Goal: Task Accomplishment & Management: Use online tool/utility

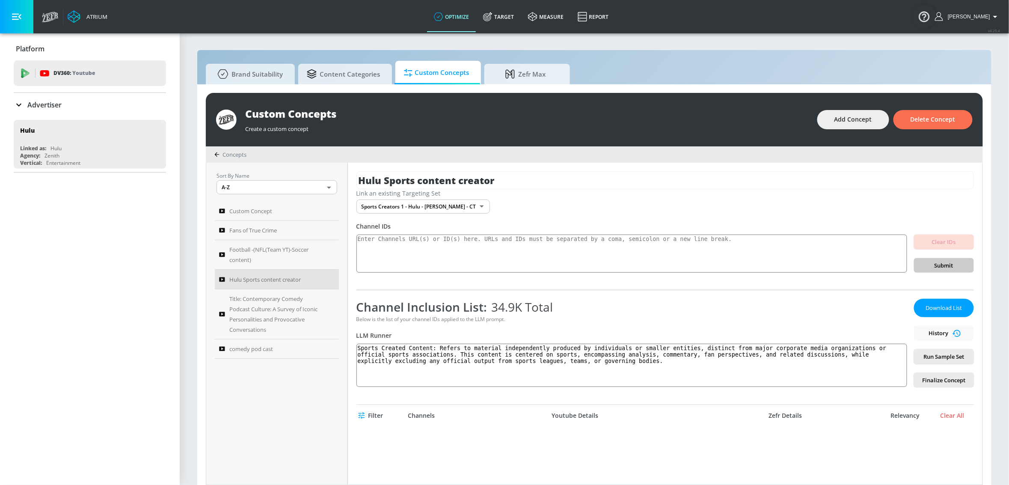
scroll to position [2503, 0]
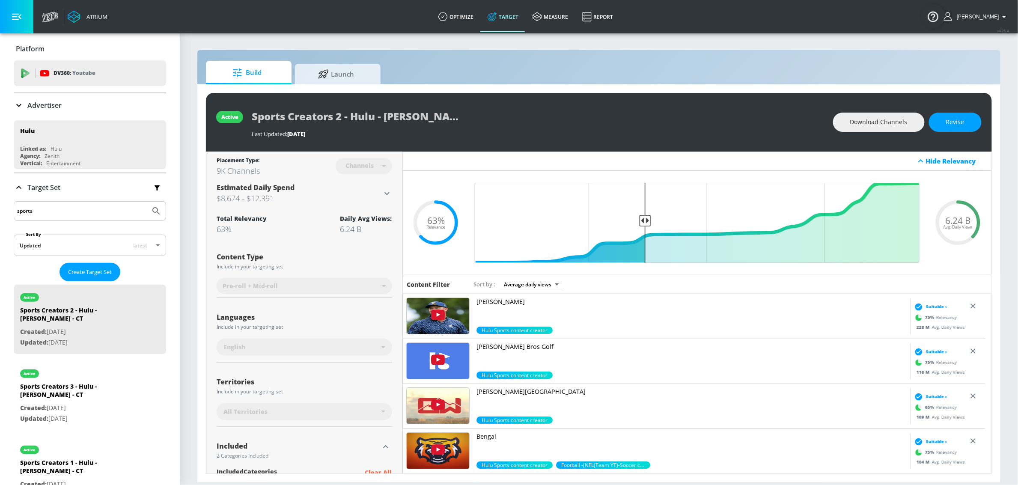
scroll to position [202, 0]
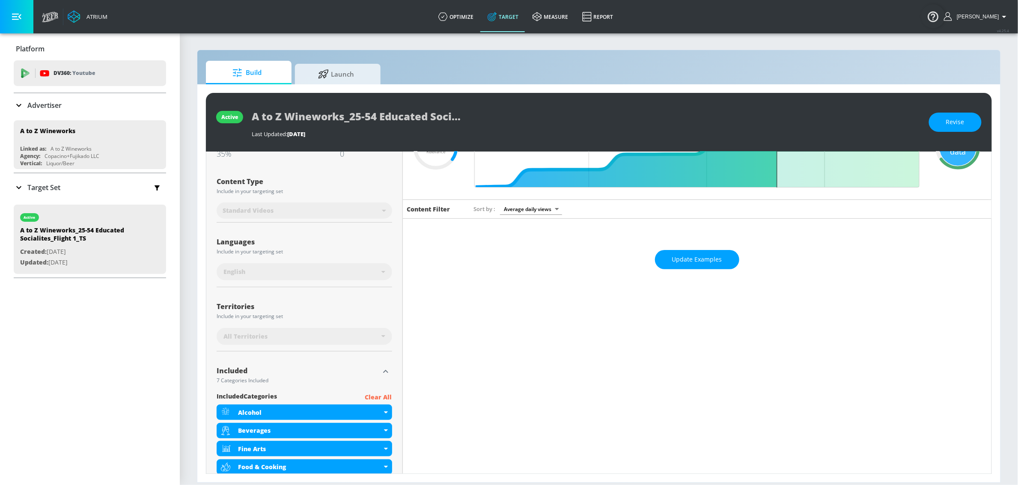
scroll to position [208, 0]
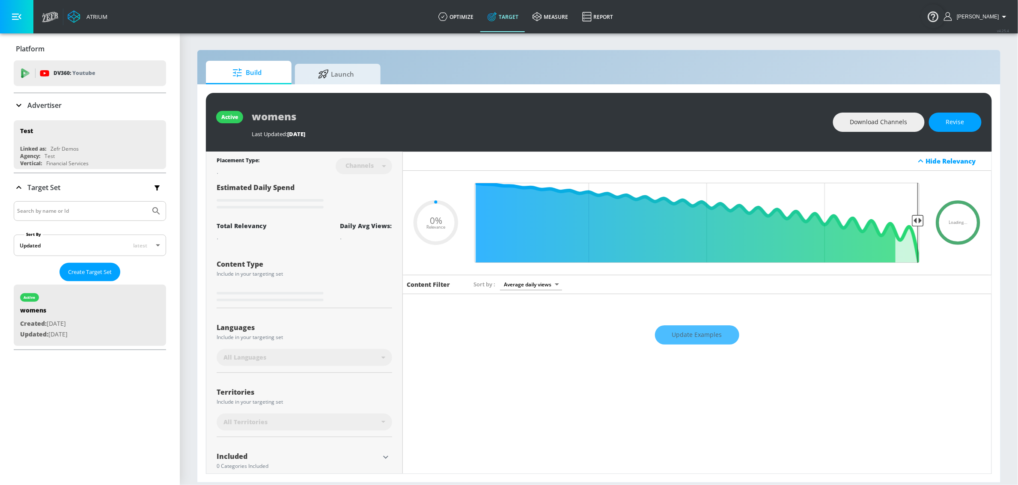
click at [55, 103] on p "Advertiser" at bounding box center [44, 105] width 34 height 9
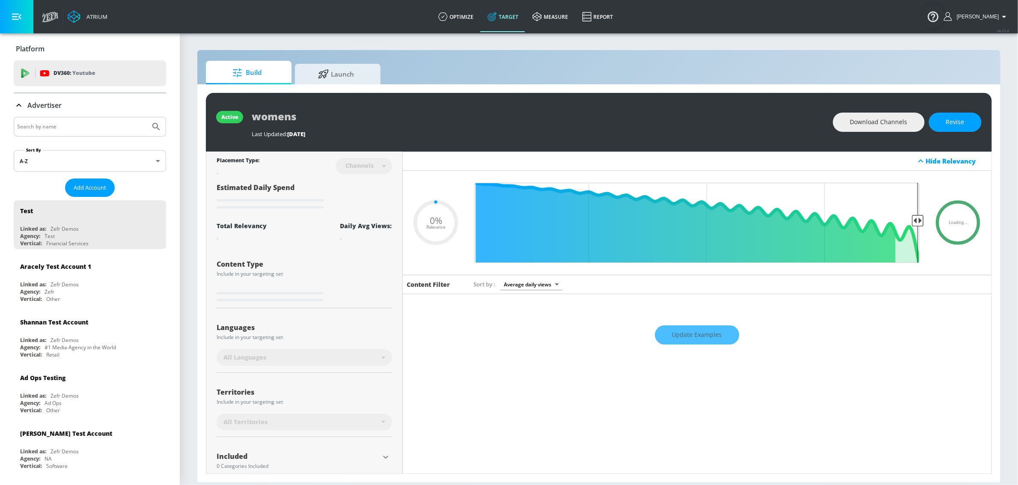
type input "0.6"
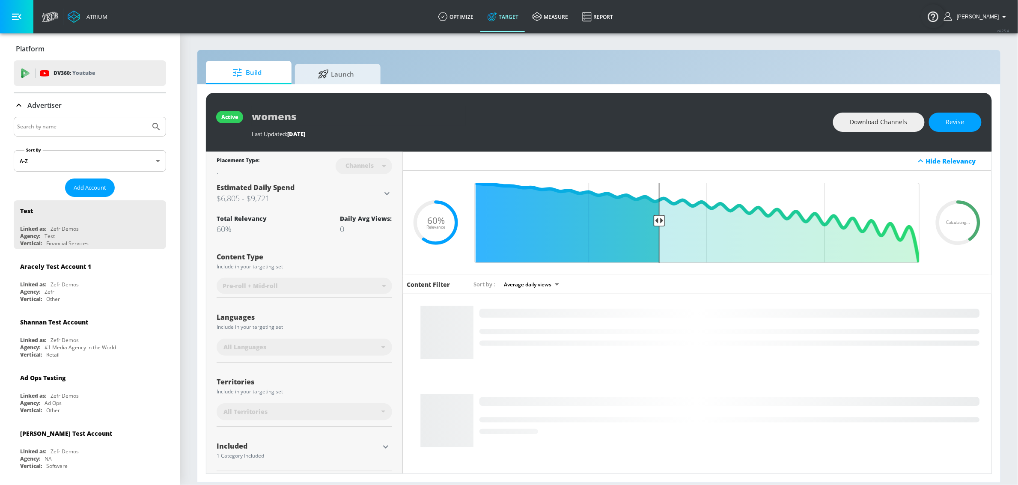
click at [64, 121] on input "Search by name" at bounding box center [82, 126] width 130 height 11
type input "a to z"
click at [147, 117] on button "Submit Search" at bounding box center [156, 126] width 19 height 19
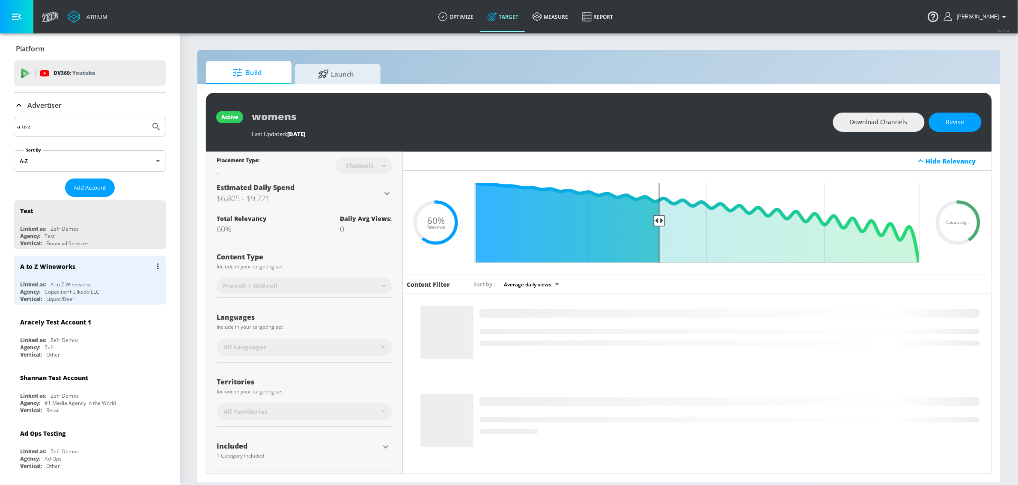
click at [77, 280] on div "A to Z Wineworks Linked as: A to Z Wineworks Agency: Copacino+Fujikado LLC Vert…" at bounding box center [90, 280] width 152 height 49
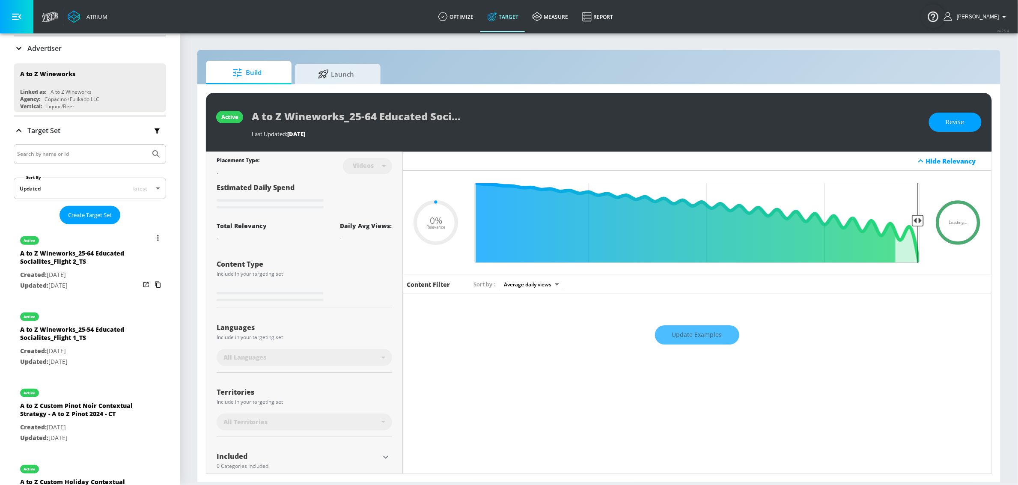
scroll to position [77, 0]
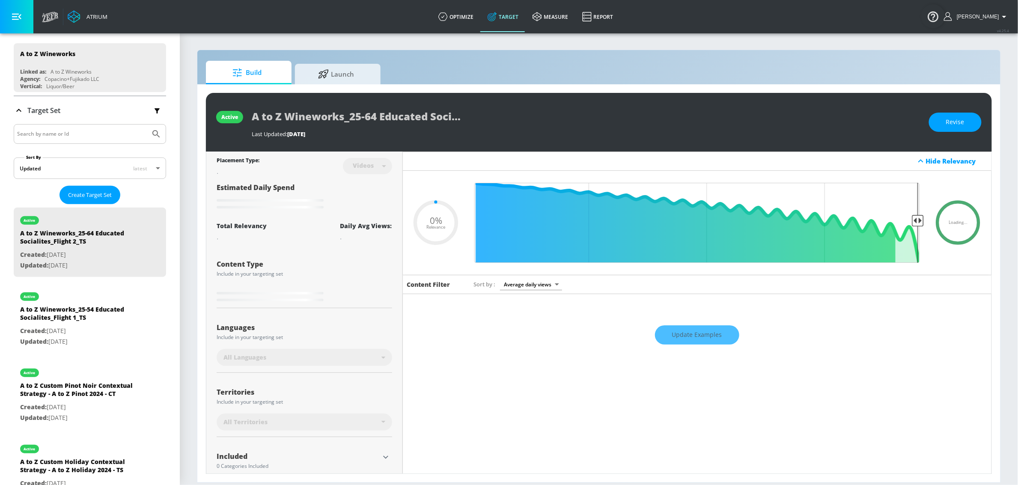
type input "0.35"
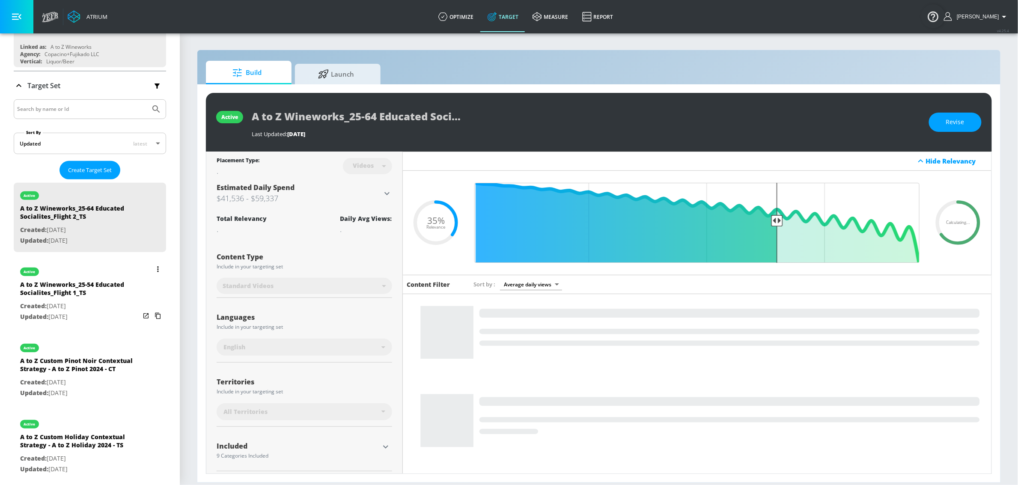
scroll to position [103, 0]
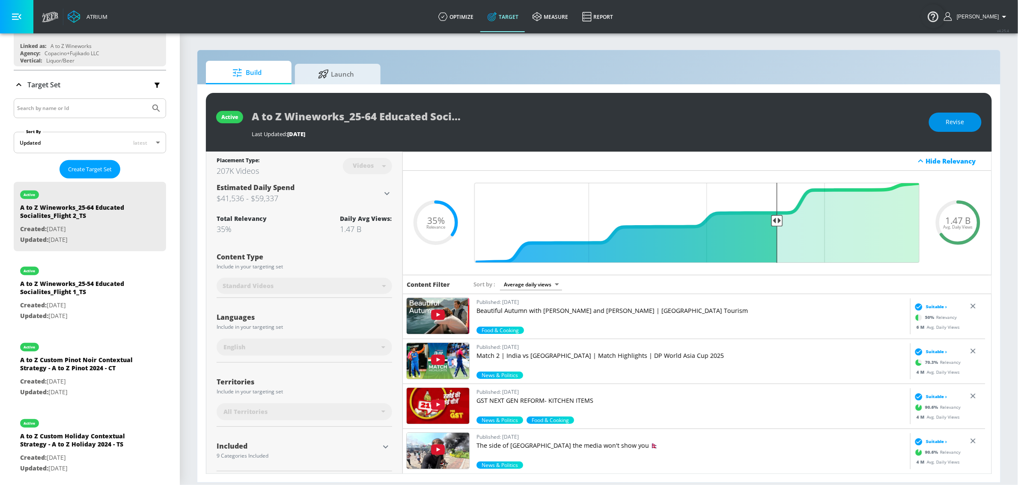
click at [964, 126] on button "Revise" at bounding box center [955, 122] width 53 height 19
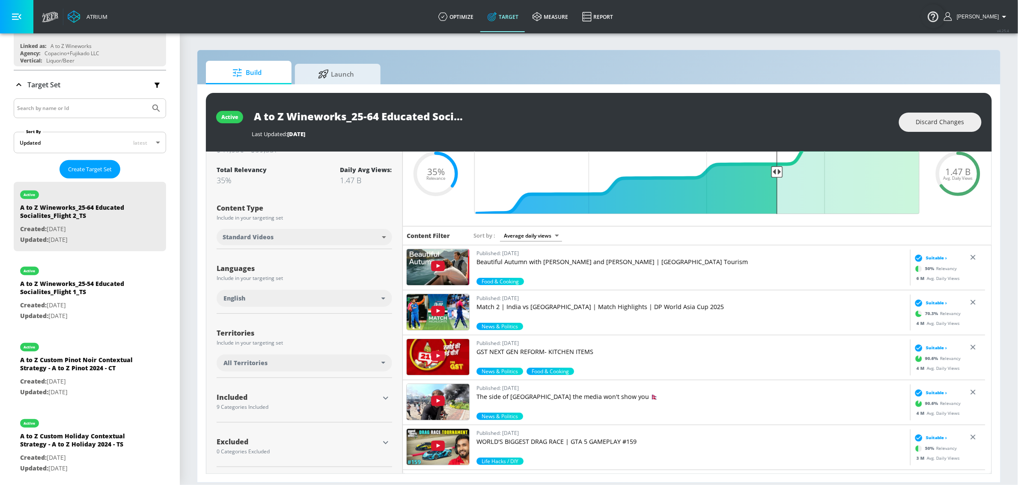
scroll to position [50, 0]
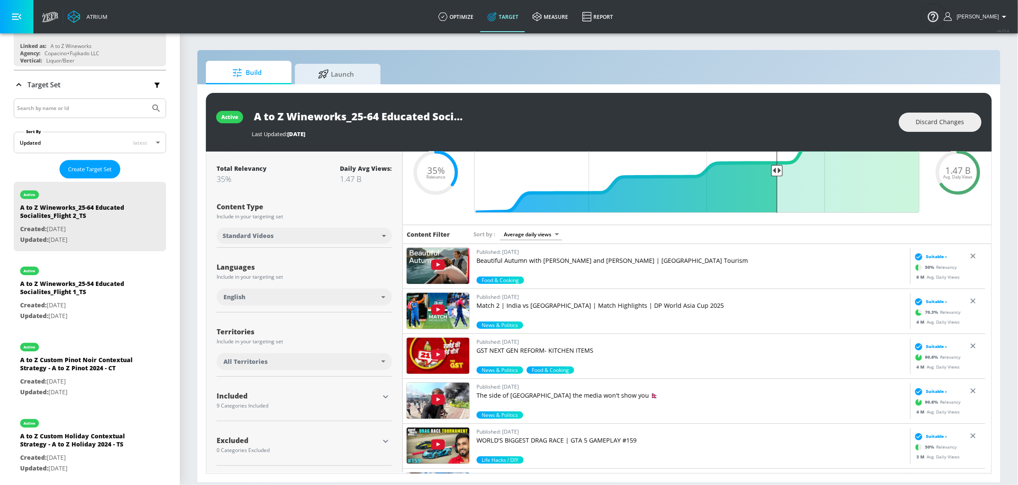
click at [330, 359] on div "All Territories" at bounding box center [302, 361] width 158 height 9
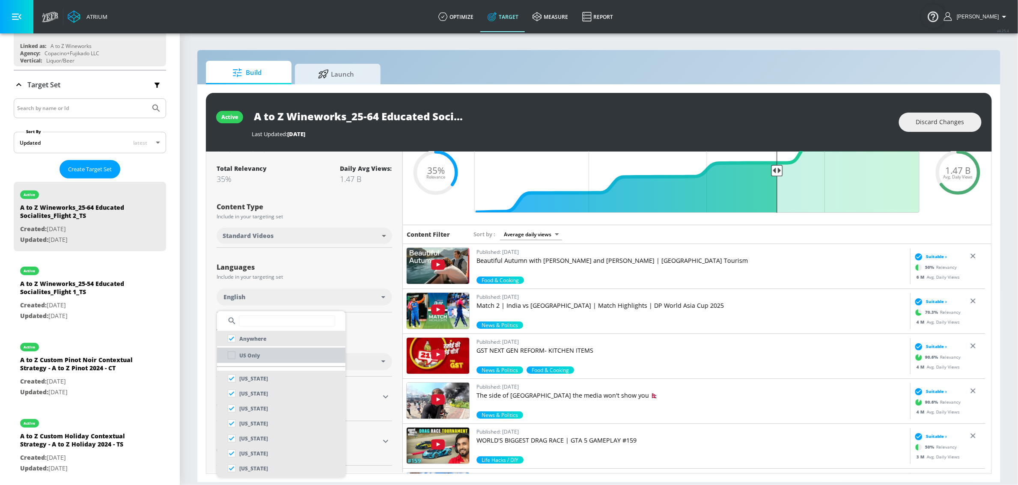
drag, startPoint x: 255, startPoint y: 352, endPoint x: 357, endPoint y: 351, distance: 101.4
click at [255, 352] on p "US Only" at bounding box center [249, 355] width 21 height 9
checkbox input "false"
checkbox input "true"
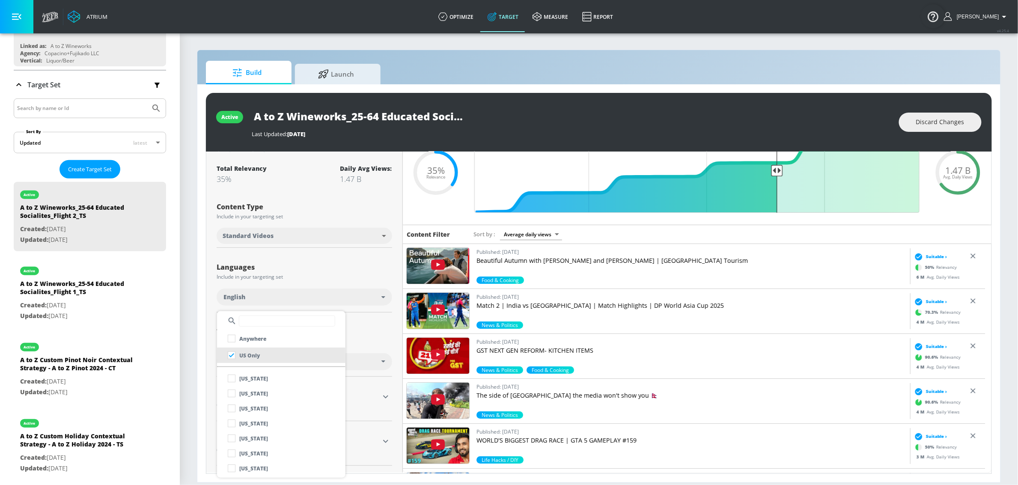
click at [362, 341] on div at bounding box center [509, 242] width 1018 height 485
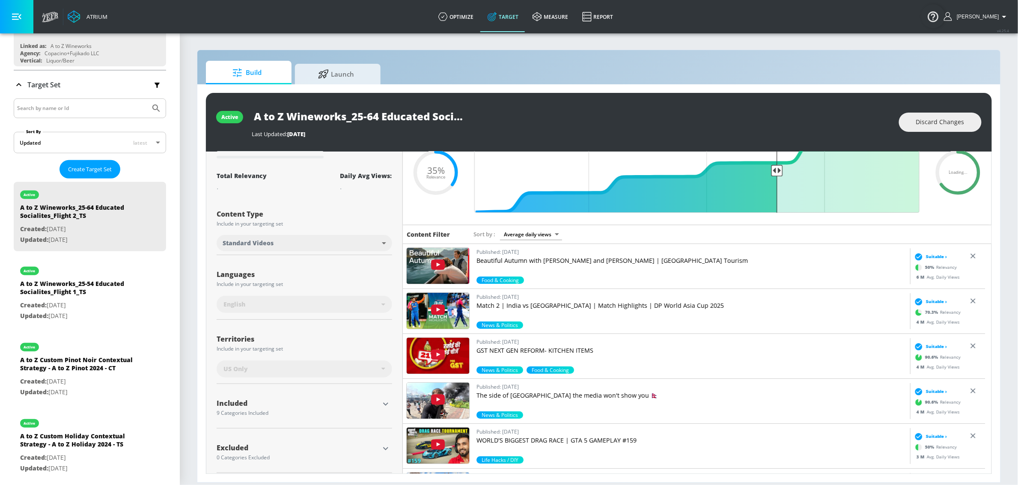
scroll to position [40, 0]
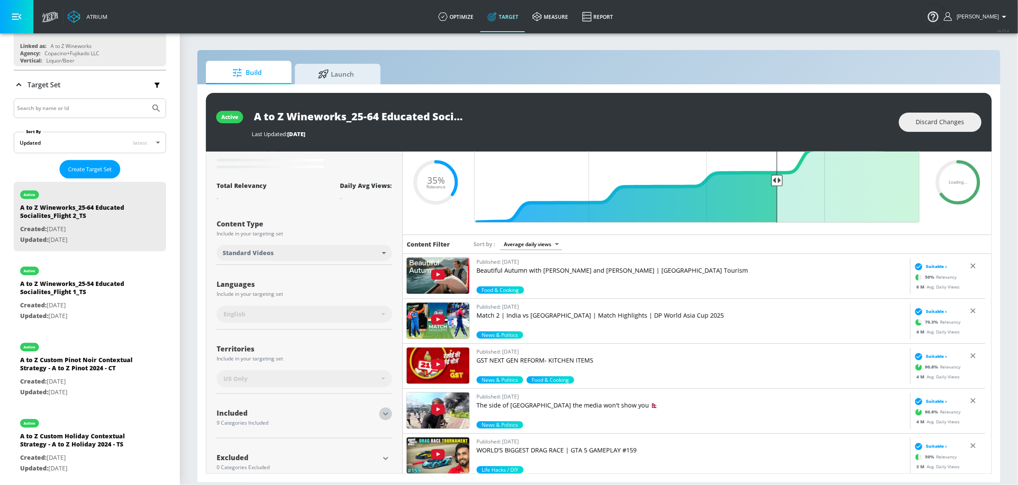
drag, startPoint x: 383, startPoint y: 413, endPoint x: 352, endPoint y: 350, distance: 69.1
click at [383, 412] on icon "button" at bounding box center [385, 414] width 10 height 10
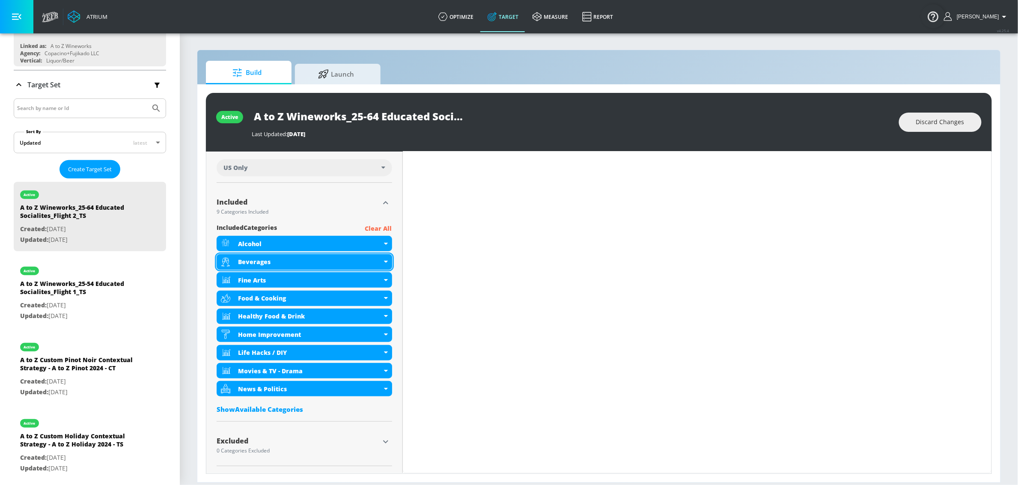
scroll to position [245, 0]
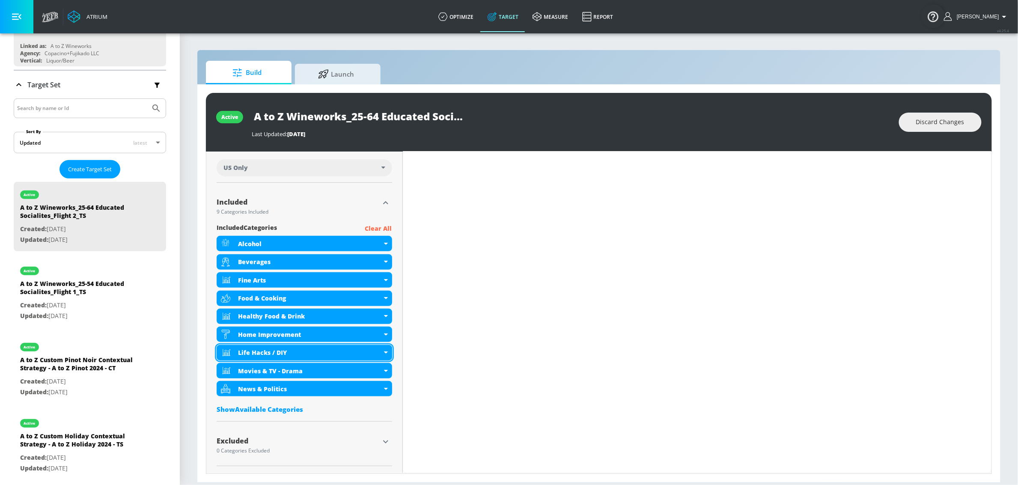
click at [303, 350] on div "Life Hacks / DIY" at bounding box center [310, 352] width 144 height 8
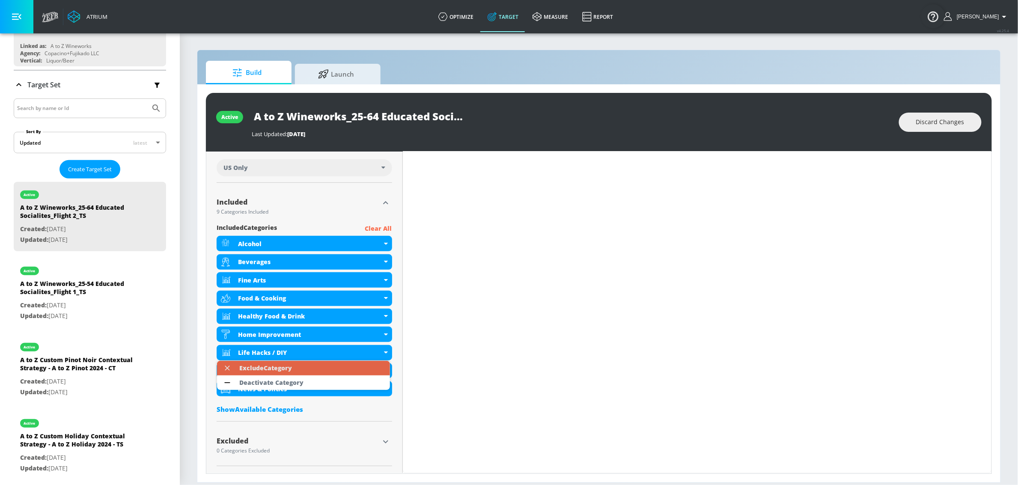
click at [294, 367] on div "Exclude Category" at bounding box center [265, 368] width 61 height 15
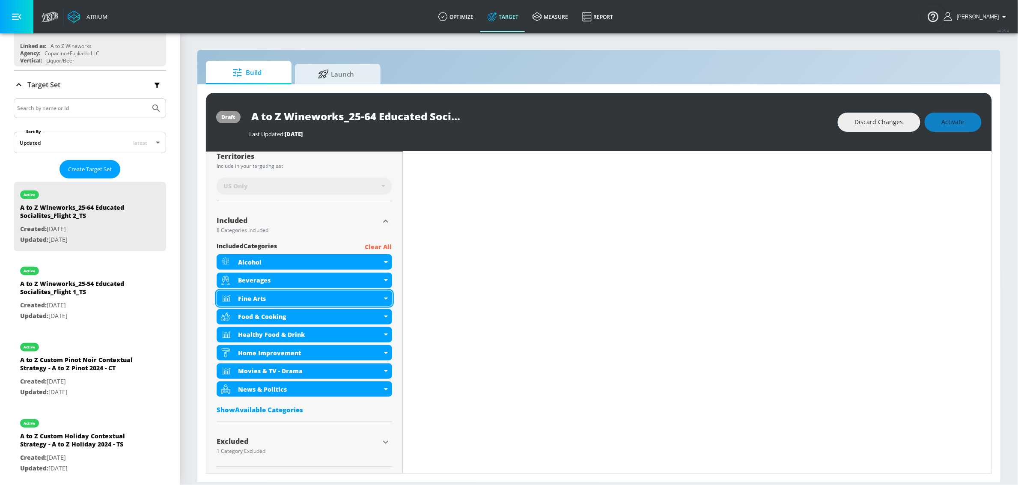
scroll to position [234, 0]
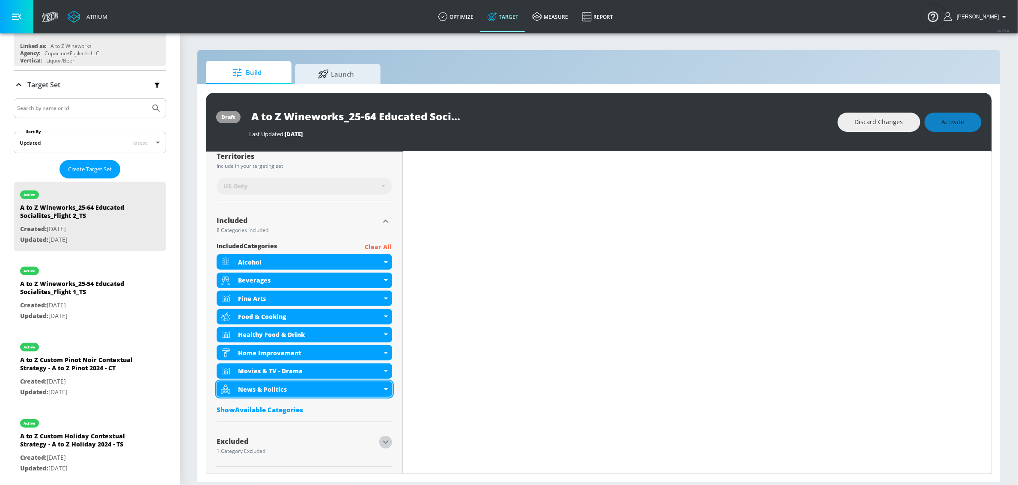
drag, startPoint x: 381, startPoint y: 441, endPoint x: 354, endPoint y: 394, distance: 54.5
click at [382, 441] on icon "button" at bounding box center [385, 442] width 10 height 10
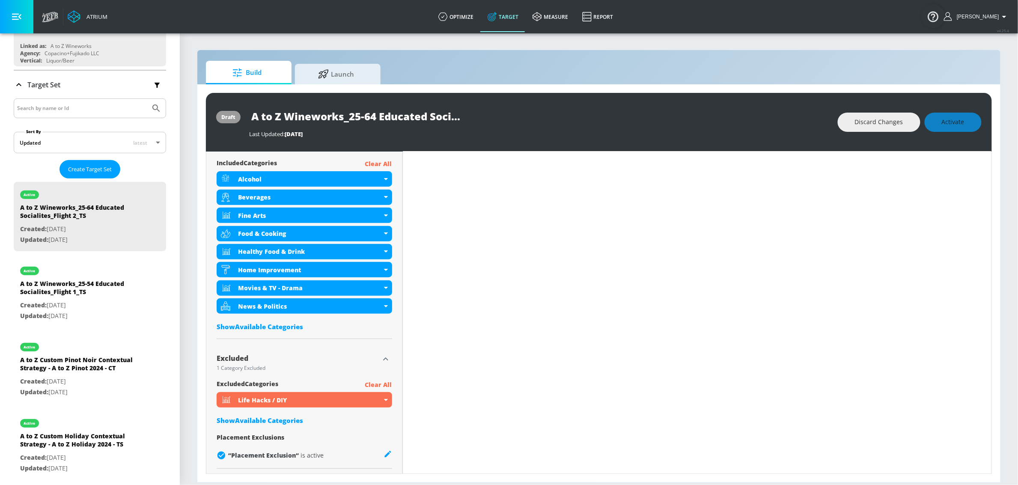
scroll to position [319, 0]
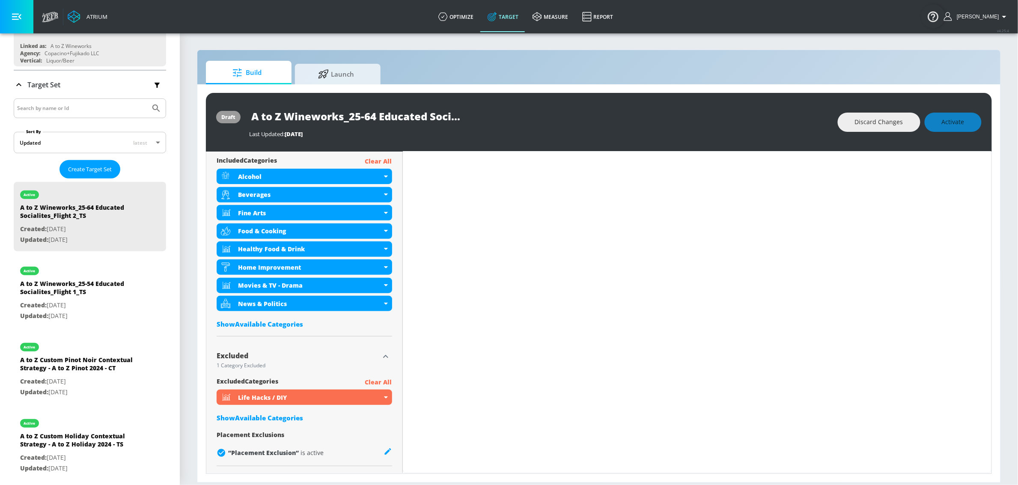
click at [376, 384] on p "Clear All" at bounding box center [378, 382] width 27 height 11
click at [380, 382] on p "Clear All" at bounding box center [378, 382] width 27 height 11
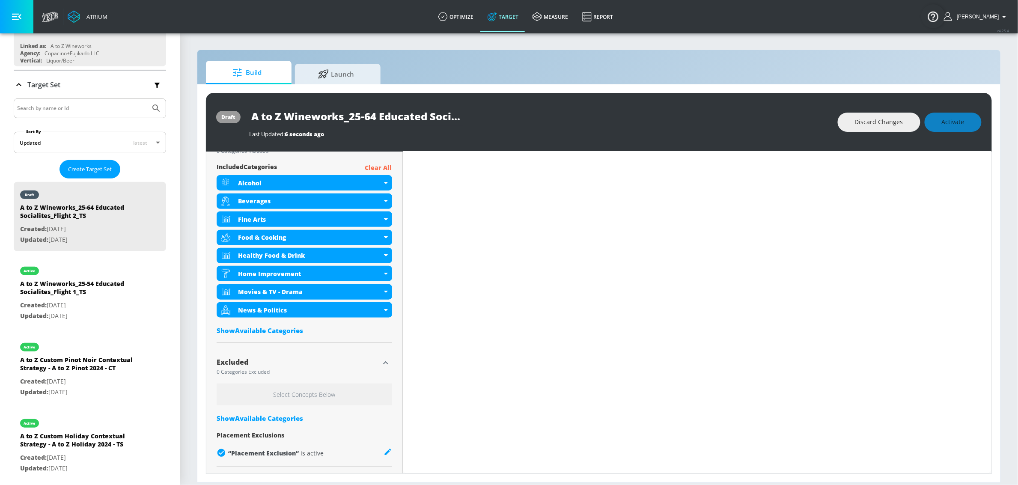
scroll to position [313, 0]
drag, startPoint x: 383, startPoint y: 365, endPoint x: 376, endPoint y: 369, distance: 8.1
click at [383, 364] on icon "button" at bounding box center [385, 363] width 10 height 10
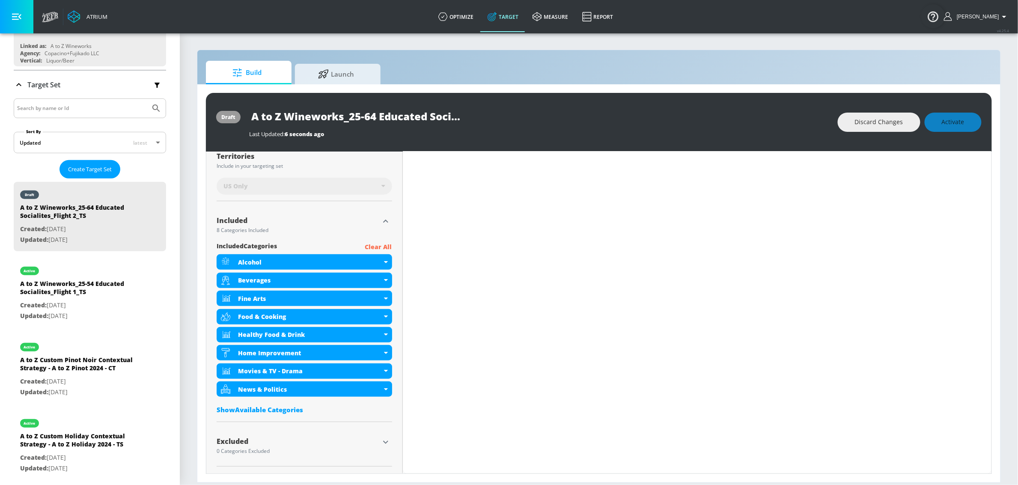
scroll to position [234, 0]
click at [384, 441] on icon "button" at bounding box center [385, 442] width 10 height 10
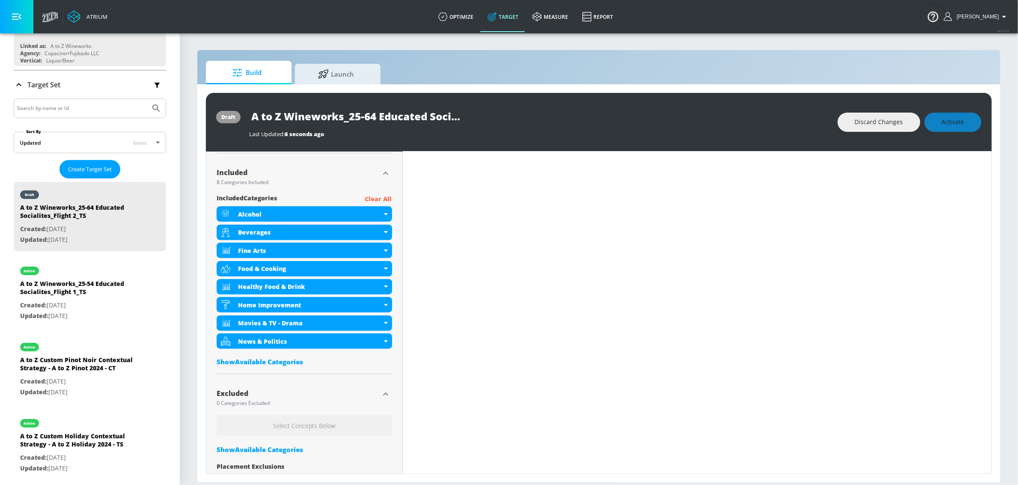
scroll to position [313, 0]
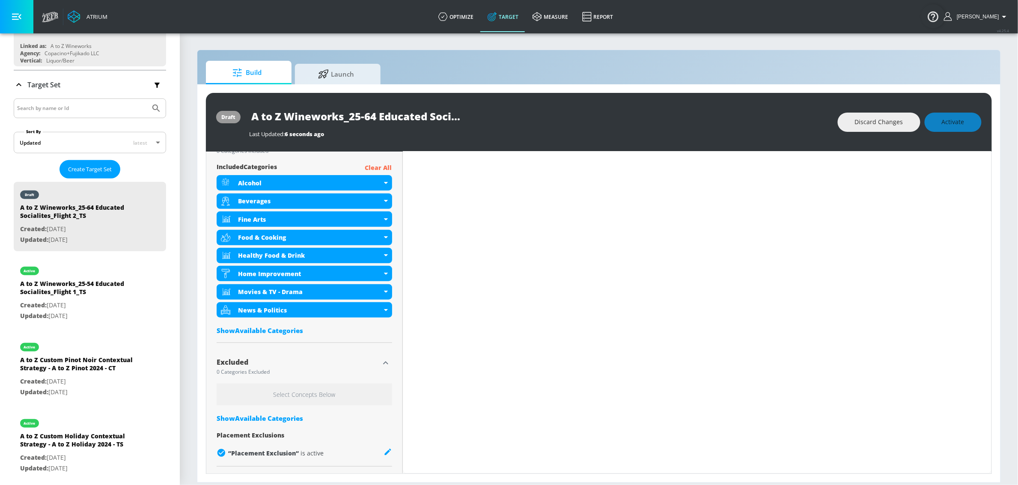
click at [280, 414] on div "Show Available Categories" at bounding box center [304, 418] width 175 height 9
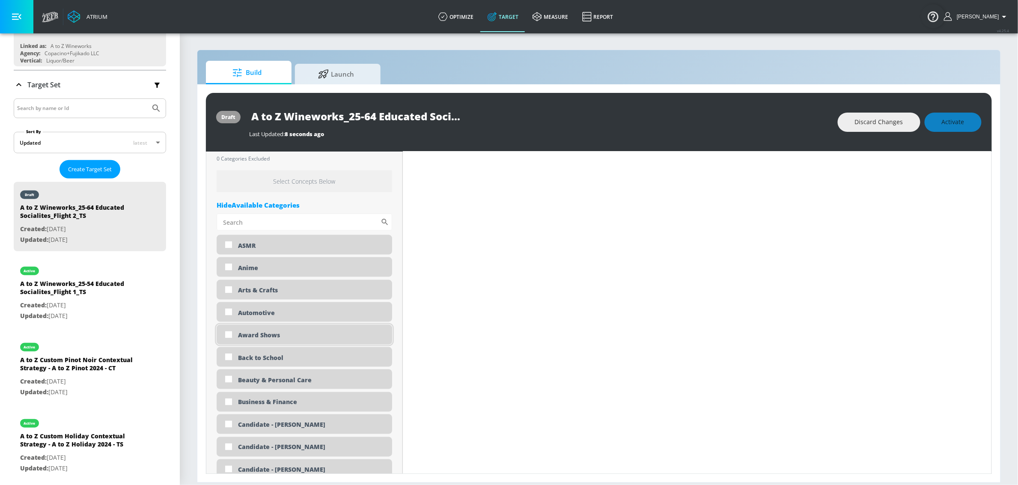
scroll to position [520, 0]
click at [260, 309] on div "Automotive" at bounding box center [312, 310] width 148 height 8
checkbox input "true"
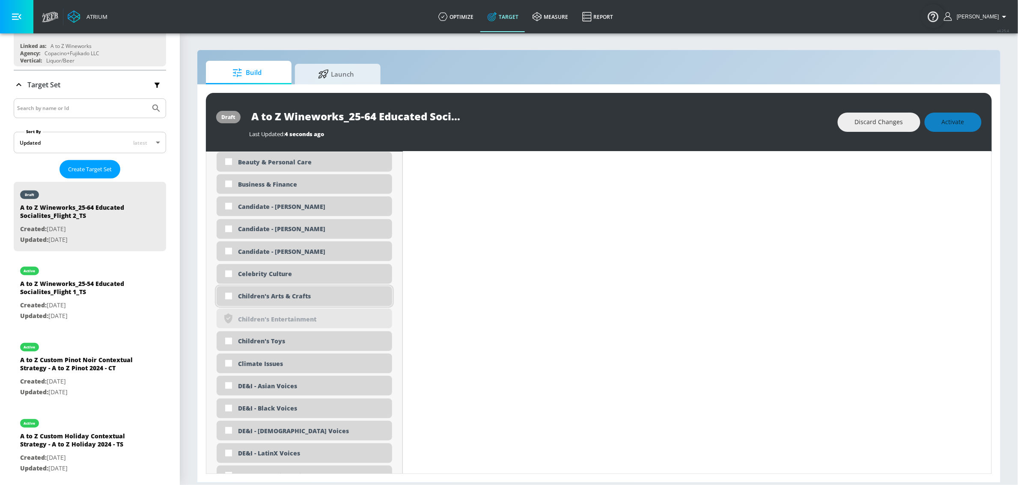
scroll to position [712, 0]
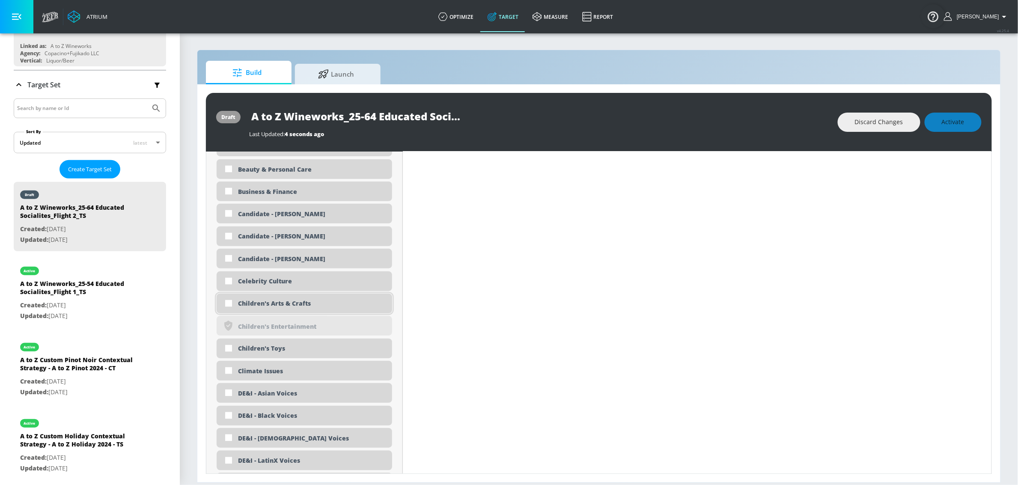
click at [267, 305] on div "Children's Arts & Crafts" at bounding box center [312, 304] width 148 height 8
checkbox input "true"
click at [268, 349] on div "Children's Toys" at bounding box center [312, 348] width 148 height 8
checkbox input "true"
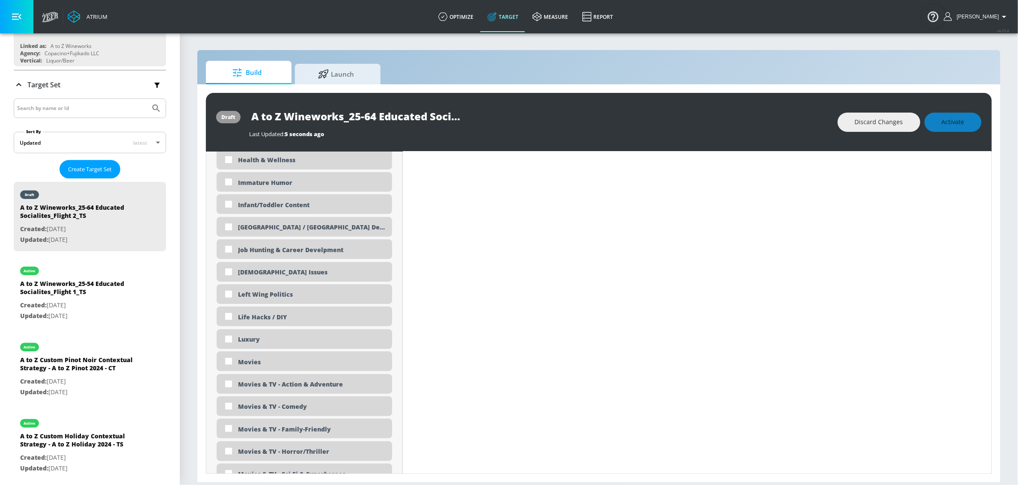
scroll to position [1519, 0]
click at [293, 208] on div "Infant/Toddler Content" at bounding box center [312, 206] width 148 height 8
checkbox input "true"
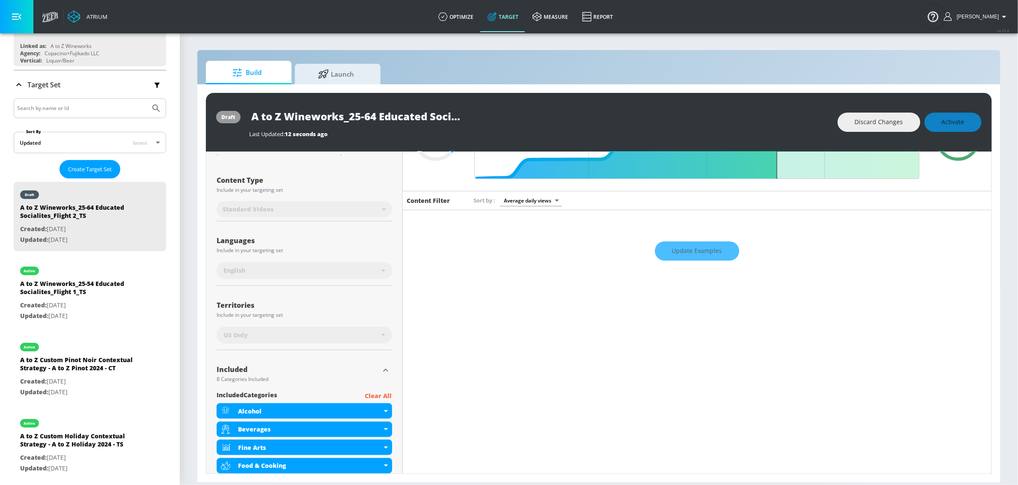
scroll to position [0, 0]
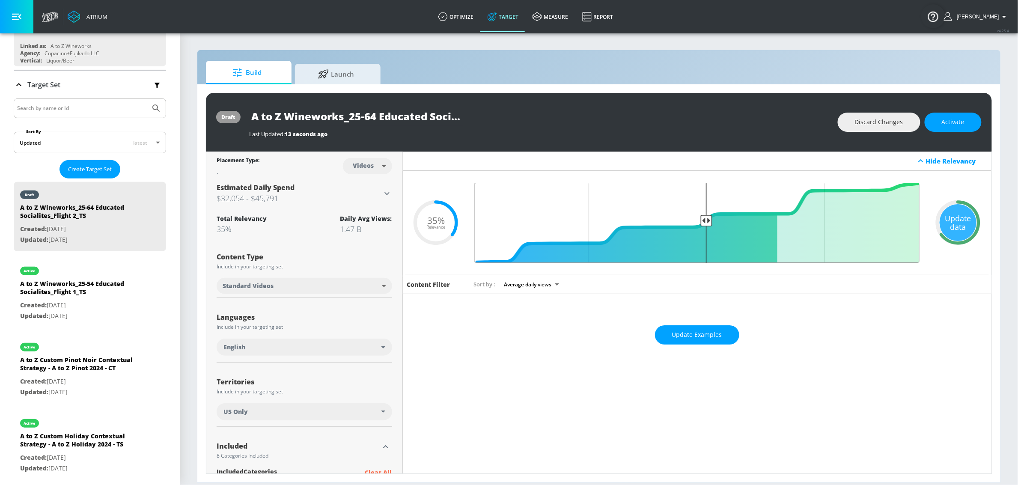
type input "0.5"
click at [701, 213] on input "Final Threshold" at bounding box center [697, 223] width 454 height 80
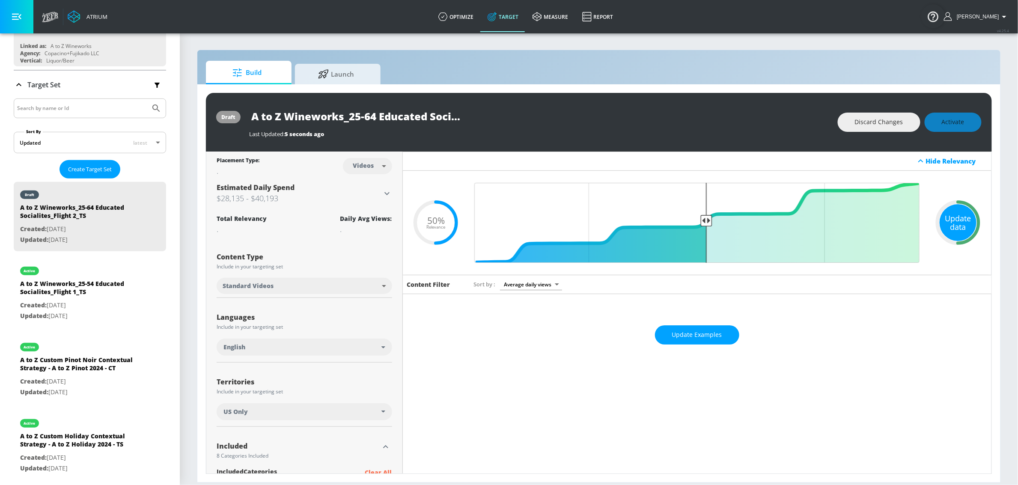
click at [961, 223] on div "Update data" at bounding box center [957, 222] width 37 height 37
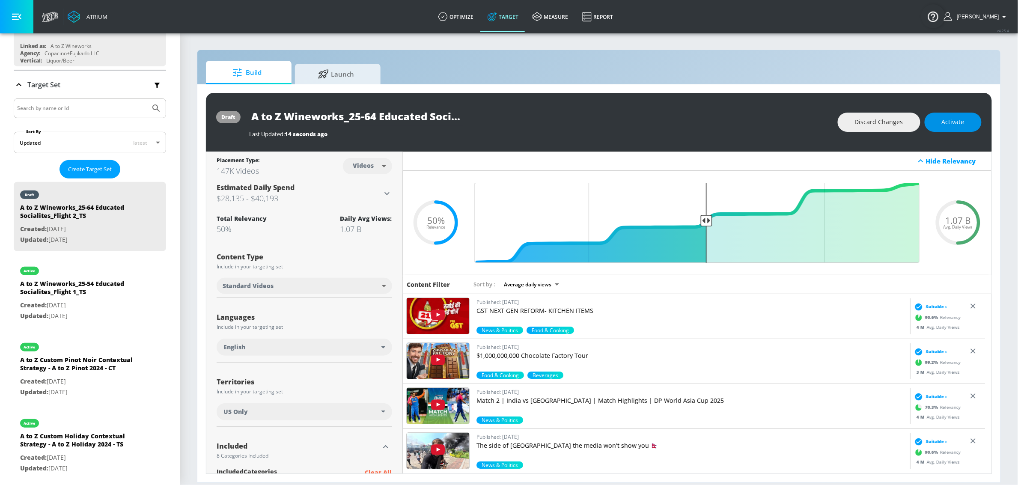
click at [965, 124] on button "Activate" at bounding box center [952, 122] width 57 height 19
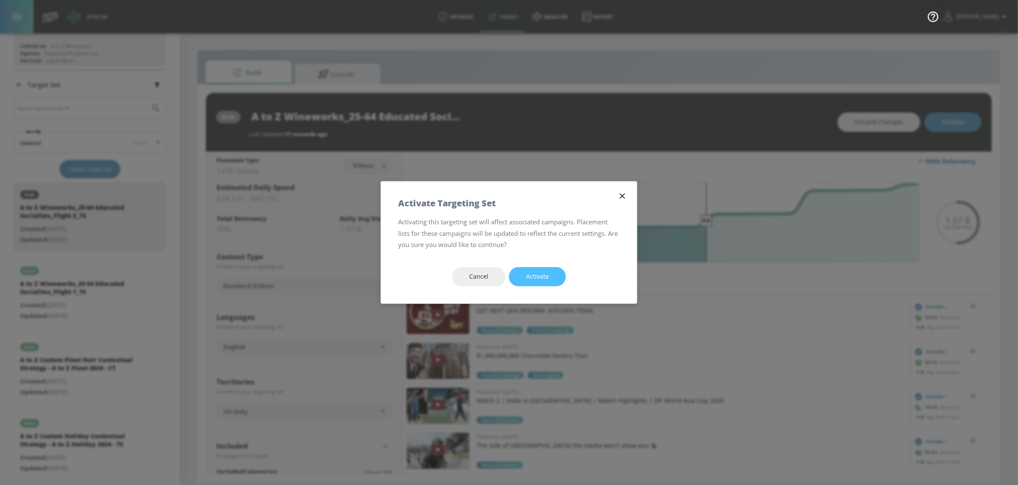
drag, startPoint x: 558, startPoint y: 273, endPoint x: 455, endPoint y: 168, distance: 146.8
click at [558, 273] on button "Activate" at bounding box center [537, 276] width 57 height 19
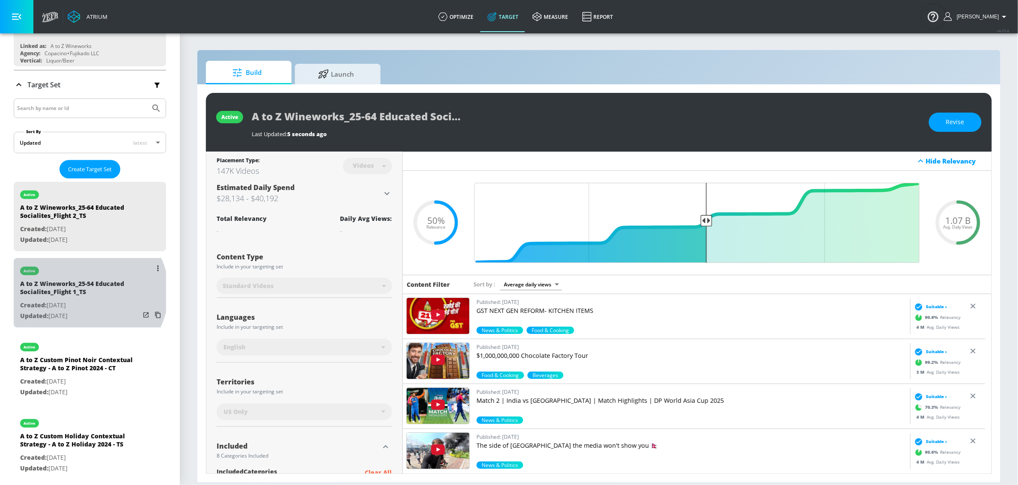
click at [87, 293] on div "A to Z Wineworks_25-54 Educated Socialites_Flight 1_TS" at bounding box center [80, 289] width 120 height 21
type input "A to Z Wineworks_25-54 Educated Socialites_Flight 1_TS"
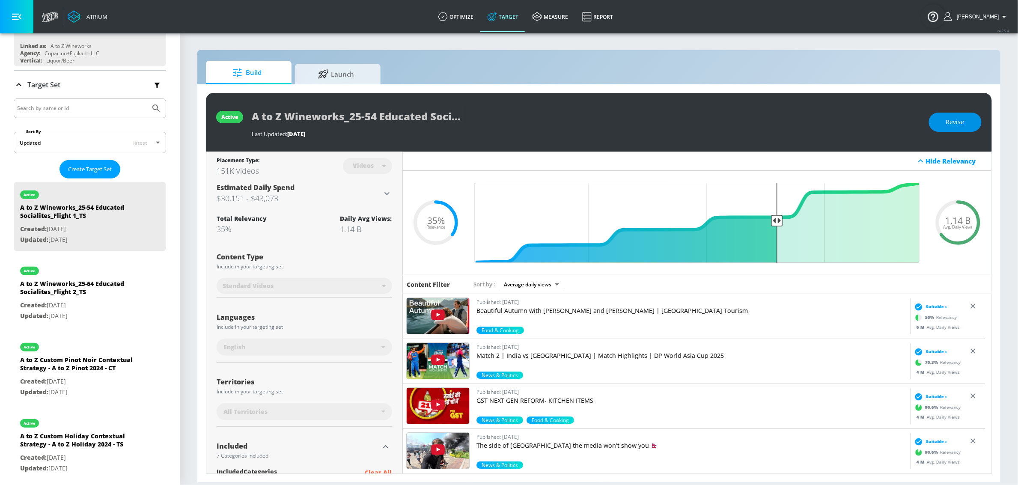
click at [962, 126] on span "Revise" at bounding box center [955, 122] width 18 height 11
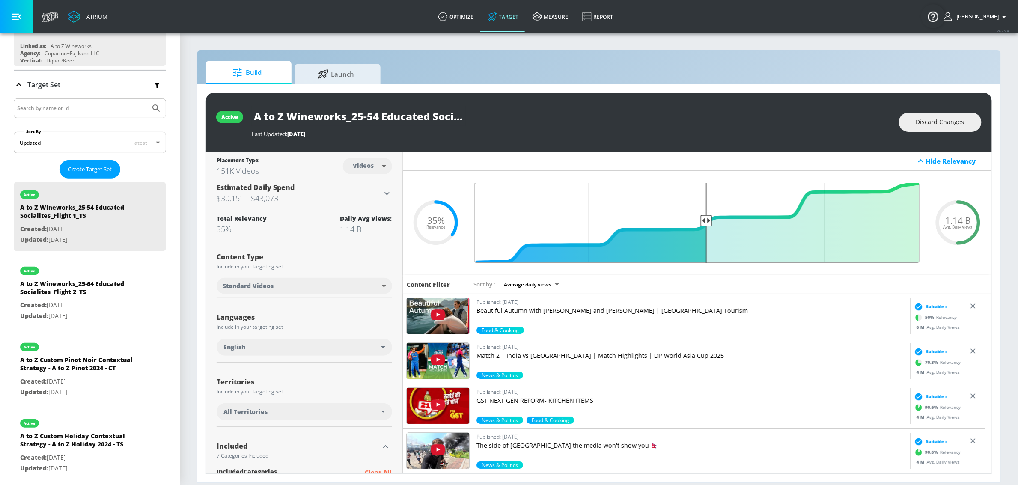
type input "0.5"
click at [701, 220] on input "Final Threshold" at bounding box center [697, 223] width 454 height 80
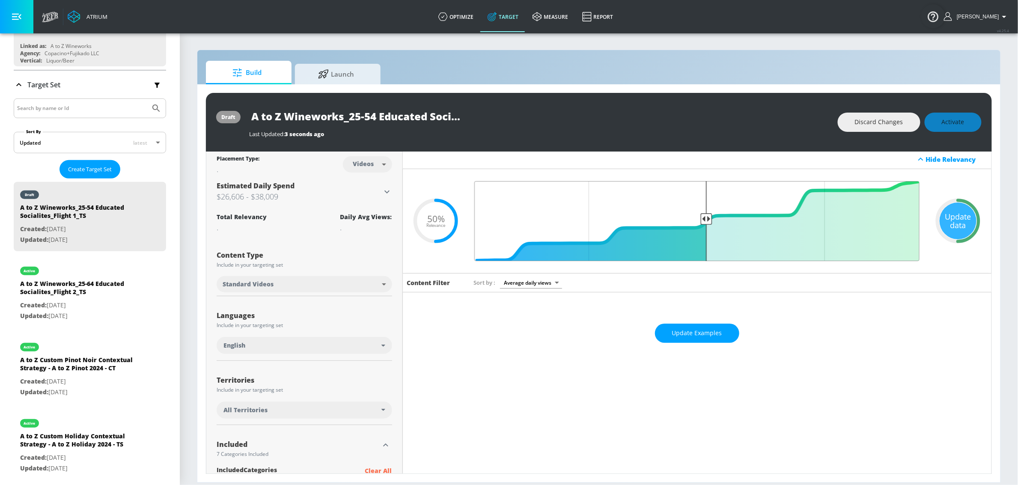
scroll to position [2, 0]
click at [309, 417] on div "All Territories" at bounding box center [304, 409] width 175 height 17
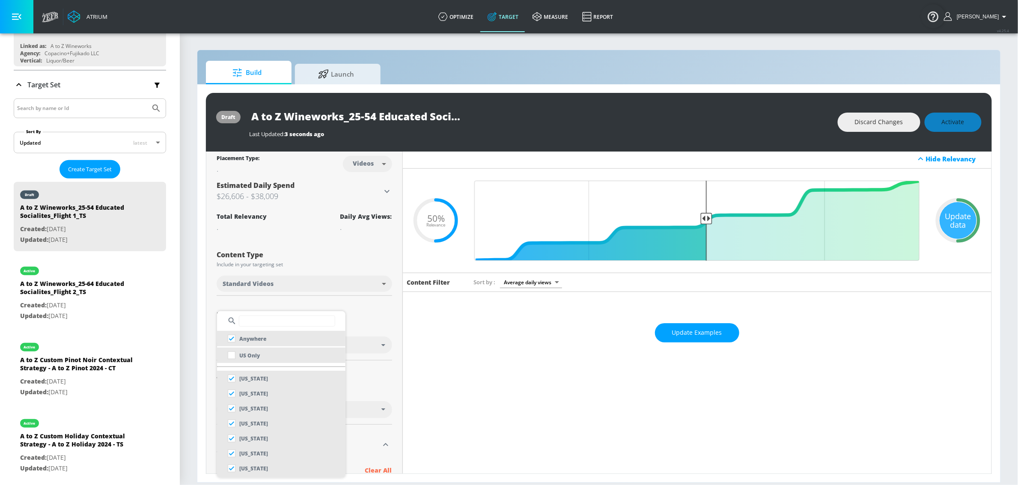
click at [270, 355] on li "US Only" at bounding box center [281, 354] width 128 height 15
checkbox input "false"
checkbox input "true"
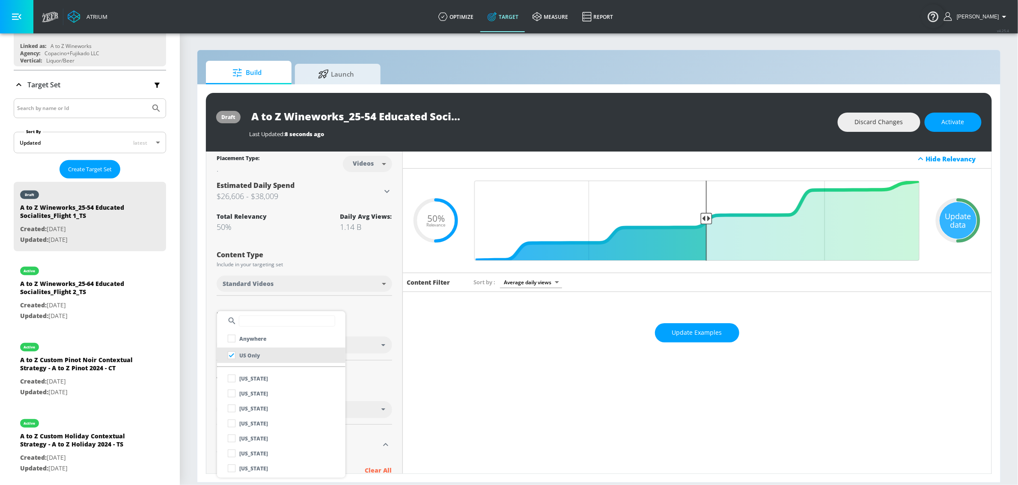
click at [351, 377] on div at bounding box center [509, 242] width 1018 height 485
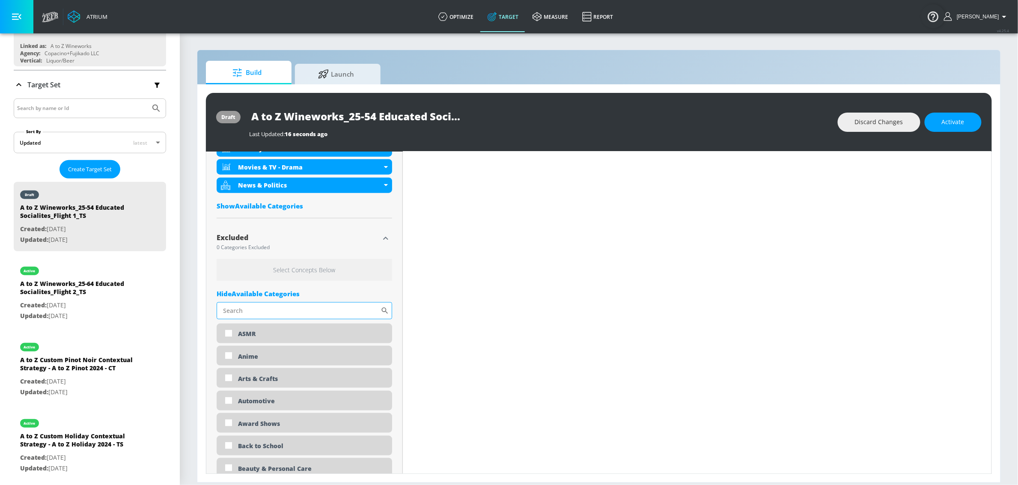
scroll to position [415, 0]
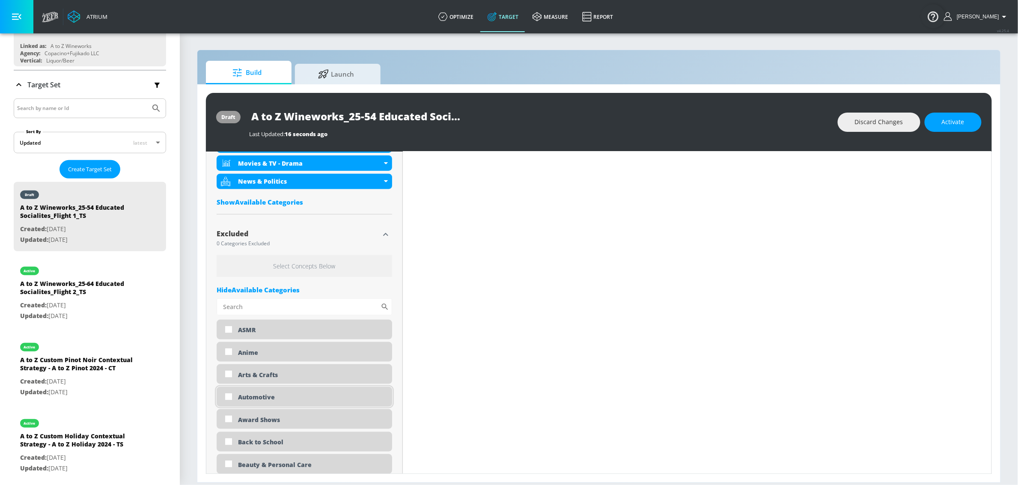
click at [262, 403] on div "Automotive" at bounding box center [304, 397] width 175 height 20
checkbox input "true"
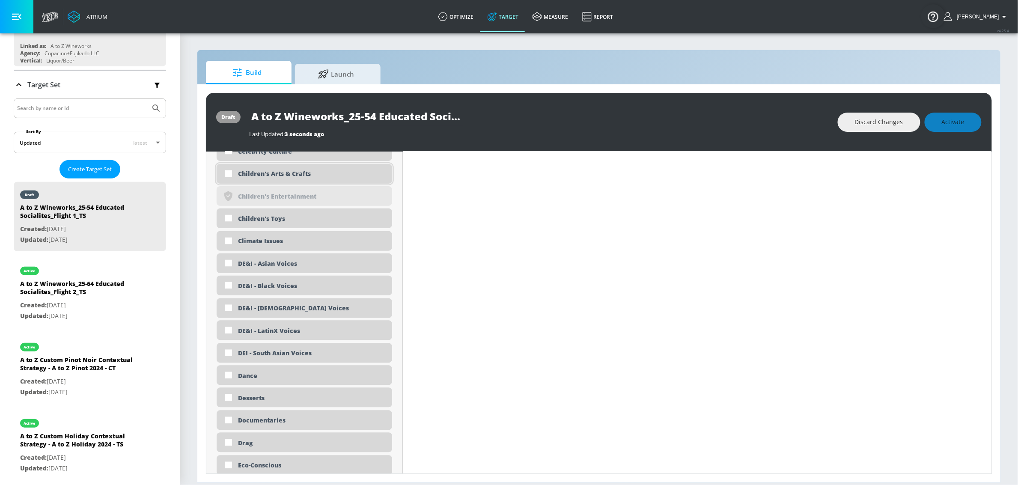
scroll to position [816, 0]
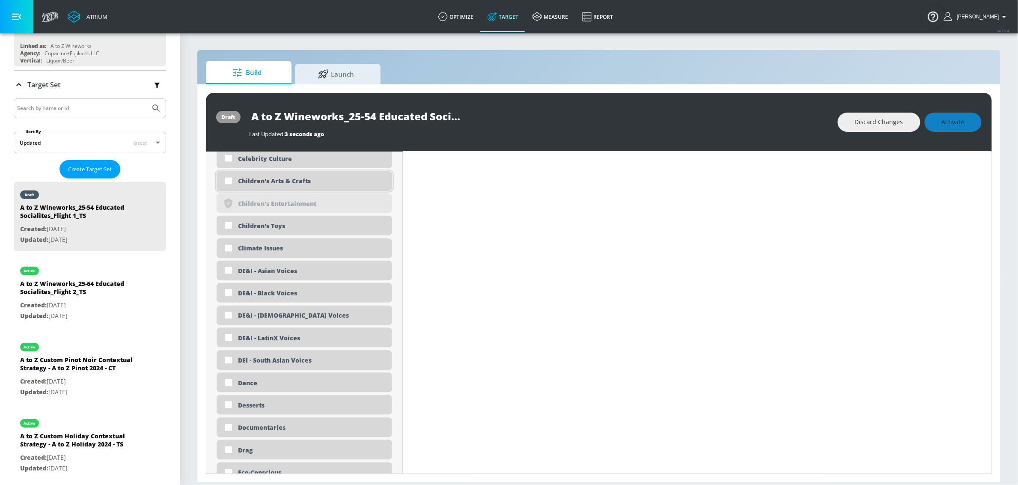
click at [260, 183] on div "Children's Arts & Crafts" at bounding box center [312, 181] width 148 height 8
checkbox input "true"
click at [266, 227] on div "Children's Toys" at bounding box center [312, 226] width 148 height 8
checkbox input "true"
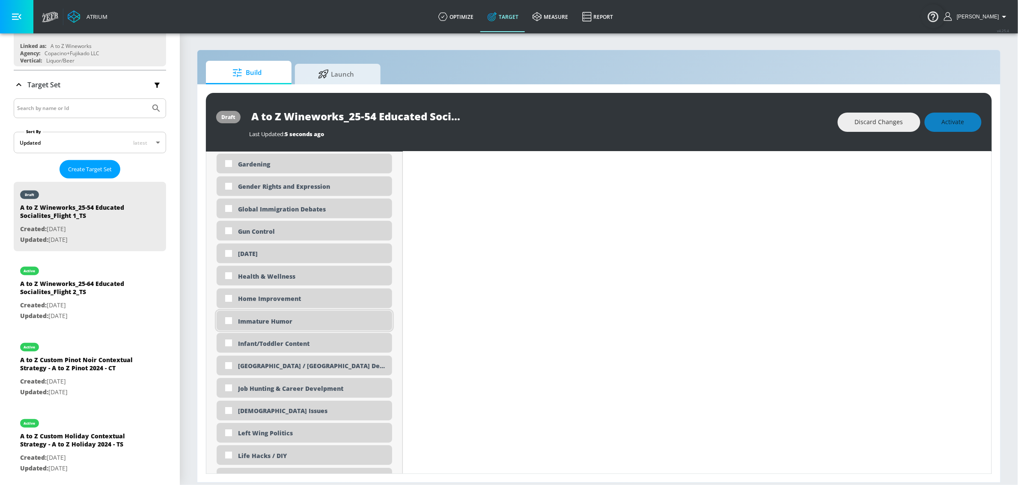
scroll to position [1378, 0]
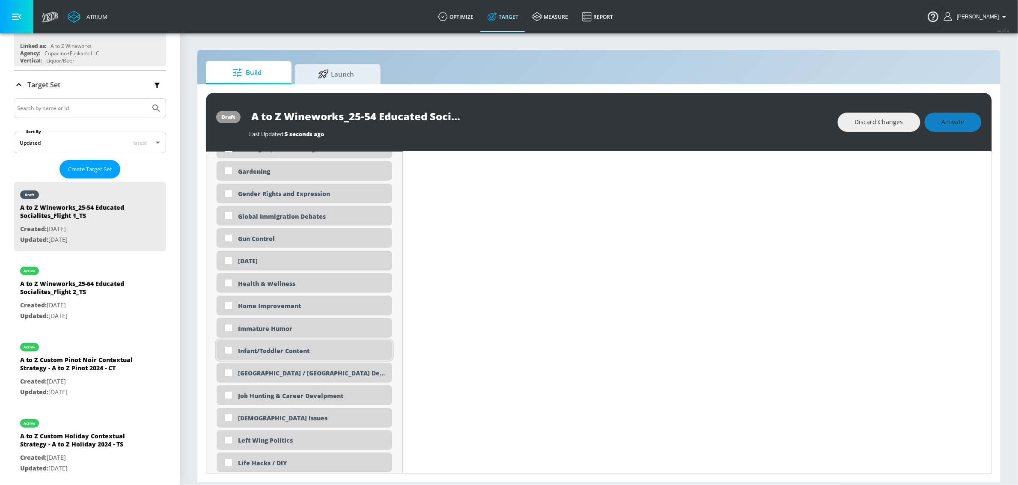
click at [296, 350] on div "Infant/Toddler Content" at bounding box center [312, 351] width 148 height 8
checkbox input "true"
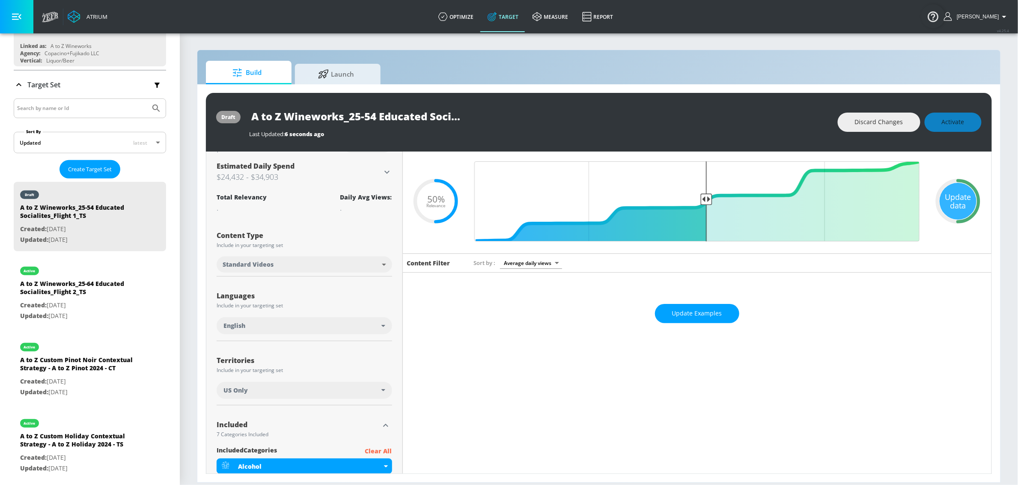
scroll to position [0, 0]
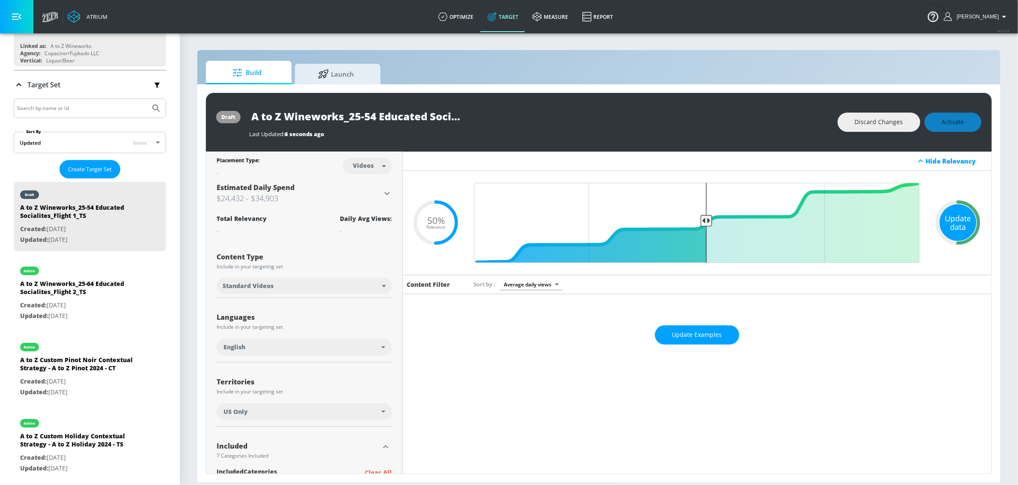
click at [954, 225] on div "Update data" at bounding box center [957, 222] width 37 height 37
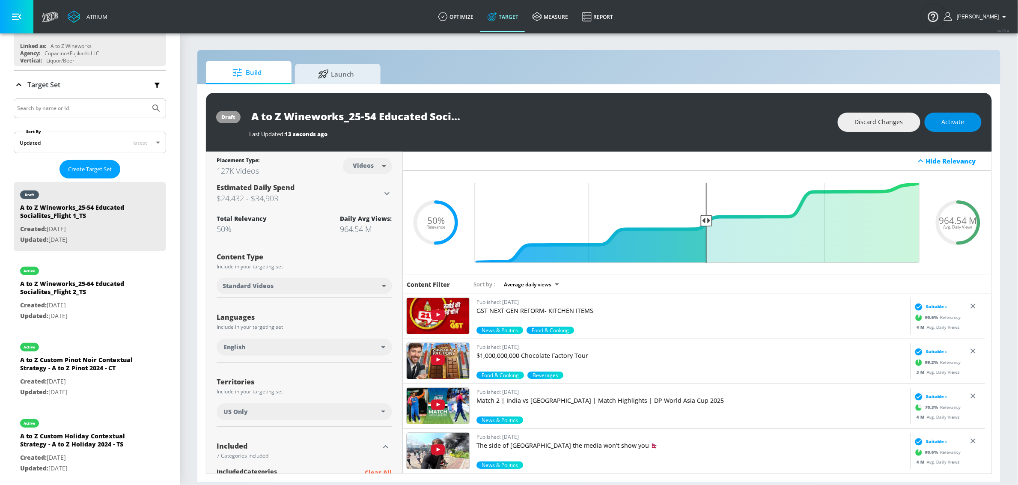
click at [952, 128] on button "Activate" at bounding box center [952, 122] width 57 height 19
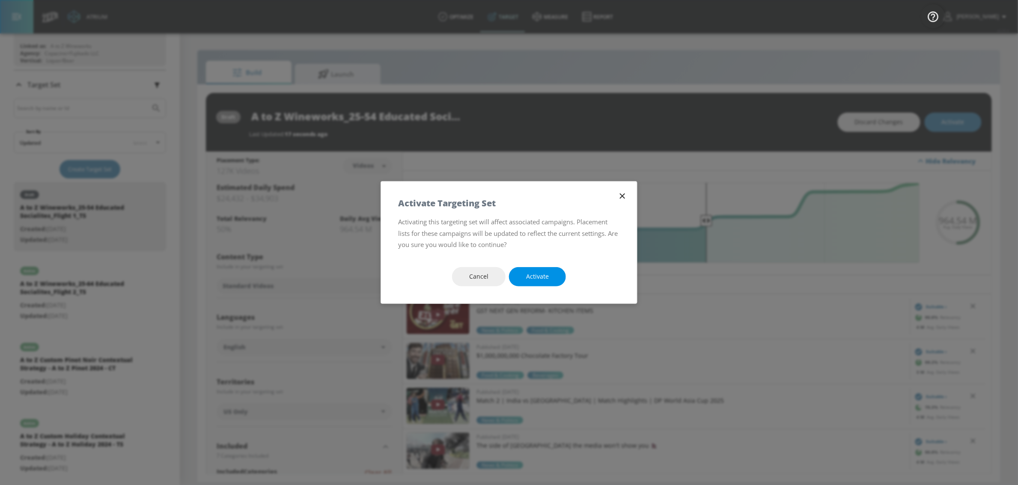
click at [551, 278] on button "Activate" at bounding box center [537, 276] width 57 height 19
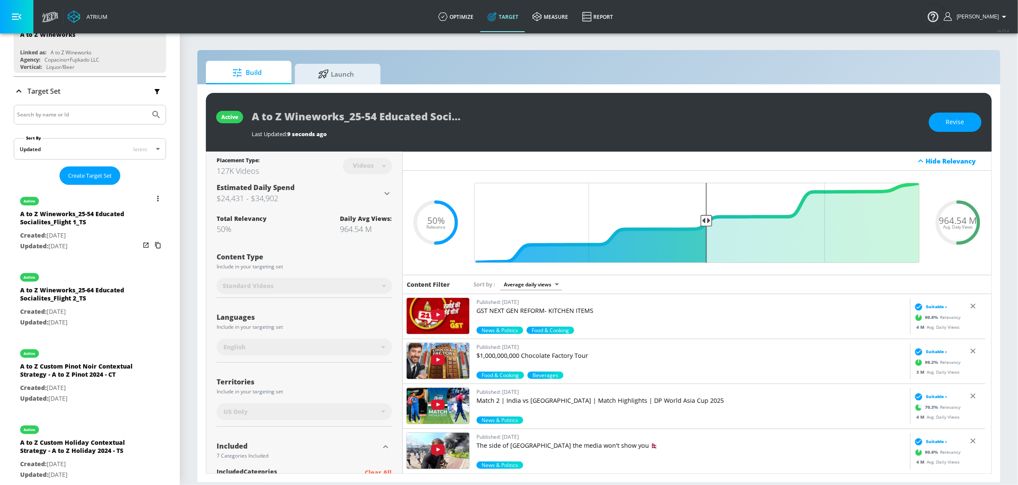
scroll to position [93, 0]
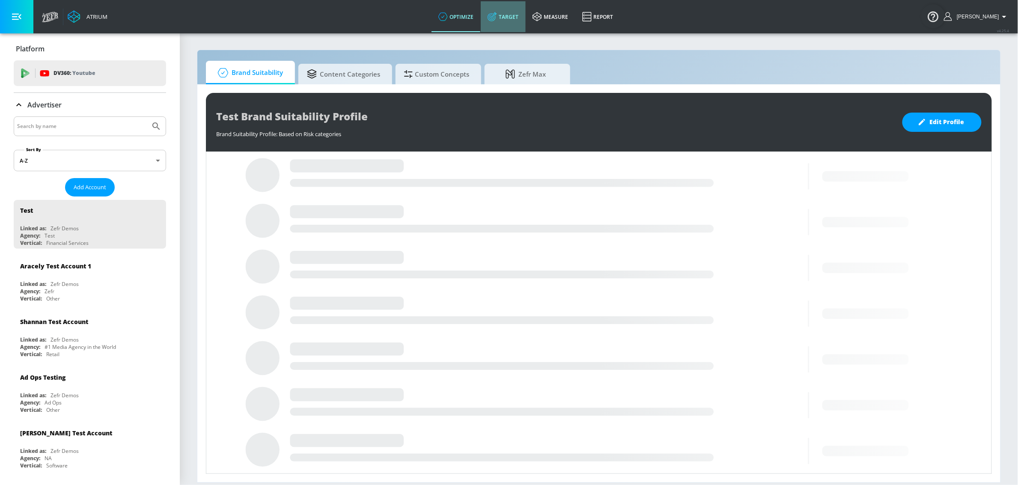
click at [496, 13] on icon at bounding box center [491, 17] width 8 height 8
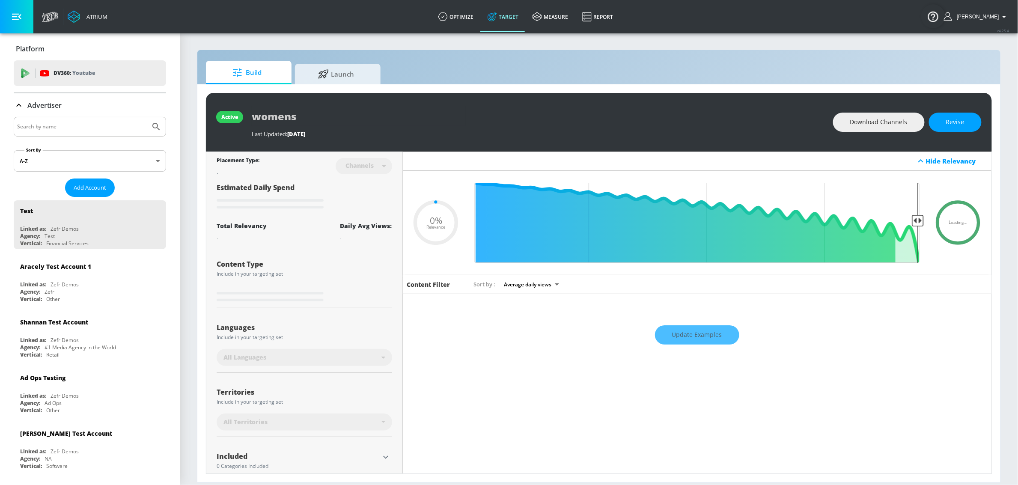
type input "0.6"
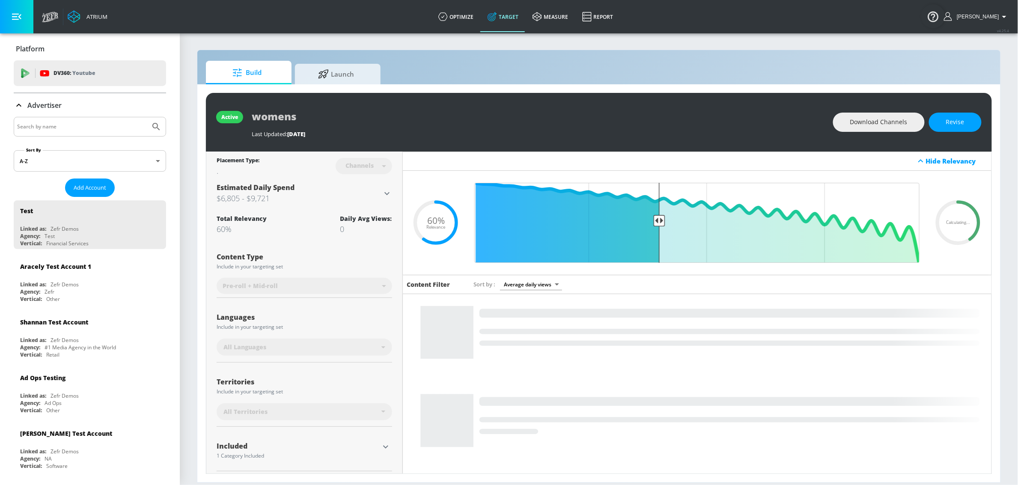
click at [86, 128] on input "Search by name" at bounding box center [82, 126] width 130 height 11
type input "d"
type input "cbs"
click at [147, 117] on button "Submit Search" at bounding box center [156, 126] width 19 height 19
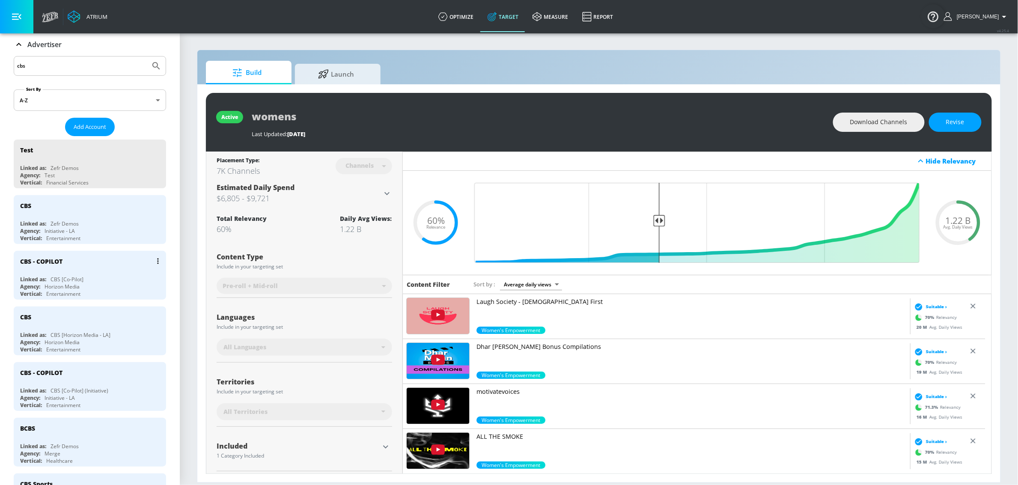
scroll to position [62, 0]
click at [100, 278] on div "Linked as: CBS [Co-Pilot]" at bounding box center [92, 278] width 144 height 7
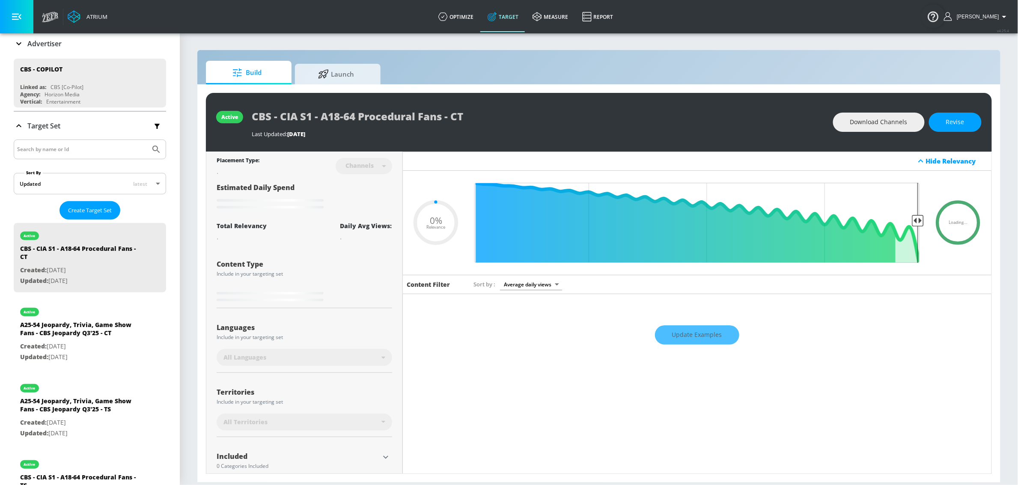
click at [36, 47] on p "Advertiser" at bounding box center [44, 43] width 34 height 9
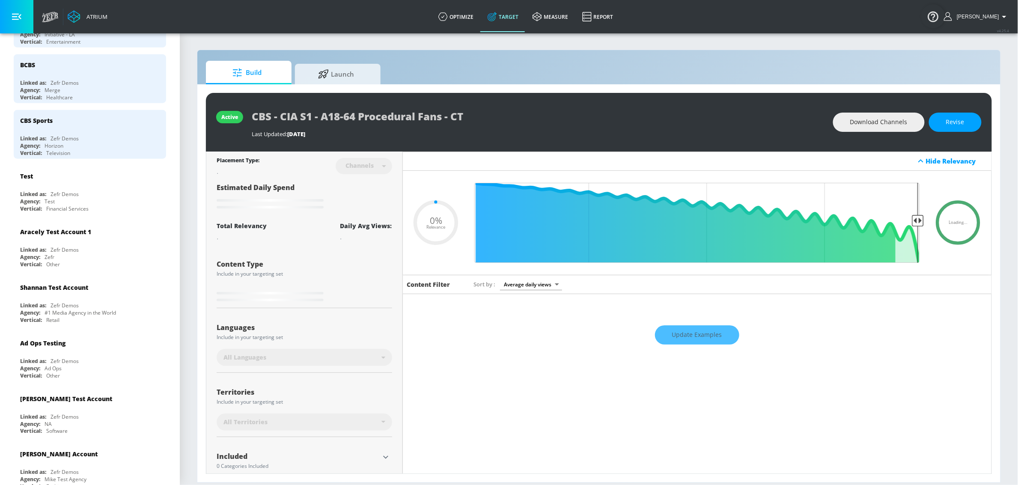
type input "0.5"
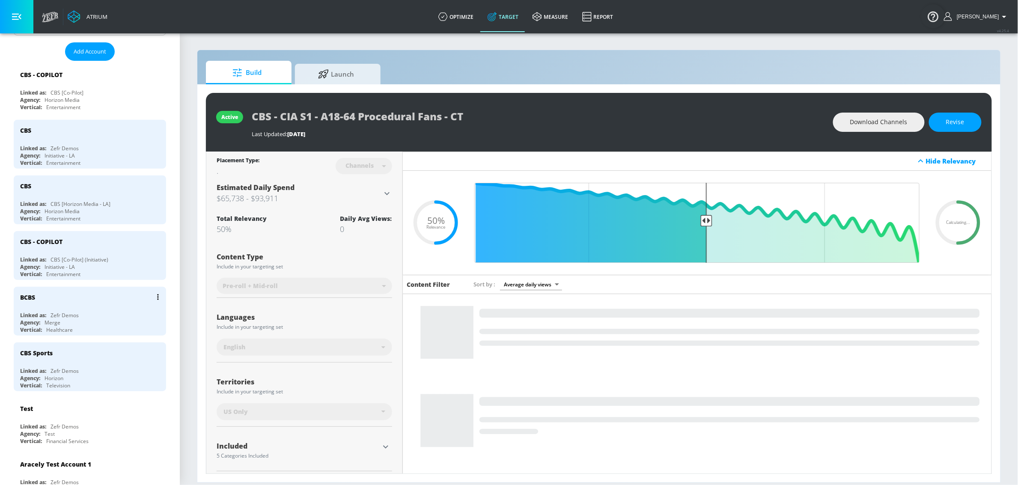
scroll to position [62, 0]
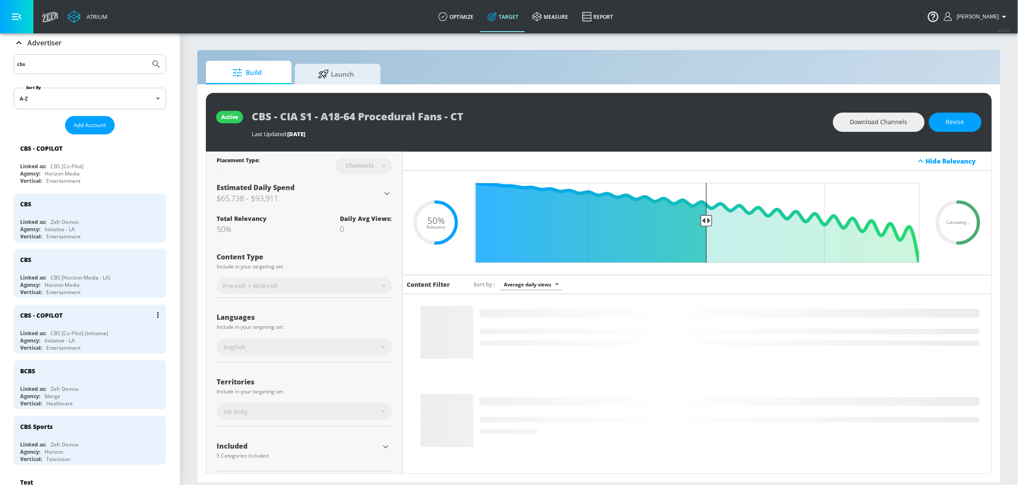
click at [78, 337] on div "CBS [Co-Pilot] (Initiative)" at bounding box center [79, 332] width 58 height 7
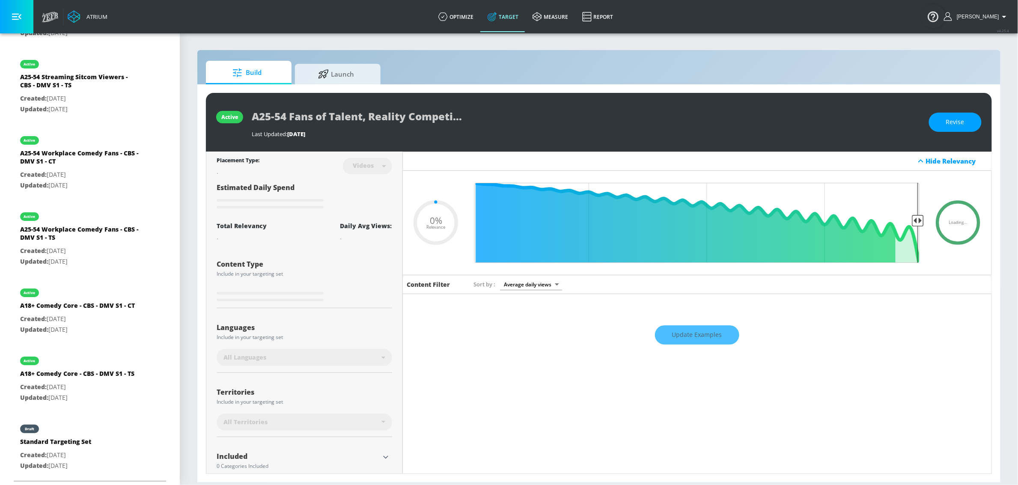
scroll to position [1359, 0]
type input "0.5"
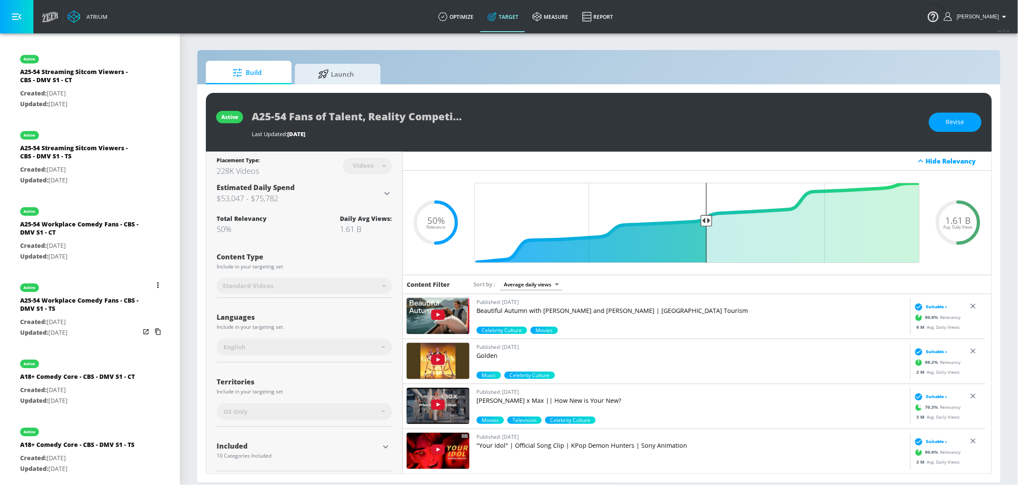
scroll to position [1286, 0]
click at [153, 202] on button "list of Target Set" at bounding box center [158, 208] width 12 height 12
click at [187, 205] on div at bounding box center [509, 242] width 1018 height 485
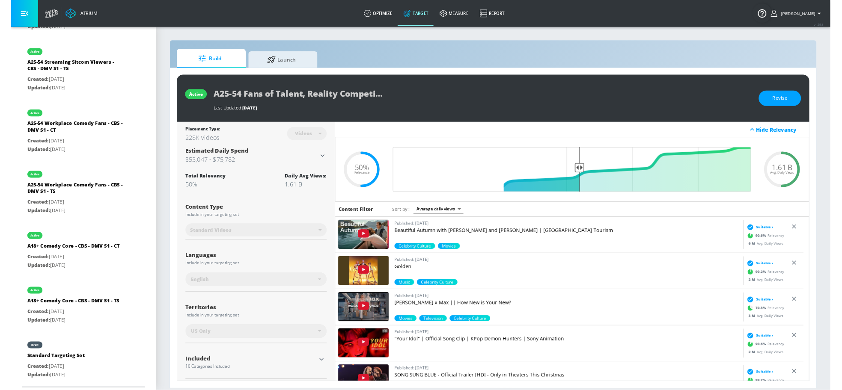
scroll to position [1359, 0]
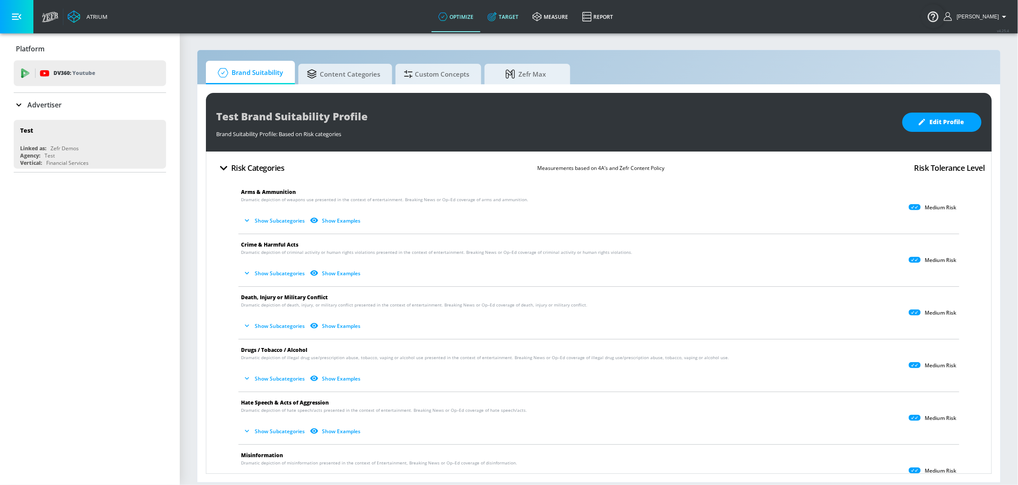
click at [523, 19] on link "Target" at bounding box center [503, 16] width 45 height 31
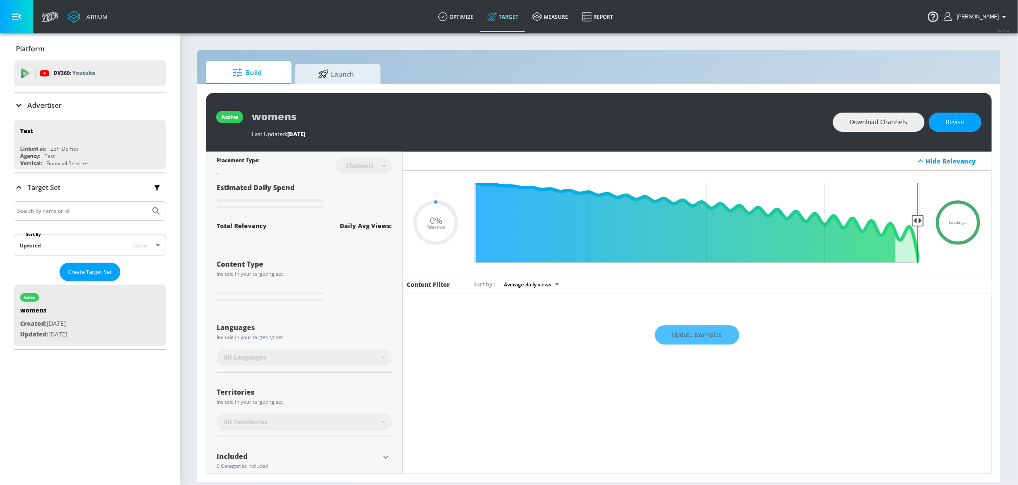
type input "0.05"
click at [95, 101] on div "Advertiser" at bounding box center [90, 105] width 152 height 10
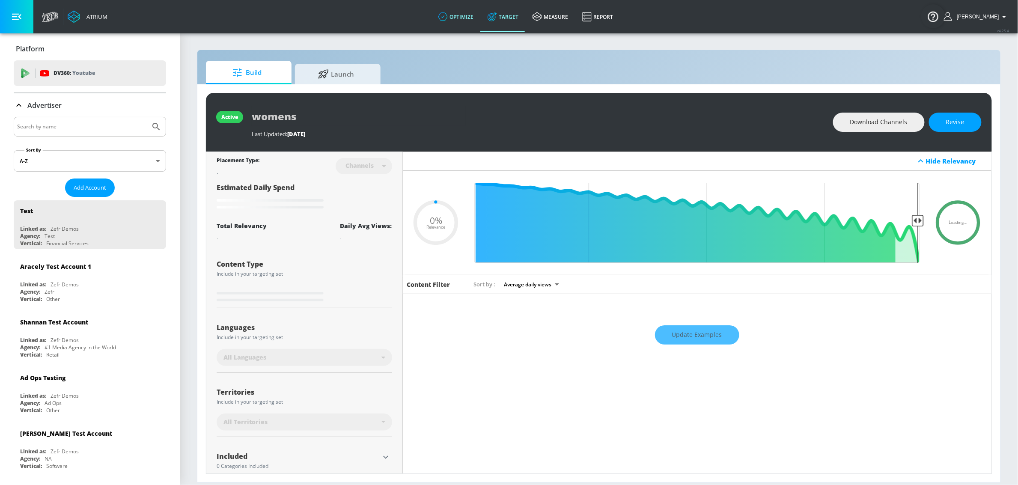
click at [473, 18] on link "optimize" at bounding box center [455, 16] width 49 height 31
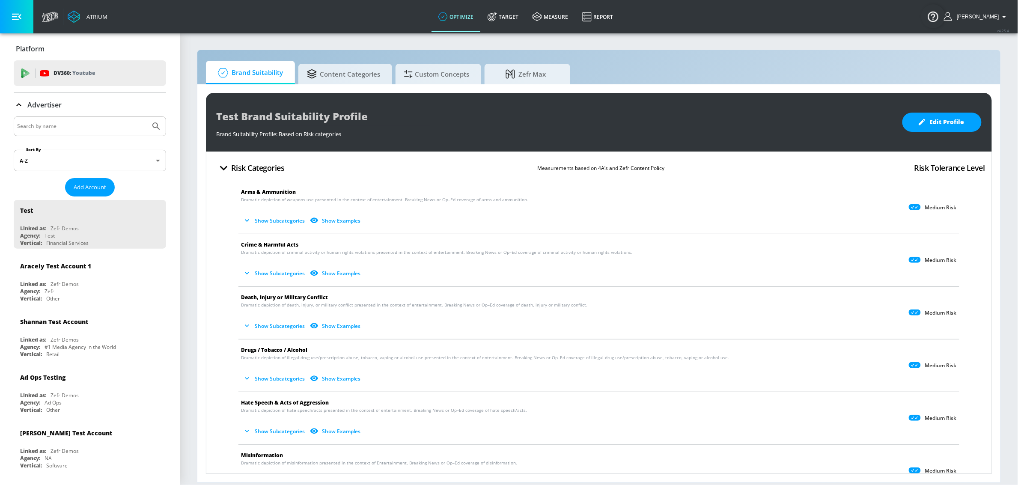
click at [97, 124] on input "Search by name" at bounding box center [82, 126] width 130 height 11
type input "a to z"
click at [147, 117] on button "Submit Search" at bounding box center [156, 126] width 19 height 19
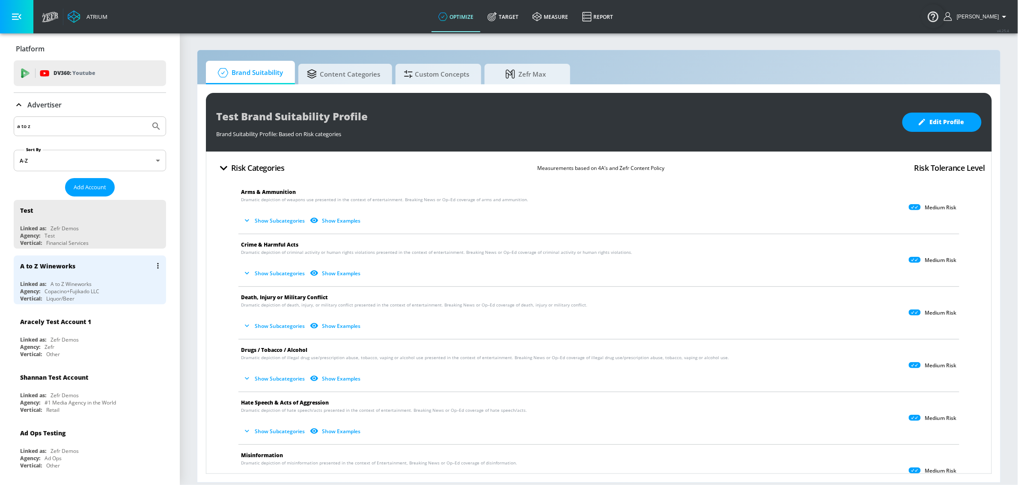
click at [92, 282] on div "Linked as: A to Z Wineworks" at bounding box center [92, 283] width 144 height 7
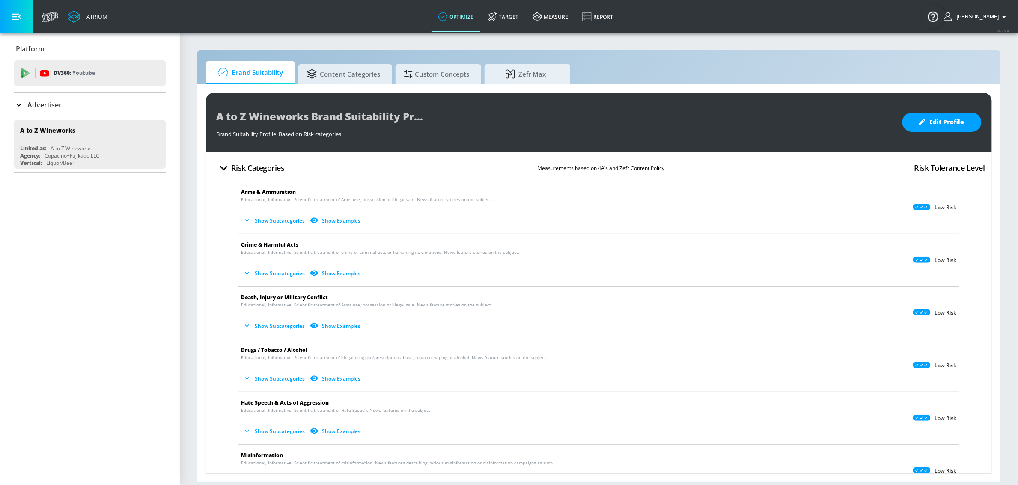
drag, startPoint x: 62, startPoint y: 103, endPoint x: 64, endPoint y: 109, distance: 5.8
click at [62, 103] on div "Advertiser" at bounding box center [90, 105] width 152 height 10
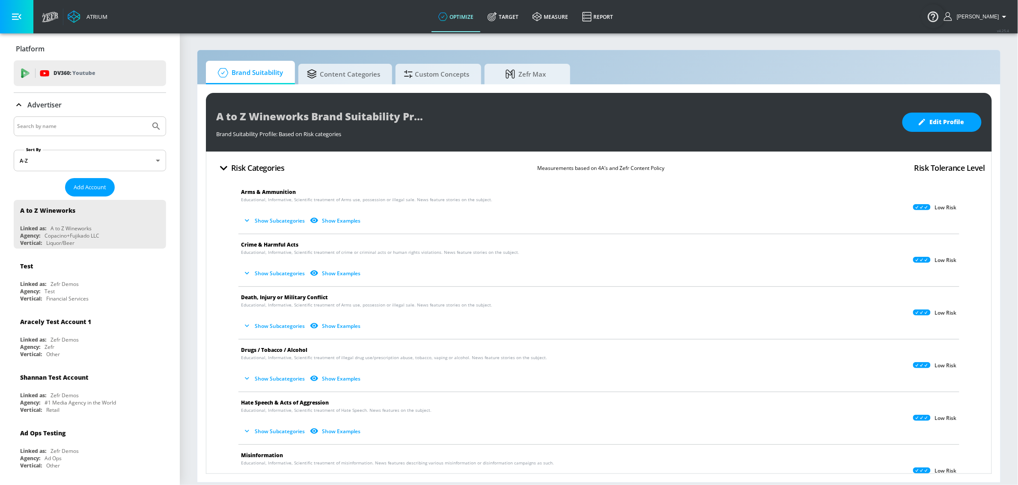
click at [71, 131] on input "Search by name" at bounding box center [82, 126] width 130 height 11
type input "erath"
click at [147, 117] on button "Submit Search" at bounding box center [156, 126] width 19 height 19
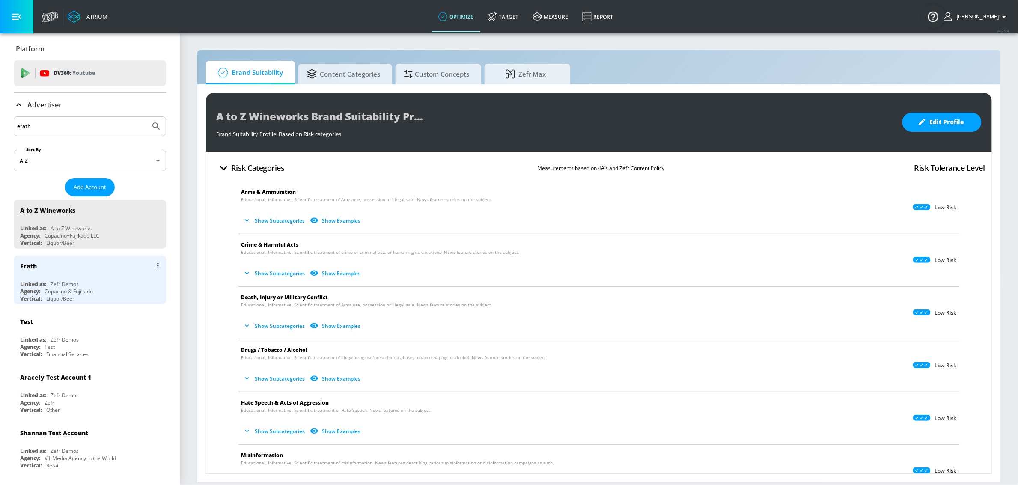
click at [66, 274] on div "Erath" at bounding box center [92, 265] width 144 height 21
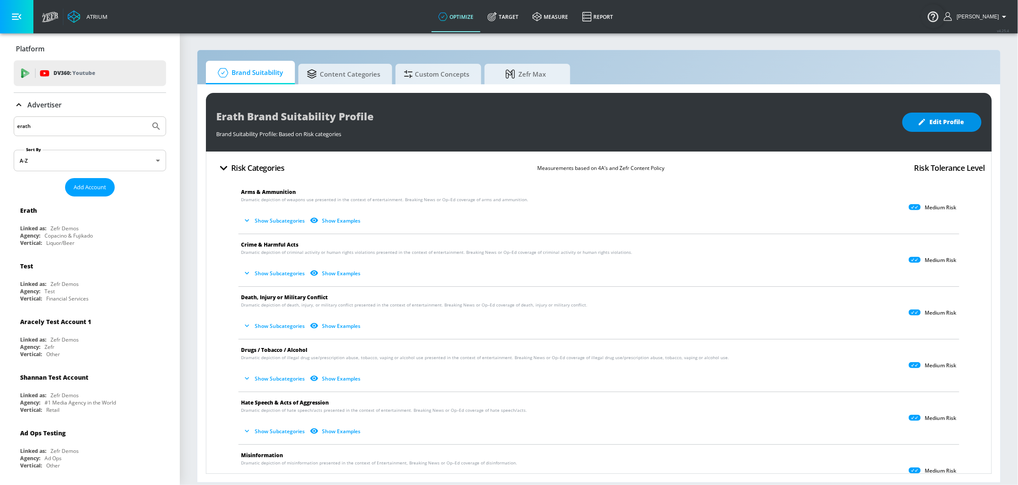
click at [935, 121] on span "Edit Profile" at bounding box center [941, 122] width 45 height 11
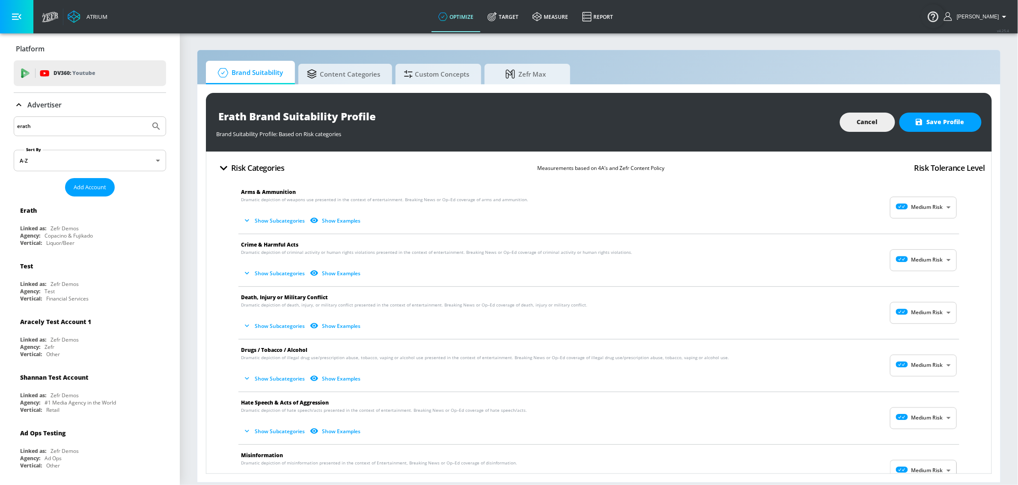
click at [908, 207] on body "Atrium optimize Target measure Report optimize Target measure Report v 4.25.4 S…" at bounding box center [509, 242] width 1018 height 485
click at [908, 229] on icon at bounding box center [900, 228] width 24 height 6
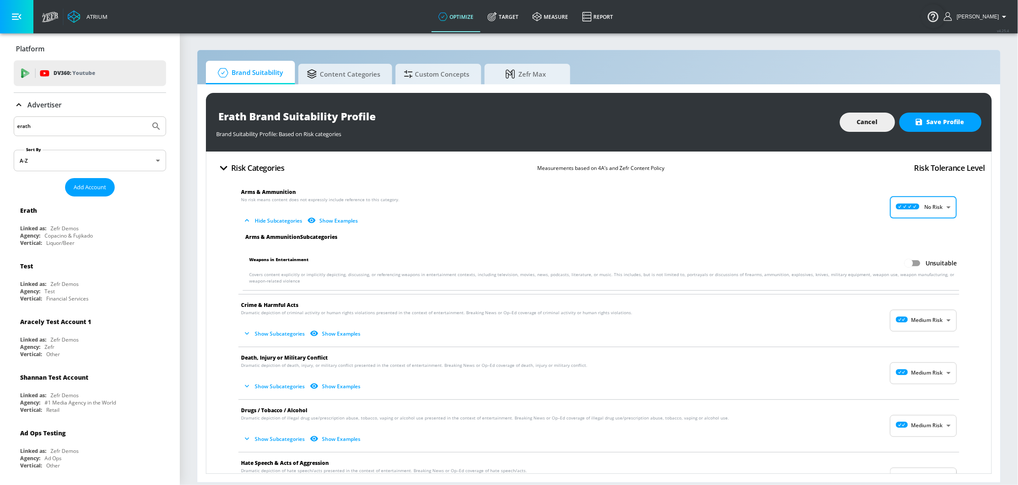
click at [910, 213] on body "Atrium optimize Target measure Report optimize Target measure Report v 4.25.4 S…" at bounding box center [509, 242] width 1018 height 485
click at [907, 239] on div "Low Risk" at bounding box center [914, 242] width 53 height 9
type input "LOW"
click at [923, 321] on body "Atrium optimize Target measure Report optimize Target measure Report v 4.25.4 S…" at bounding box center [509, 242] width 1018 height 485
drag, startPoint x: 906, startPoint y: 356, endPoint x: 879, endPoint y: 231, distance: 127.9
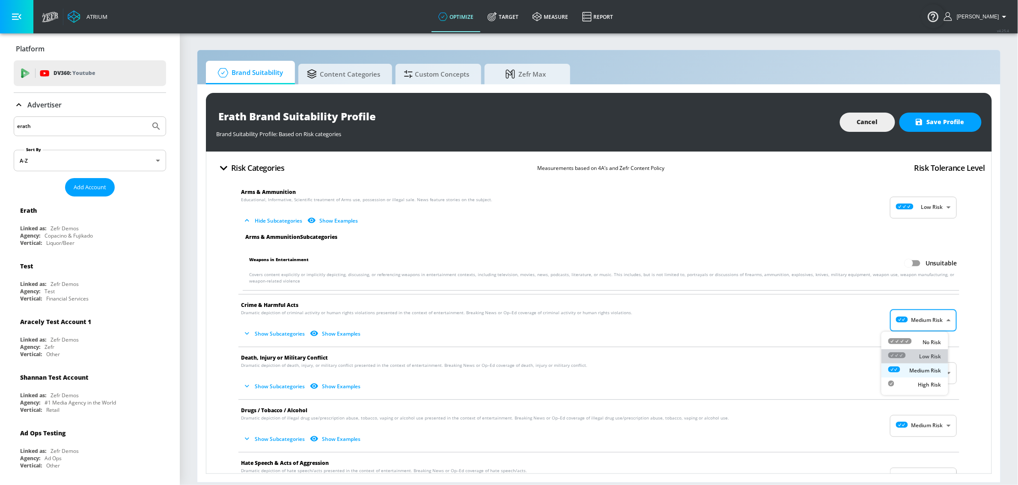
click at [906, 356] on div "Low Risk" at bounding box center [914, 356] width 53 height 9
type input "LOW"
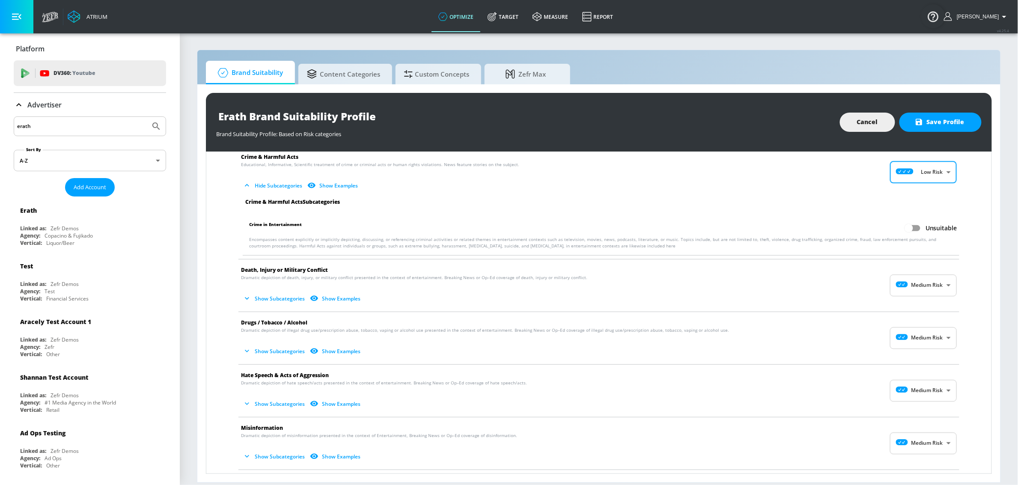
scroll to position [150, 0]
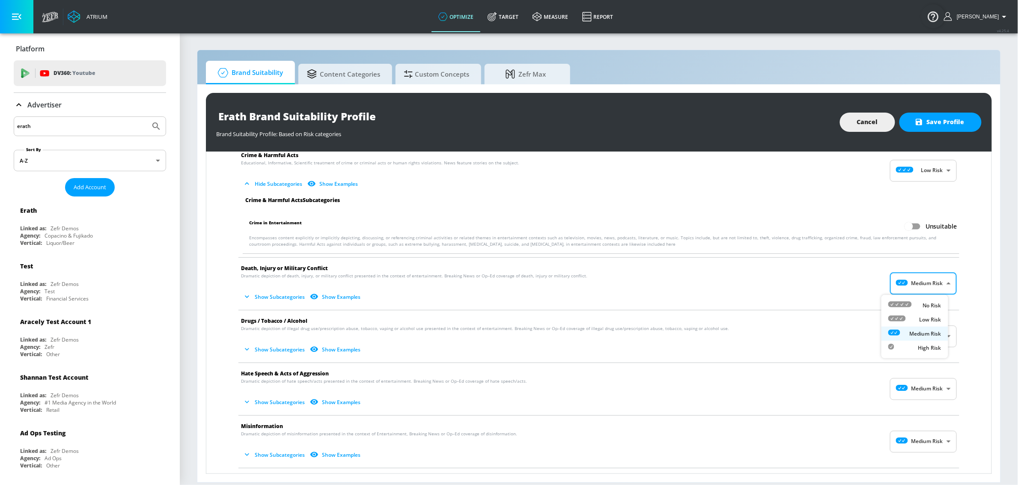
drag, startPoint x: 923, startPoint y: 288, endPoint x: 919, endPoint y: 313, distance: 25.5
click at [923, 288] on body "Atrium optimize Target measure Report optimize Target measure Report v 4.25.4 S…" at bounding box center [509, 242] width 1018 height 485
click at [917, 322] on div "Low Risk" at bounding box center [914, 319] width 53 height 9
type input "LOW"
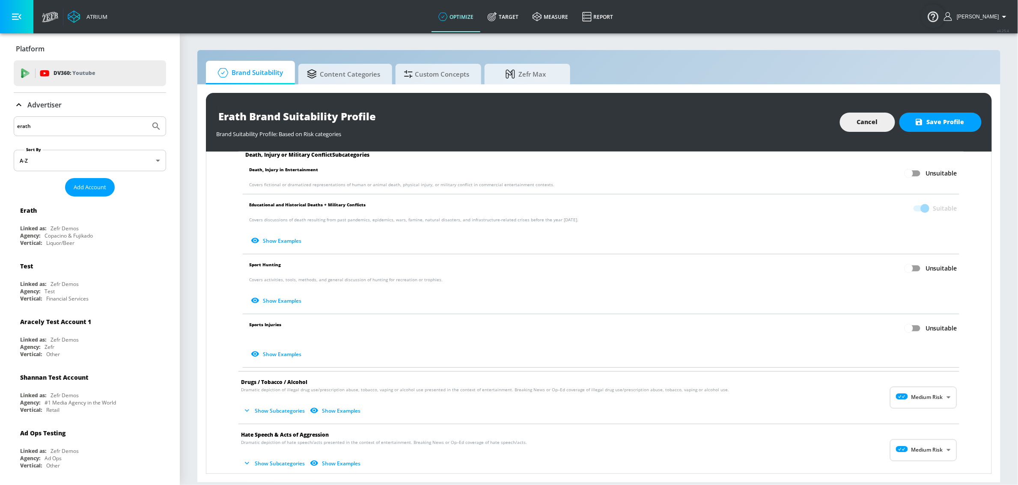
scroll to position [303, 0]
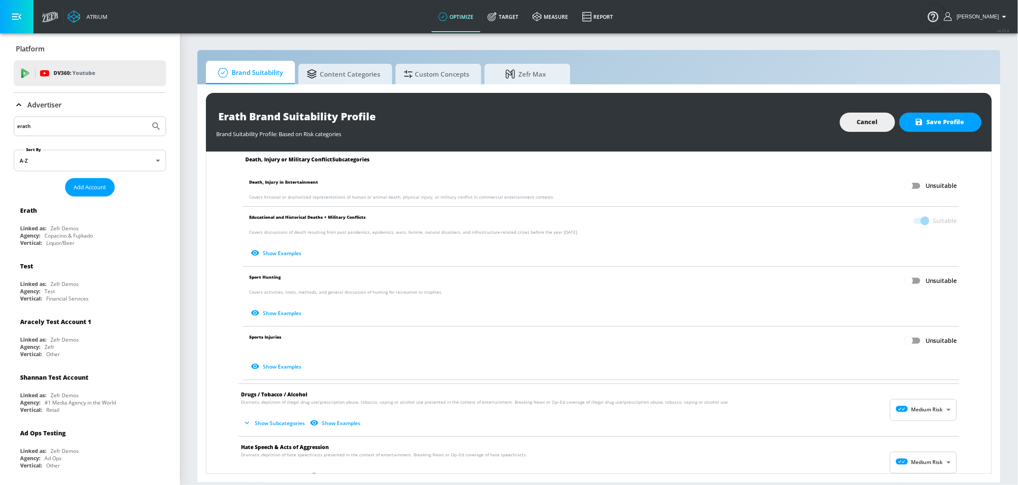
click at [917, 220] on span at bounding box center [920, 221] width 15 height 6
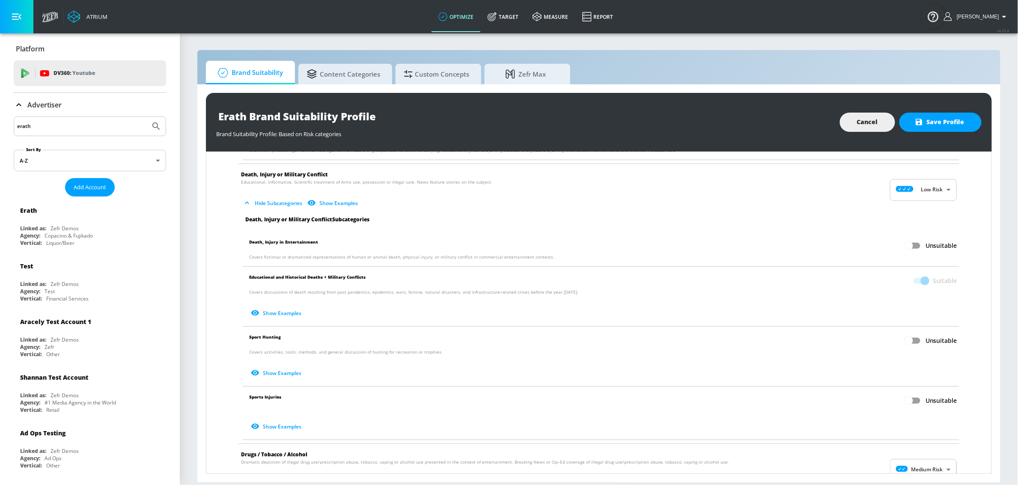
scroll to position [0, 0]
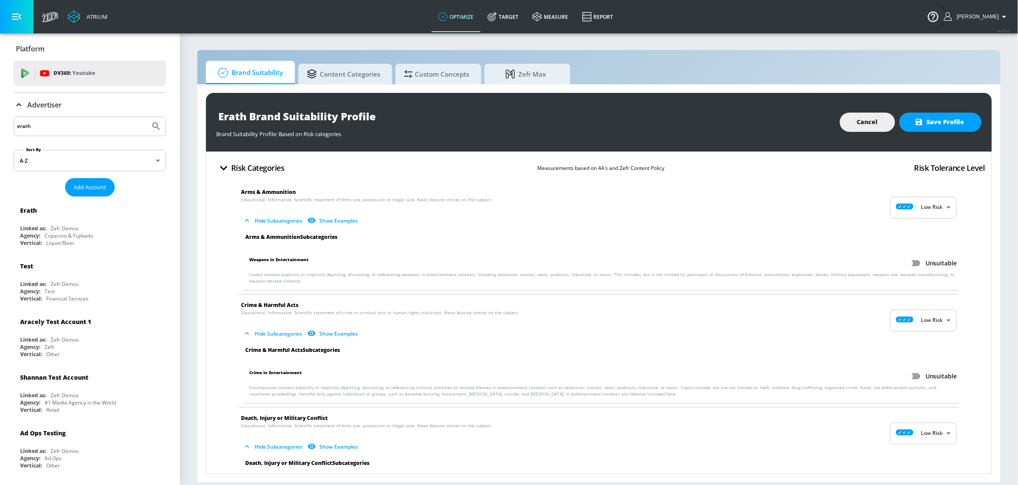
click at [918, 204] on body "Atrium optimize Target measure Report optimize Target measure Report v 4.25.4 S…" at bounding box center [509, 242] width 1018 height 485
click at [907, 229] on icon at bounding box center [900, 228] width 24 height 6
type input "MINIMAL"
click at [935, 327] on body "Atrium optimize Target measure Report optimize Target measure Report v 4.25.4 S…" at bounding box center [509, 242] width 1018 height 485
click at [920, 346] on div "No Risk" at bounding box center [914, 342] width 53 height 9
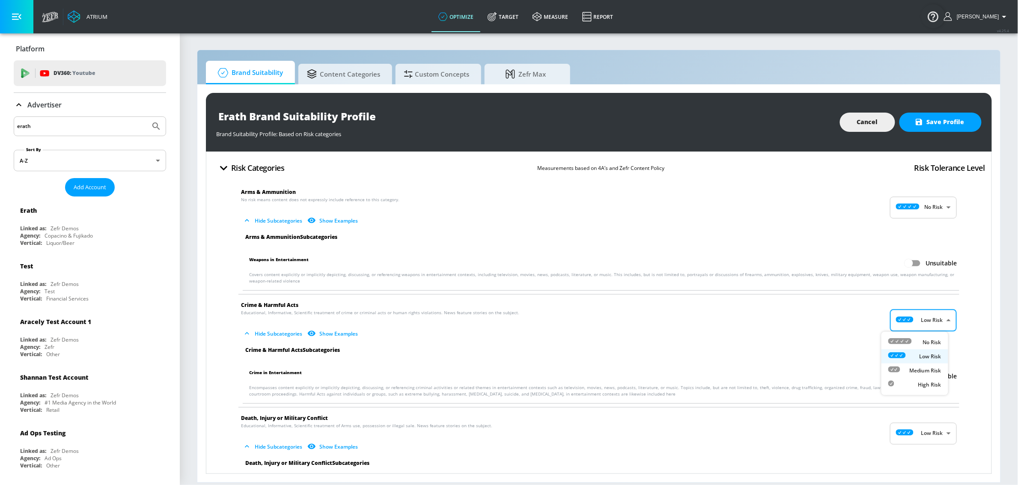
type input "MINIMAL"
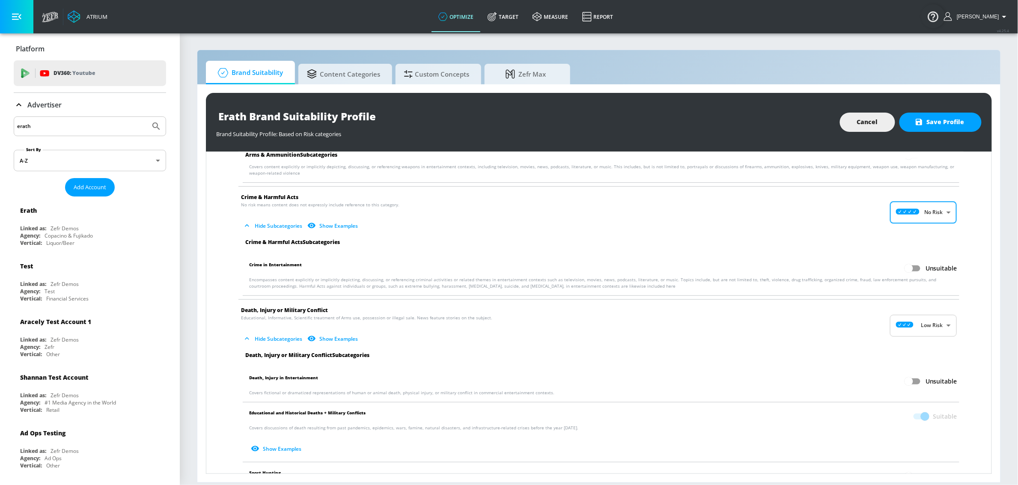
scroll to position [111, 0]
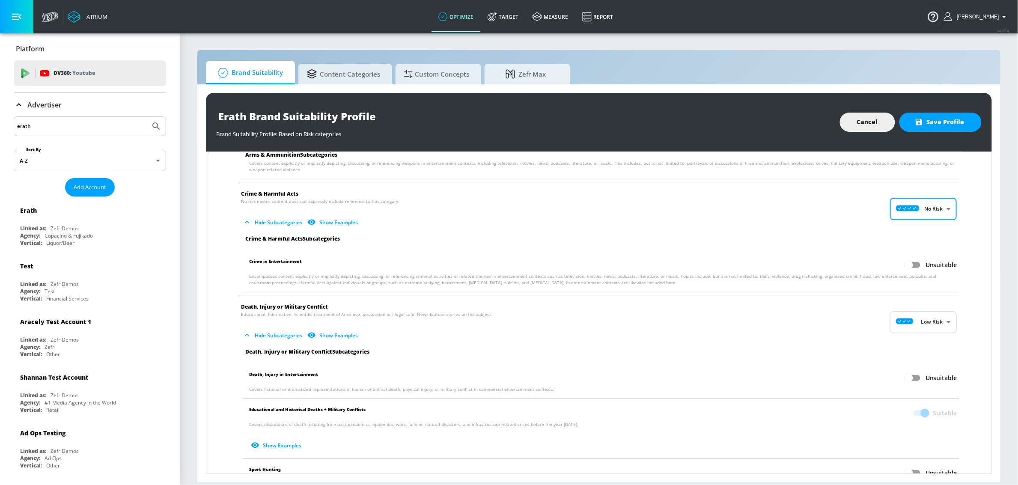
click at [925, 322] on body "Atrium optimize Target measure Report optimize Target measure Report v 4.25.4 S…" at bounding box center [509, 242] width 1018 height 485
click at [916, 339] on li "No Risk" at bounding box center [914, 344] width 67 height 14
type input "MINIMAL"
checkbox input "false"
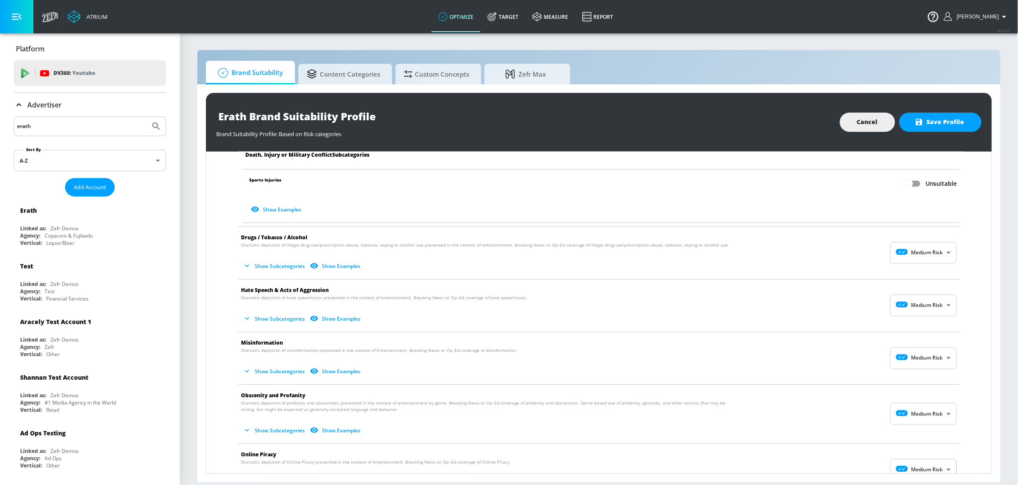
scroll to position [461, 0]
click at [271, 268] on button "Show Subcategories" at bounding box center [274, 265] width 67 height 14
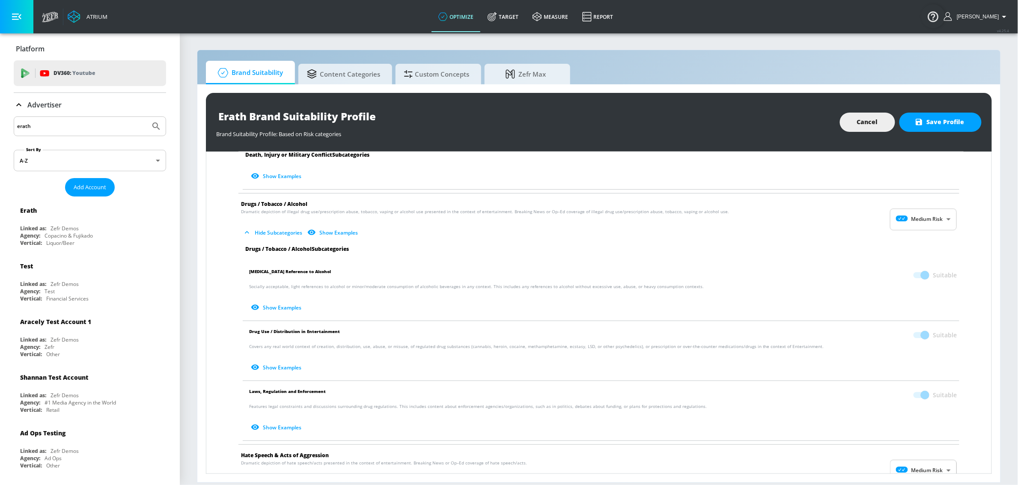
scroll to position [522, 0]
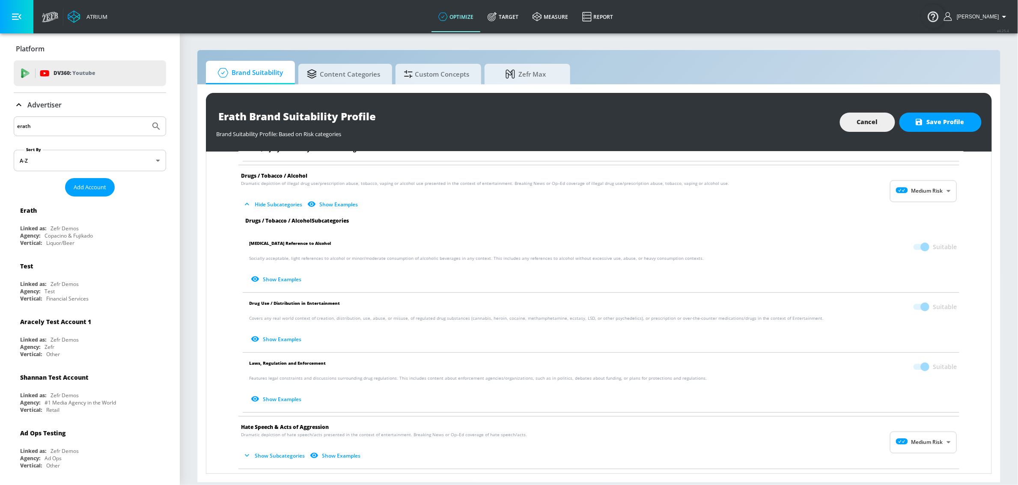
click at [915, 196] on body "Atrium optimize Target measure Report optimize Target measure Report v 4.25.4 S…" at bounding box center [509, 242] width 1018 height 485
click at [913, 222] on li "Low Risk" at bounding box center [914, 228] width 67 height 14
type input "LOW"
checkbox input "false"
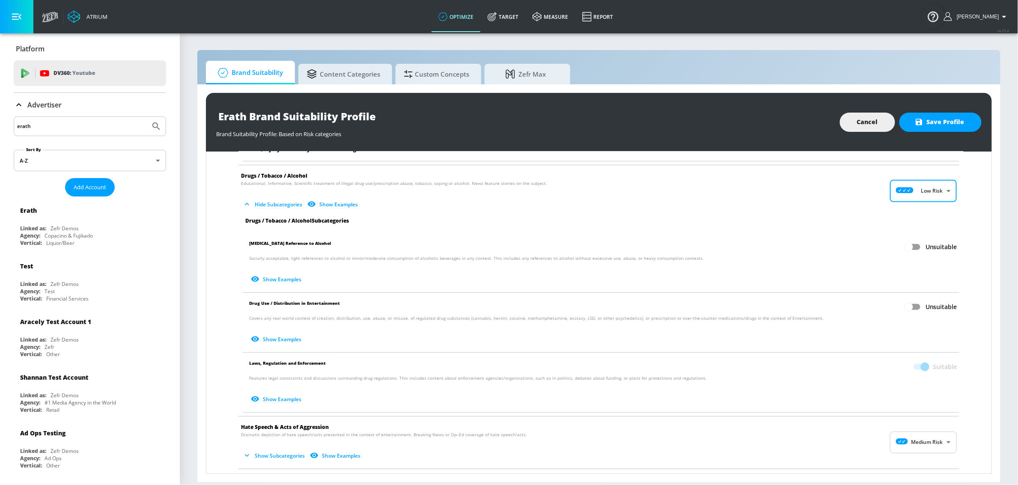
click at [901, 249] on input "Unsuitable" at bounding box center [908, 247] width 49 height 16
checkbox input "true"
click at [917, 369] on span at bounding box center [920, 367] width 15 height 6
click at [913, 363] on span at bounding box center [920, 367] width 25 height 16
click at [918, 195] on body "Atrium optimize Target measure Report optimize Target measure Report v 4.25.4 S…" at bounding box center [509, 242] width 1018 height 485
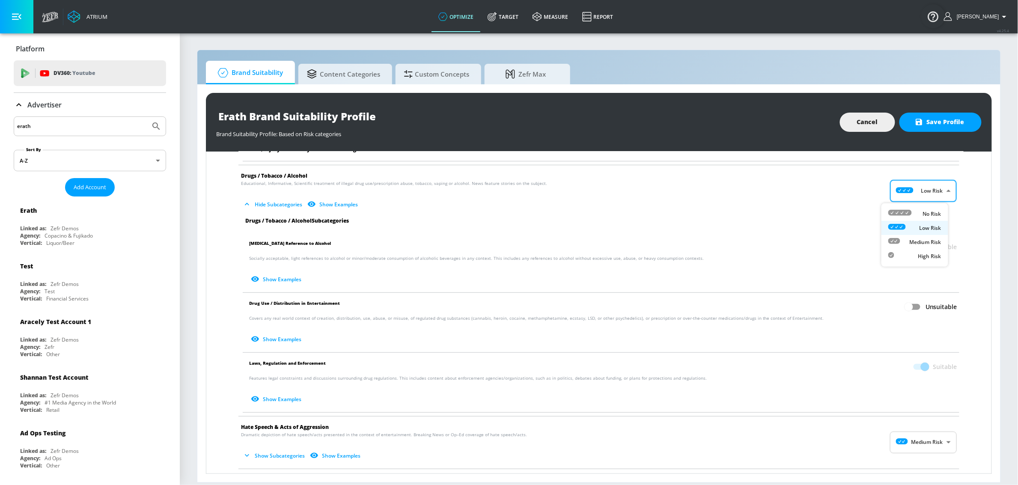
click at [919, 217] on div "No Risk" at bounding box center [914, 213] width 53 height 9
type input "MINIMAL"
checkbox input "false"
click at [902, 250] on input "Unsuitable" at bounding box center [908, 247] width 49 height 16
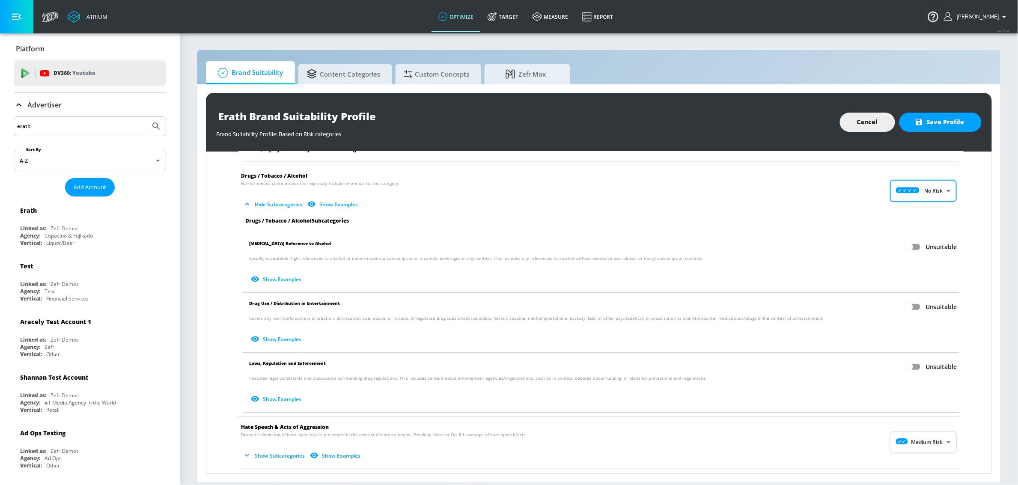
checkbox input "true"
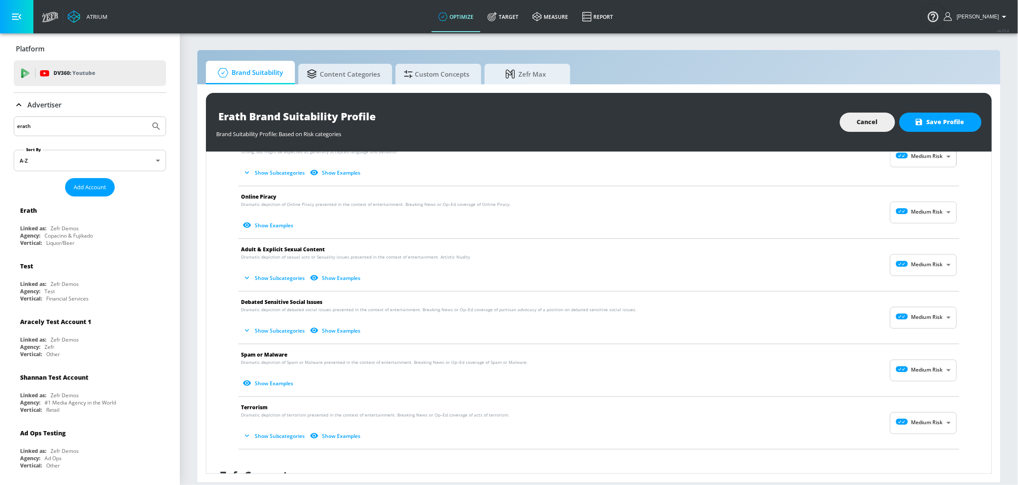
scroll to position [1128, 0]
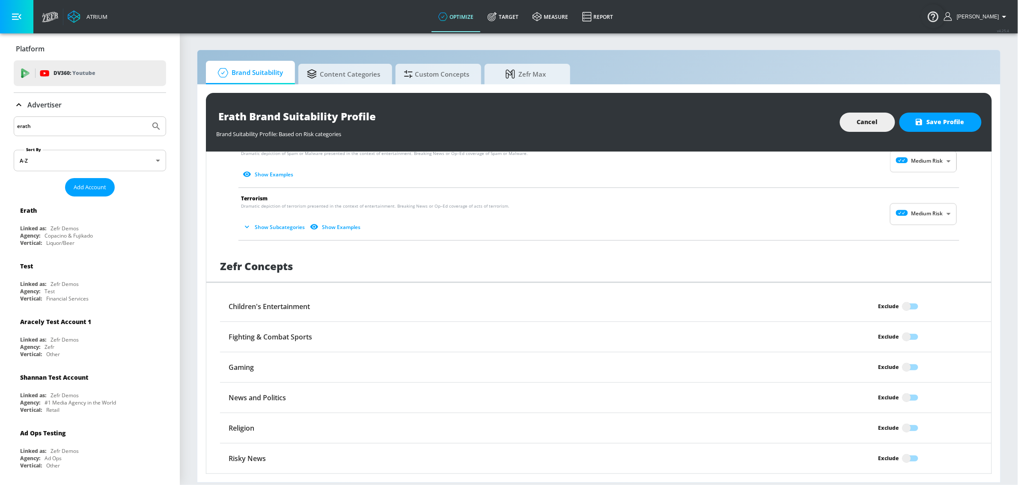
click at [901, 304] on input "Exclude" at bounding box center [906, 306] width 49 height 16
checkbox input "true"
drag, startPoint x: 898, startPoint y: 461, endPoint x: 929, endPoint y: 418, distance: 53.3
click at [898, 461] on input "Exclude" at bounding box center [906, 458] width 49 height 16
click at [911, 461] on input "Excluded" at bounding box center [916, 458] width 49 height 16
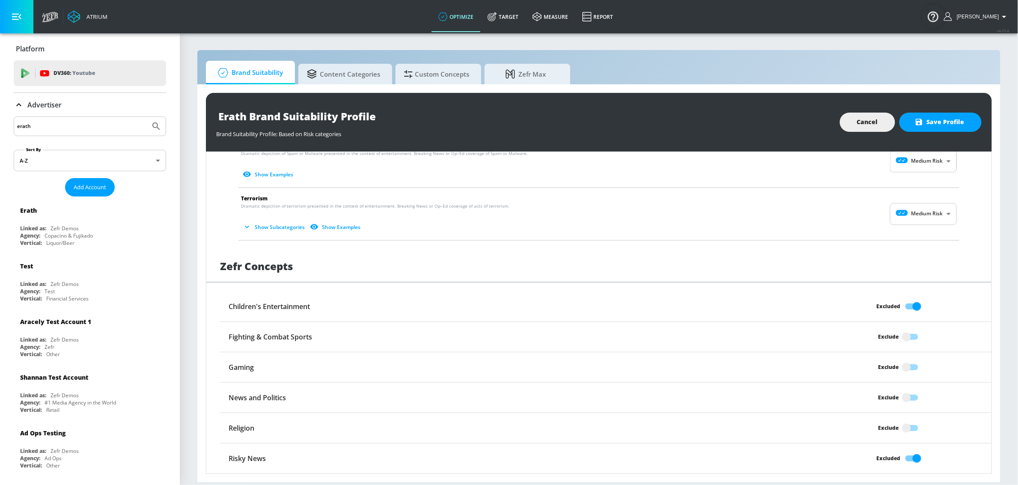
checkbox input "false"
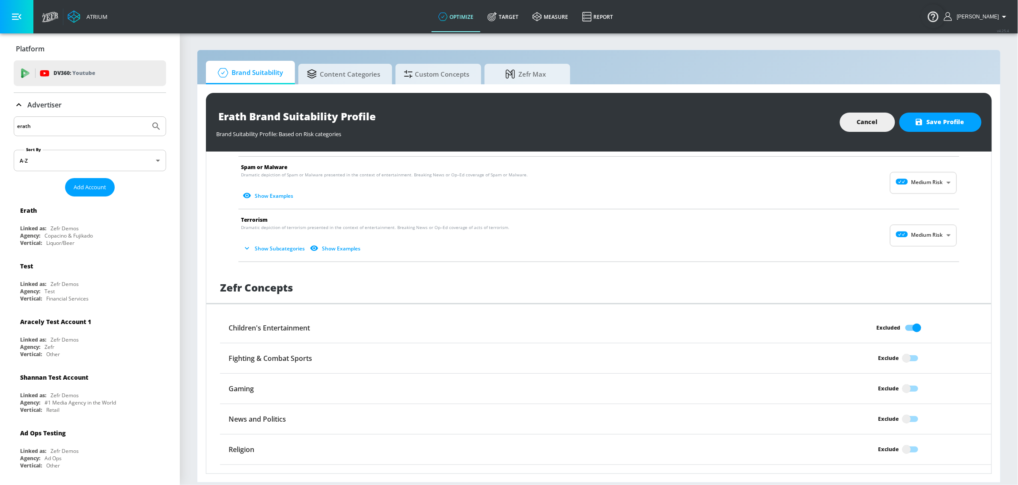
scroll to position [1098, 0]
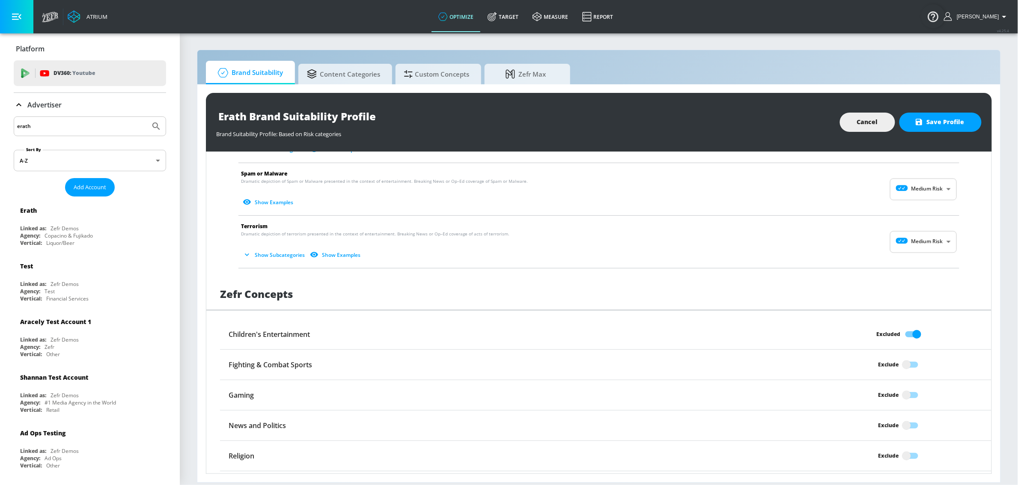
click at [905, 248] on body "Atrium optimize Target measure Report optimize Target measure Report v 4.25.4 S…" at bounding box center [509, 242] width 1018 height 485
click at [907, 264] on icon at bounding box center [900, 265] width 24 height 6
type input "MINIMAL"
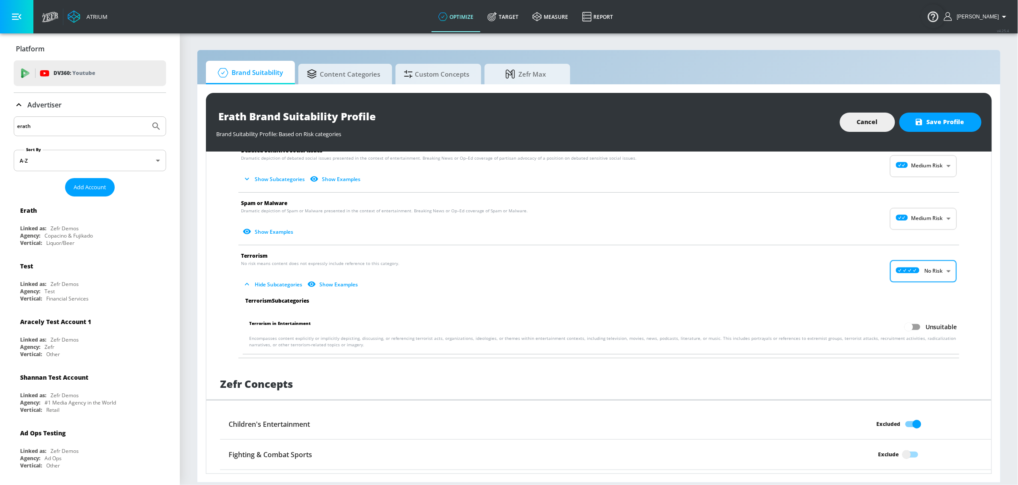
scroll to position [1067, 0]
click at [912, 223] on body "Atrium optimize Target measure Report optimize Target measure Report v 4.25.4 S…" at bounding box center [509, 242] width 1018 height 485
click at [912, 247] on div "No Risk" at bounding box center [914, 243] width 53 height 9
type input "MINIMAL"
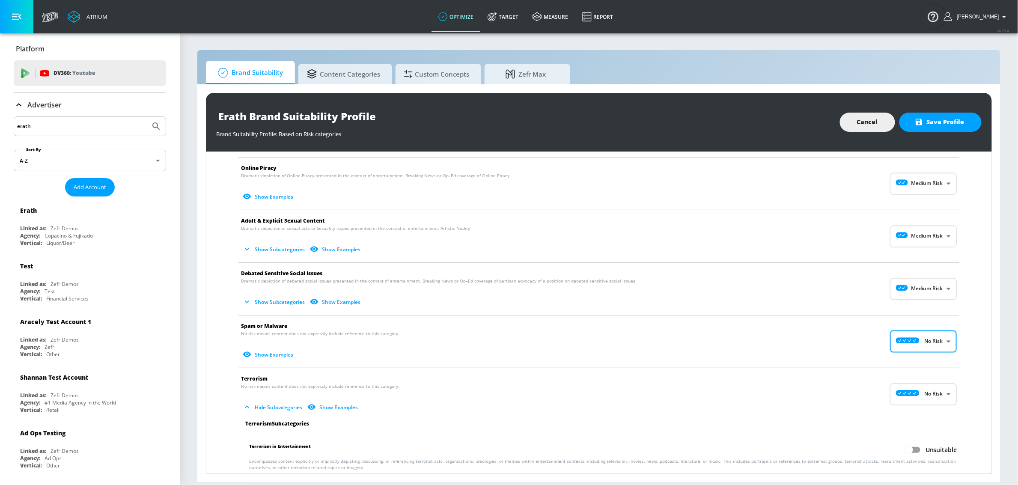
scroll to position [944, 0]
click at [919, 290] on body "Atrium optimize Target measure Report optimize Target measure Report v 4.25.4 S…" at bounding box center [509, 242] width 1018 height 485
click at [918, 308] on li "No Risk" at bounding box center [914, 314] width 67 height 14
type input "MINIMAL"
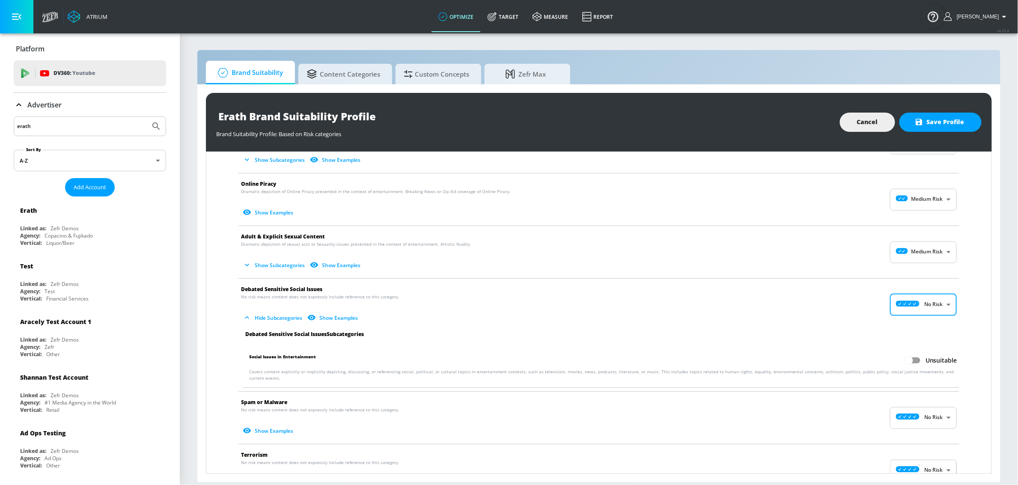
scroll to position [928, 0]
click at [917, 261] on body "Atrium optimize Target measure Report optimize Target measure Report v 4.25.4 S…" at bounding box center [509, 242] width 1018 height 485
click at [916, 274] on div "No Risk" at bounding box center [914, 277] width 53 height 9
type input "MINIMAL"
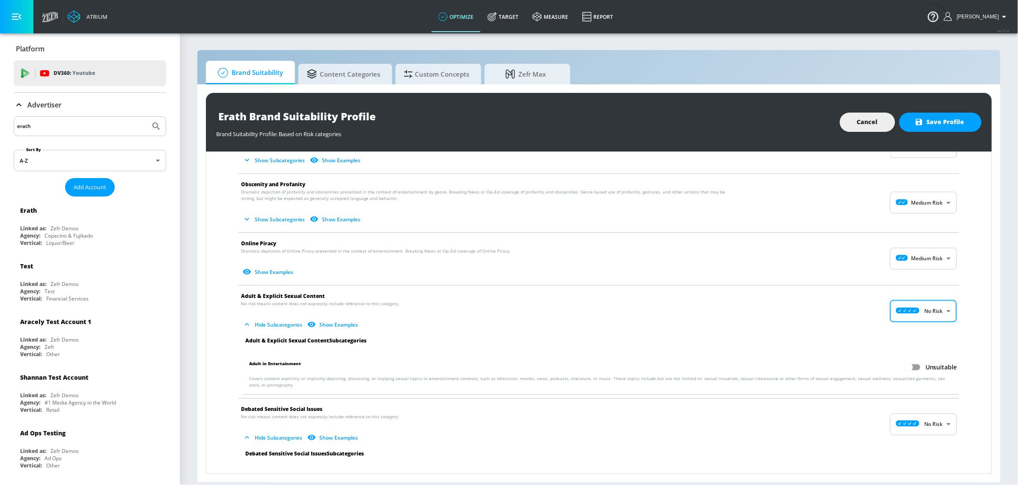
scroll to position [863, 0]
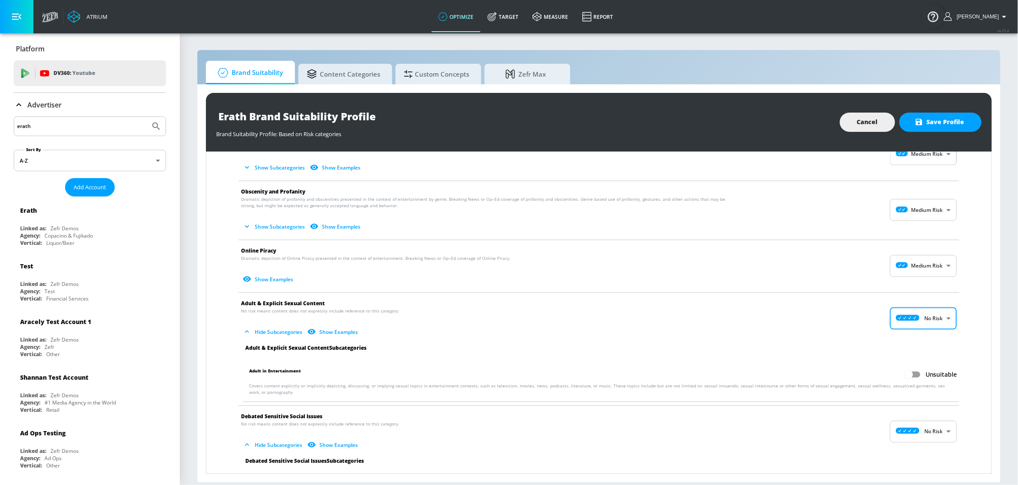
click at [916, 269] on body "Atrium optimize Target measure Report optimize Target measure Report v 4.25.4 S…" at bounding box center [509, 242] width 1018 height 485
click at [908, 286] on icon at bounding box center [900, 289] width 24 height 6
type input "MINIMAL"
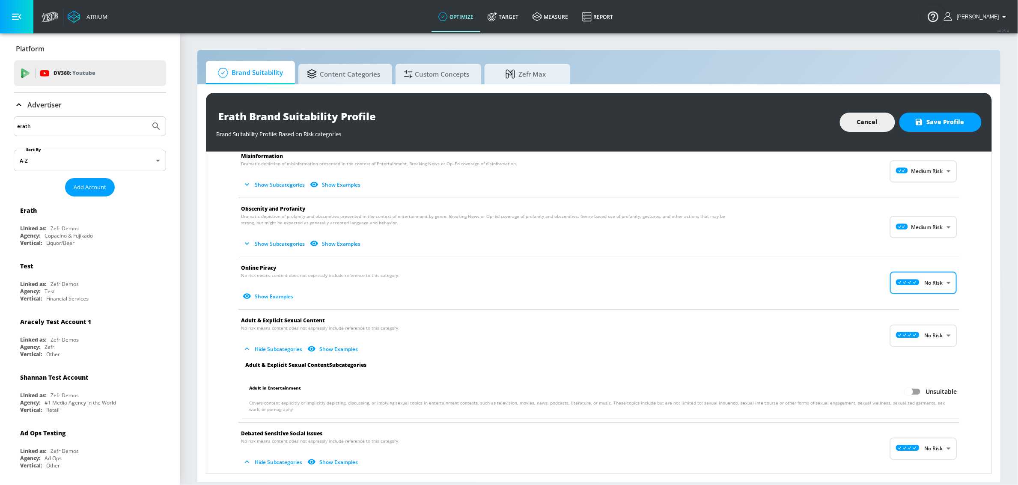
scroll to position [813, 0]
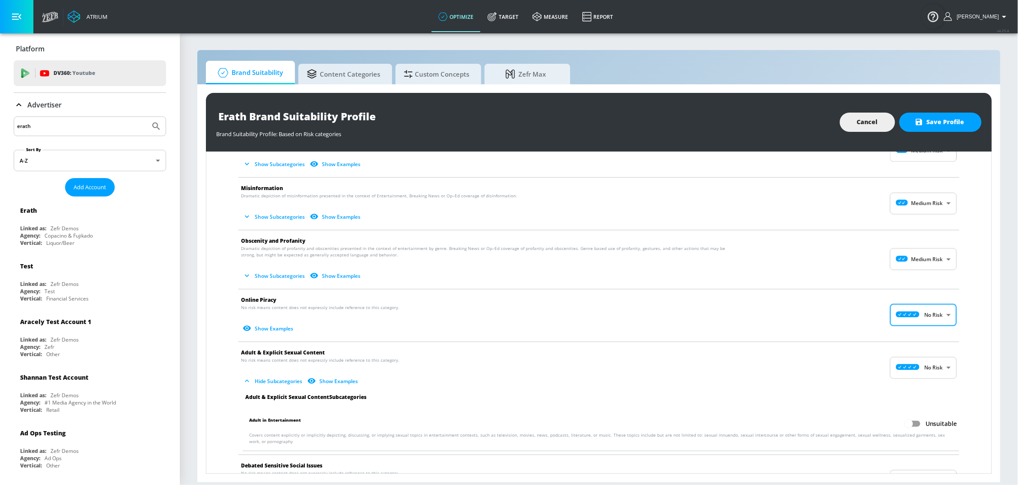
click at [911, 253] on body "Atrium optimize Target measure Report optimize Target measure Report v 4.25.4 S…" at bounding box center [509, 242] width 1018 height 485
click at [910, 281] on icon at bounding box center [900, 282] width 24 height 6
type input "MINIMAL"
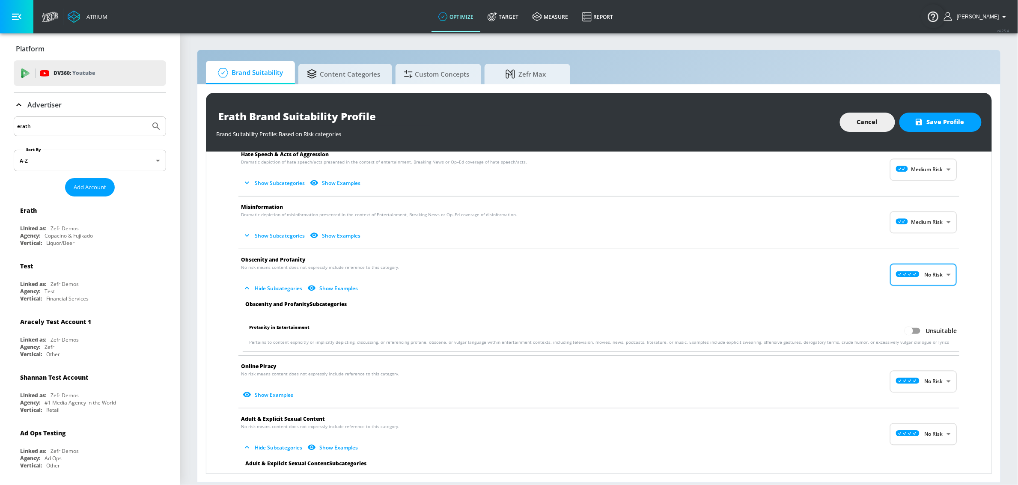
scroll to position [793, 0]
click at [919, 221] on body "Atrium optimize Target measure Report optimize Target measure Report v 4.25.4 S…" at bounding box center [509, 242] width 1018 height 485
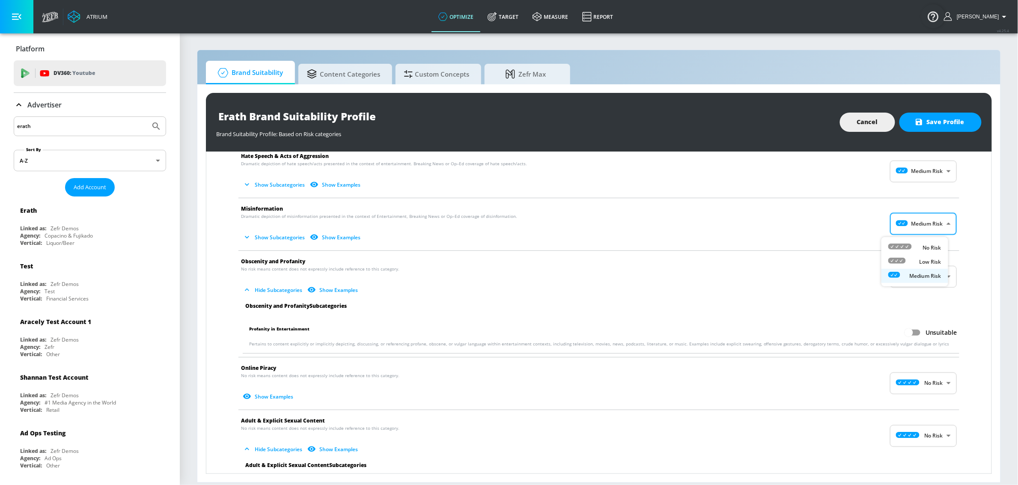
click at [911, 246] on icon at bounding box center [900, 246] width 24 height 6
type input "MINIMAL"
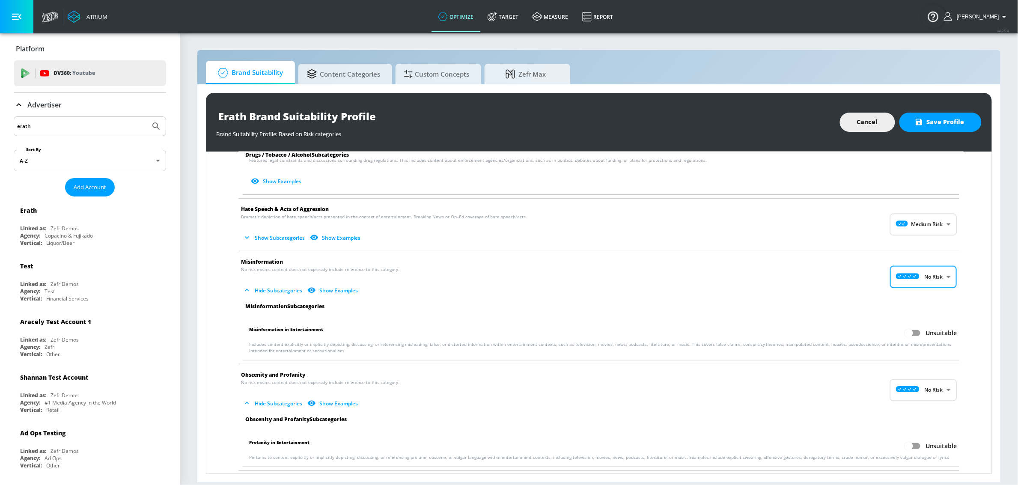
scroll to position [712, 0]
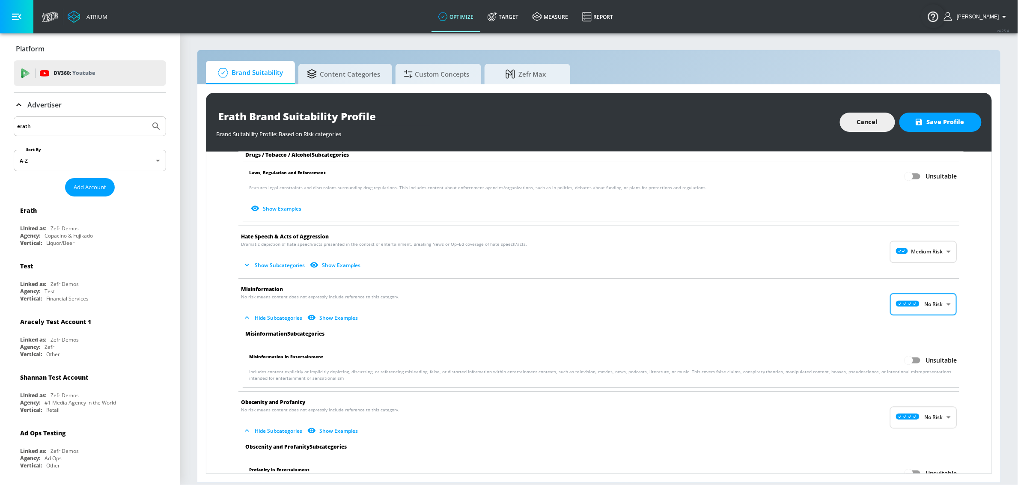
click at [912, 248] on body "Atrium optimize Target measure Report optimize Target measure Report v 4.25.4 S…" at bounding box center [509, 242] width 1018 height 485
click at [908, 265] on ul "No Risk Low Risk Medium Risk High Risk" at bounding box center [914, 295] width 67 height 63
click at [907, 270] on li "No Risk" at bounding box center [914, 275] width 67 height 14
type input "MINIMAL"
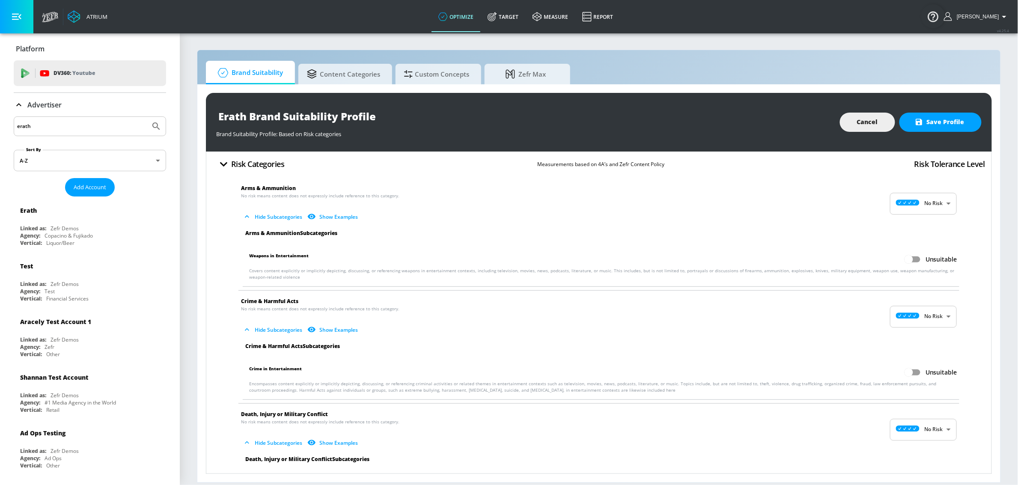
scroll to position [0, 0]
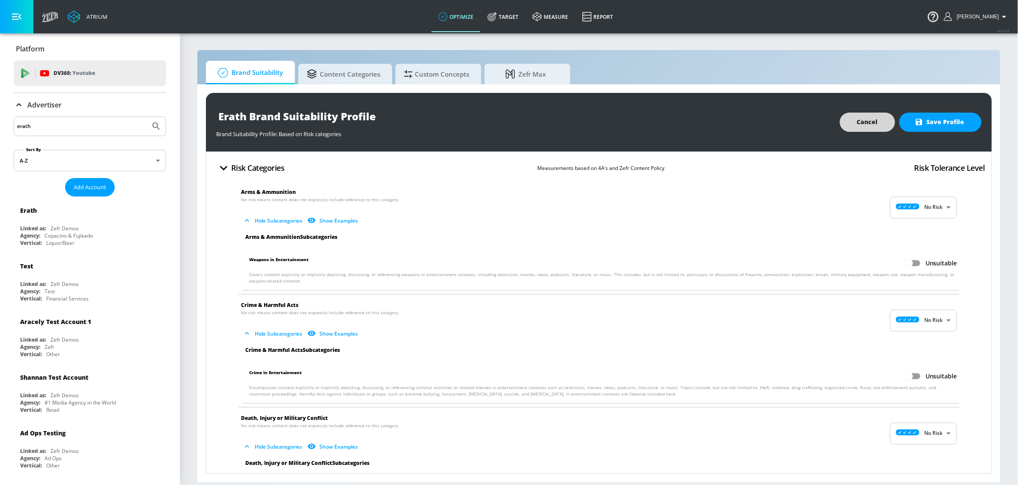
click at [936, 126] on span "Save Profile" at bounding box center [940, 122] width 48 height 11
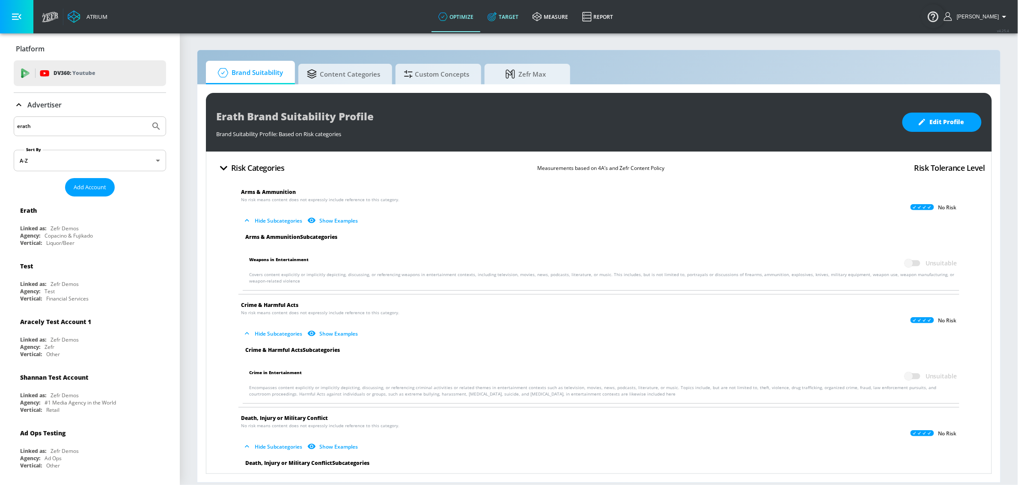
click at [490, 20] on link "Target" at bounding box center [503, 16] width 45 height 31
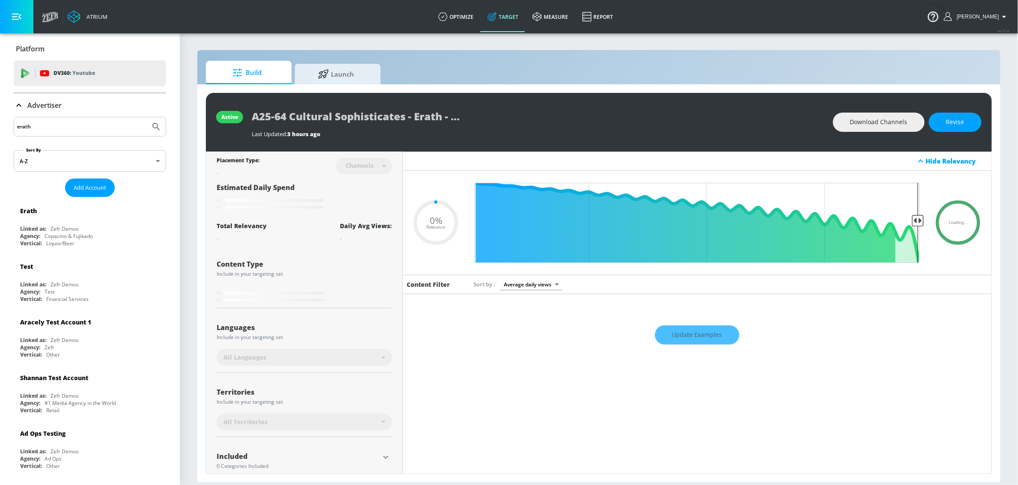
type input "0.05"
click at [91, 134] on div "erath" at bounding box center [90, 127] width 152 height 20
click at [90, 134] on div "erath" at bounding box center [90, 127] width 152 height 20
click at [89, 129] on input "erath" at bounding box center [82, 126] width 130 height 11
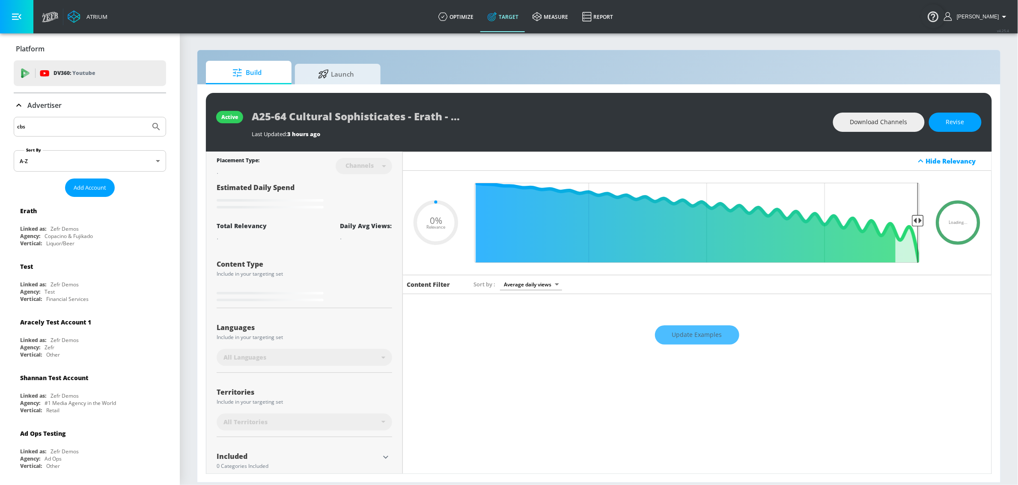
type input "cbs"
click at [147, 117] on button "Submit Search" at bounding box center [156, 126] width 19 height 19
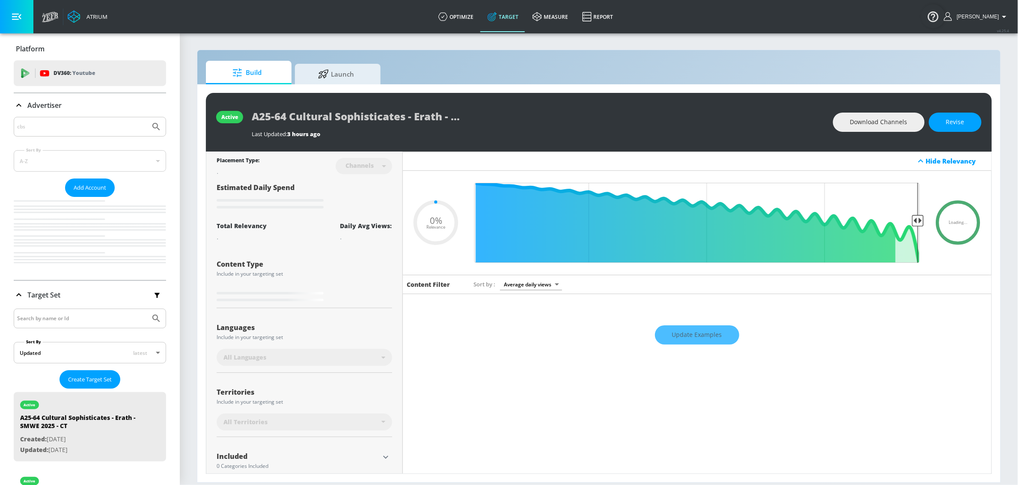
type input "0.05"
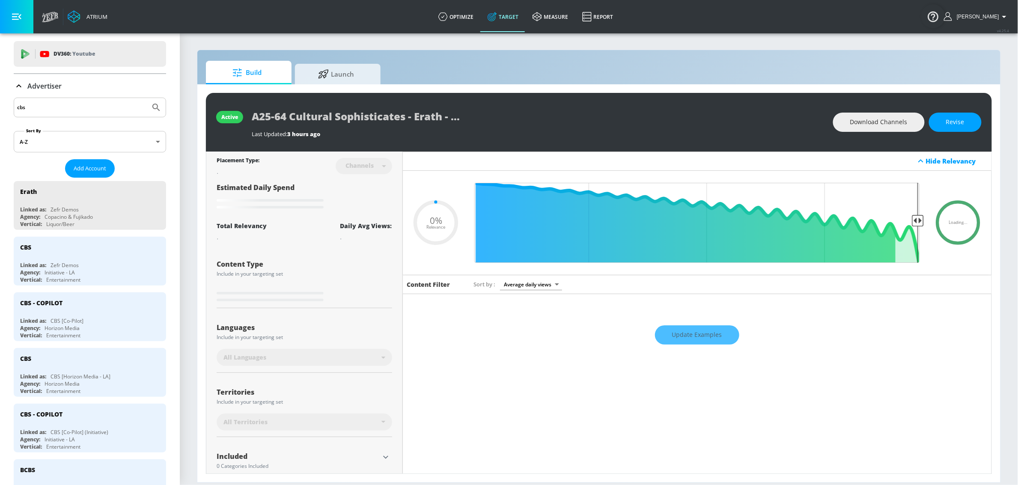
scroll to position [22, 0]
click at [85, 254] on div "CBS" at bounding box center [92, 244] width 144 height 21
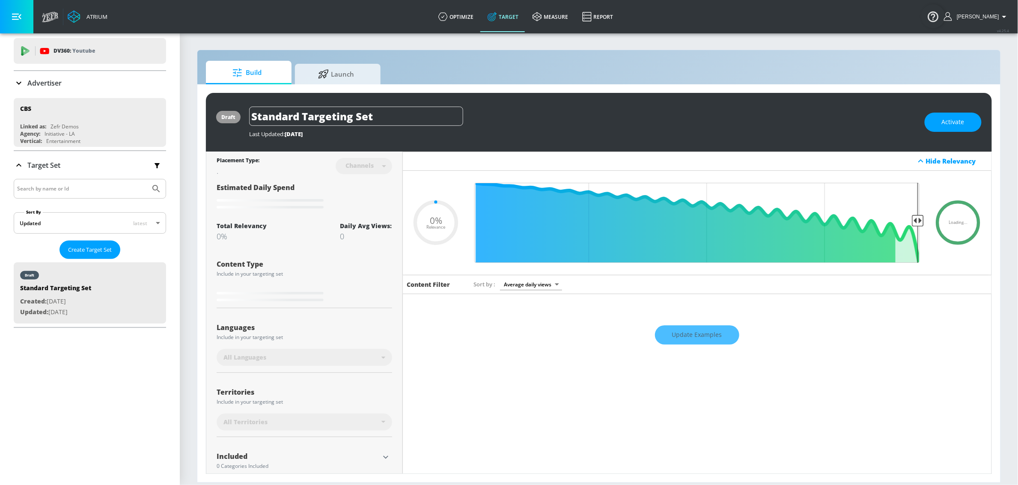
type input "0.05"
click at [92, 250] on span "Create Target Set" at bounding box center [90, 250] width 44 height 10
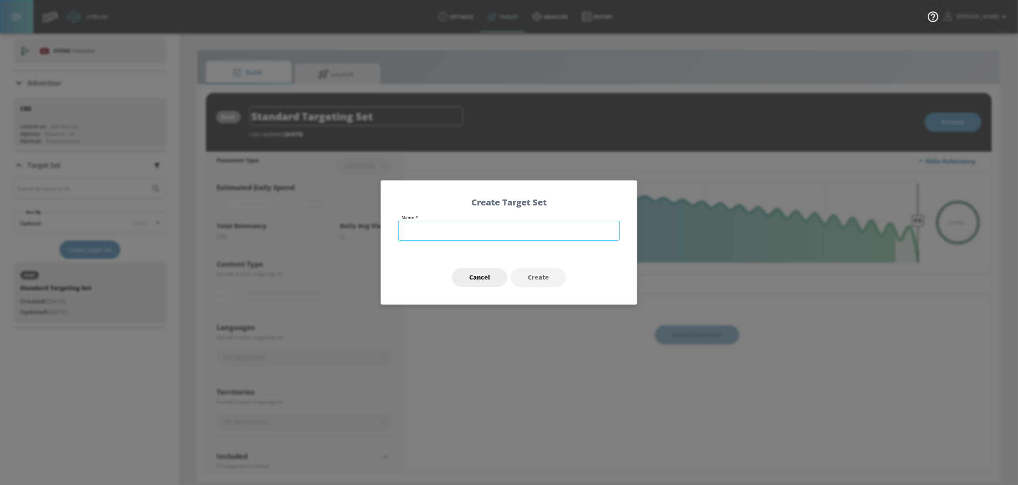
drag, startPoint x: 544, startPoint y: 240, endPoint x: 542, endPoint y: 233, distance: 7.6
click at [544, 240] on div "Name *" at bounding box center [509, 233] width 256 height 36
click at [542, 234] on input "text" at bounding box center [509, 231] width 222 height 20
click at [546, 232] on input "text" at bounding box center [509, 231] width 222 height 20
type input "A18+ Comedy Core - CBS - DMV S1 - CT"
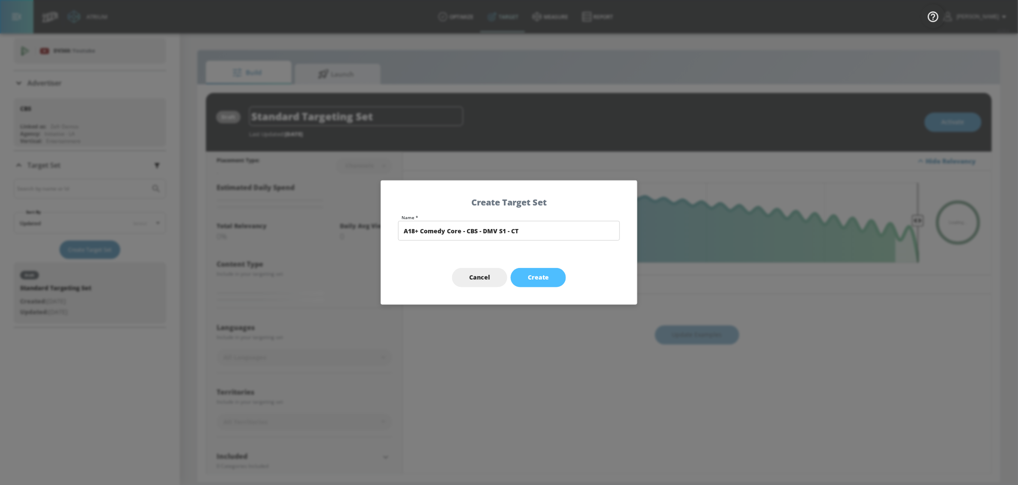
drag, startPoint x: 532, startPoint y: 277, endPoint x: 524, endPoint y: 265, distance: 14.7
click at [532, 277] on span "Create" at bounding box center [538, 277] width 21 height 11
type input "A18+ Comedy Core - CBS - DMV S1 - CT"
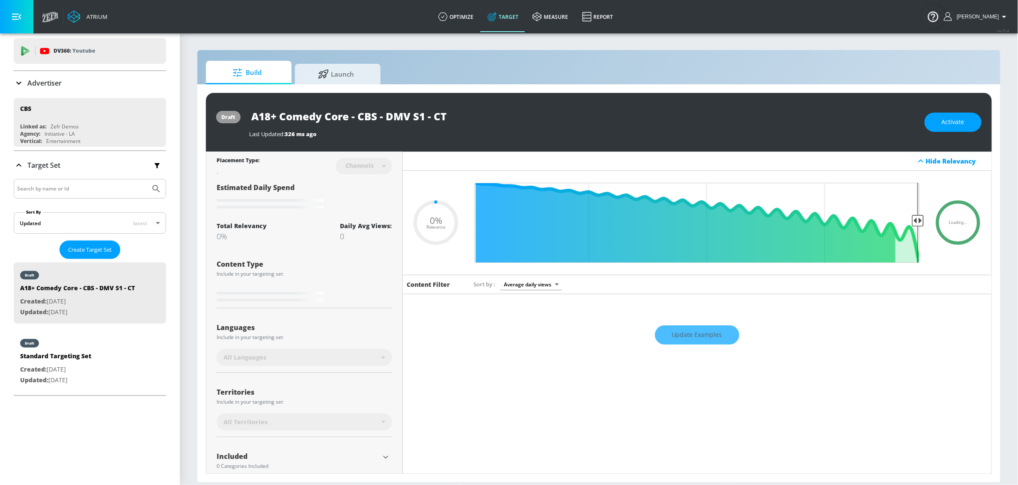
type input "0.6"
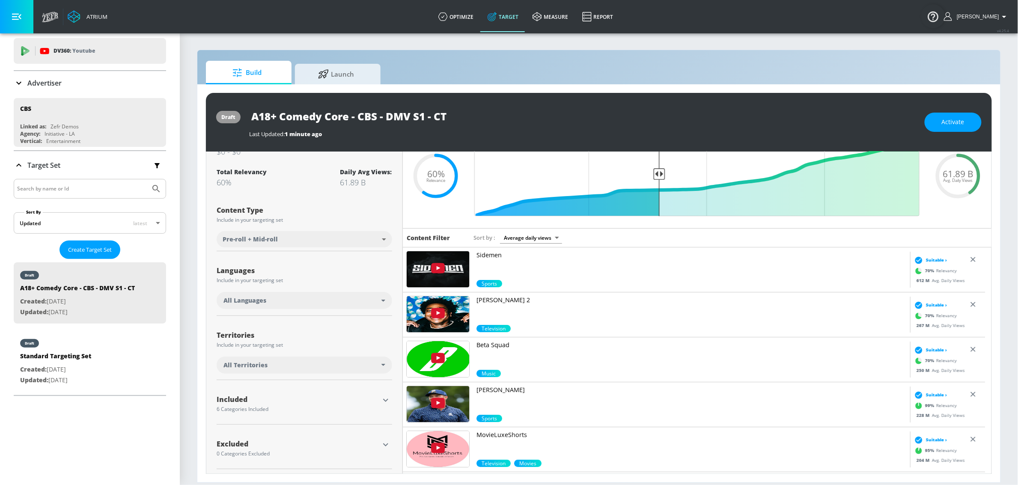
scroll to position [50, 0]
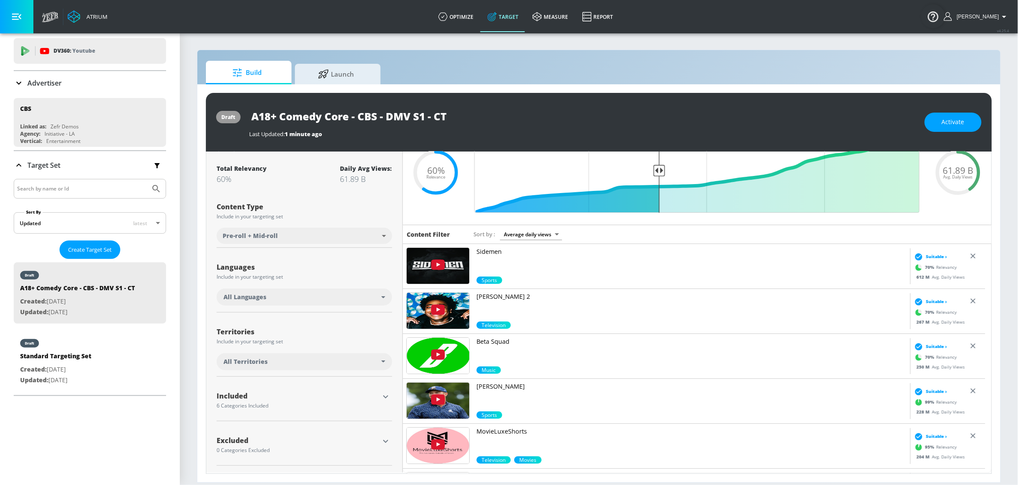
click at [337, 299] on div "All Languages" at bounding box center [302, 297] width 158 height 9
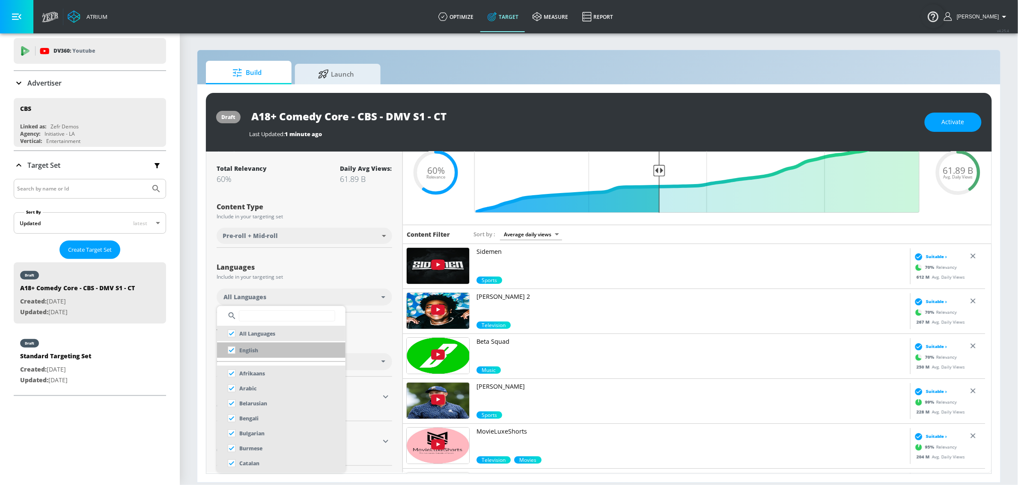
click at [286, 346] on li "English" at bounding box center [281, 349] width 128 height 15
checkbox input "false"
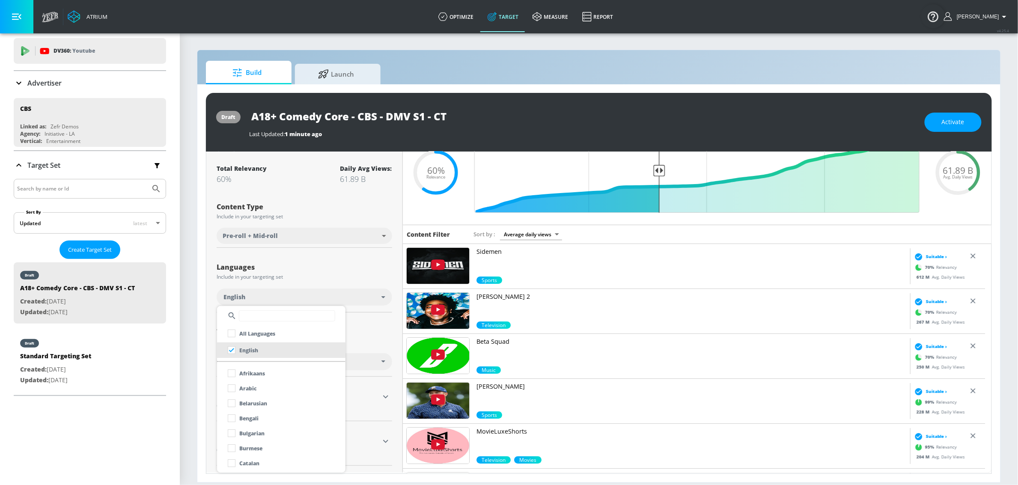
click at [385, 318] on div at bounding box center [509, 242] width 1018 height 485
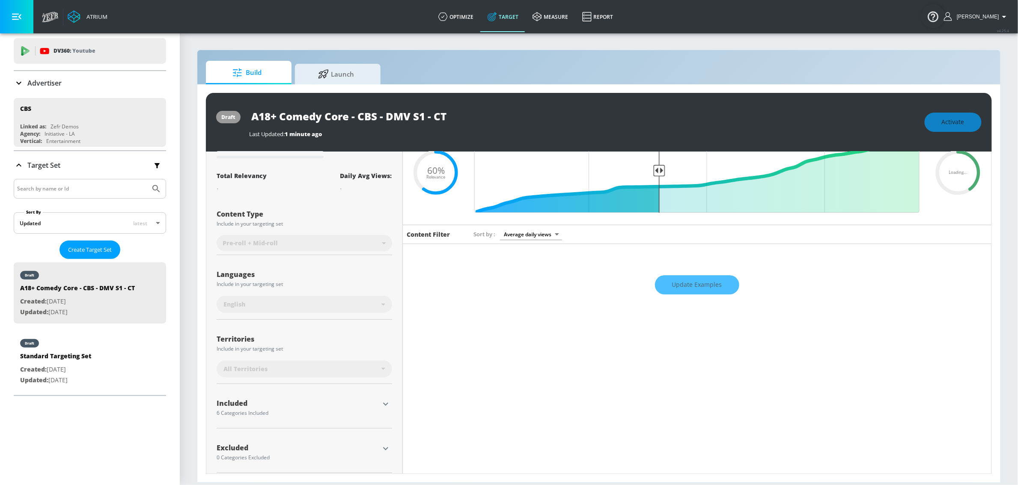
drag, startPoint x: 352, startPoint y: 359, endPoint x: 328, endPoint y: 364, distance: 24.9
click at [352, 351] on div "Include in your targeting set" at bounding box center [304, 348] width 175 height 5
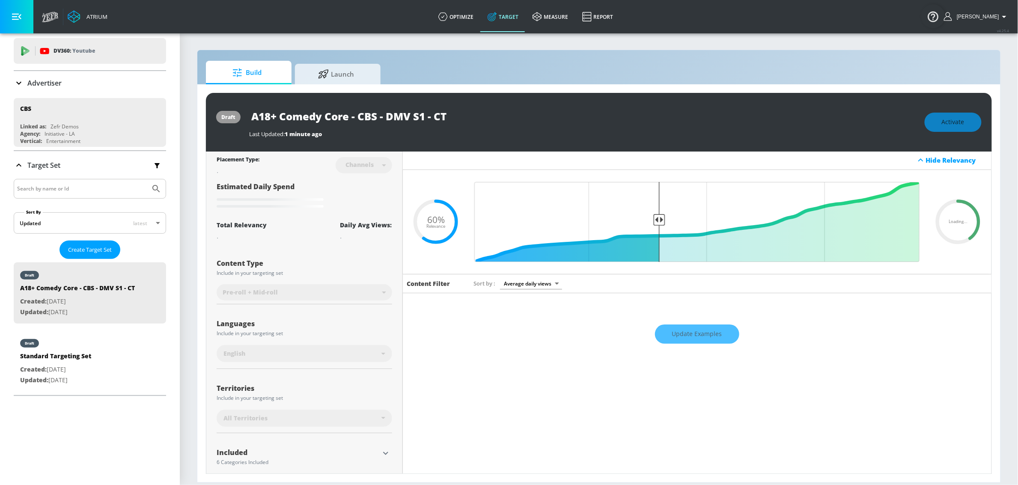
scroll to position [0, 0]
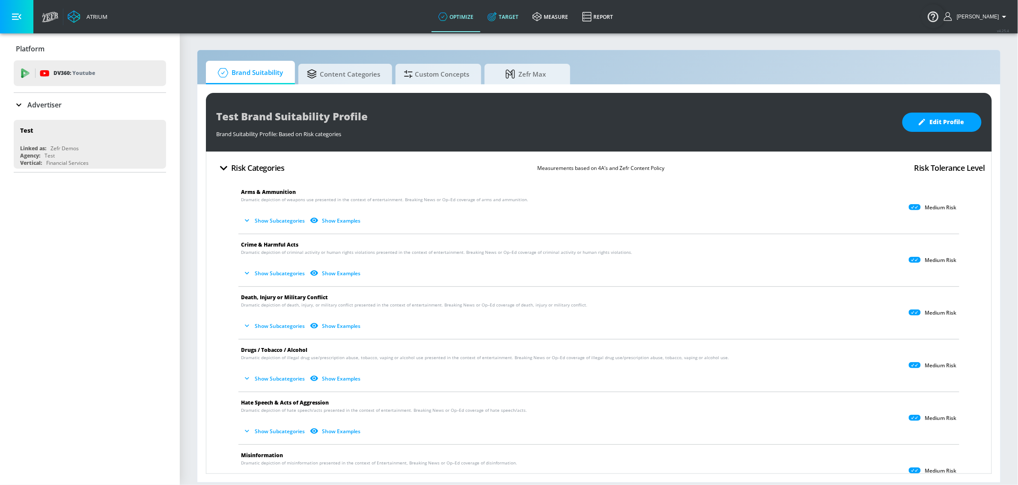
click at [493, 18] on icon at bounding box center [491, 17] width 3 height 3
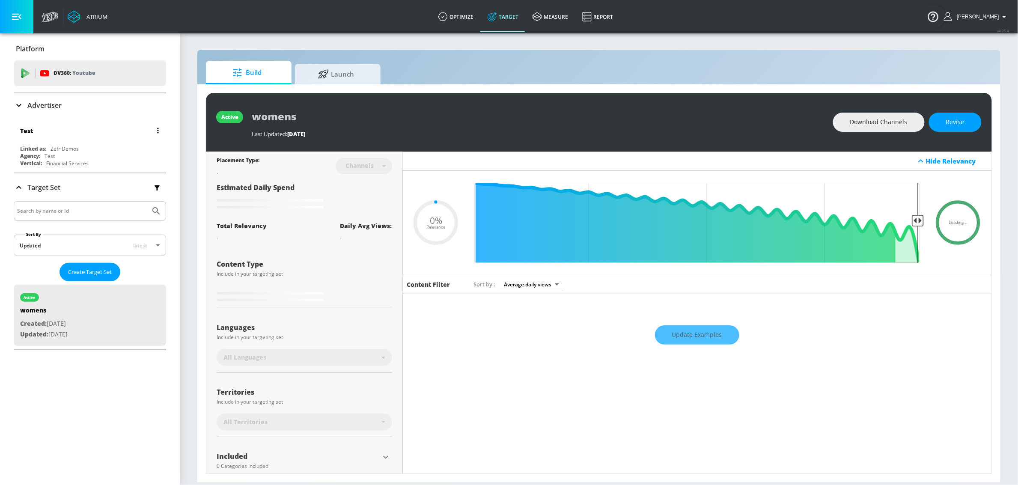
type input "0.05"
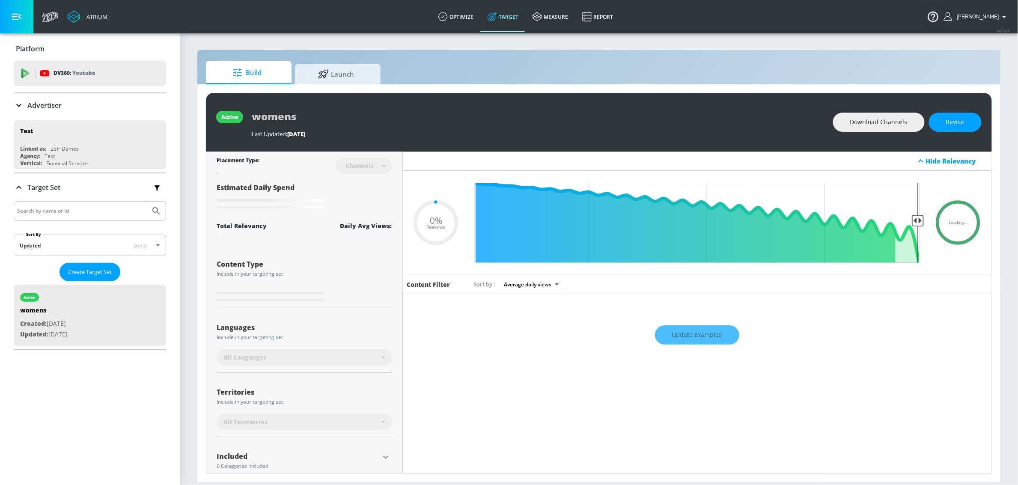
click at [53, 103] on p "Advertiser" at bounding box center [44, 105] width 34 height 9
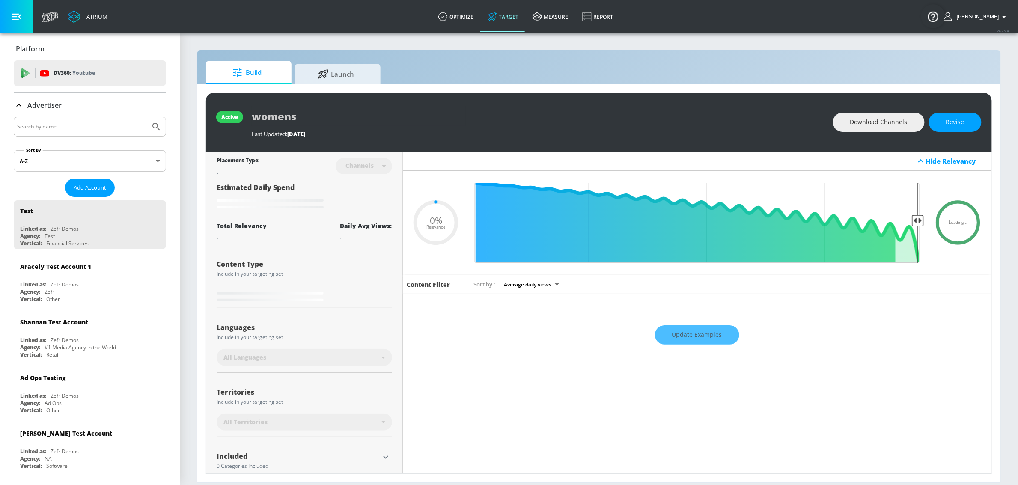
click at [65, 125] on input "Search by name" at bounding box center [82, 126] width 130 height 11
type input "cbs"
click at [147, 117] on button "Submit Search" at bounding box center [156, 126] width 19 height 19
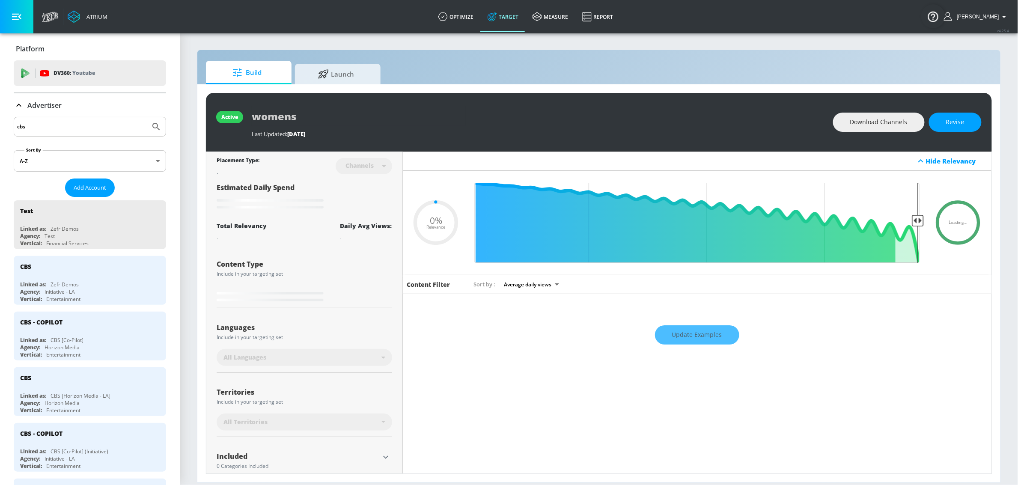
type input "0.6"
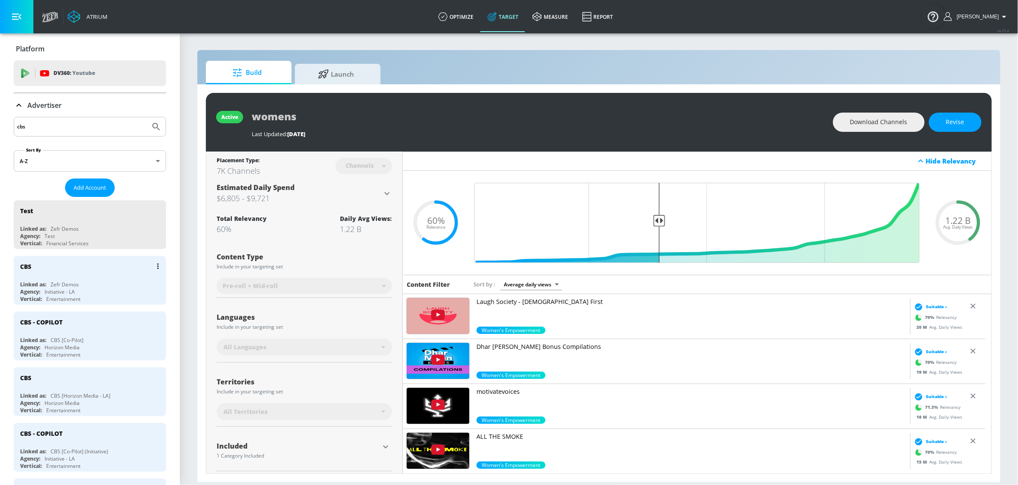
click at [83, 284] on div "Linked as: Zefr Demos" at bounding box center [92, 284] width 144 height 7
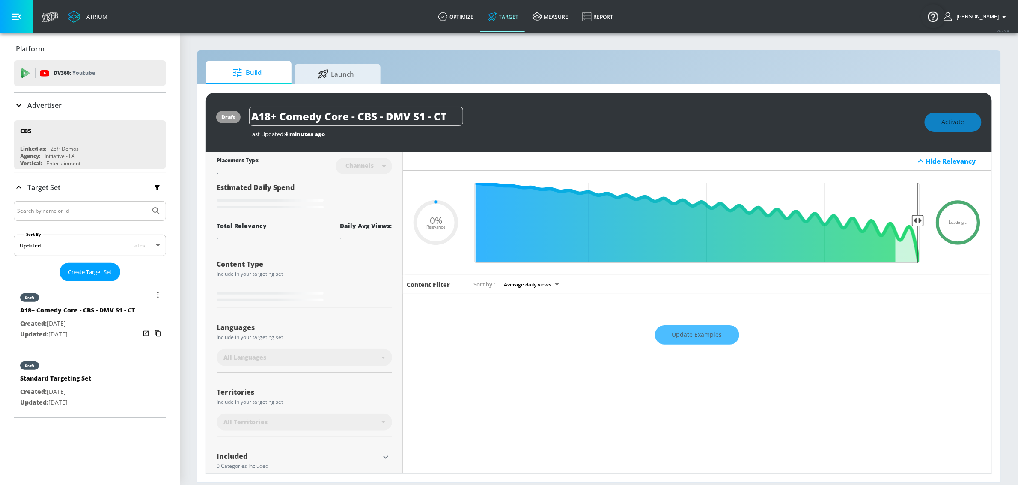
click at [83, 337] on div "Created: Sep. 17, 2025 Updated: Sep. 17, 2025" at bounding box center [77, 328] width 115 height 21
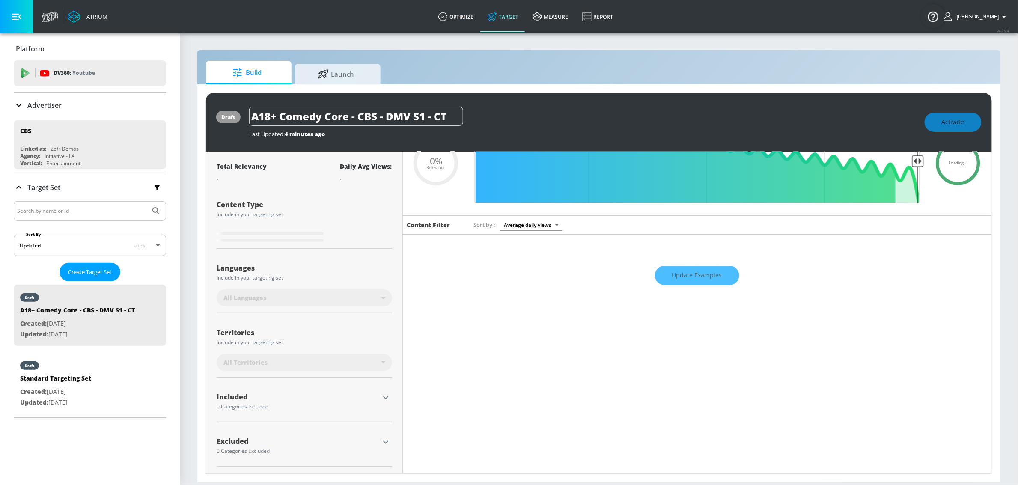
scroll to position [61, 0]
click at [346, 371] on div "All Territories" at bounding box center [304, 364] width 175 height 20
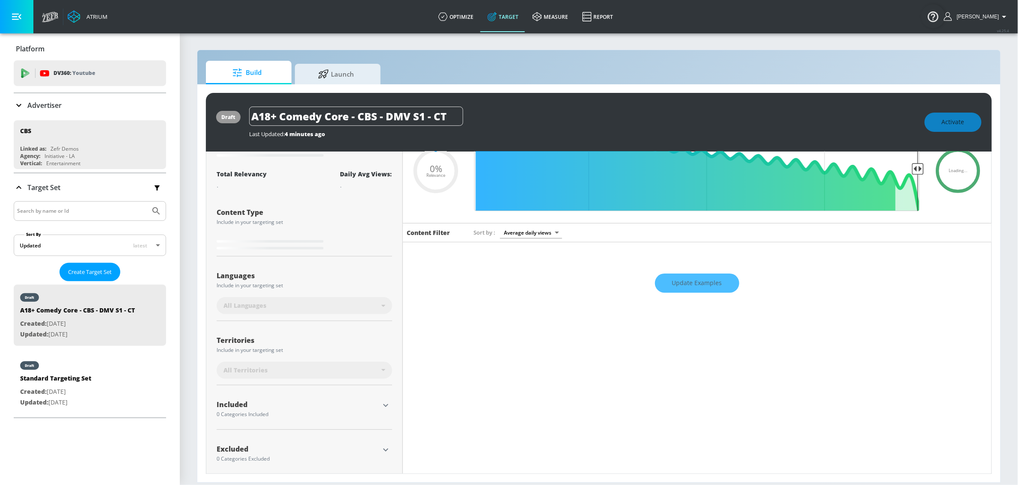
scroll to position [12, 0]
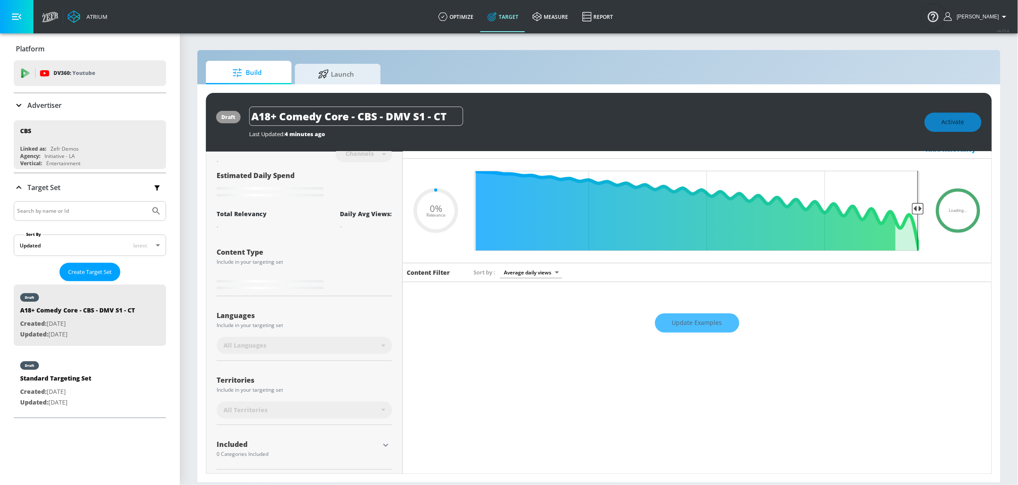
type input "0.6"
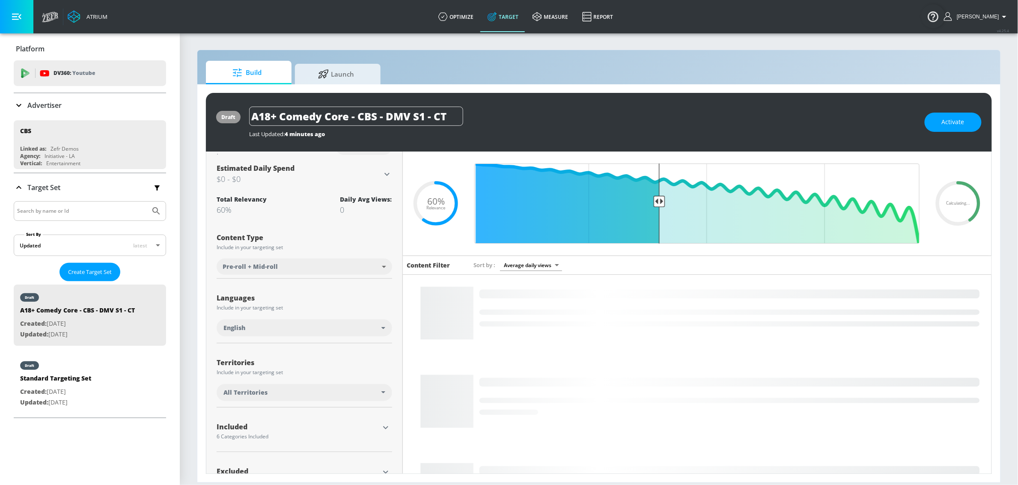
scroll to position [230, 0]
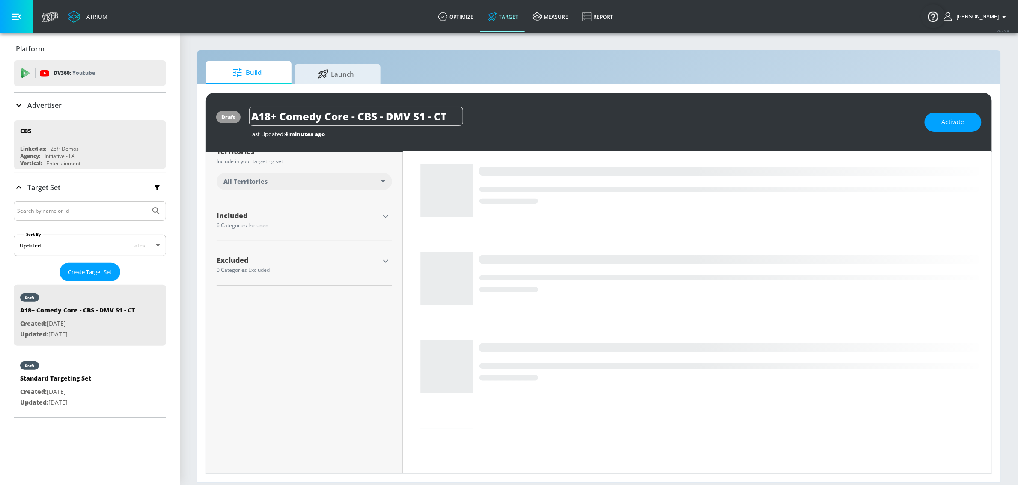
click at [380, 216] on icon "button" at bounding box center [385, 216] width 10 height 10
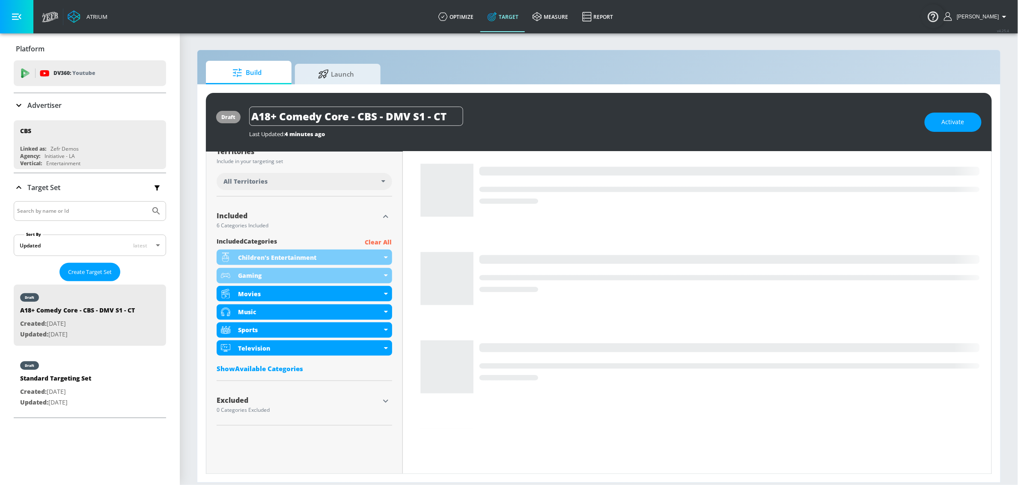
click at [370, 243] on p "Clear All" at bounding box center [378, 242] width 27 height 11
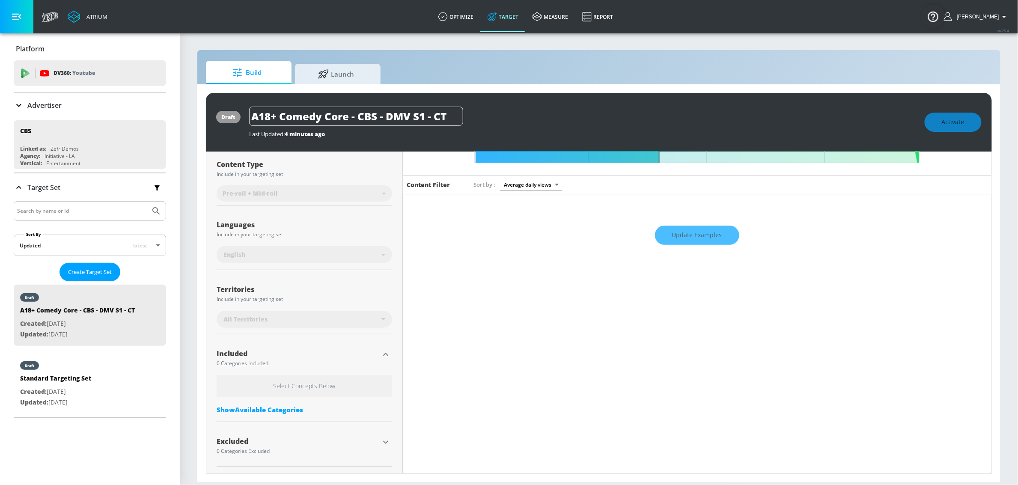
scroll to position [101, 0]
click at [384, 442] on icon "button" at bounding box center [385, 442] width 10 height 10
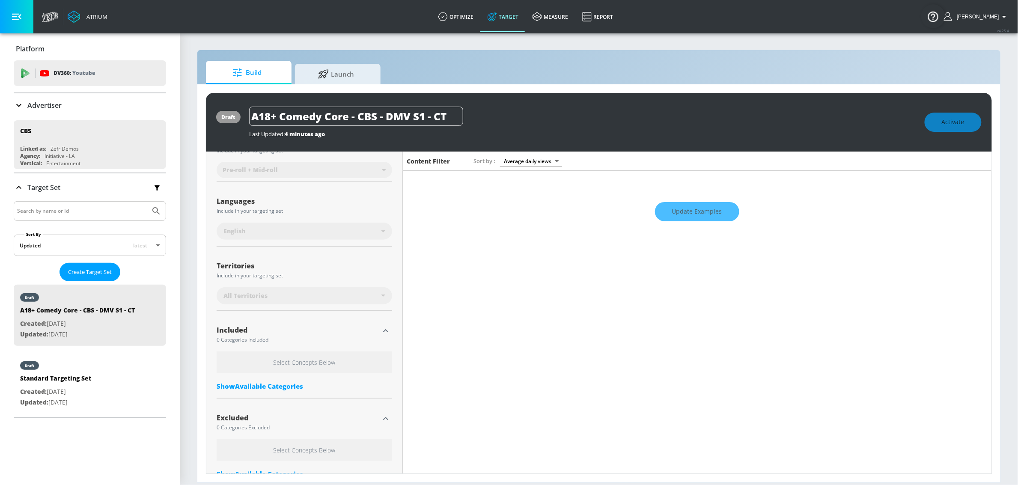
scroll to position [177, 0]
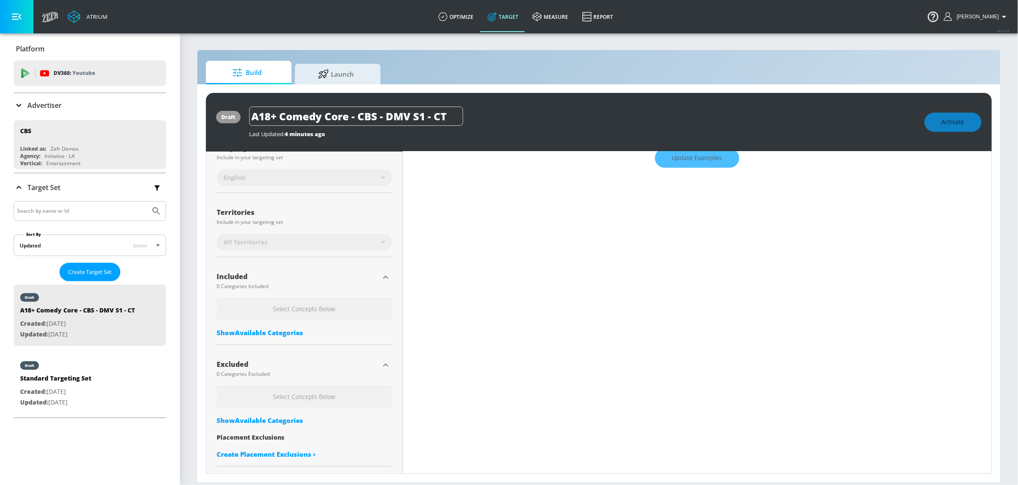
click at [289, 419] on div "Show Available Categories" at bounding box center [304, 420] width 175 height 9
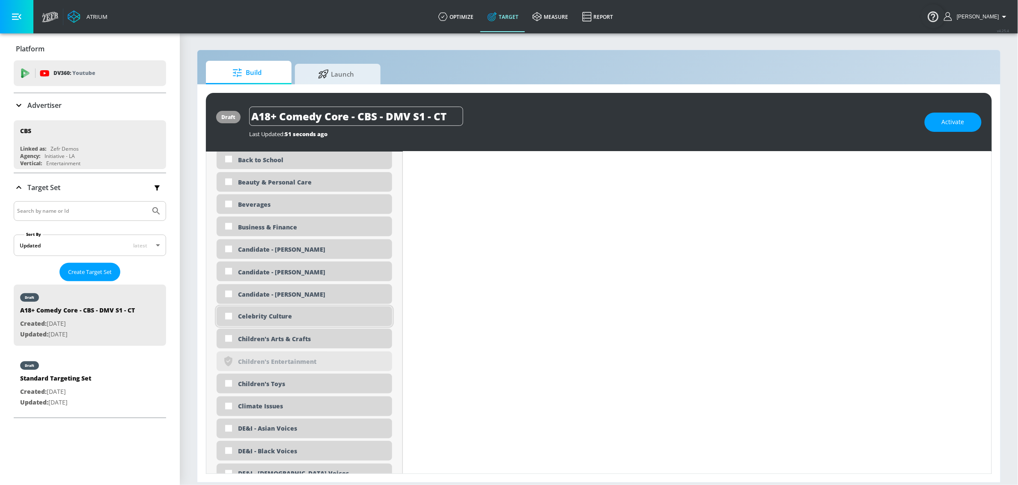
scroll to position [618, 0]
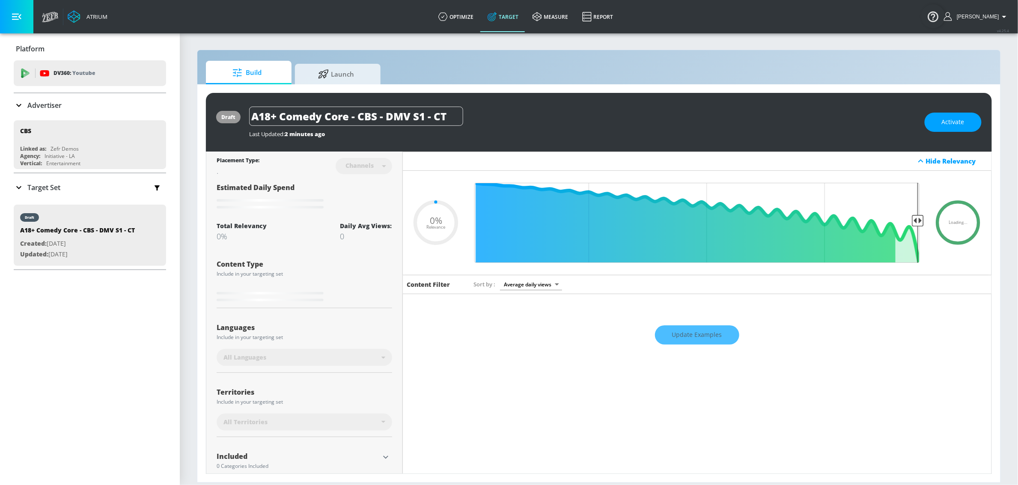
click at [357, 255] on div "Content Type Include in your targeting set Loading..." at bounding box center [304, 280] width 175 height 57
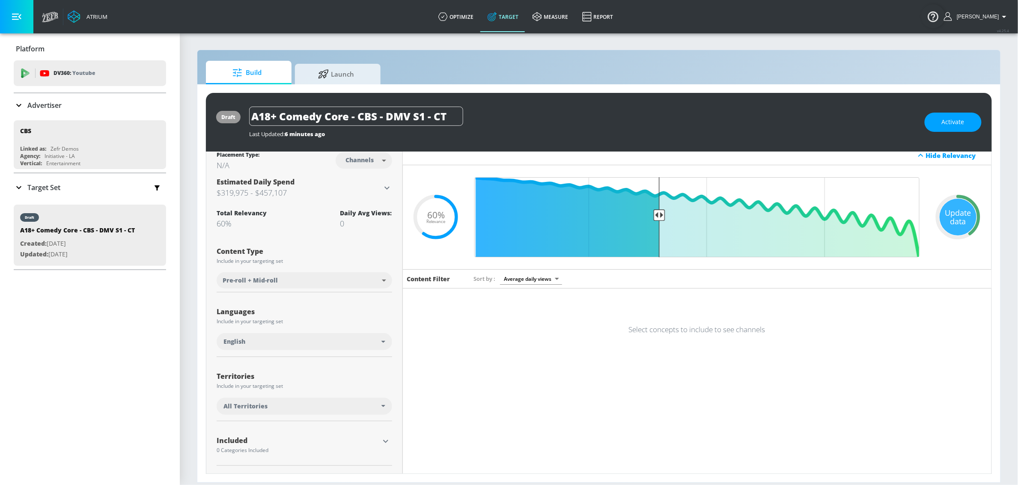
scroll to position [50, 0]
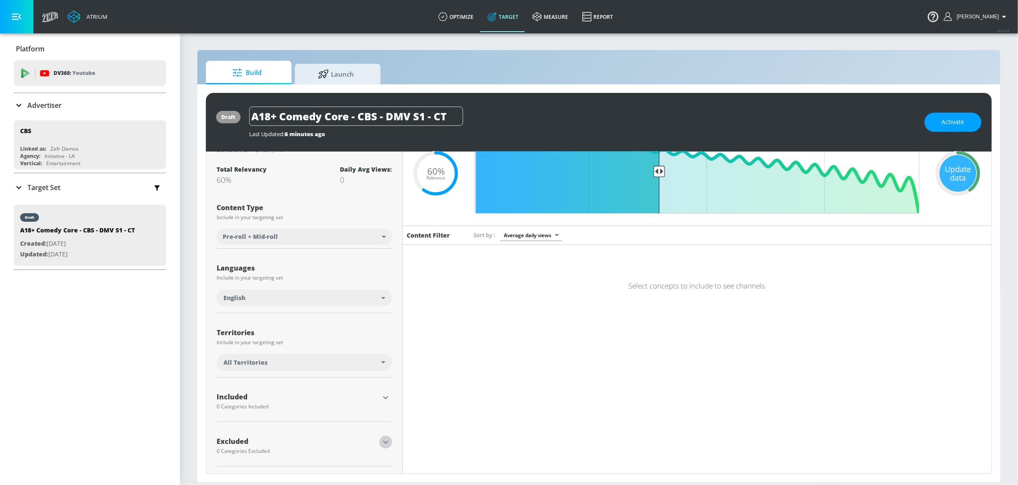
click at [382, 440] on icon "button" at bounding box center [385, 442] width 10 height 10
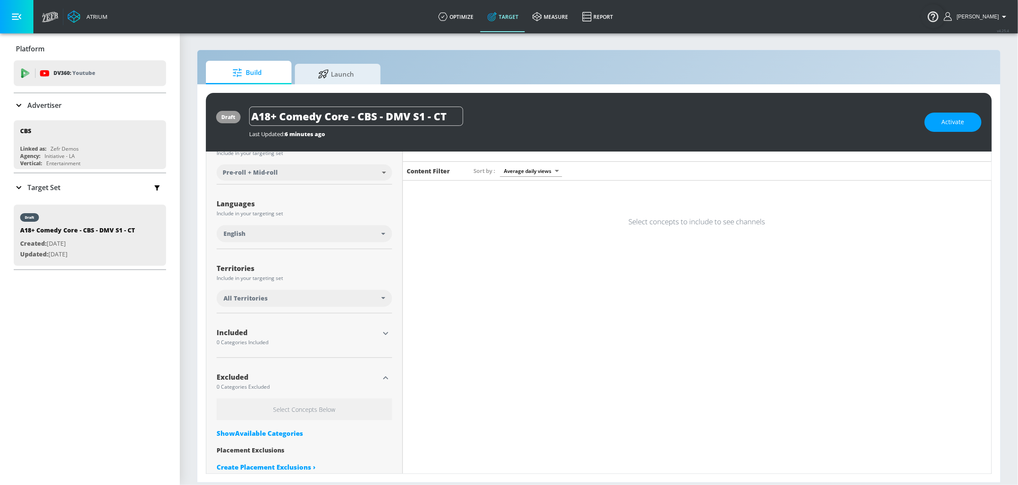
scroll to position [127, 0]
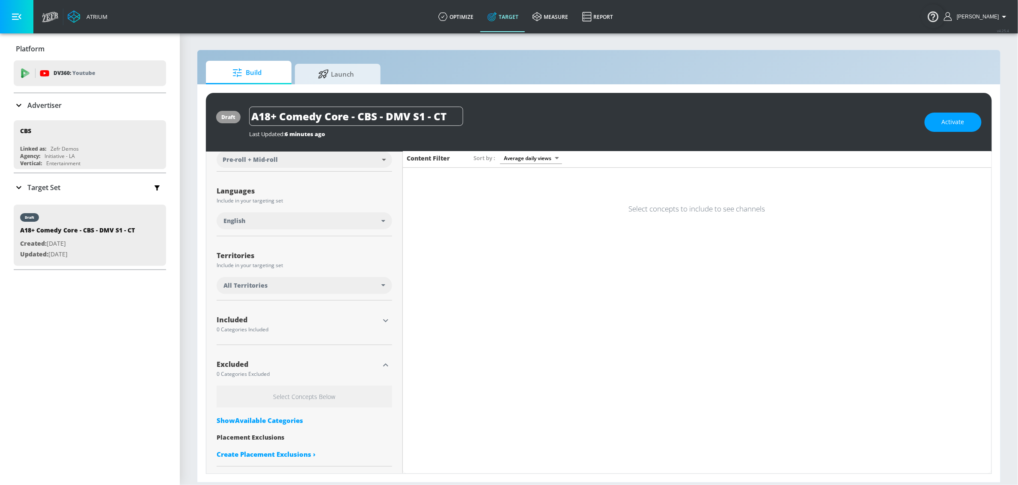
click at [291, 422] on div "Show Available Categories" at bounding box center [304, 420] width 175 height 9
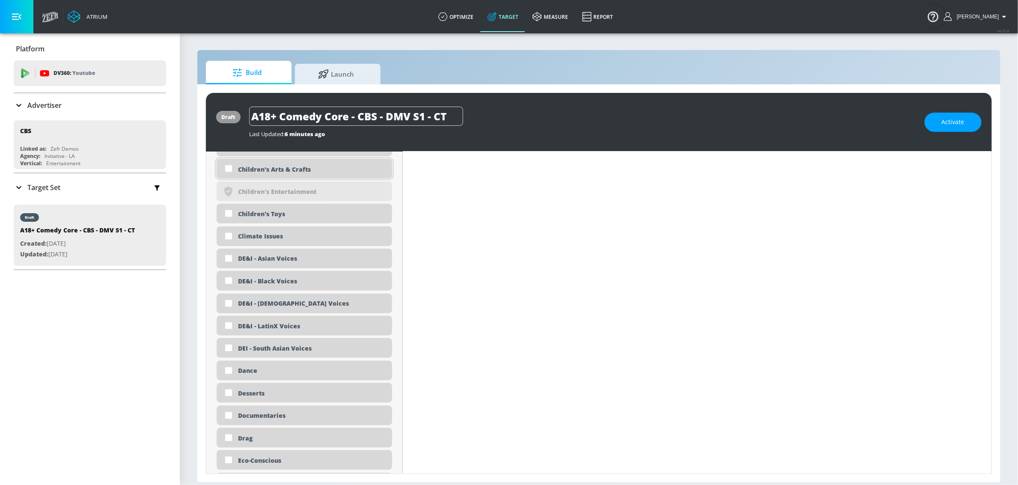
scroll to position [731, 0]
click at [265, 166] on div "Children's Arts & Crafts" at bounding box center [312, 170] width 148 height 8
checkbox input "true"
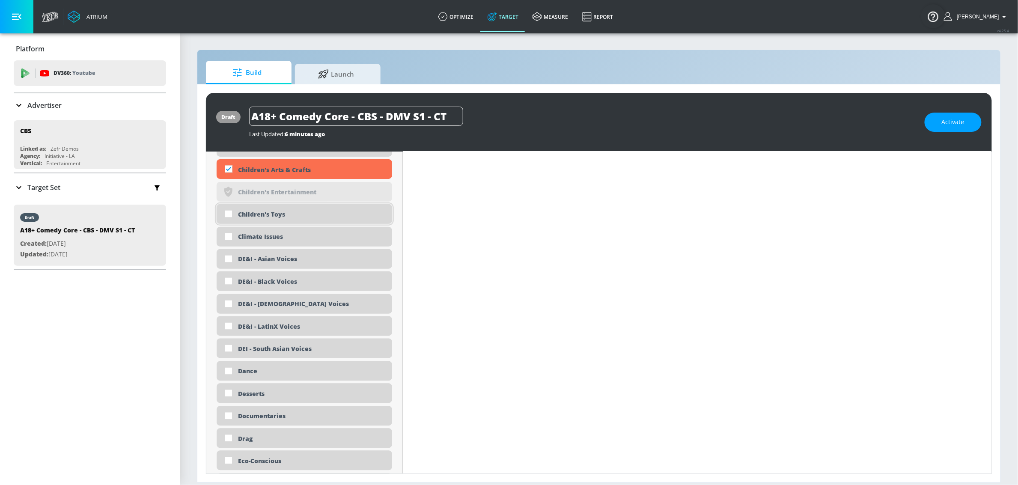
click at [264, 217] on div "Children's Toys" at bounding box center [312, 215] width 148 height 8
checkbox input "true"
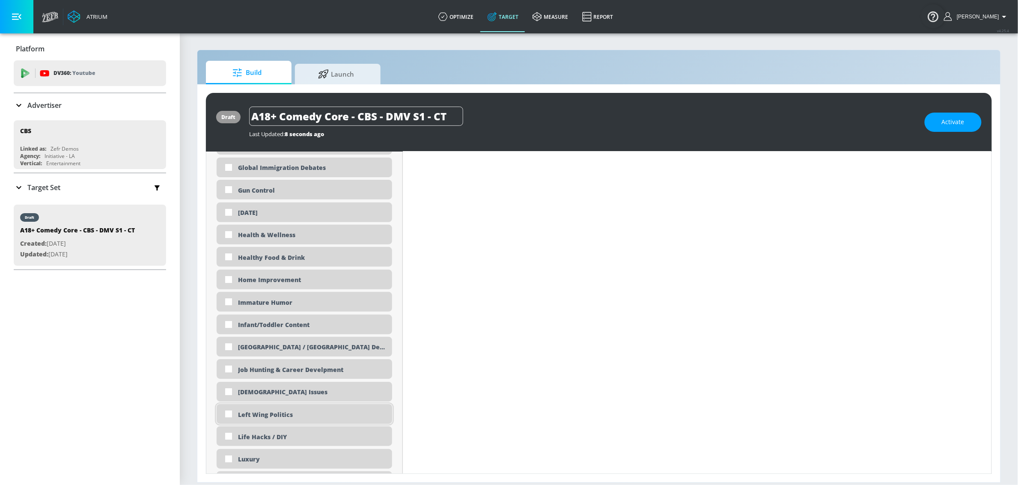
scroll to position [1462, 0]
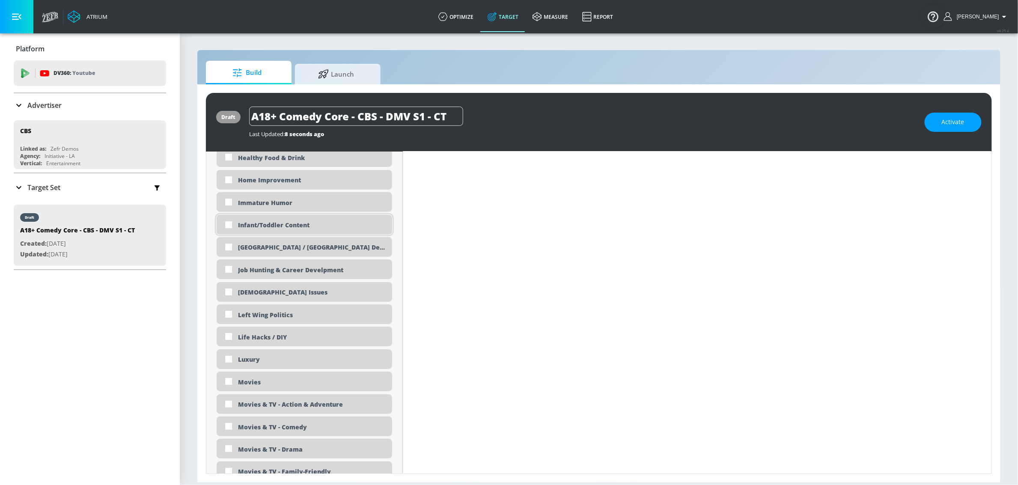
click at [285, 222] on div "Infant/Toddler Content" at bounding box center [312, 225] width 148 height 8
checkbox input "true"
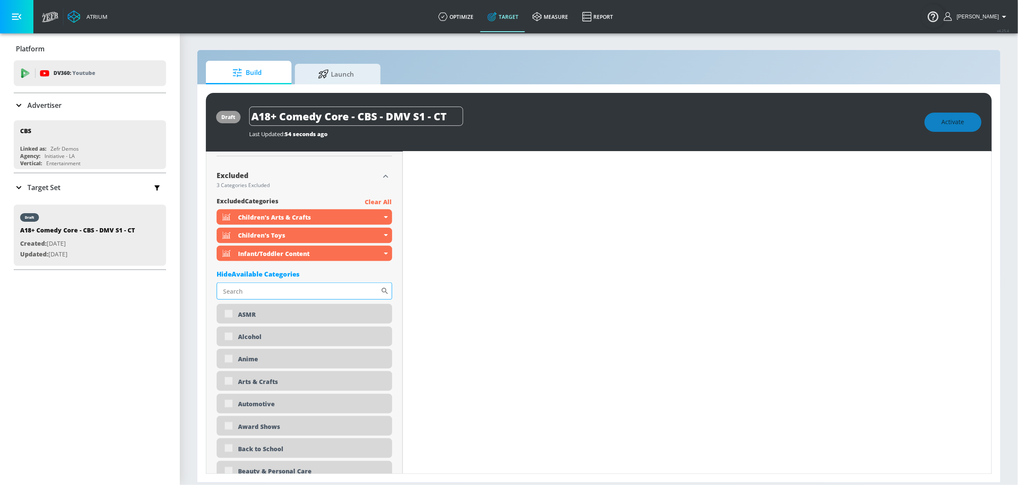
scroll to position [198, 0]
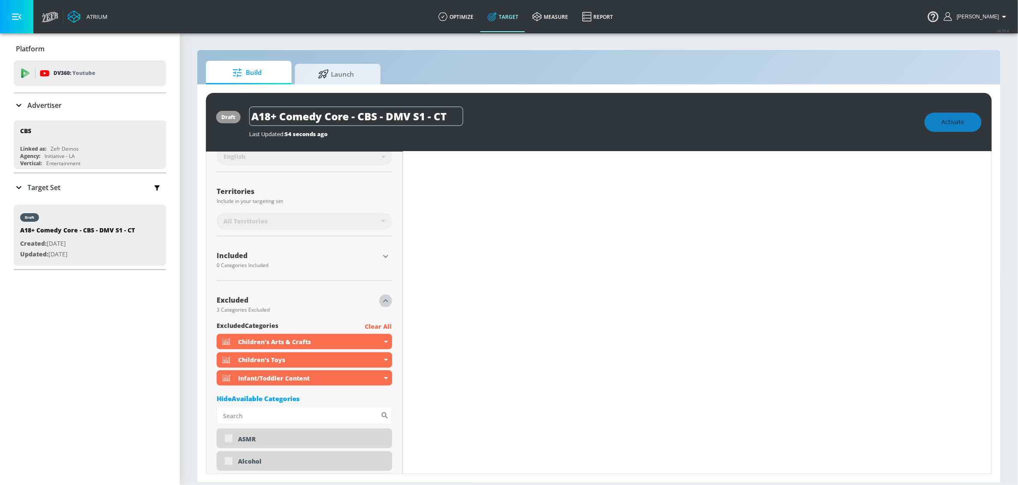
drag, startPoint x: 383, startPoint y: 304, endPoint x: 388, endPoint y: 315, distance: 12.6
click at [383, 304] on icon "button" at bounding box center [385, 301] width 10 height 10
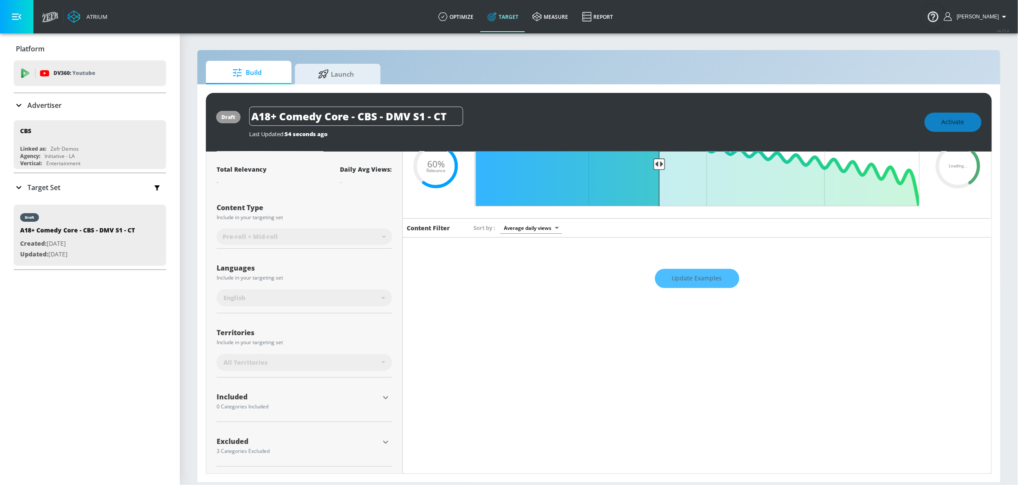
scroll to position [57, 0]
click at [382, 397] on icon "button" at bounding box center [385, 397] width 10 height 10
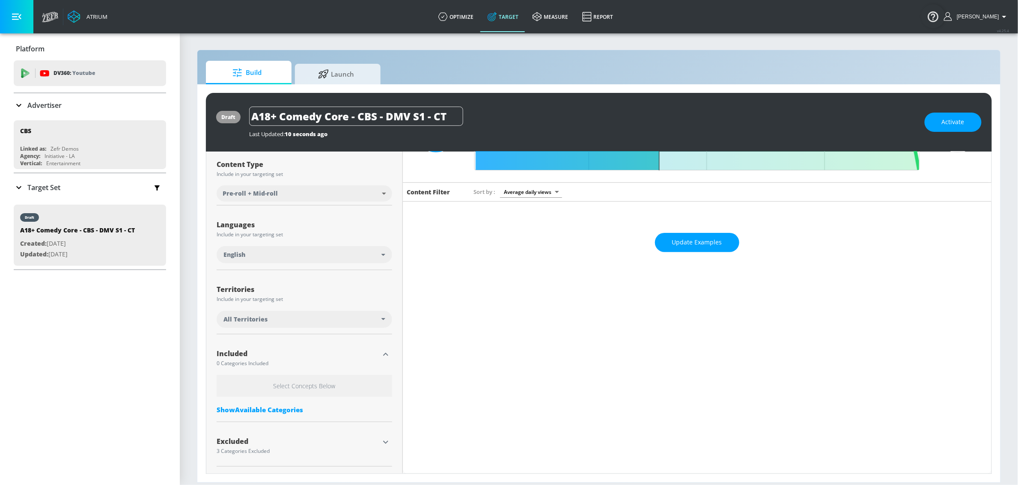
scroll to position [93, 0]
drag, startPoint x: 285, startPoint y: 411, endPoint x: 296, endPoint y: 394, distance: 20.7
click at [285, 411] on div "Show Available Categories" at bounding box center [304, 409] width 175 height 9
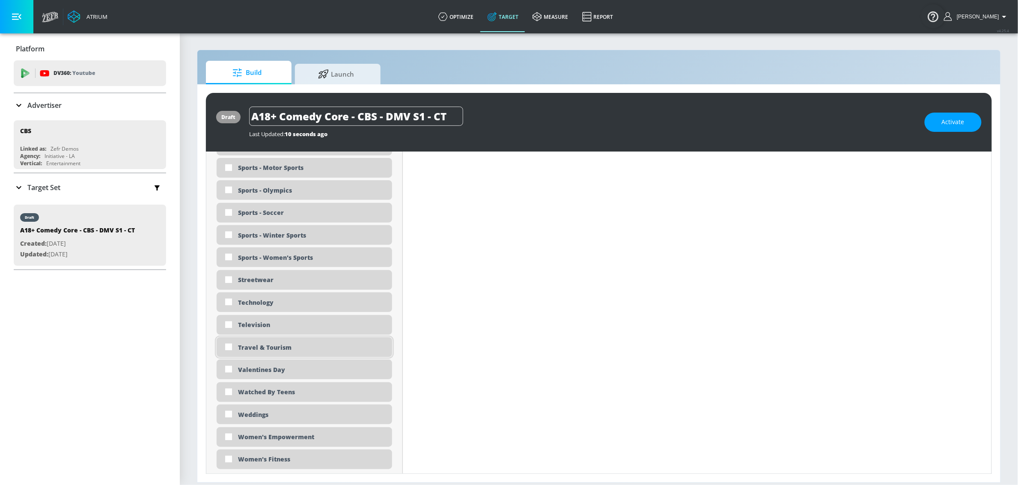
scroll to position [2439, 0]
click at [296, 319] on div "Television" at bounding box center [312, 322] width 148 height 8
checkbox input "true"
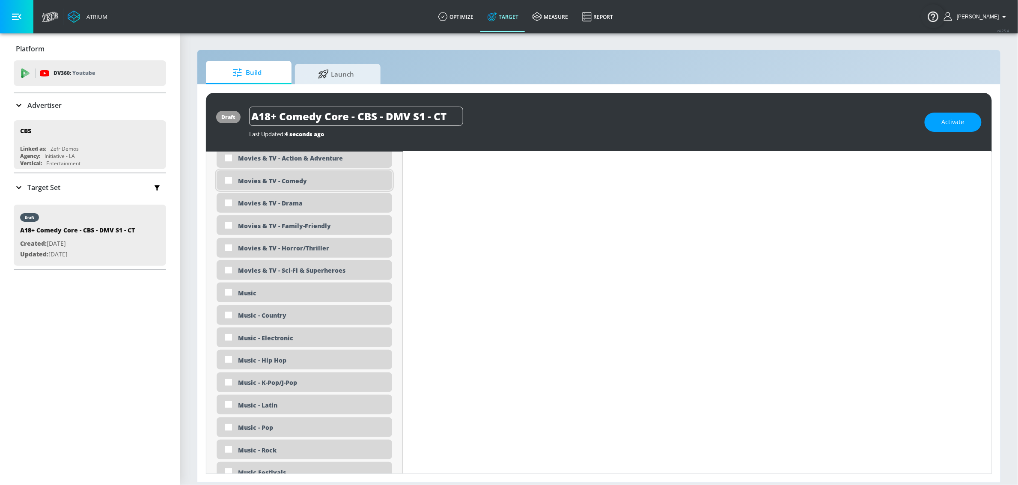
scroll to position [1616, 0]
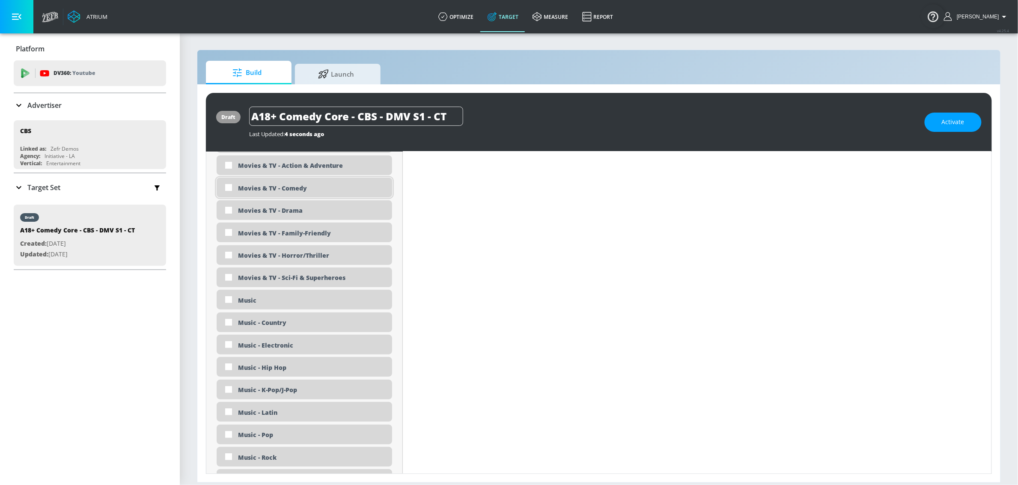
click at [289, 190] on div "Movies & TV - Comedy" at bounding box center [312, 188] width 148 height 8
checkbox input "true"
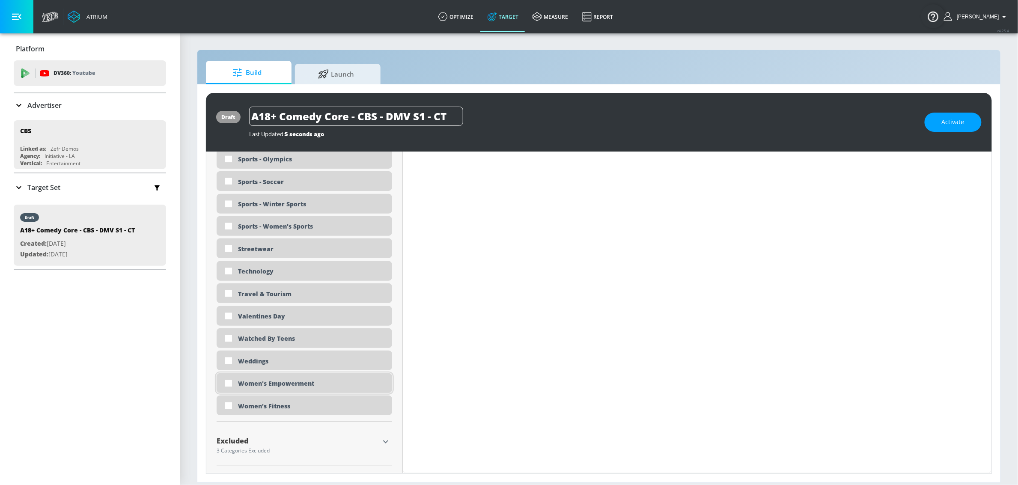
scroll to position [2471, 0]
click at [310, 380] on div "Women's Empowerment" at bounding box center [312, 383] width 148 height 8
checkbox input "true"
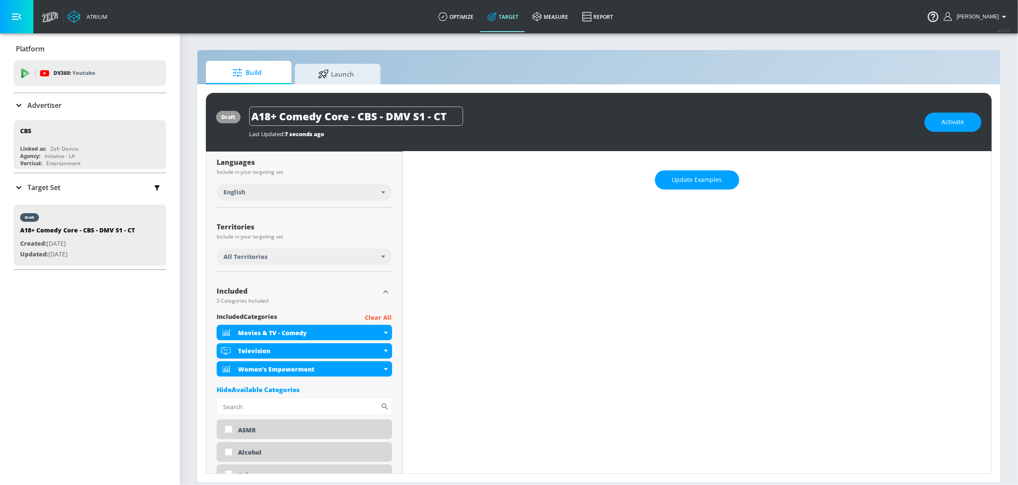
scroll to position [148, 0]
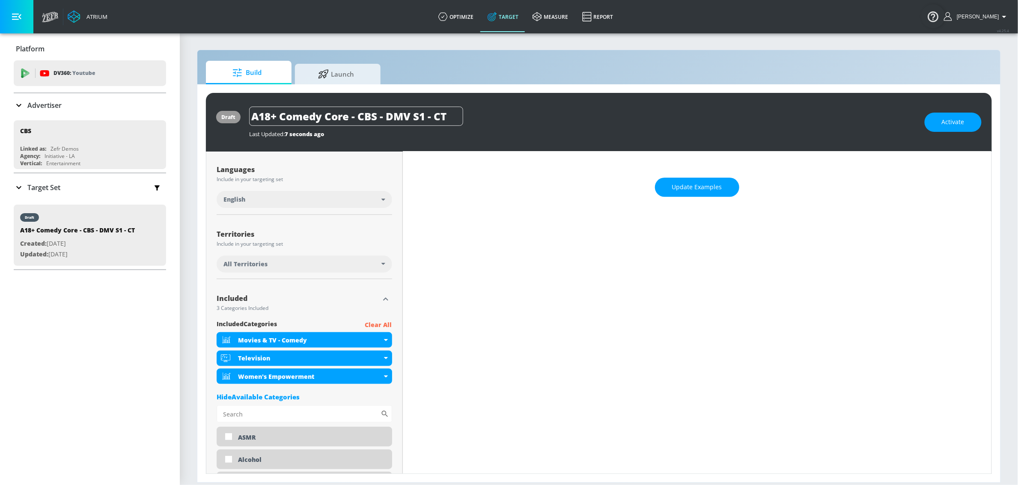
click at [316, 256] on div "All Territories" at bounding box center [304, 263] width 175 height 17
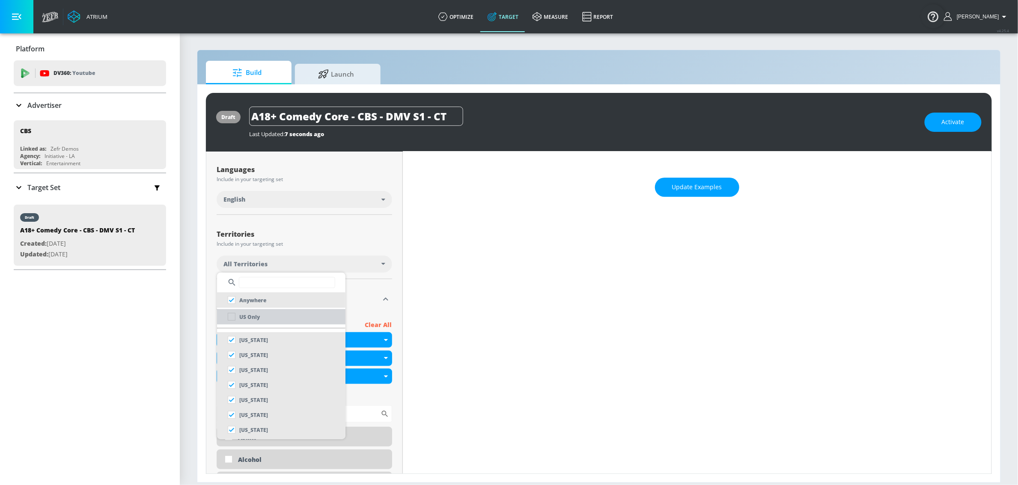
drag, startPoint x: 257, startPoint y: 312, endPoint x: 326, endPoint y: 261, distance: 86.4
click at [257, 312] on p "US Only" at bounding box center [249, 316] width 21 height 9
checkbox input "false"
checkbox input "true"
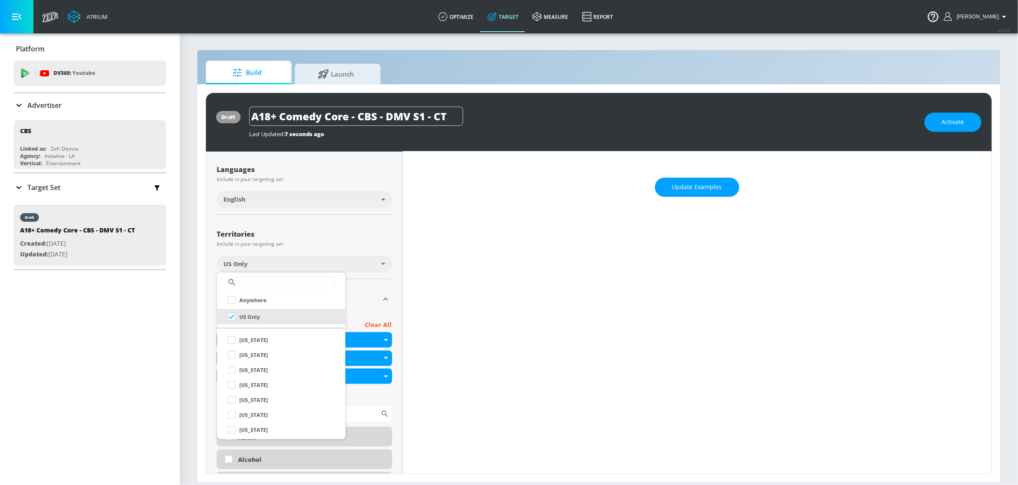
click at [350, 234] on div at bounding box center [509, 242] width 1018 height 485
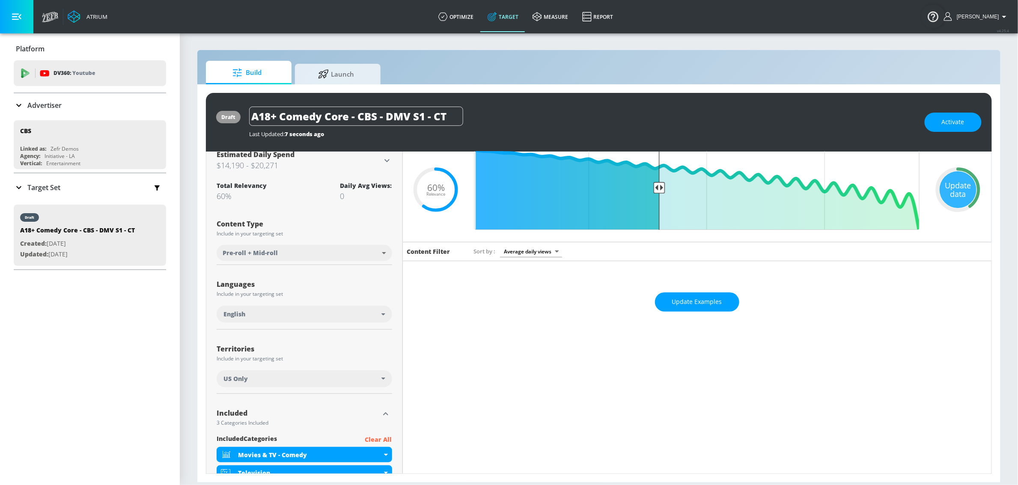
scroll to position [0, 0]
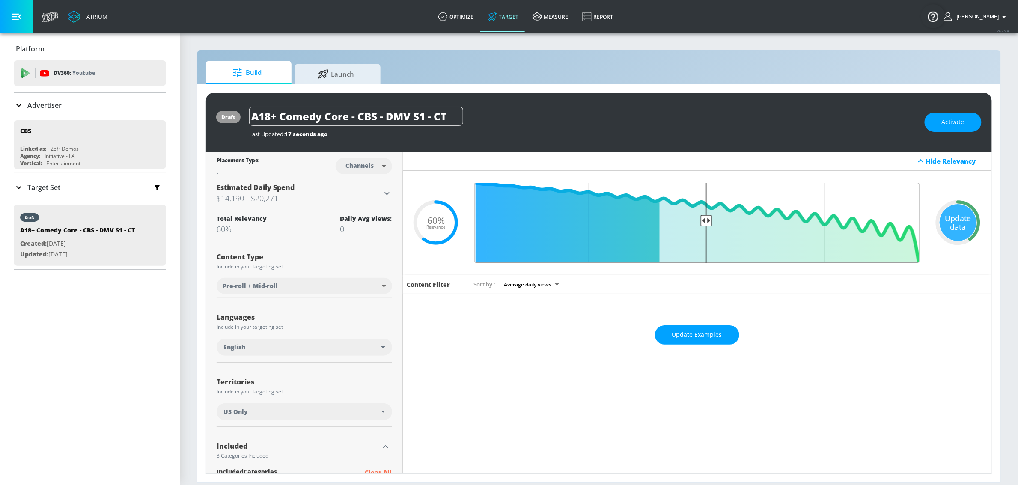
type input "0.5"
click at [700, 226] on input "Final Threshold" at bounding box center [697, 223] width 454 height 80
click at [956, 217] on div "Update data" at bounding box center [957, 222] width 37 height 37
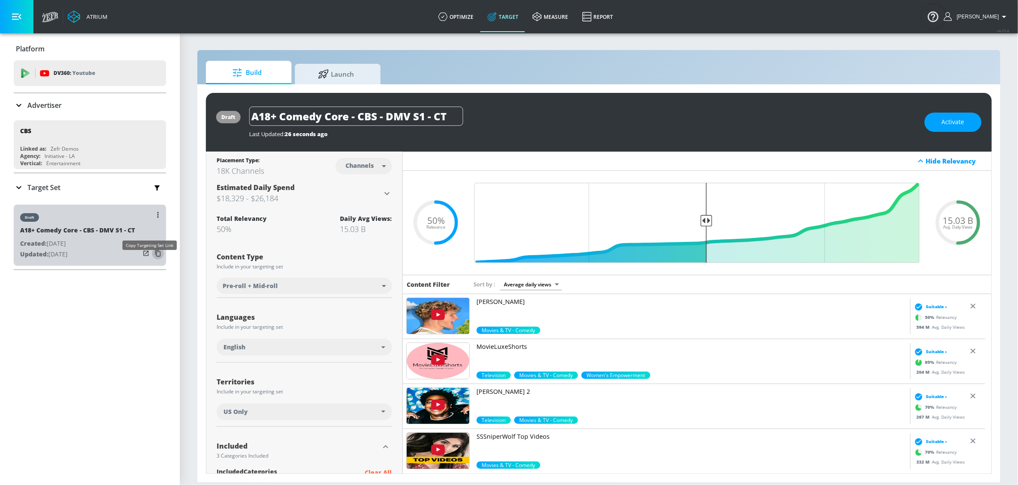
click at [155, 257] on icon "button" at bounding box center [158, 253] width 6 height 6
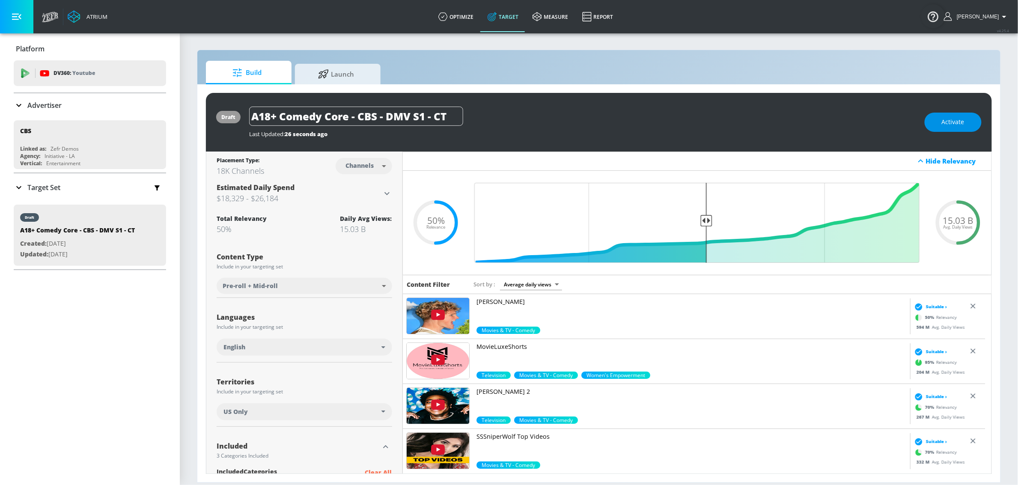
click at [954, 118] on span "Activate" at bounding box center [952, 122] width 23 height 11
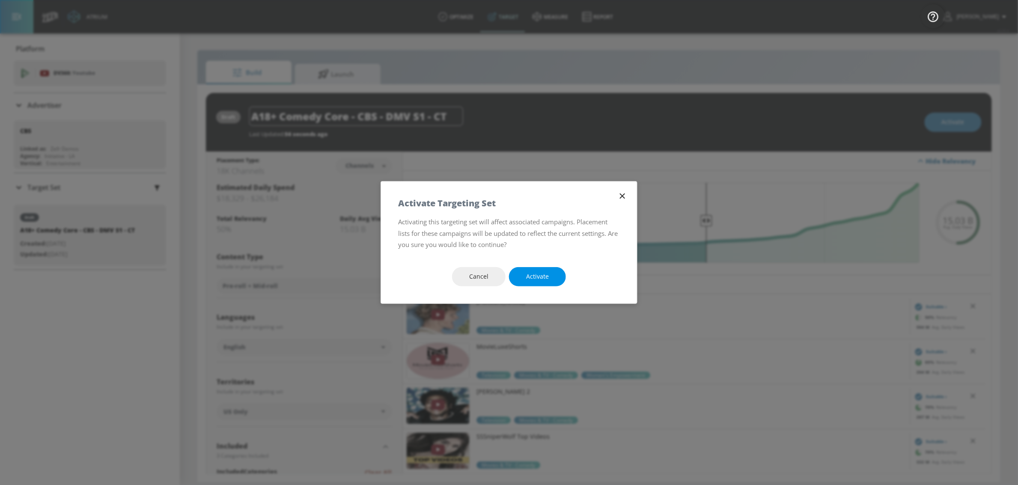
click at [540, 274] on span "Activate" at bounding box center [537, 276] width 23 height 11
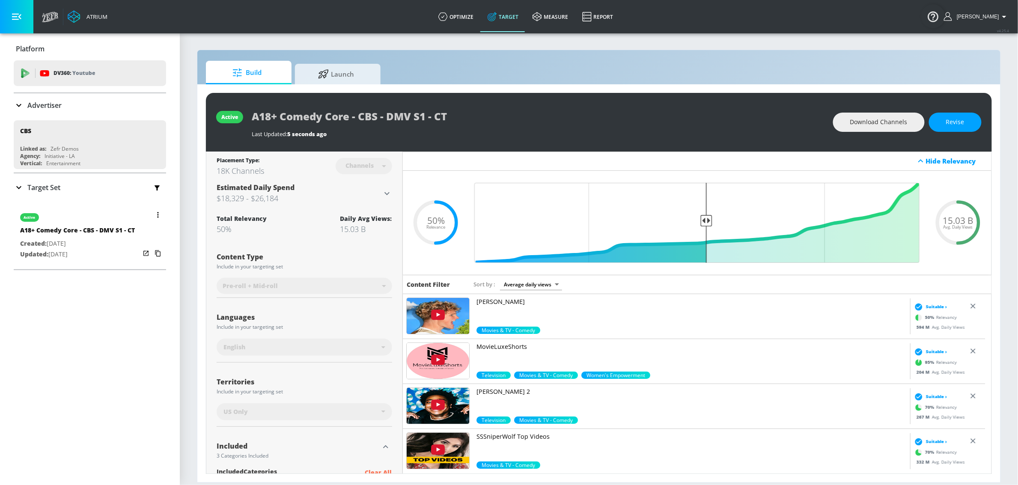
click at [157, 217] on icon "button" at bounding box center [157, 215] width 1 height 6
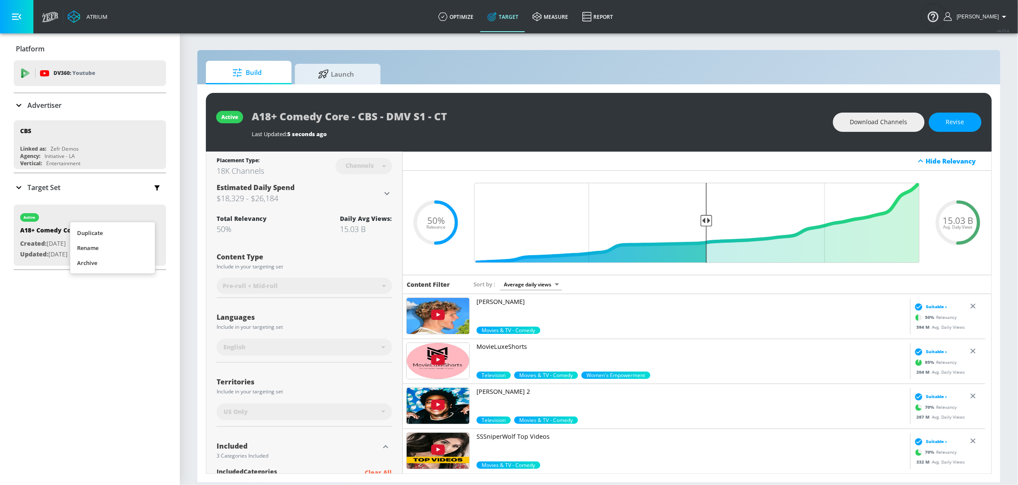
click at [113, 229] on li "Duplicate" at bounding box center [112, 233] width 85 height 15
click at [54, 189] on p "Target Set" at bounding box center [43, 187] width 33 height 9
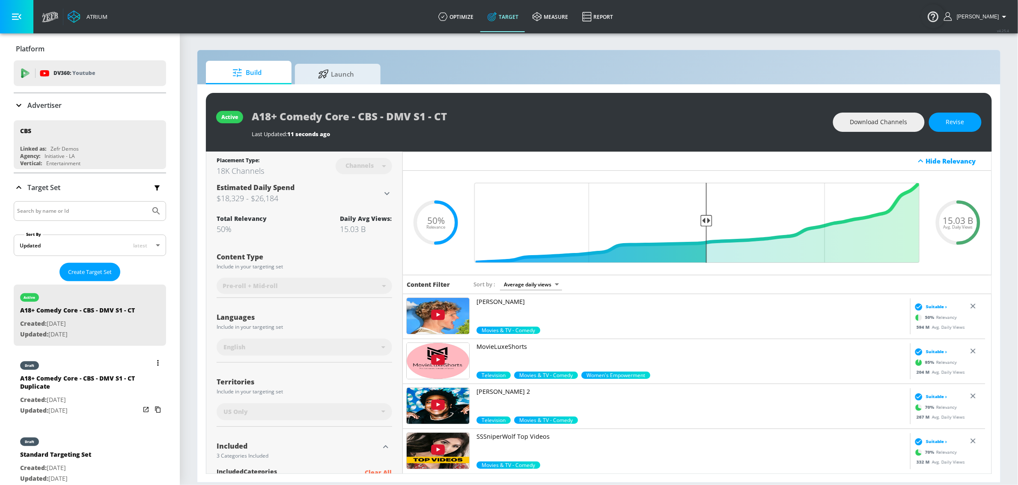
click at [84, 404] on p "Created: [DATE]" at bounding box center [80, 400] width 120 height 11
type input "A18+ Comedy Core - CBS - DMV S1 - CT Duplicate"
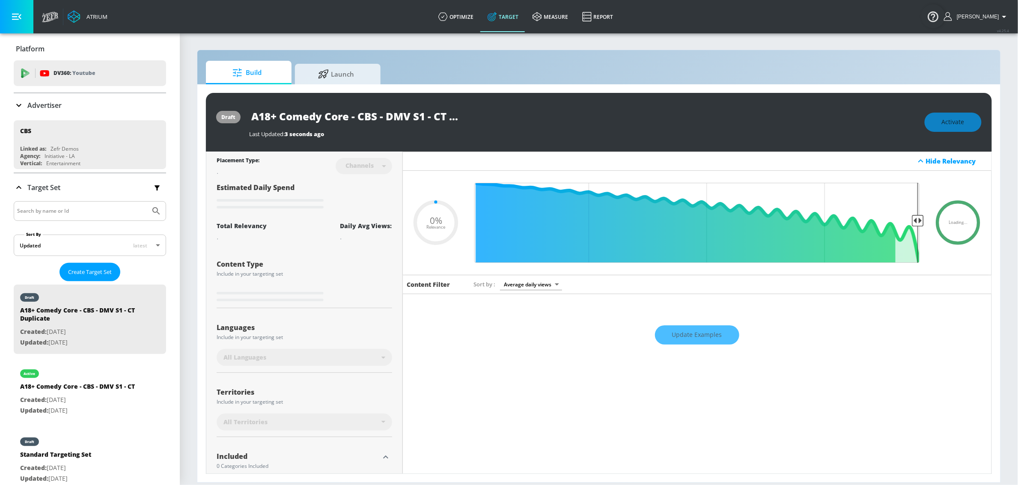
type input "0.5"
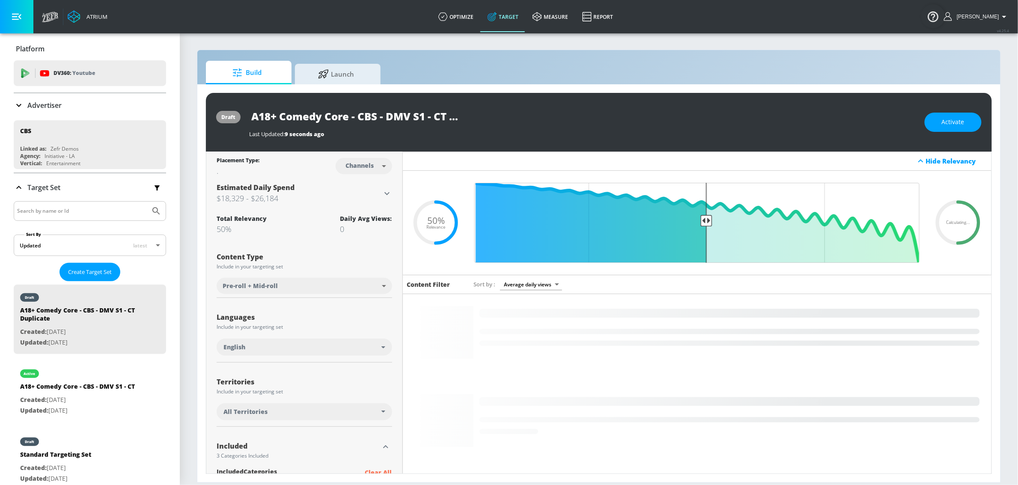
click at [371, 169] on body "Atrium optimize Target measure Report optimize Target measure Report v 4.25.4 S…" at bounding box center [509, 242] width 1018 height 485
click at [358, 197] on div "Videos" at bounding box center [358, 198] width 24 height 9
type input "videos"
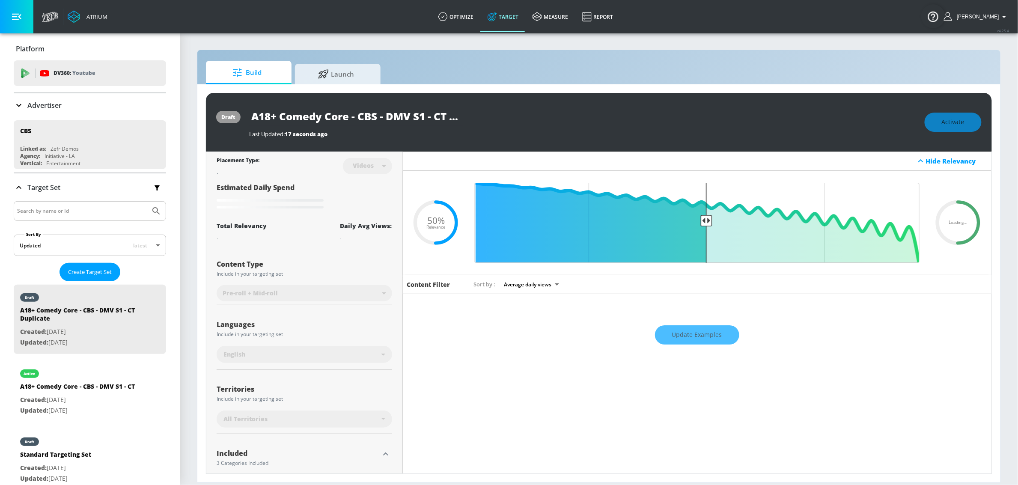
click at [540, 134] on div "Last Updated: 17 seconds ago" at bounding box center [582, 134] width 667 height 8
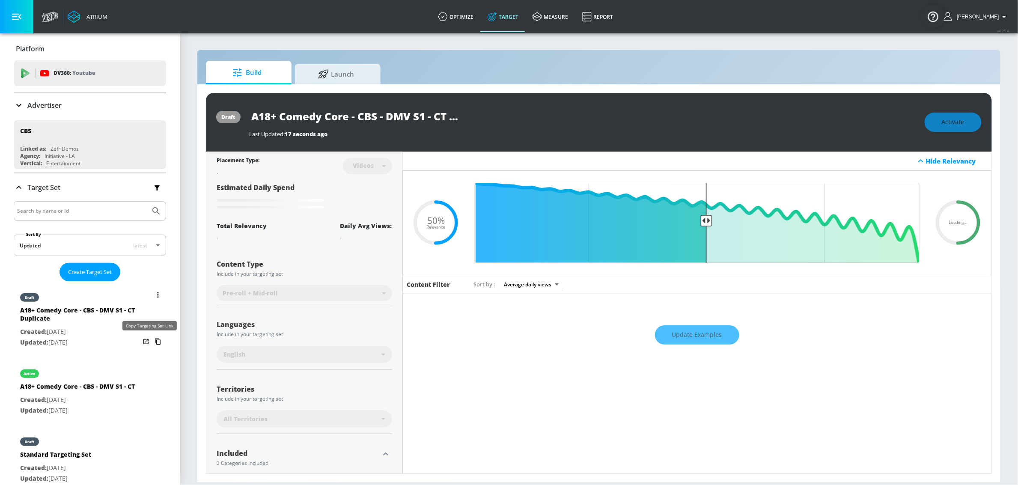
click at [151, 343] on icon "list of Target Set" at bounding box center [158, 342] width 14 height 14
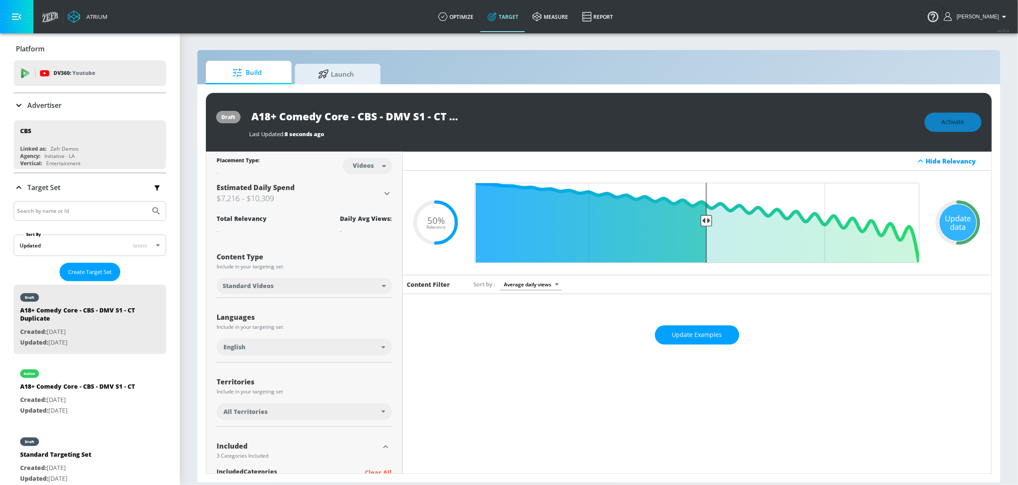
click at [436, 119] on input "A18+ Comedy Core - CBS - DMV S1 - CT Duplicate" at bounding box center [356, 116] width 214 height 19
drag, startPoint x: 434, startPoint y: 116, endPoint x: 498, endPoint y: 118, distance: 64.2
click at [498, 118] on div "A18+ Comedy Core - CBS - DMV S1 - CT Duplicate" at bounding box center [582, 116] width 667 height 19
type input "A18+ Comedy Core - CBS - DMV S1 - TS"
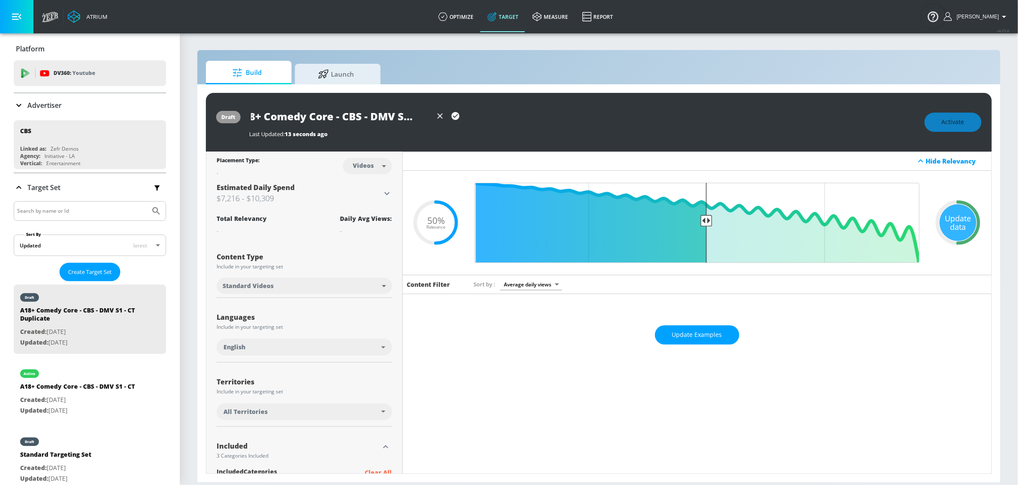
click at [457, 115] on icon "button" at bounding box center [455, 115] width 9 height 9
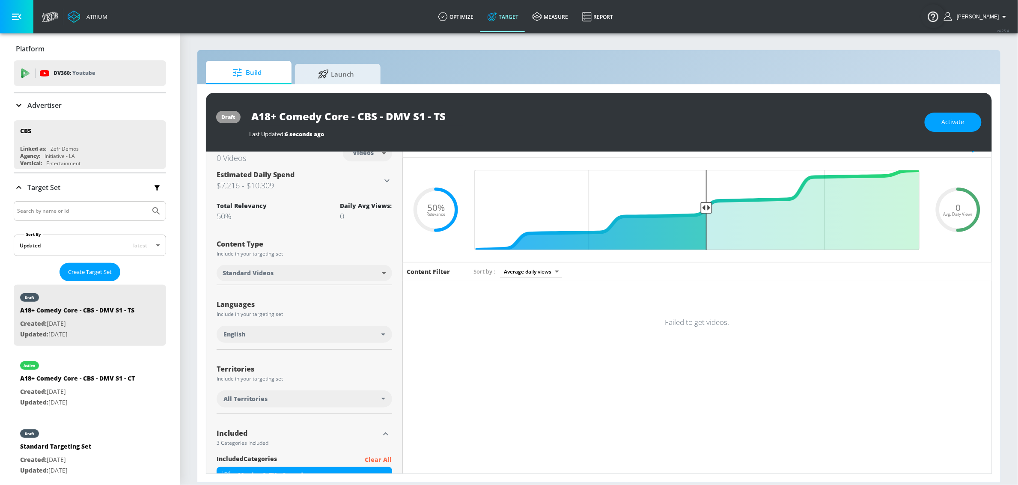
scroll to position [14, 0]
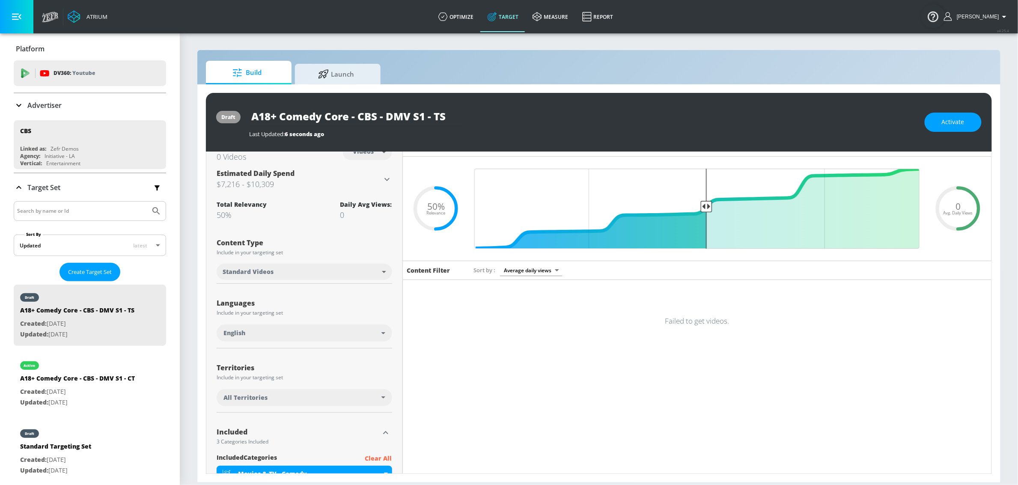
click at [297, 396] on div "All Territories" at bounding box center [302, 397] width 158 height 9
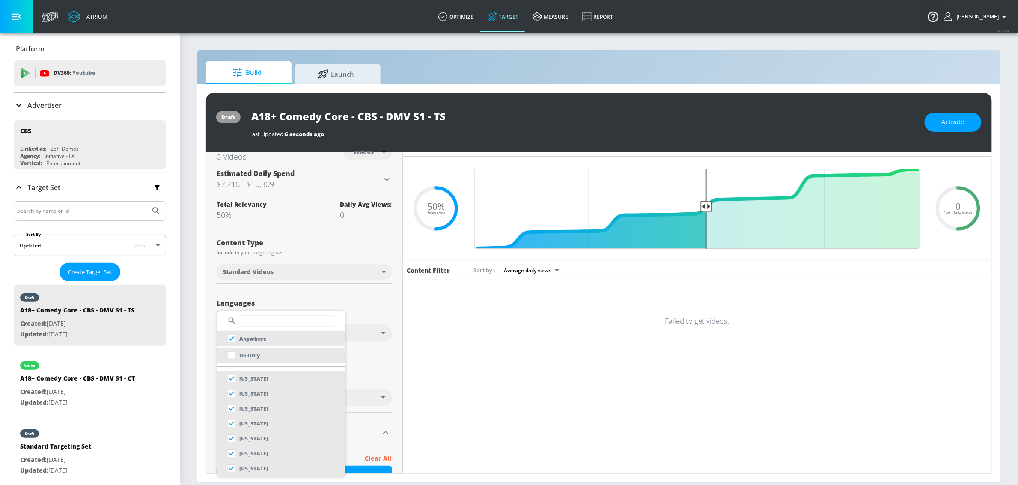
click at [272, 356] on li "US Only" at bounding box center [281, 354] width 128 height 15
checkbox input "false"
checkbox input "true"
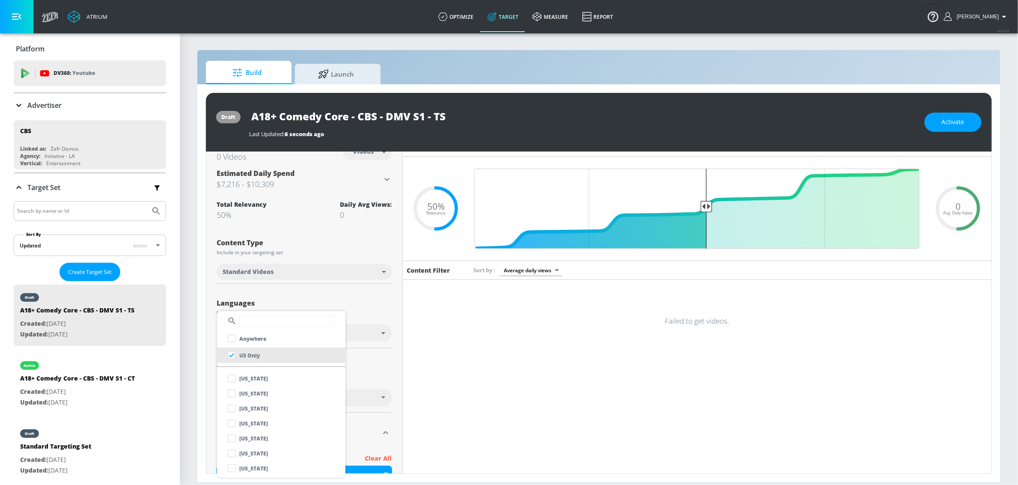
click at [367, 359] on div at bounding box center [509, 242] width 1018 height 485
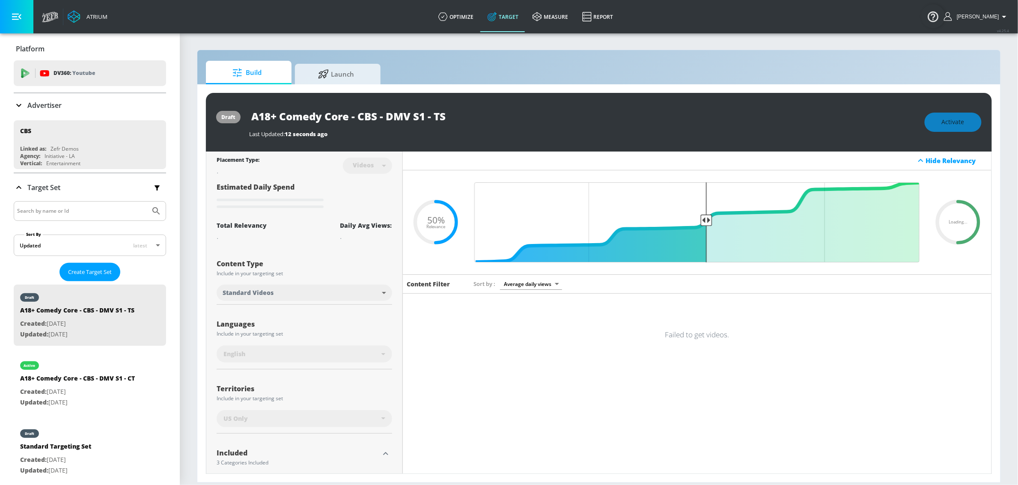
scroll to position [0, 0]
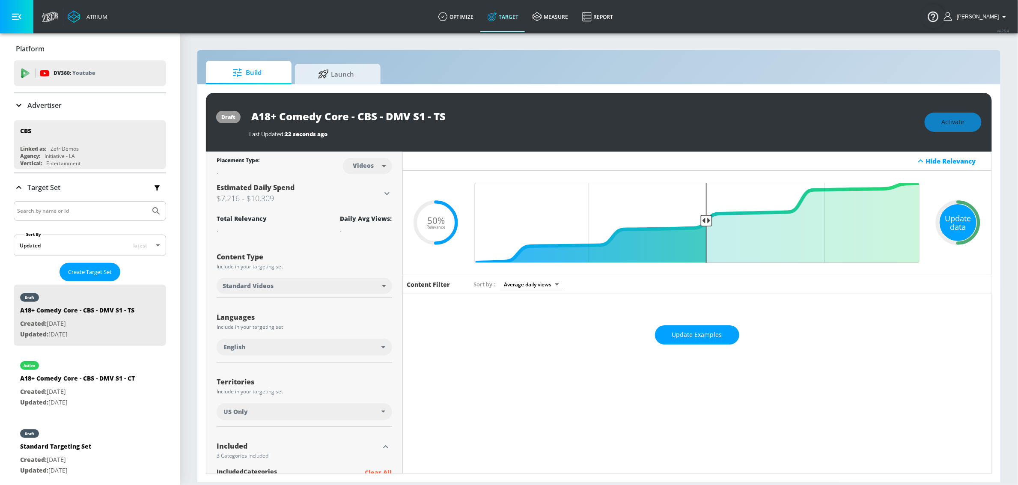
click at [950, 223] on div "Update data" at bounding box center [957, 222] width 37 height 37
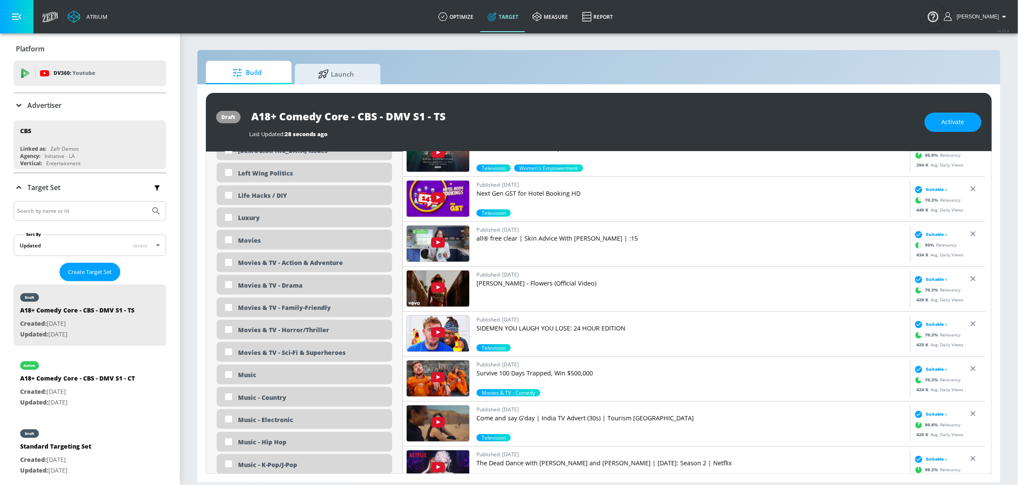
scroll to position [1731, 0]
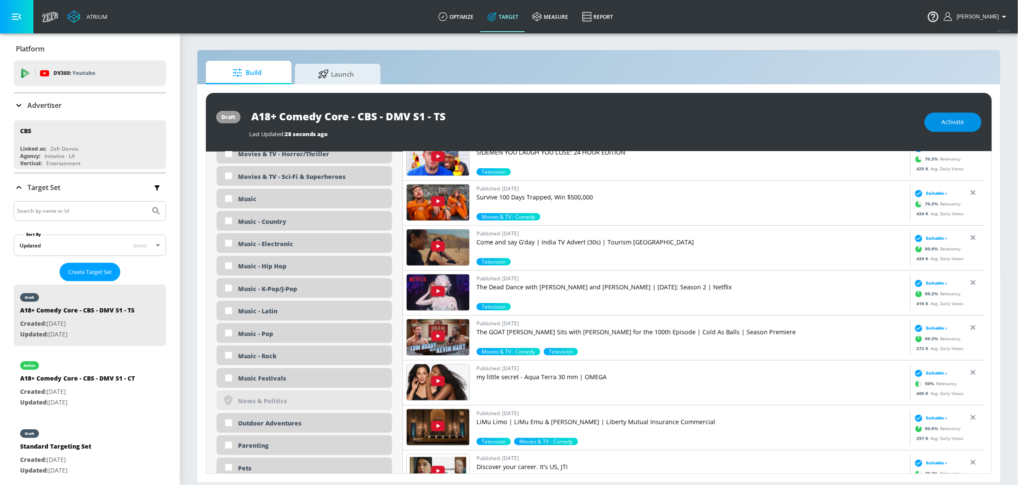
click at [963, 127] on button "Activate" at bounding box center [952, 122] width 57 height 19
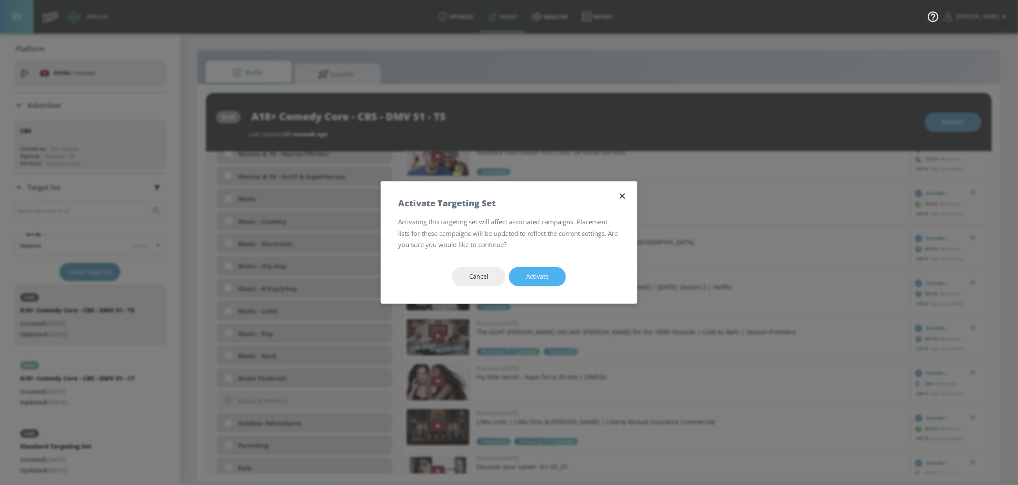
click at [548, 274] on span "Activate" at bounding box center [537, 276] width 23 height 11
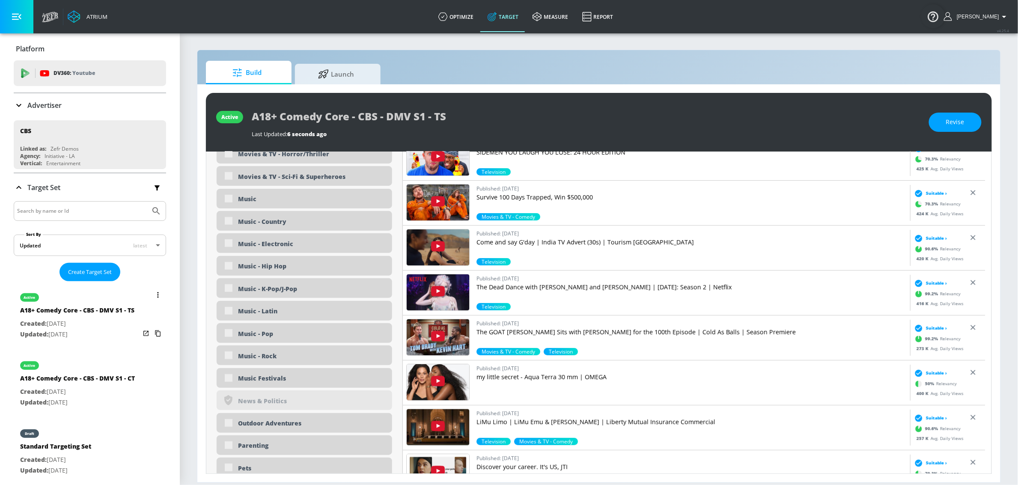
drag, startPoint x: 126, startPoint y: 309, endPoint x: 136, endPoint y: 306, distance: 10.8
click at [126, 309] on div "A18+ Comedy Core - CBS - DMV S1 - TS" at bounding box center [77, 312] width 114 height 12
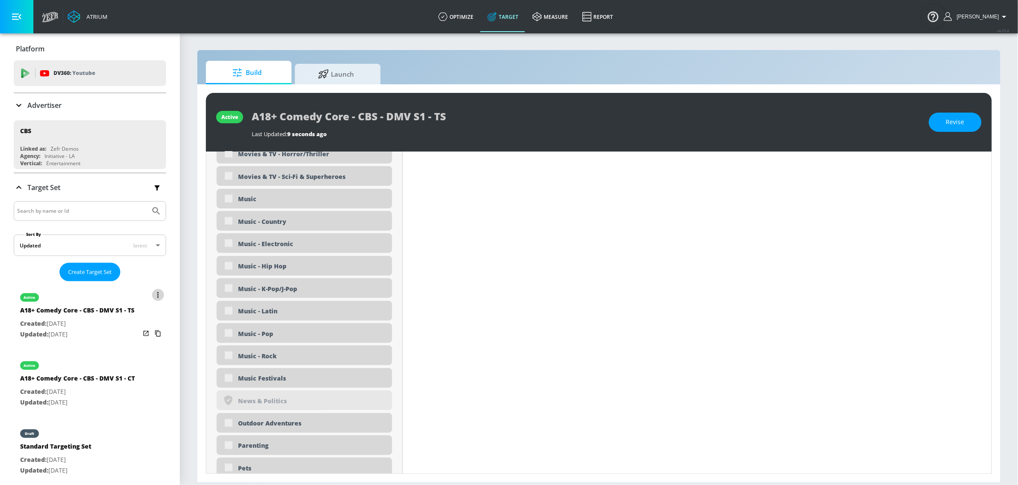
click at [157, 297] on icon "list of Target Set" at bounding box center [157, 295] width 1 height 6
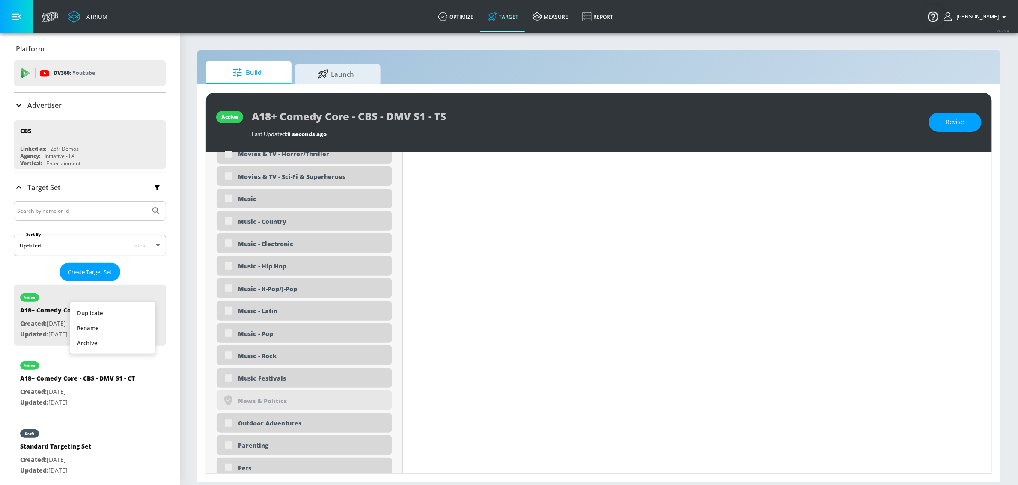
click at [108, 315] on li "Duplicate" at bounding box center [112, 313] width 85 height 15
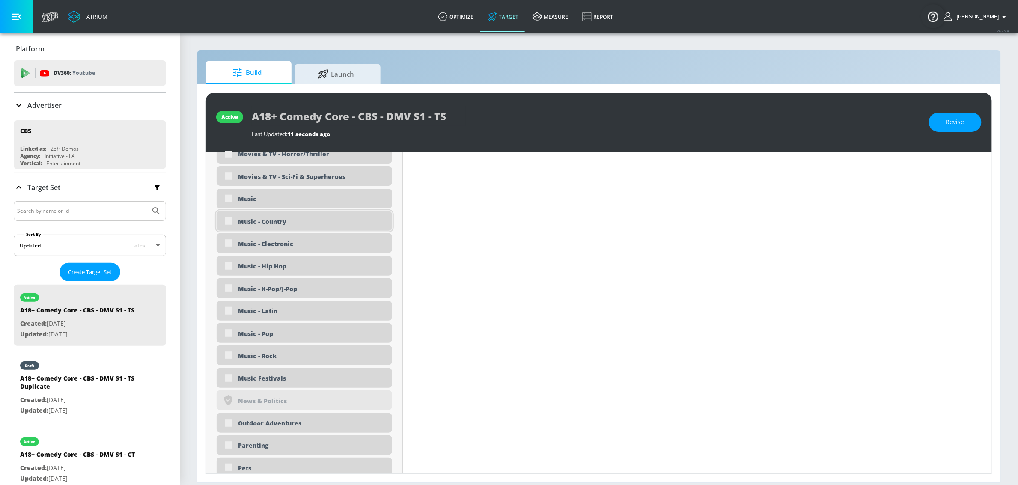
drag, startPoint x: 74, startPoint y: 395, endPoint x: 294, endPoint y: 217, distance: 283.0
click at [74, 395] on div "A18+ Comedy Core - CBS - DMV S1 - TS Duplicate" at bounding box center [80, 384] width 120 height 21
type input "A18+ Comedy Core - CBS - DMV S1 - TS Duplicate"
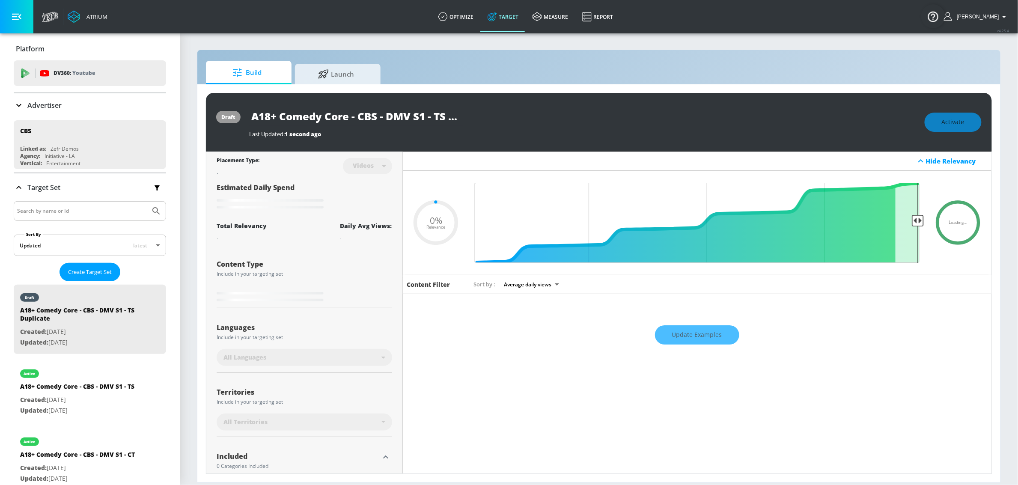
type input "0.5"
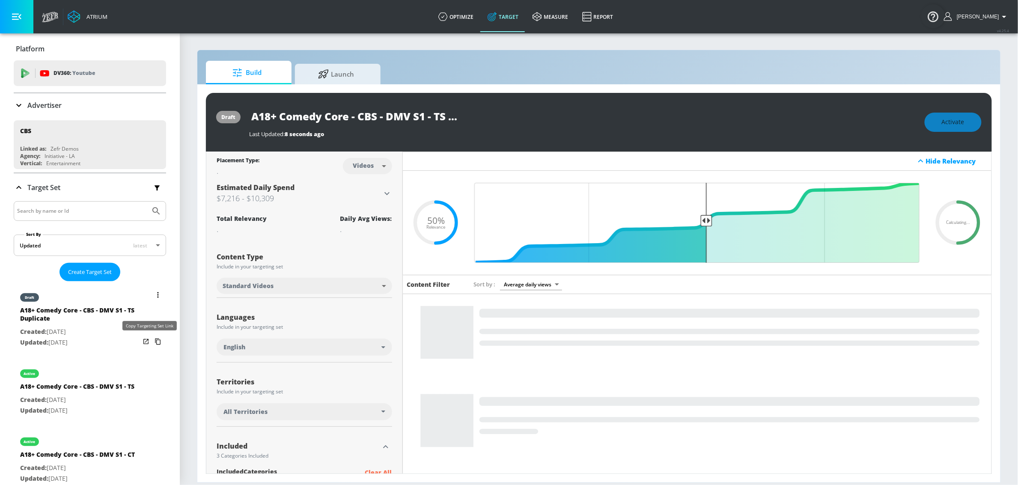
click at [151, 342] on icon "list of Target Set" at bounding box center [158, 342] width 14 height 14
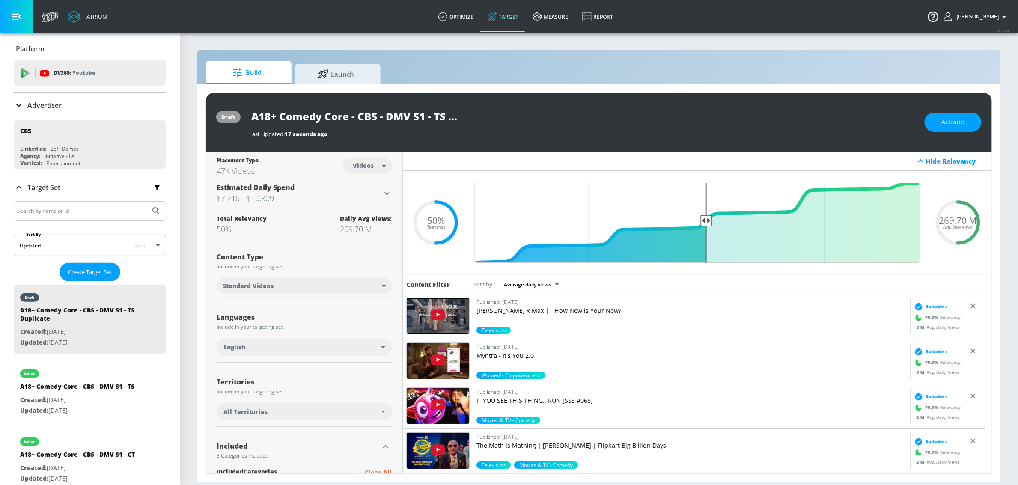
click at [345, 119] on input "A18+ Comedy Core - CBS - DMV S1 - TS Duplicate" at bounding box center [356, 116] width 214 height 19
drag, startPoint x: 347, startPoint y: 116, endPoint x: 260, endPoint y: 115, distance: 87.7
click at [260, 115] on input "A18+ Comedy Core - CBS - DMV S1 - TS Duplicate" at bounding box center [356, 116] width 214 height 19
click at [404, 120] on input "A25-54 Workplace Comedy Fans - CBS - DMV S1 - TS Duplicate" at bounding box center [340, 116] width 183 height 19
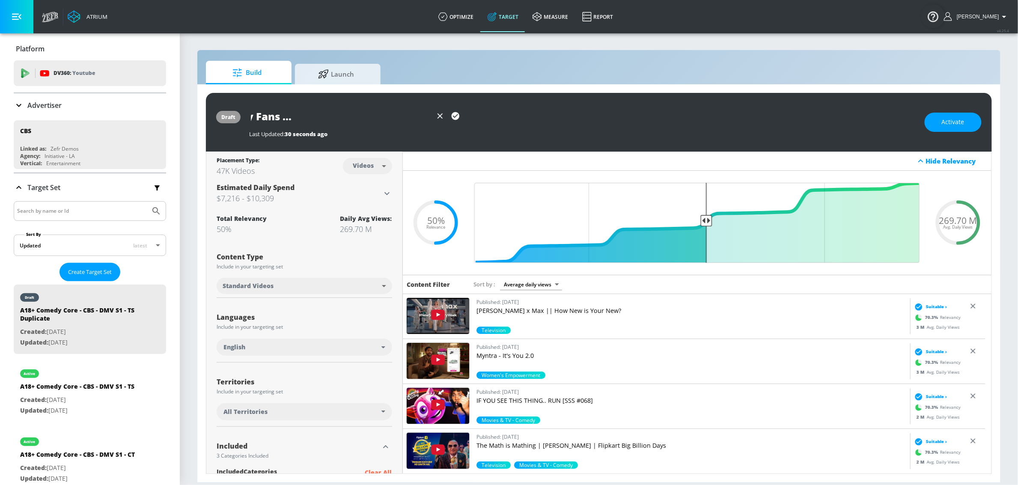
drag, startPoint x: 416, startPoint y: 119, endPoint x: 438, endPoint y: 119, distance: 21.8
click at [438, 119] on div "A25-54 Workplace Comedy Fans - CBS - DMV S1 - TS Duplicate" at bounding box center [356, 116] width 214 height 19
click at [370, 117] on input "A25-54 Workplace Comedy Fans - CBS - DMV S1 - TS Duplicate" at bounding box center [340, 116] width 183 height 19
drag, startPoint x: 382, startPoint y: 117, endPoint x: 446, endPoint y: 120, distance: 64.2
click at [446, 120] on div "A25-54 Workplace Comedy Fans - CBS - DMV S1 - TS Duplicate" at bounding box center [356, 116] width 214 height 19
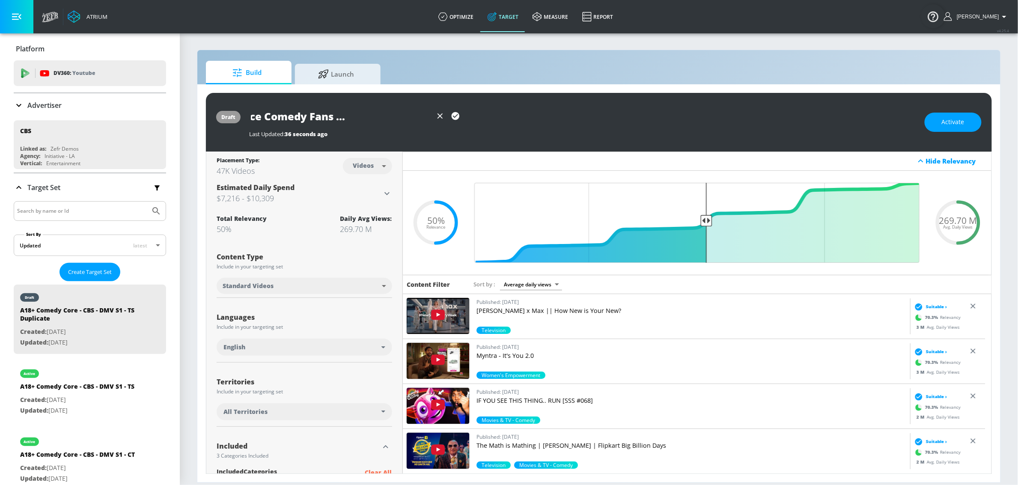
scroll to position [0, 84]
type input "A25-54 Workplace Comedy Fans - CBS - DMV S1 - TS"
click at [454, 117] on icon "button" at bounding box center [455, 115] width 9 height 9
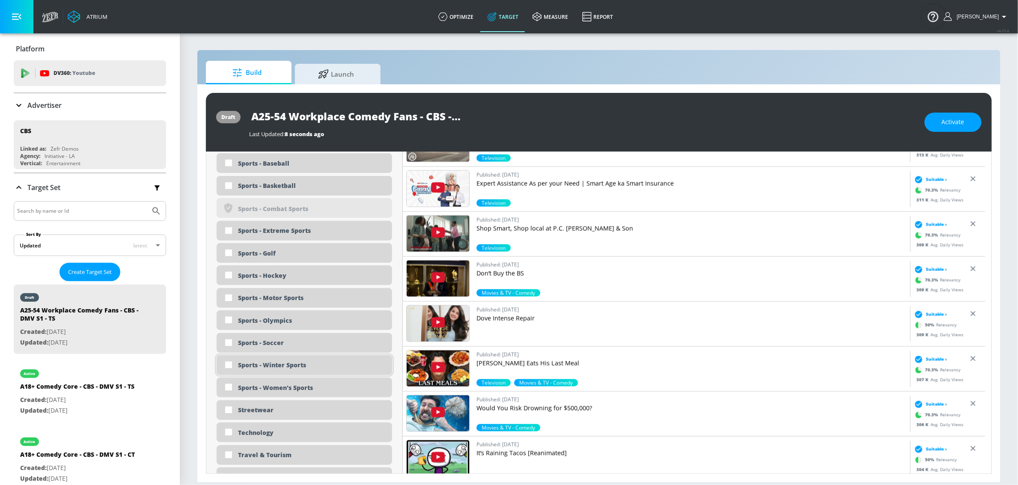
scroll to position [2325, 0]
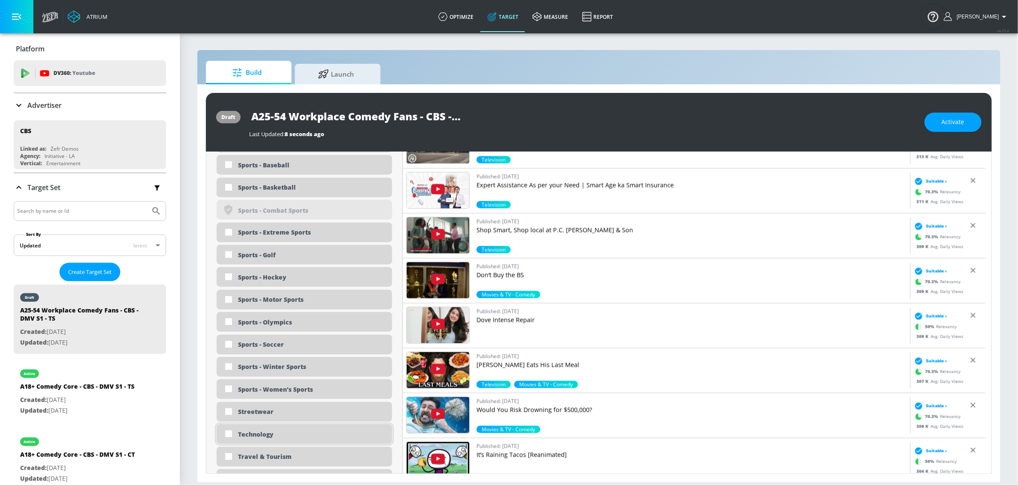
drag, startPoint x: 289, startPoint y: 429, endPoint x: 289, endPoint y: 312, distance: 116.8
click at [289, 429] on div "Technology" at bounding box center [304, 434] width 175 height 20
checkbox input "true"
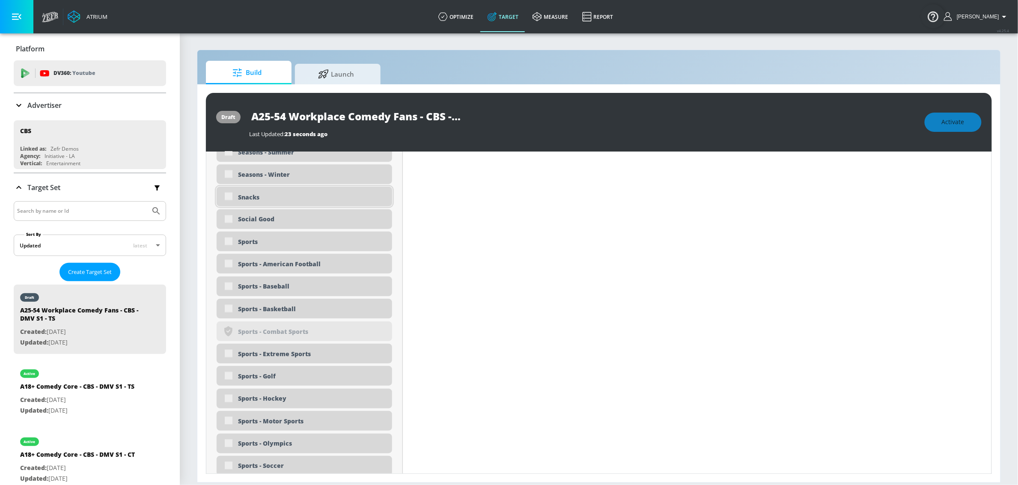
scroll to position [2236, 0]
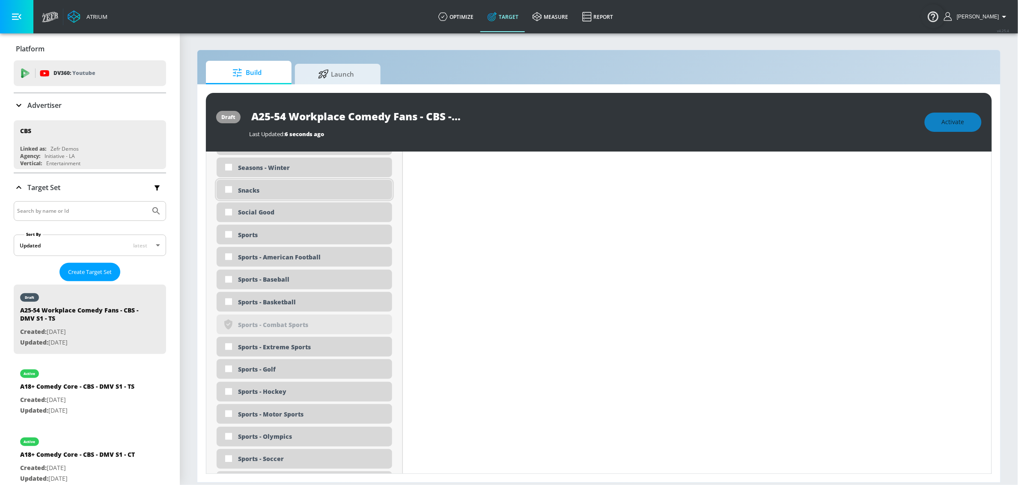
click at [257, 192] on div "Snacks" at bounding box center [312, 190] width 148 height 8
checkbox input "true"
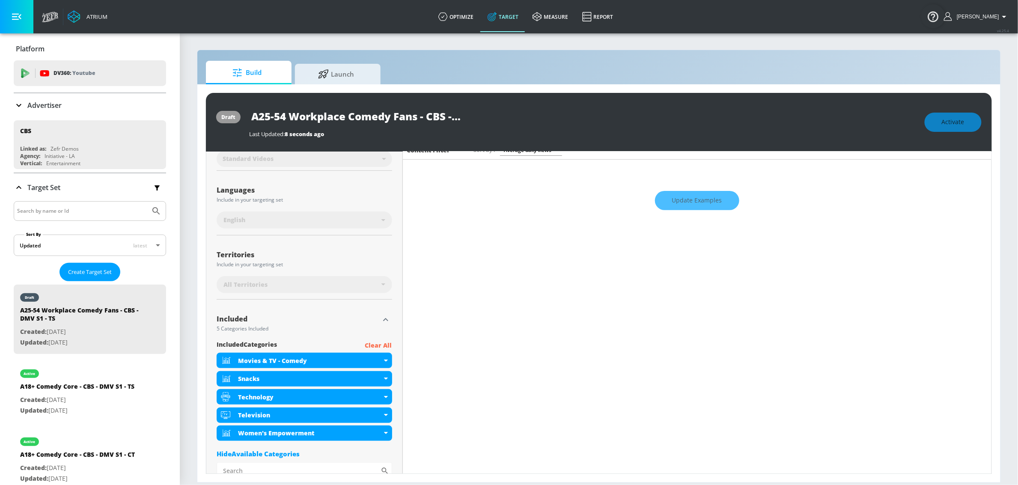
scroll to position [141, 0]
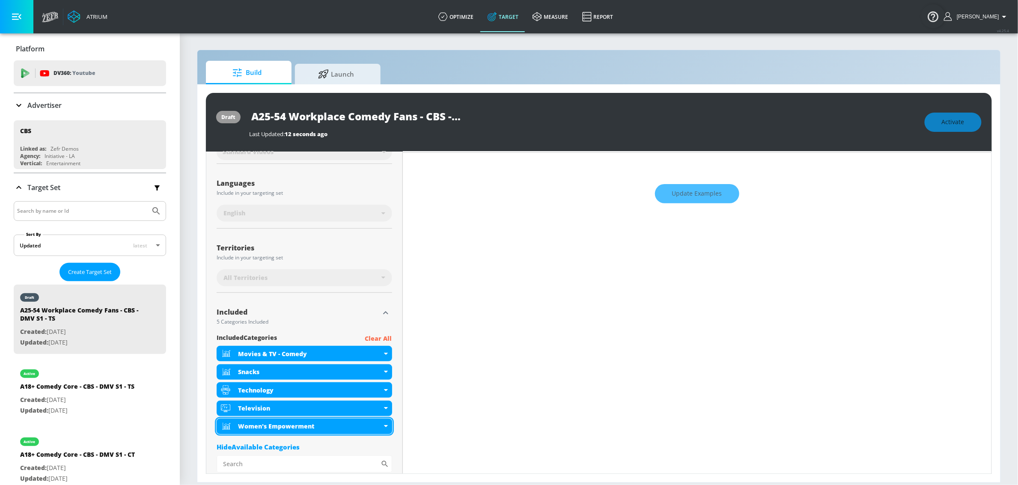
click at [381, 428] on div "Women's Empowerment" at bounding box center [304, 426] width 175 height 15
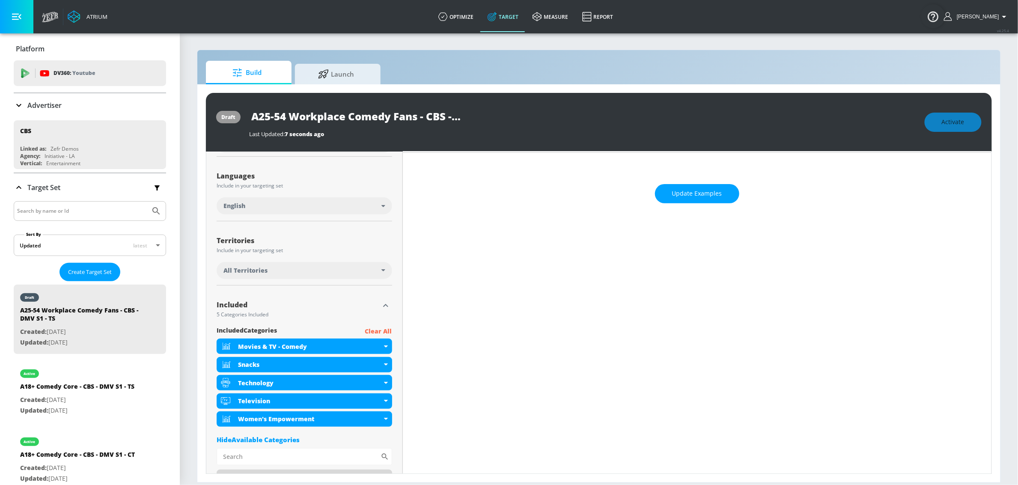
scroll to position [134, 0]
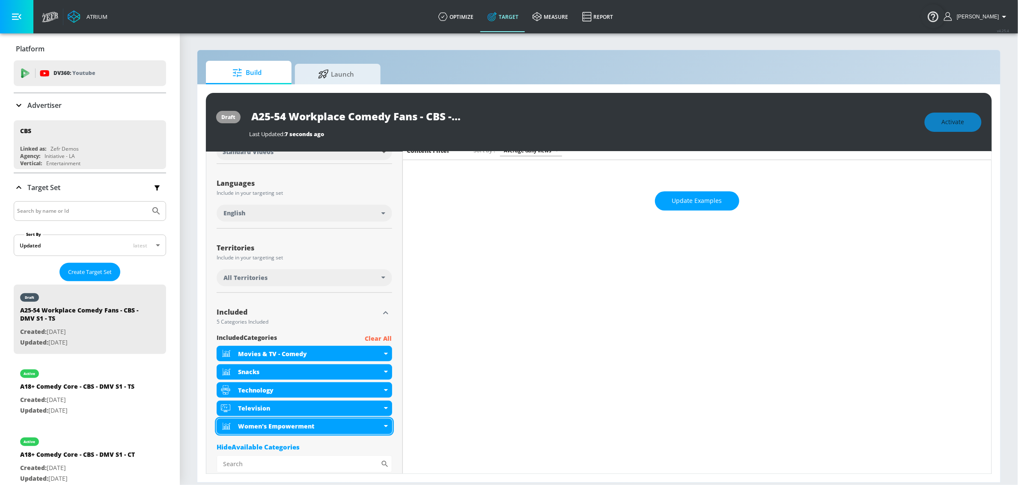
click at [372, 429] on div "Women's Empowerment" at bounding box center [310, 426] width 144 height 8
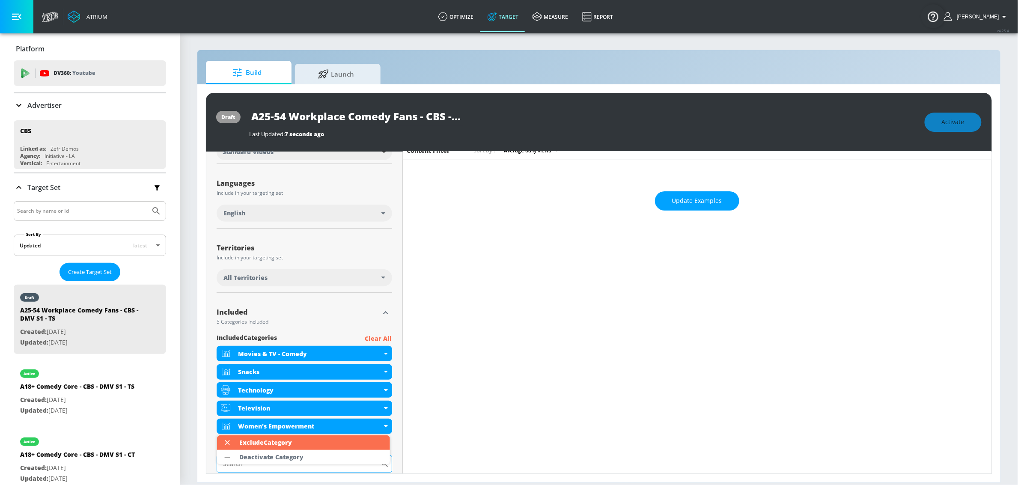
click at [338, 453] on li "Deactivate Category" at bounding box center [303, 457] width 173 height 15
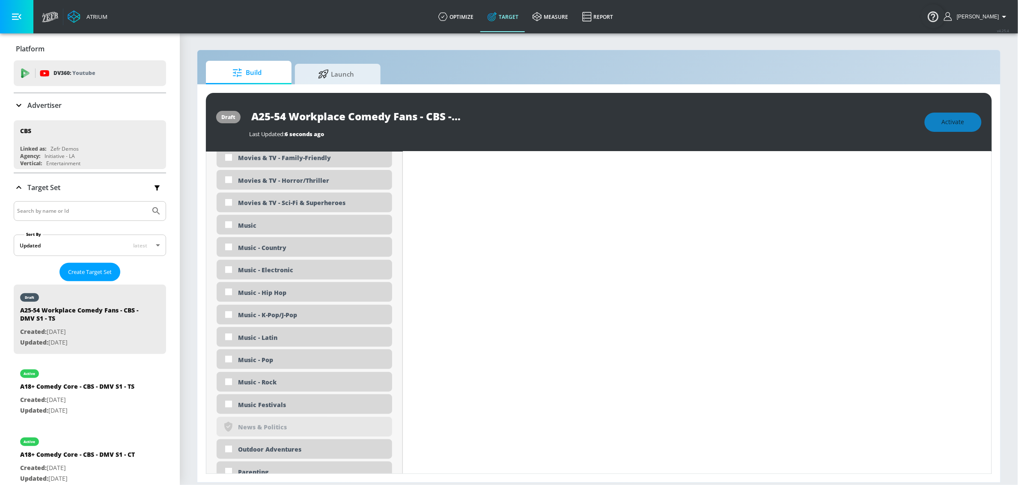
scroll to position [1457, 0]
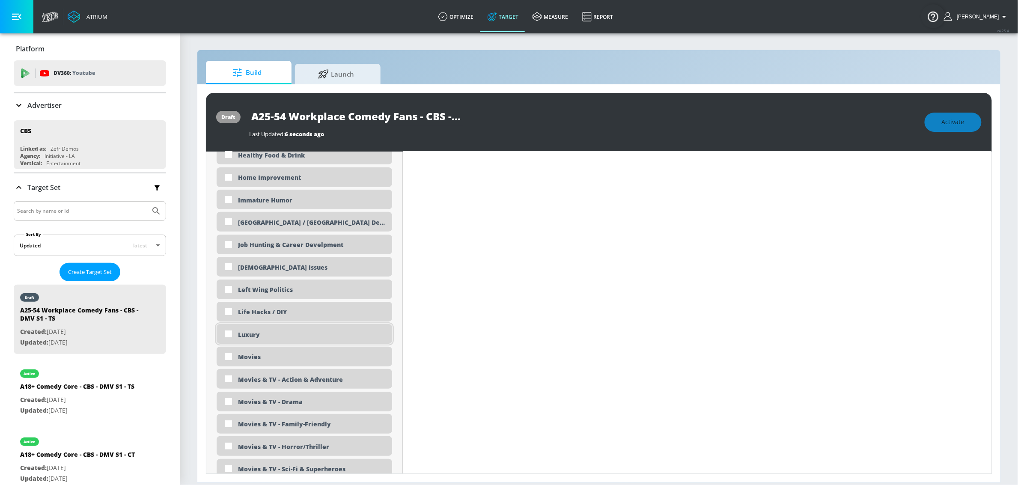
drag, startPoint x: 296, startPoint y: 359, endPoint x: 328, endPoint y: 343, distance: 36.0
click at [296, 359] on div "Movies" at bounding box center [312, 357] width 148 height 8
checkbox input "true"
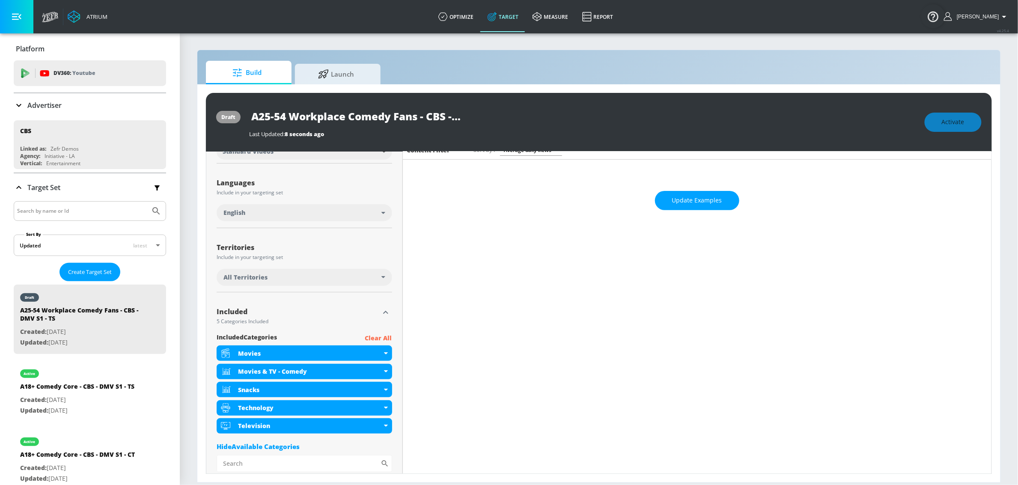
scroll to position [127, 0]
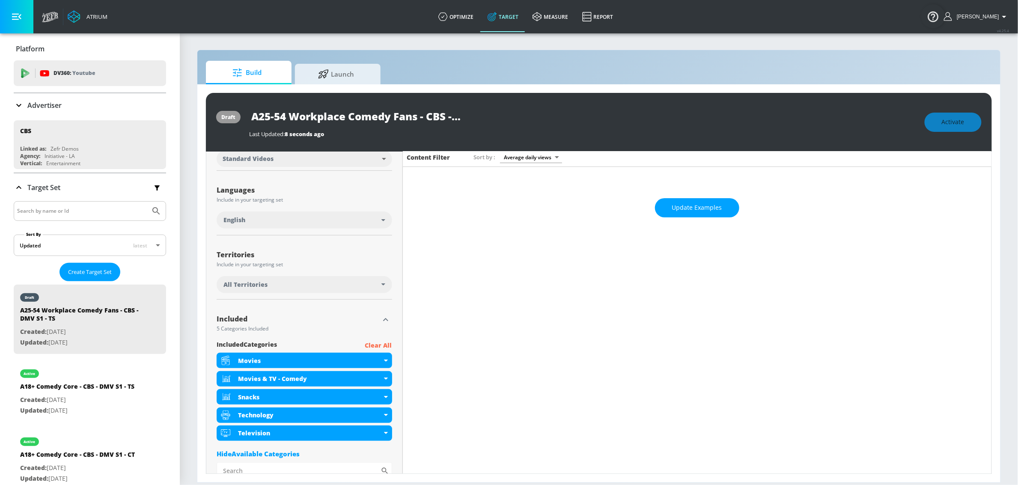
click at [363, 285] on div "All Territories" at bounding box center [302, 284] width 158 height 9
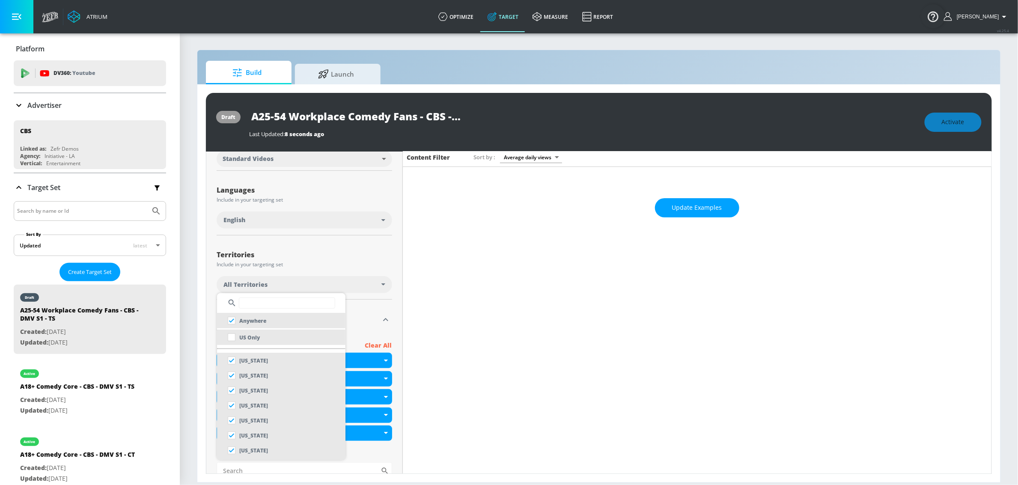
click at [278, 334] on li "US Only" at bounding box center [281, 336] width 128 height 15
checkbox input "false"
checkbox input "true"
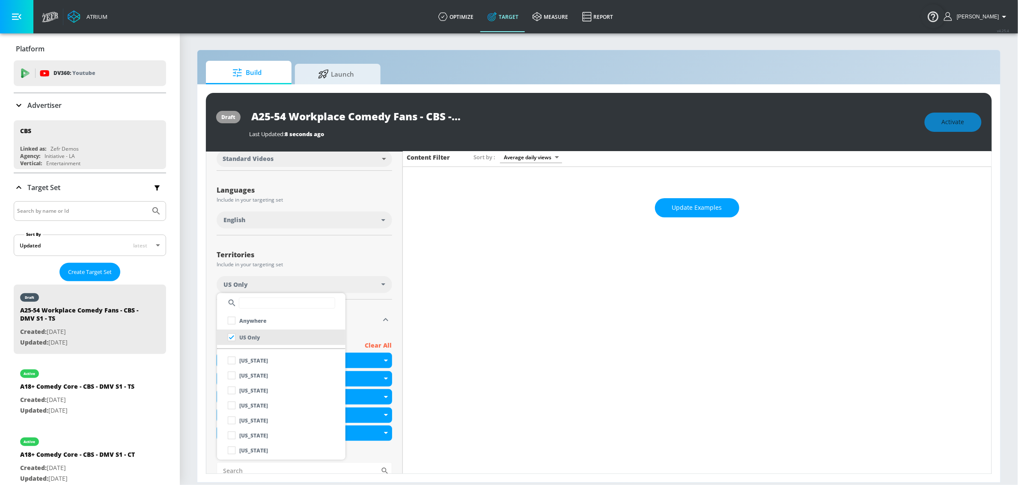
click at [348, 261] on div at bounding box center [509, 242] width 1018 height 485
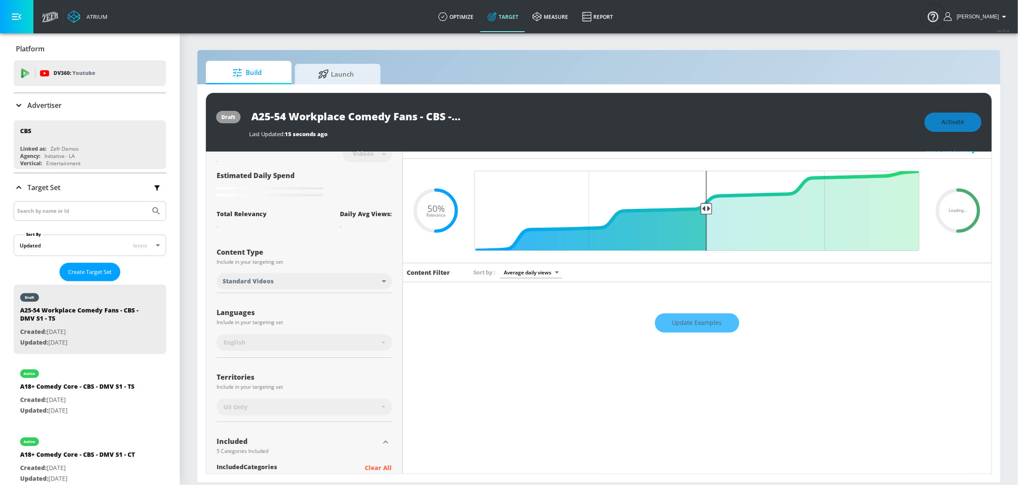
scroll to position [0, 0]
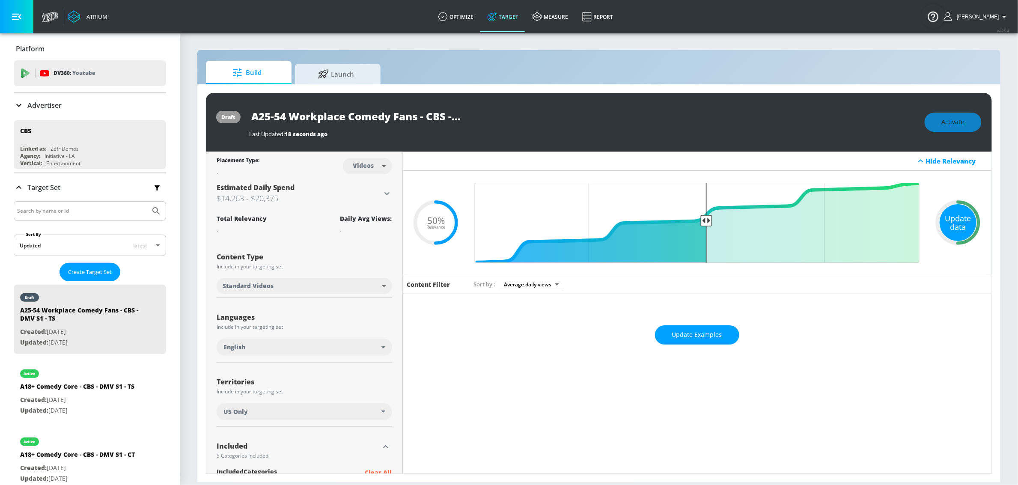
click at [952, 222] on div "Update data" at bounding box center [957, 222] width 37 height 37
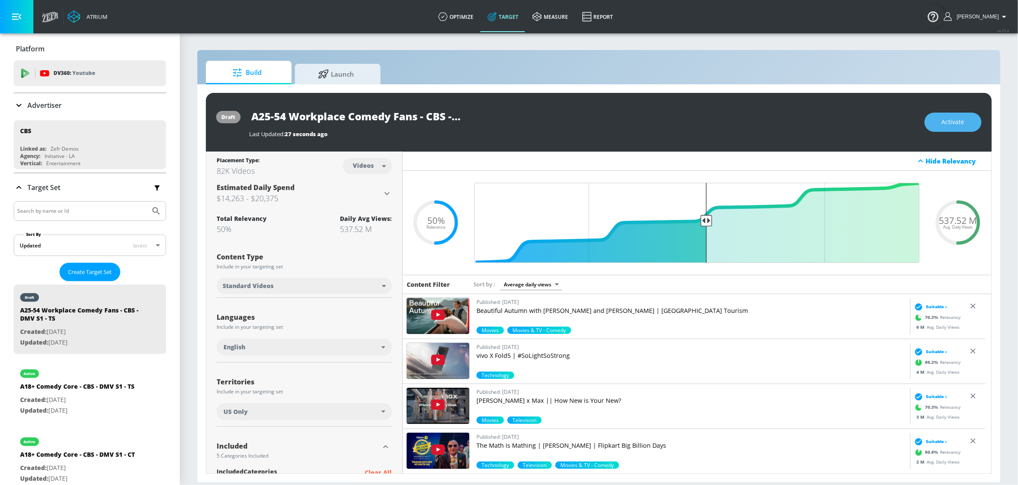
click at [955, 118] on span "Activate" at bounding box center [952, 122] width 23 height 11
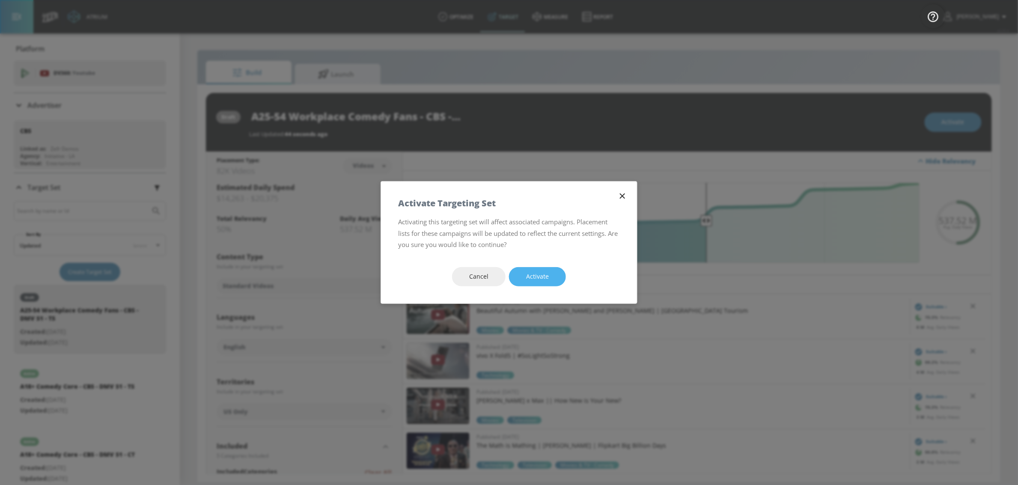
click at [564, 276] on button "Activate" at bounding box center [537, 276] width 57 height 19
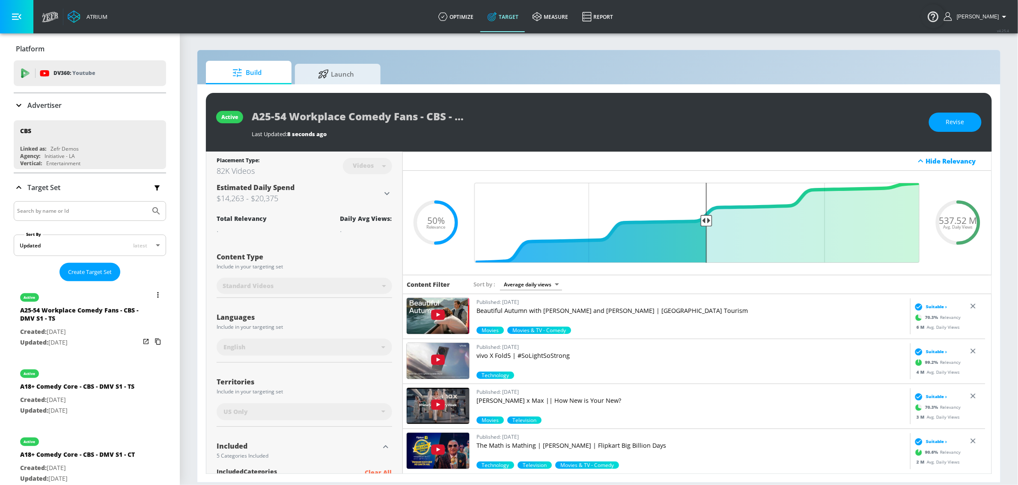
click at [157, 296] on icon "list of Target Set" at bounding box center [157, 295] width 1 height 6
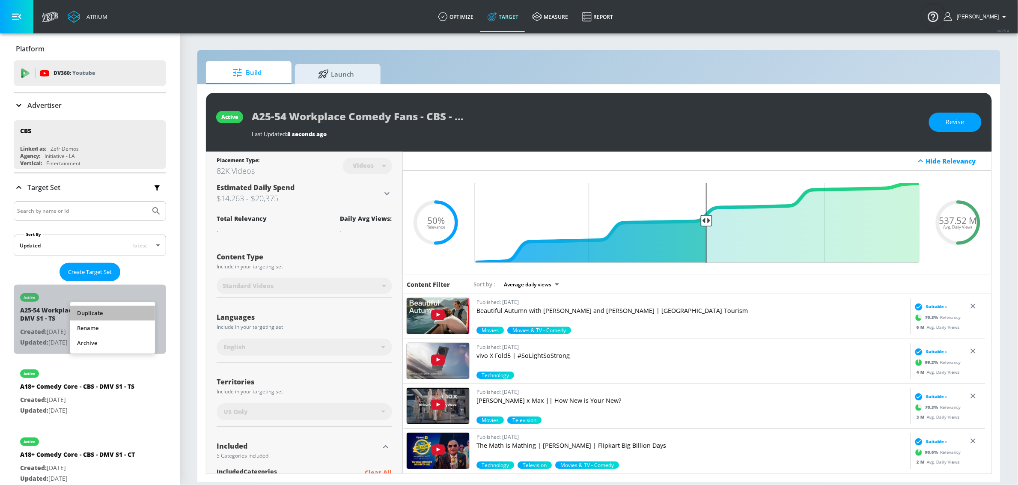
drag, startPoint x: 126, startPoint y: 311, endPoint x: 234, endPoint y: 313, distance: 108.3
click at [126, 311] on li "Duplicate" at bounding box center [112, 313] width 85 height 15
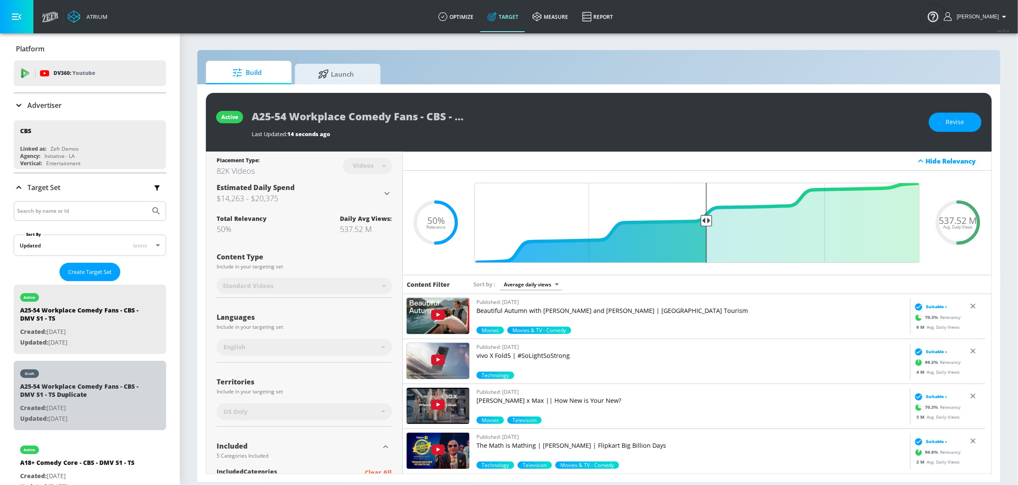
drag, startPoint x: 113, startPoint y: 399, endPoint x: 417, endPoint y: 159, distance: 387.6
click at [112, 399] on div "A25-54 Workplace Comedy Fans - CBS - DMV S1 - TS Duplicate" at bounding box center [80, 392] width 120 height 21
type input "A25-54 Workplace Comedy Fans - CBS - DMV S1 - TS Duplicate"
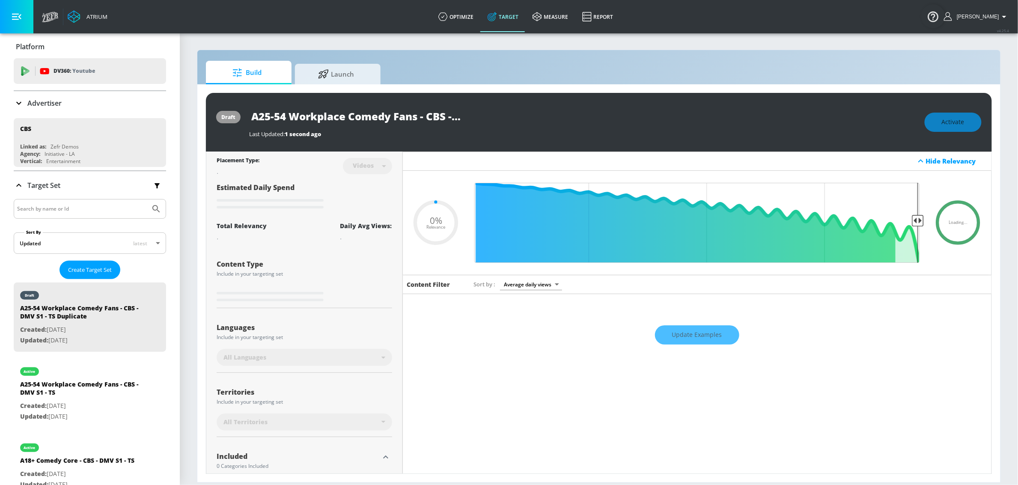
type input "0.5"
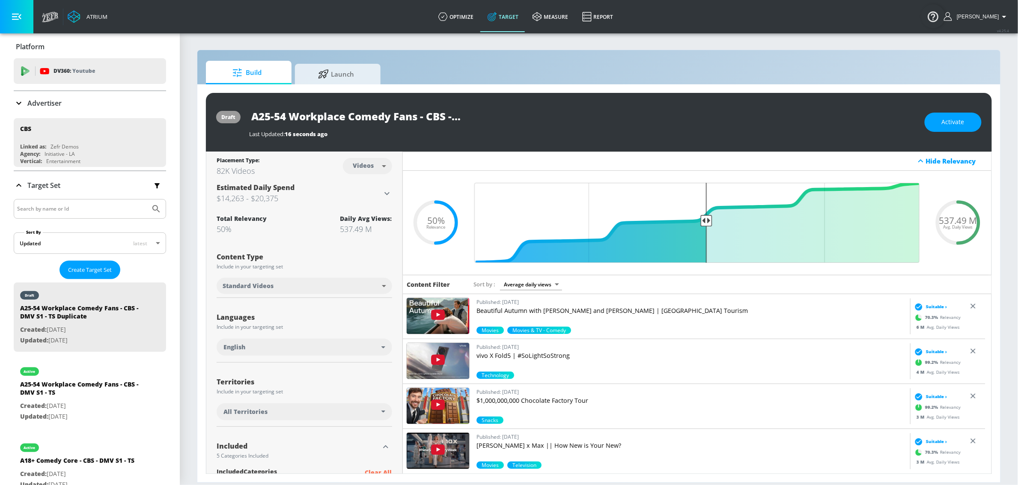
click at [431, 116] on input "A25-54 Workplace Comedy Fans - CBS - DMV S1 - TS Duplicate" at bounding box center [356, 116] width 214 height 19
drag, startPoint x: 443, startPoint y: 117, endPoint x: 528, endPoint y: 119, distance: 84.7
click at [530, 119] on div "A25-54 Workplace Comedy Fans - CBS - DMV S1 - TS Duplicate" at bounding box center [582, 116] width 667 height 19
click at [437, 115] on input "A25-54 Workplace Comedy Fans - CBS - DMV S1 - TS Duplicate" at bounding box center [356, 116] width 214 height 19
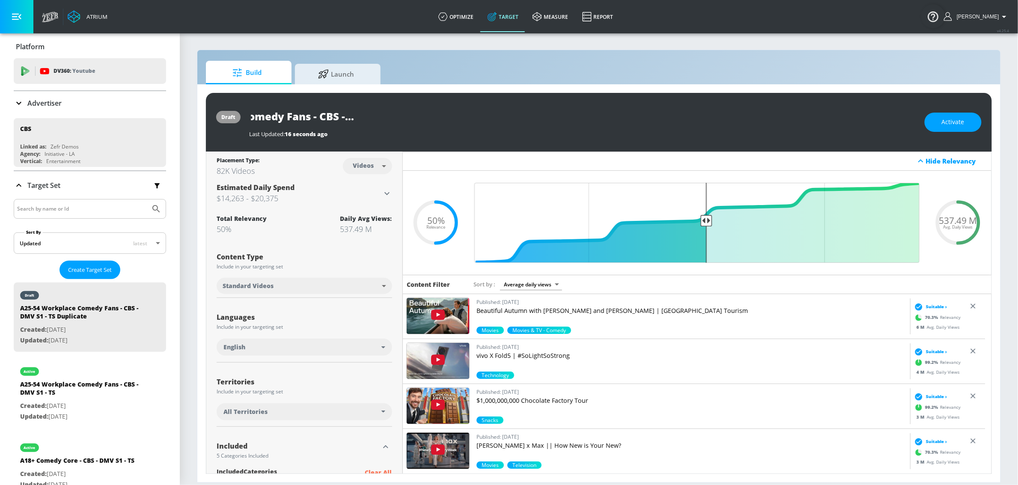
drag, startPoint x: 468, startPoint y: 118, endPoint x: 484, endPoint y: 119, distance: 16.3
click at [484, 119] on div "A25-54 Workplace Comedy Fans - CBS - DMV S1 - TS Duplicate" at bounding box center [582, 116] width 667 height 19
click at [402, 113] on input "A25-54 Workplace Comedy Fans - CBS - DMV S1 - TS Duplicate" at bounding box center [356, 116] width 214 height 19
drag, startPoint x: 398, startPoint y: 116, endPoint x: 494, endPoint y: 125, distance: 97.1
click at [494, 125] on div "A25-54 Workplace Comedy Fans - CBS - DMV S1 - TS Duplicate" at bounding box center [582, 116] width 667 height 19
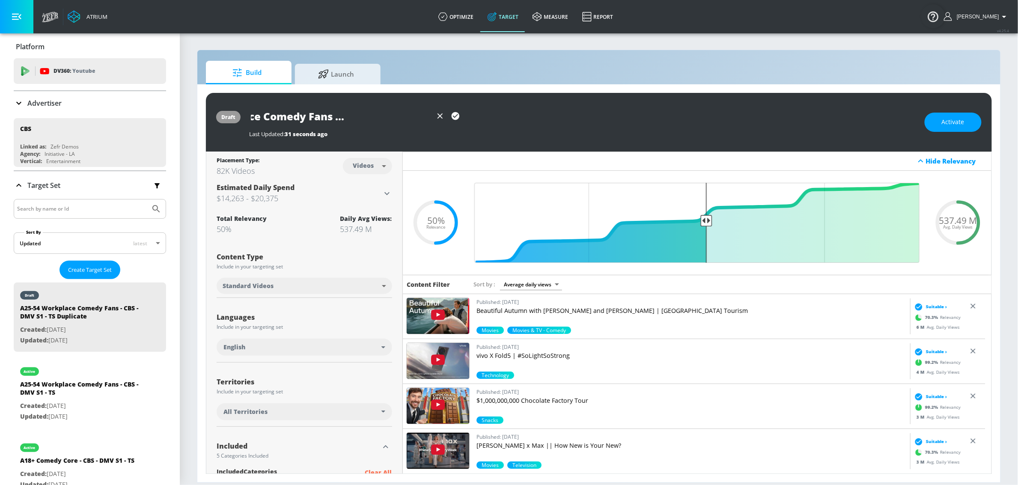
scroll to position [0, 85]
type input "A25-54 Workplace Comedy Fans - CBS - DMV S1 - CT"
click at [453, 116] on icon "button" at bounding box center [455, 116] width 8 height 8
click at [373, 166] on body "Atrium optimize Target measure Report optimize Target measure Report v 4.25.4 S…" at bounding box center [509, 242] width 1018 height 485
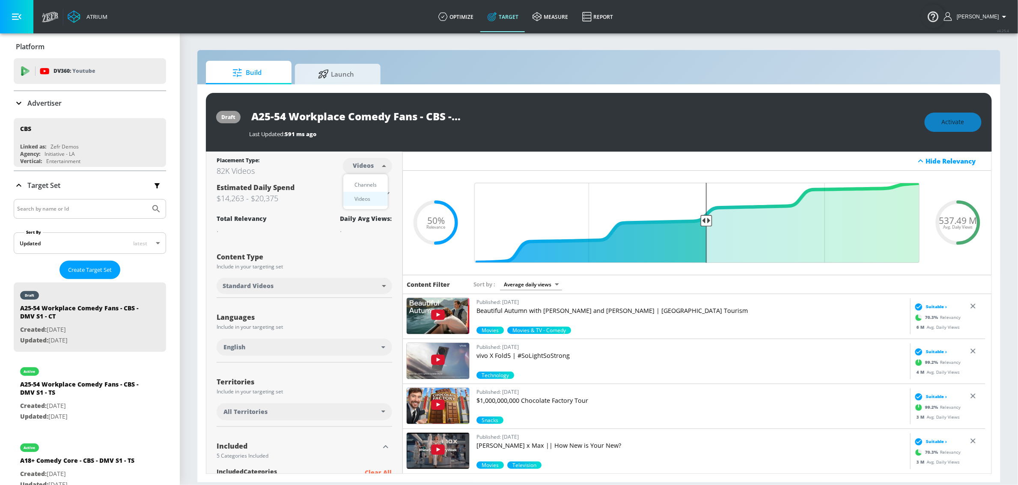
click at [365, 186] on div "Channels" at bounding box center [365, 184] width 31 height 9
type input "channels"
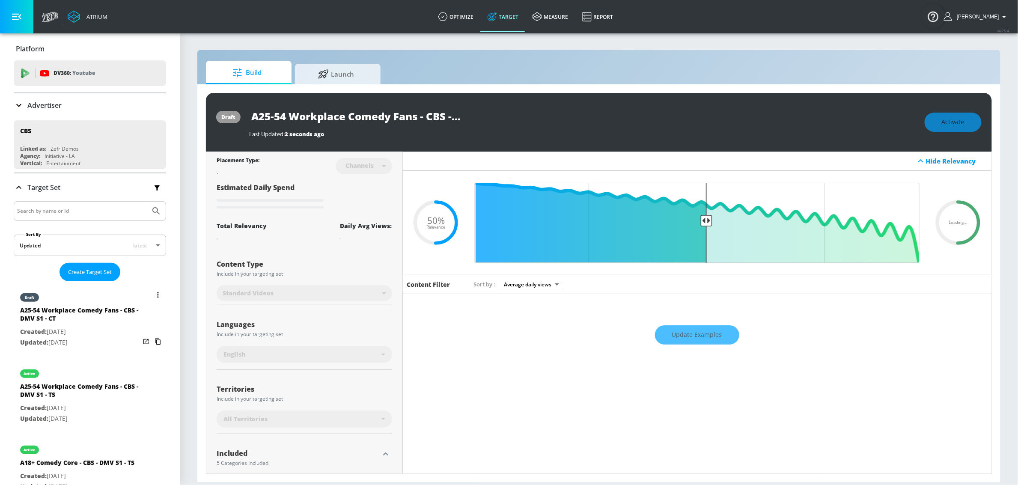
scroll to position [2, 0]
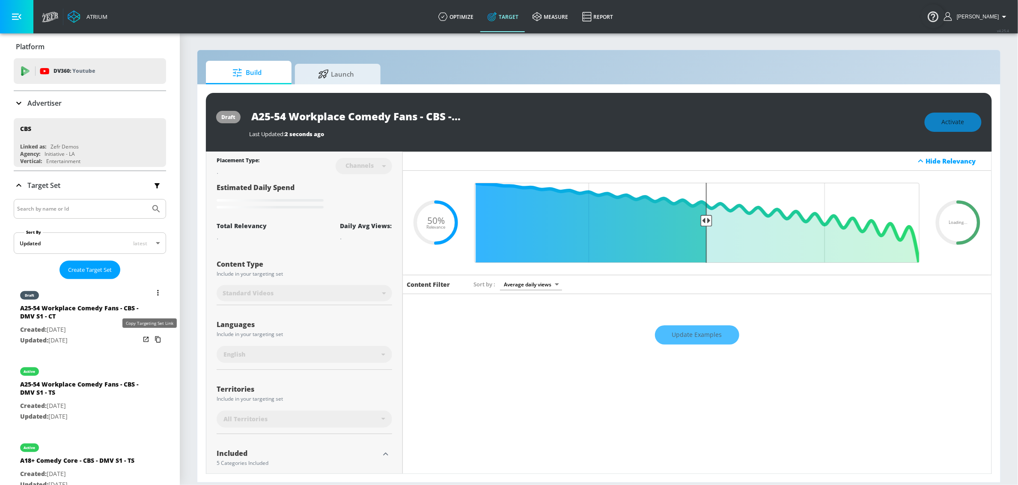
click at [151, 340] on icon "list of Target Set" at bounding box center [158, 339] width 14 height 14
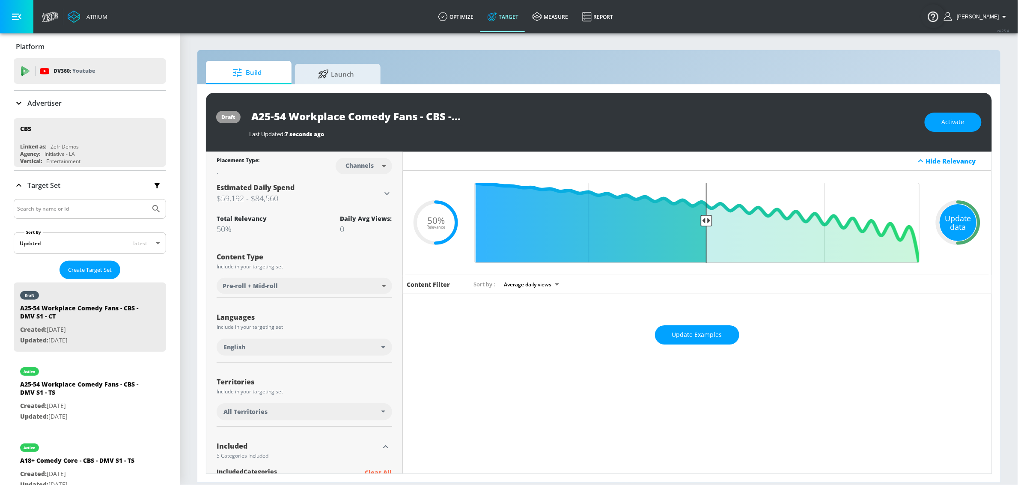
click at [960, 230] on div "Update data" at bounding box center [957, 222] width 37 height 37
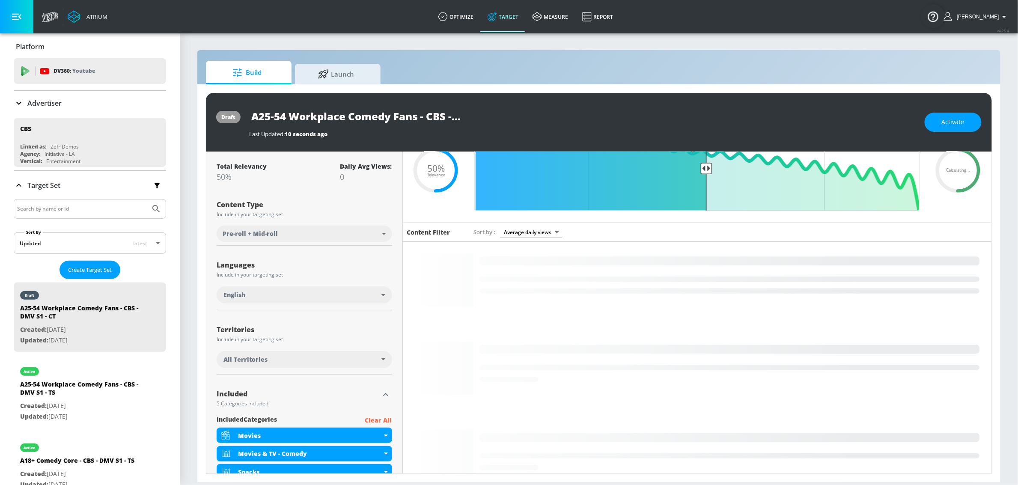
scroll to position [57, 0]
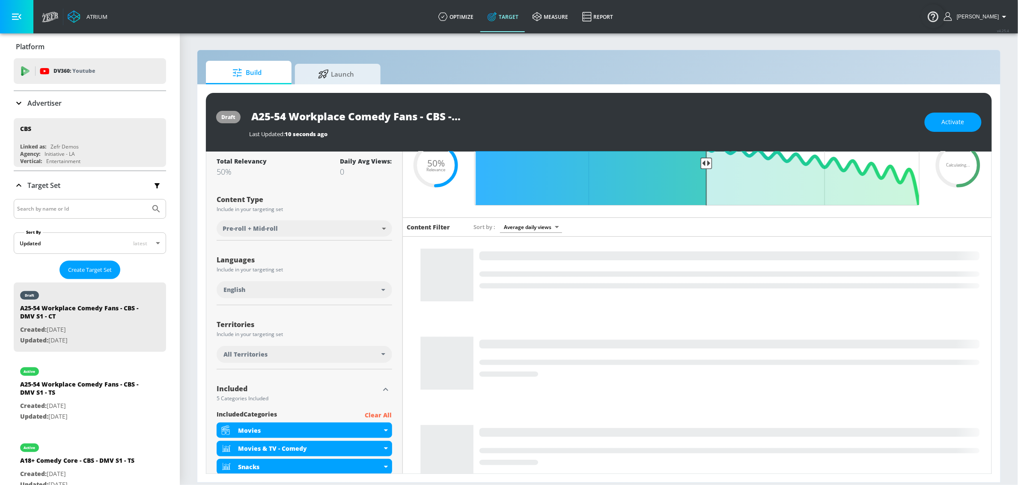
click at [338, 356] on div "All Territories" at bounding box center [302, 354] width 158 height 9
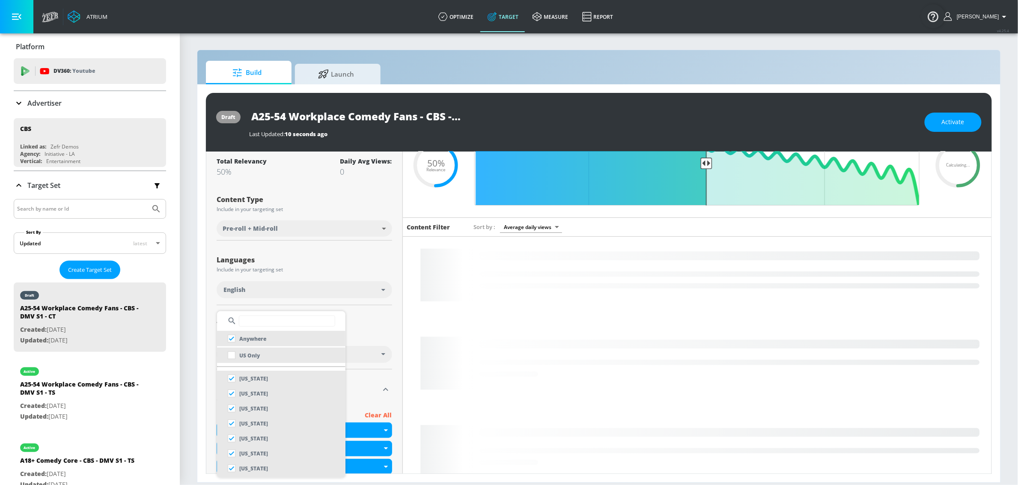
click at [275, 353] on li "US Only" at bounding box center [281, 354] width 128 height 15
checkbox input "false"
checkbox input "true"
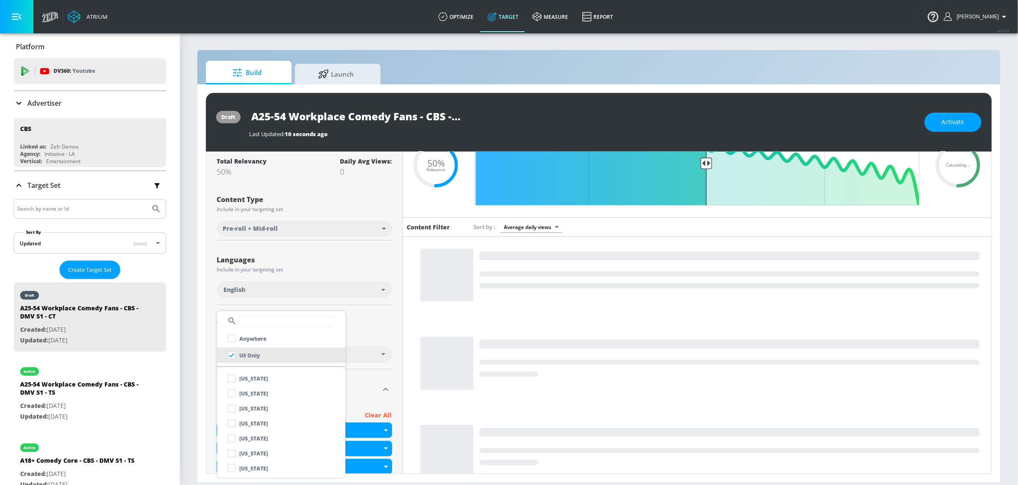
click at [375, 323] on div at bounding box center [509, 242] width 1018 height 485
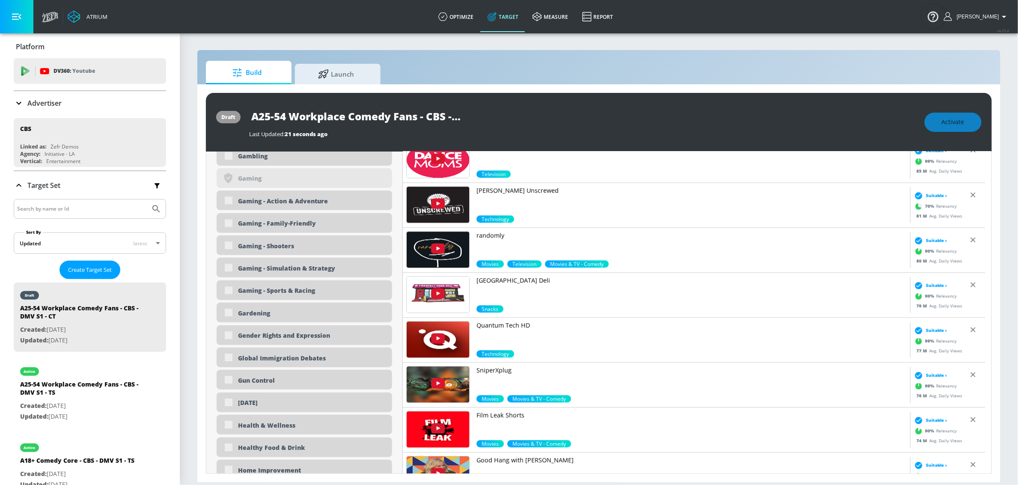
scroll to position [0, 0]
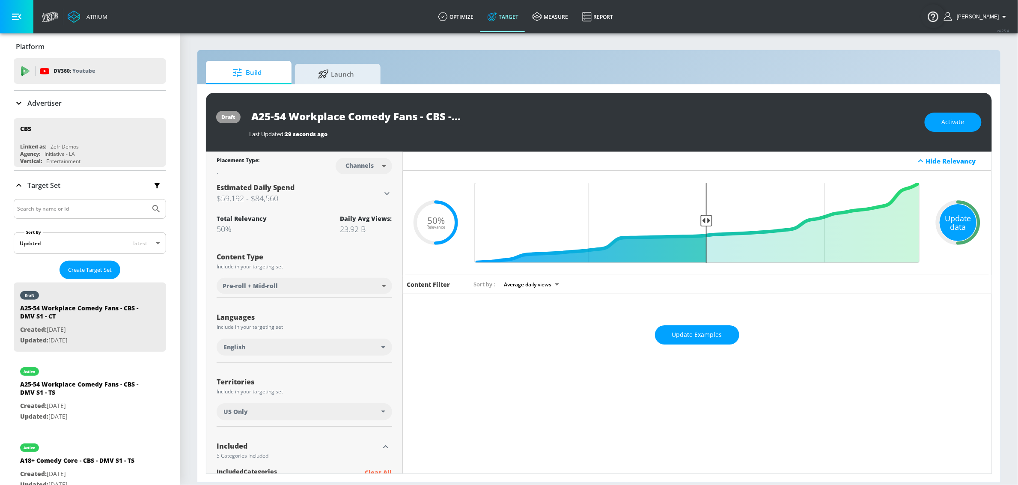
click at [966, 225] on div "Update data" at bounding box center [957, 222] width 37 height 37
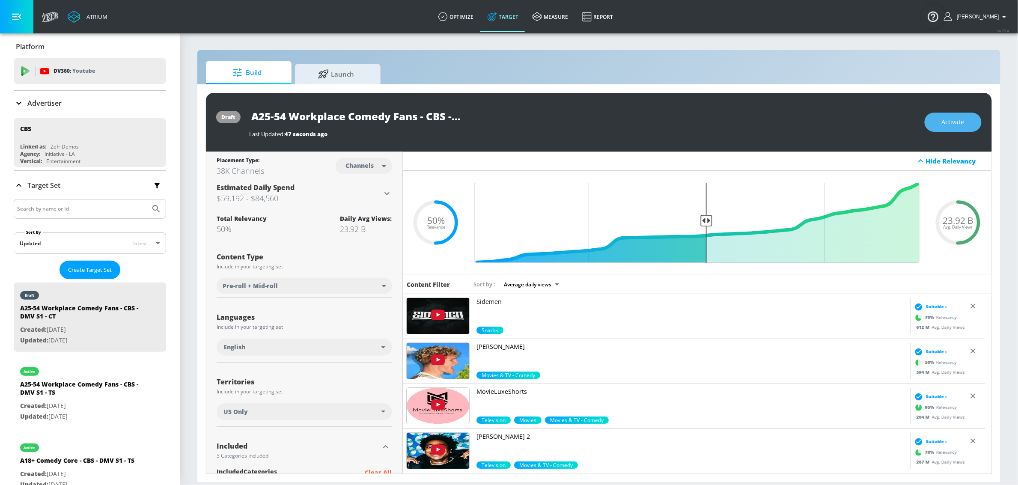
click at [953, 119] on span "Activate" at bounding box center [952, 122] width 23 height 11
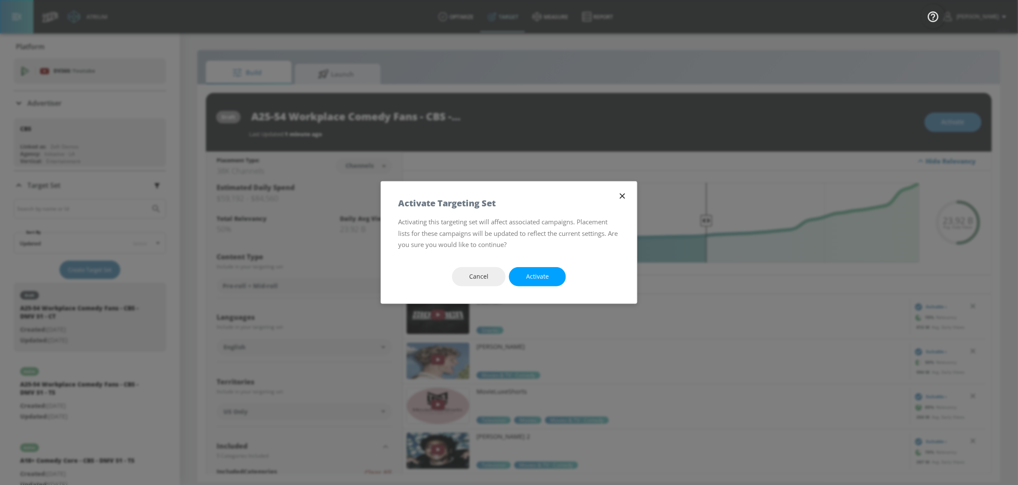
drag, startPoint x: 554, startPoint y: 281, endPoint x: 451, endPoint y: 3, distance: 295.7
click at [553, 280] on button "Activate" at bounding box center [537, 276] width 57 height 19
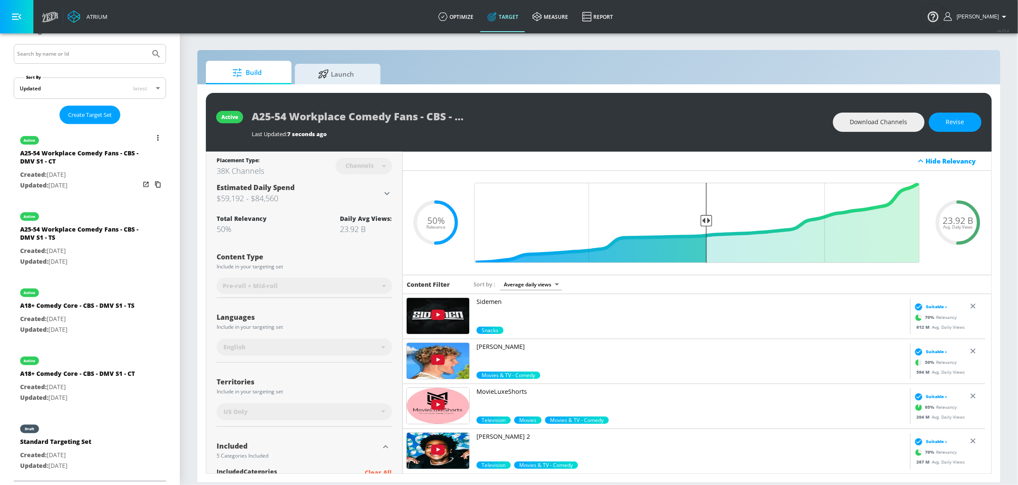
click at [157, 135] on icon "list of Target Set" at bounding box center [157, 138] width 1 height 6
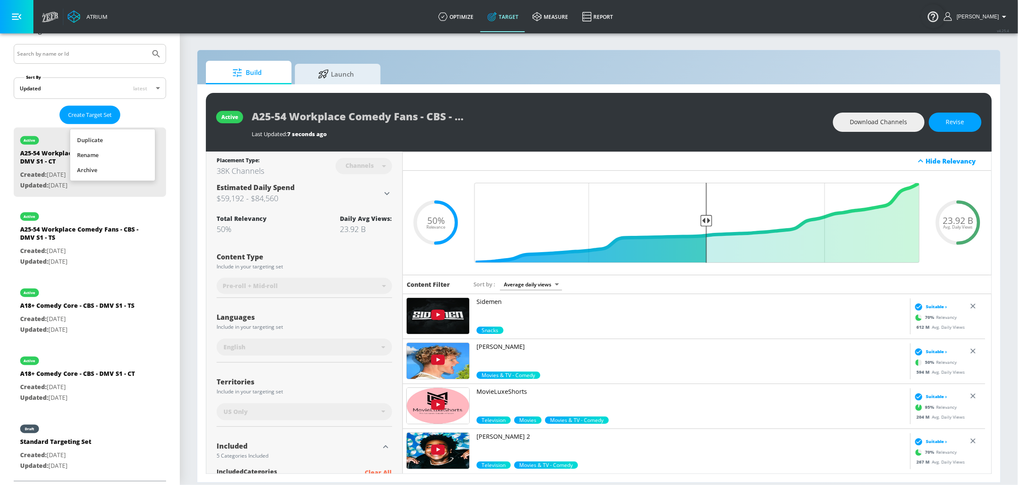
click at [113, 142] on li "Duplicate" at bounding box center [112, 140] width 85 height 15
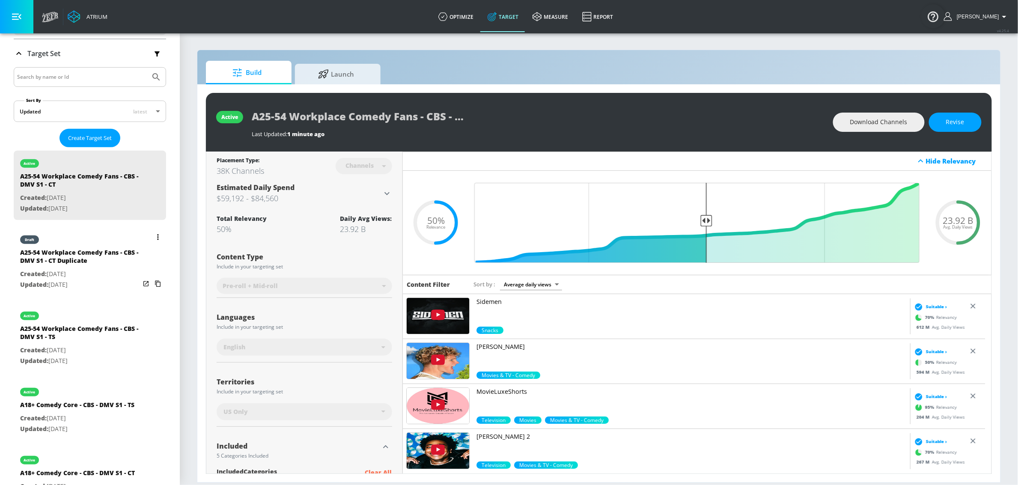
scroll to position [134, 0]
click at [93, 259] on div "A25-54 Workplace Comedy Fans - CBS - DMV S1 - CT Duplicate" at bounding box center [80, 259] width 120 height 21
type input "A25-54 Workplace Comedy Fans - CBS - DMV S1 - CT Duplicate"
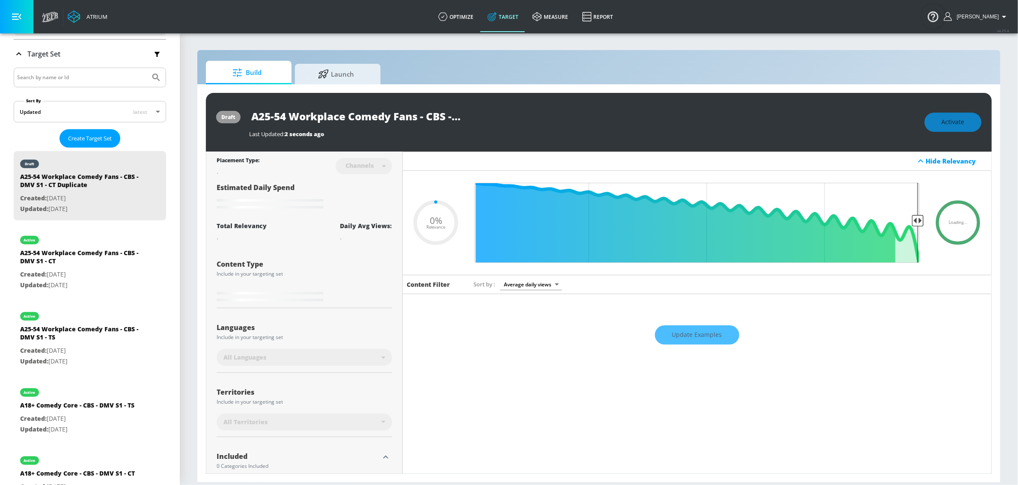
type input "0.5"
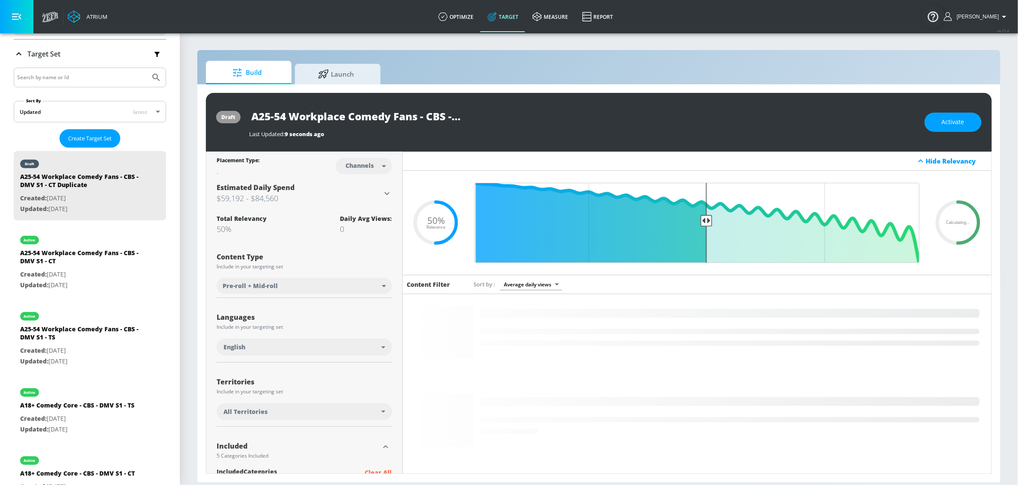
click at [372, 118] on input "A25-54 Workplace Comedy Fans - CBS - DMV S1 - CT Duplicate" at bounding box center [356, 116] width 214 height 19
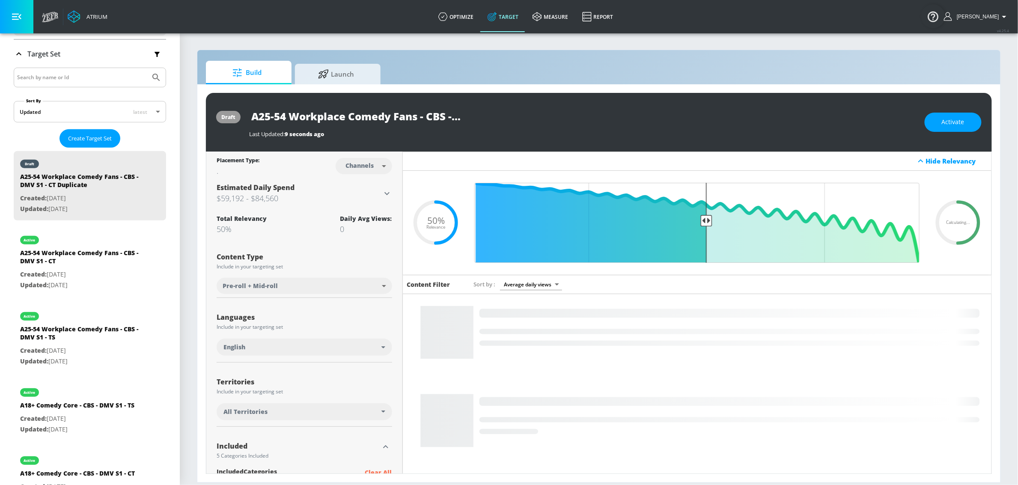
drag, startPoint x: 416, startPoint y: 116, endPoint x: 292, endPoint y: 113, distance: 124.6
click at [292, 113] on input "A25-54 Workplace Comedy Fans - CBS - DMV S1 - CT Duplicate" at bounding box center [356, 116] width 214 height 19
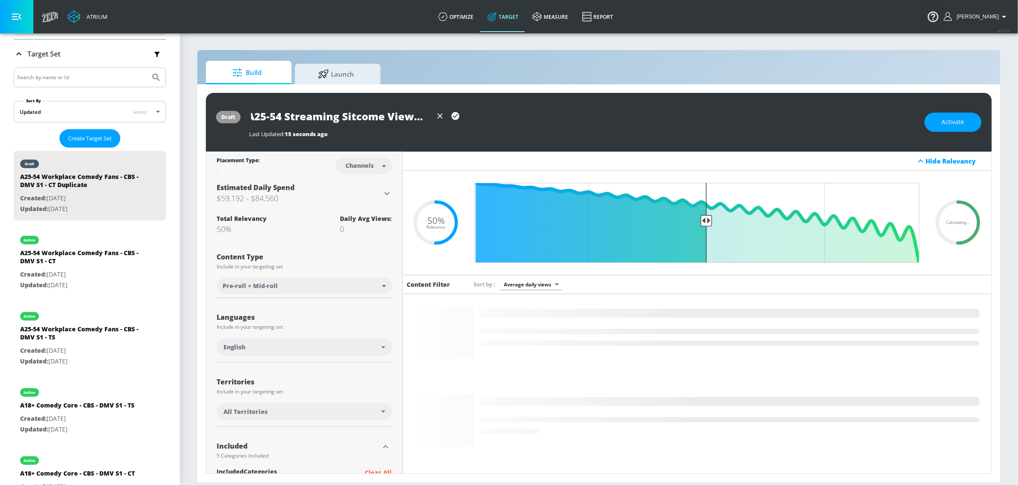
click at [383, 116] on input "A25-54 Streaming Sitcome Viewers - CBS - DMV S1 - CT Duplicate" at bounding box center [340, 116] width 183 height 19
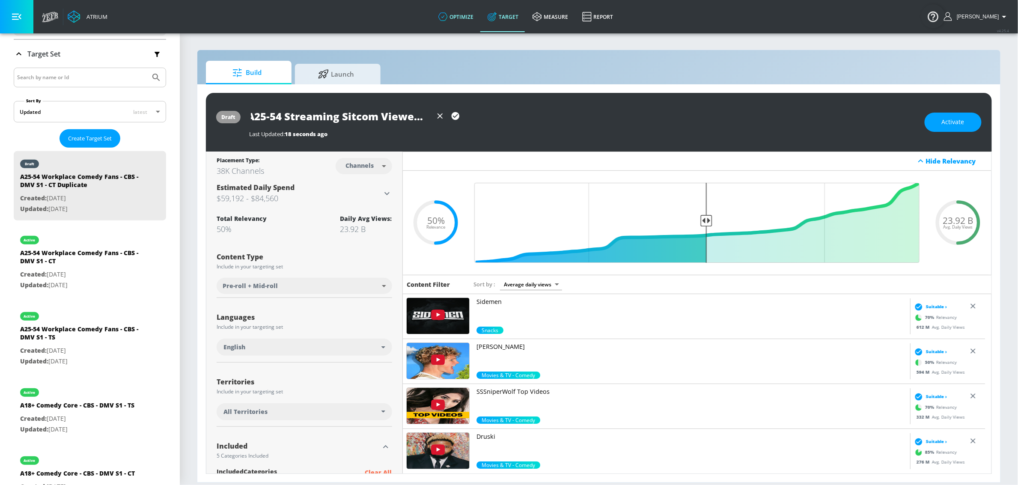
scroll to position [0, 0]
click at [393, 113] on input "A25-54 Streaming Sitcom Viewers - CBS - DMV S1 - CT Duplicate" at bounding box center [340, 116] width 183 height 19
drag, startPoint x: 409, startPoint y: 117, endPoint x: 500, endPoint y: 121, distance: 90.8
click at [500, 121] on div "A25-54 Streaming Sitcom Viewers - CBS - DMV S1 - CT Duplicate" at bounding box center [582, 116] width 667 height 19
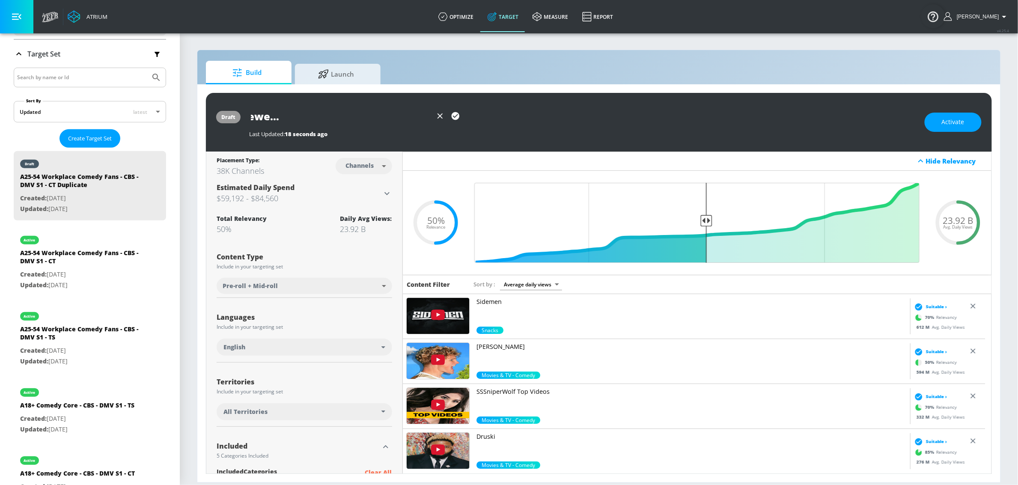
click at [389, 118] on input "A25-54 Streaming Sitcom Viewers - CBS - DMV S1 - CT Duplicate" at bounding box center [340, 116] width 183 height 19
drag, startPoint x: 379, startPoint y: 117, endPoint x: 495, endPoint y: 120, distance: 116.0
click at [495, 120] on div "A25-54 Streaming Sitcom Viewers - CBS - DMV S1 - CT Duplicate" at bounding box center [582, 116] width 667 height 19
type input "A25-54 Streaming Sitcom Viewers - CBS - DMV S1 - CT"
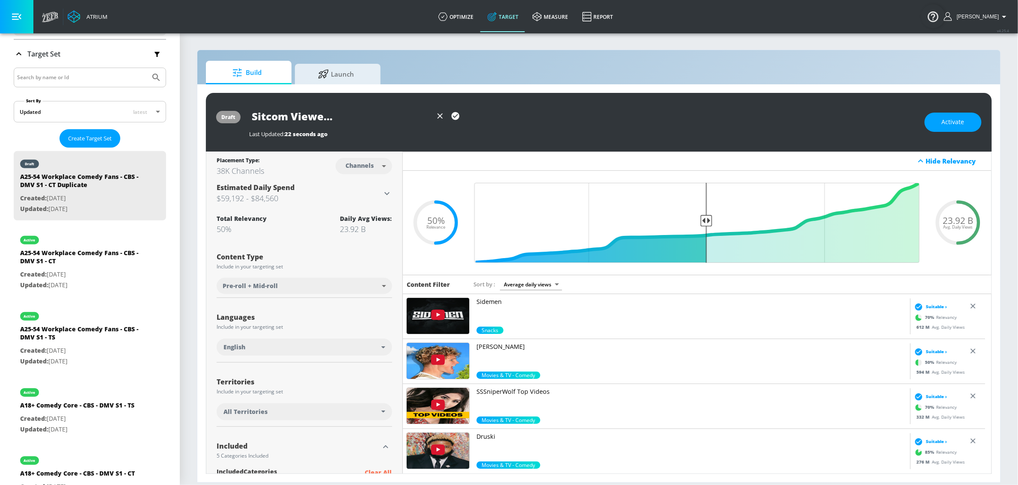
click at [457, 116] on icon "button" at bounding box center [455, 116] width 8 height 8
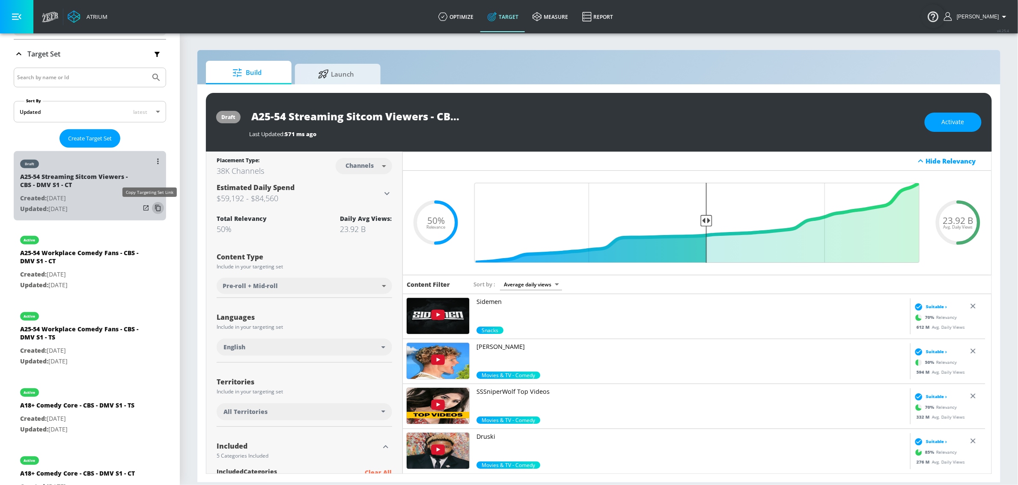
drag, startPoint x: 148, startPoint y: 208, endPoint x: 211, endPoint y: 151, distance: 85.1
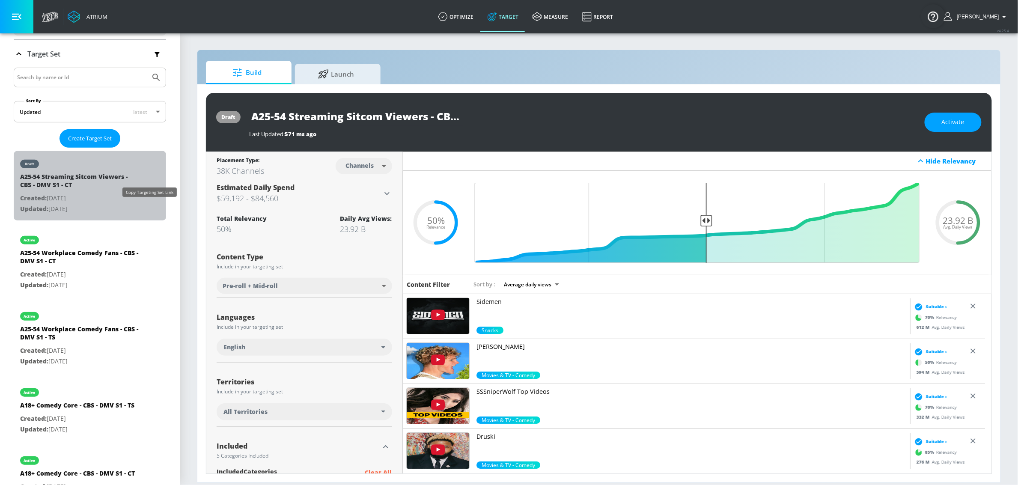
click at [151, 208] on icon "list of Target Set" at bounding box center [158, 208] width 14 height 14
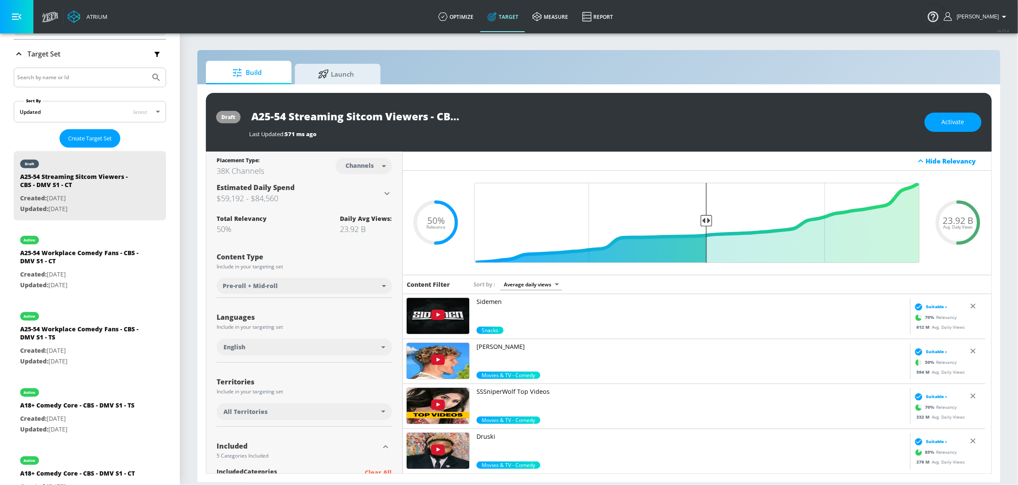
click at [351, 296] on body "Atrium optimize Target measure Report optimize Target measure Report v 4.25.4 S…" at bounding box center [509, 242] width 1018 height 485
click at [389, 258] on div at bounding box center [509, 242] width 1018 height 485
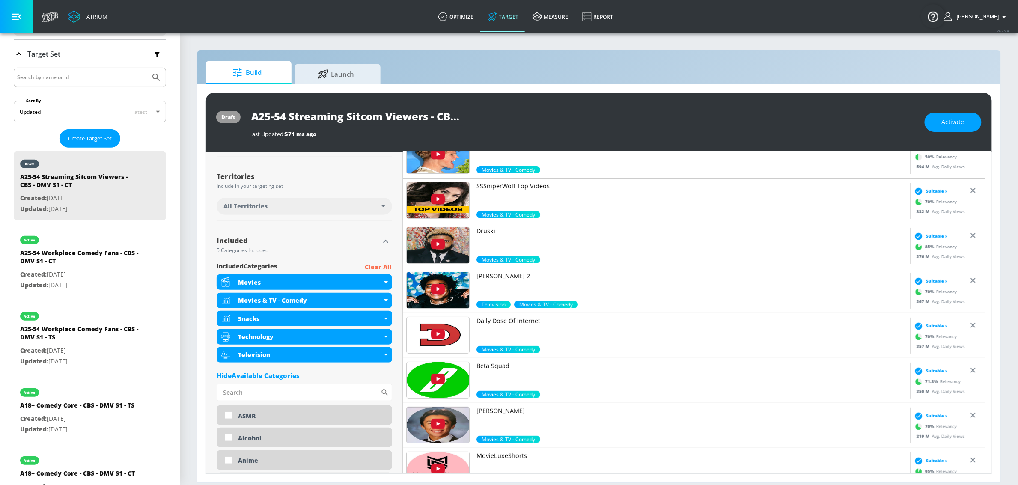
scroll to position [211, 0]
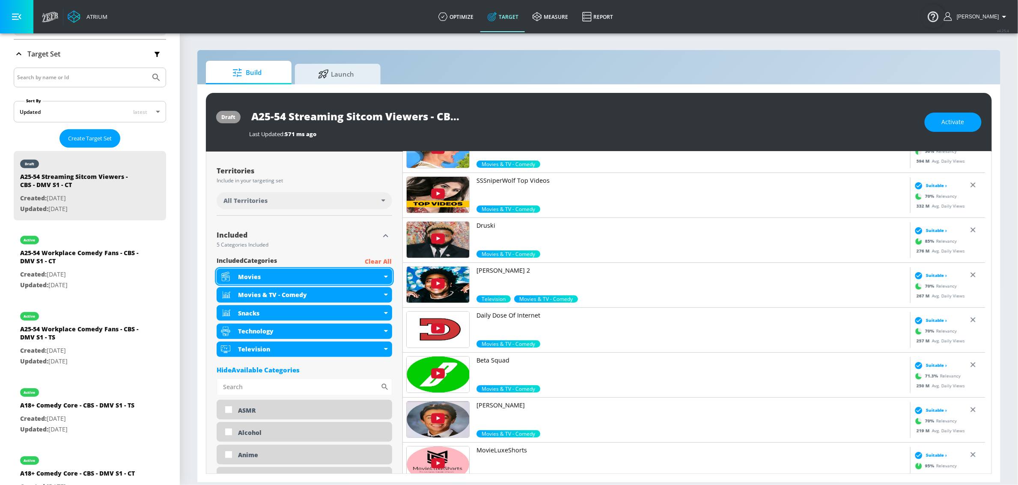
click at [377, 279] on div "Movies" at bounding box center [310, 277] width 144 height 8
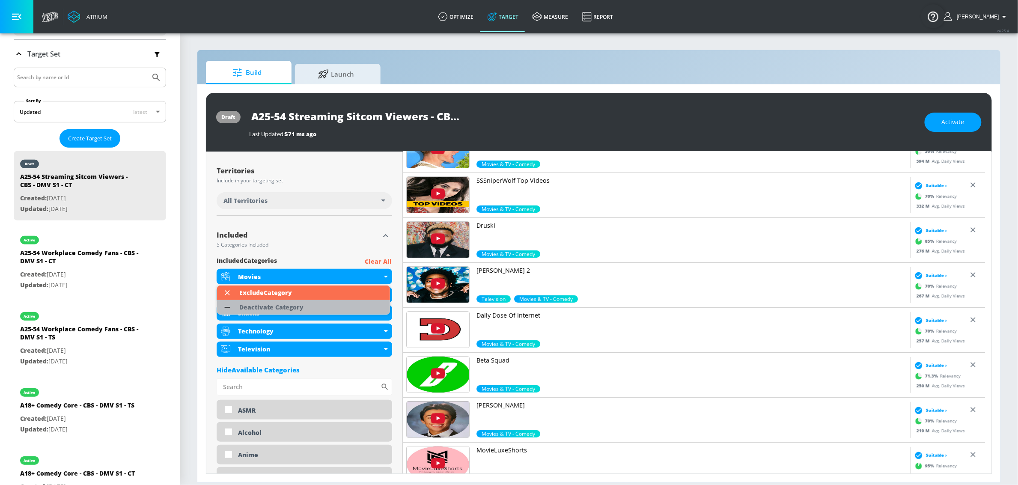
click at [341, 305] on li "Deactivate Category" at bounding box center [303, 307] width 173 height 15
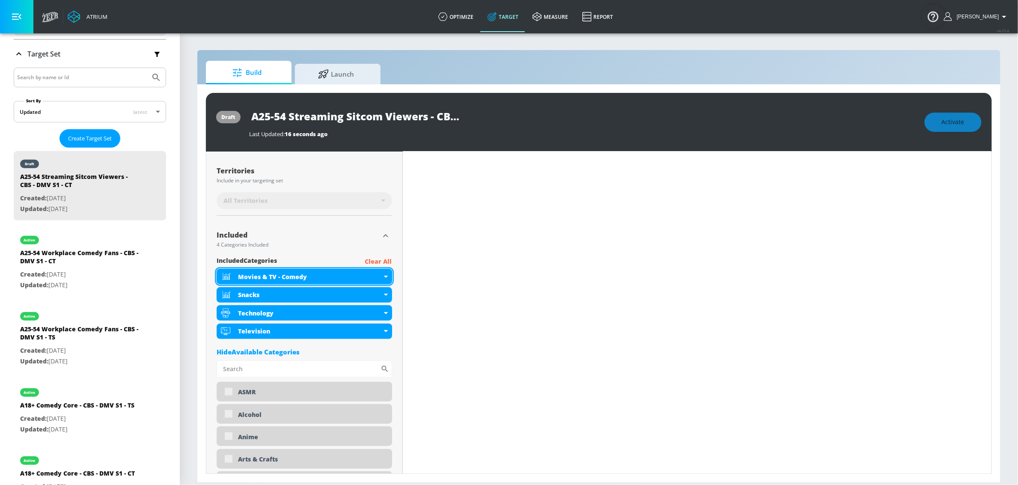
click at [308, 280] on div "Movies & TV - Comedy" at bounding box center [310, 277] width 144 height 8
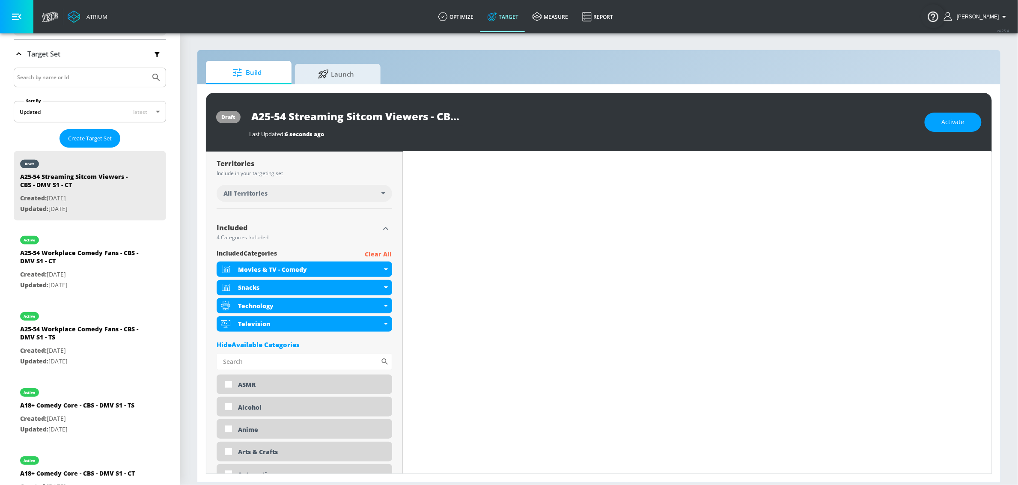
scroll to position [211, 0]
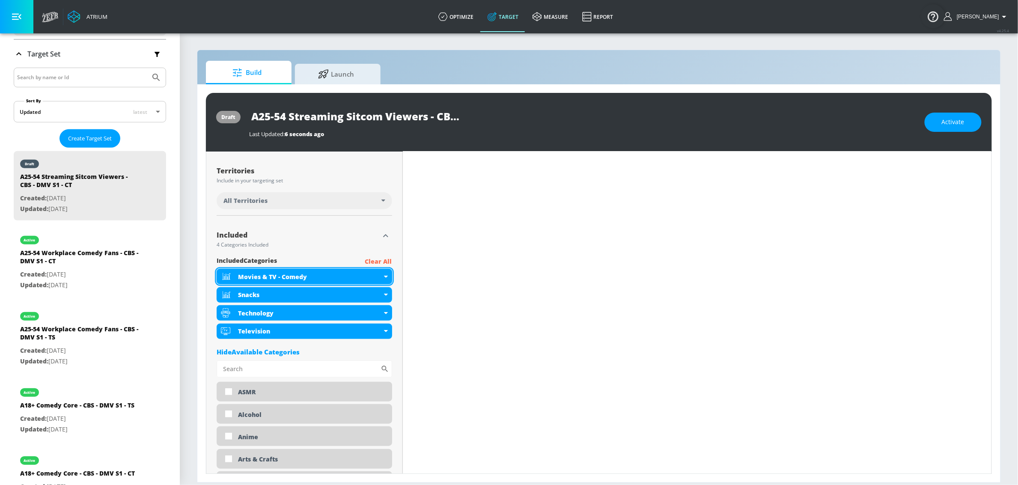
click at [338, 275] on div "Movies & TV - Comedy" at bounding box center [310, 277] width 144 height 8
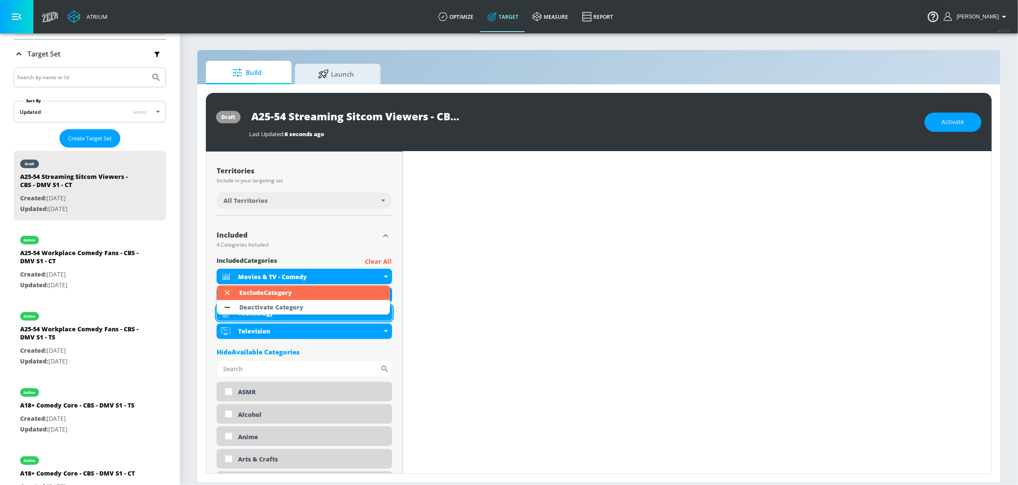
drag, startPoint x: 314, startPoint y: 306, endPoint x: 338, endPoint y: 296, distance: 26.7
click at [314, 306] on li "Deactivate Category" at bounding box center [303, 307] width 173 height 15
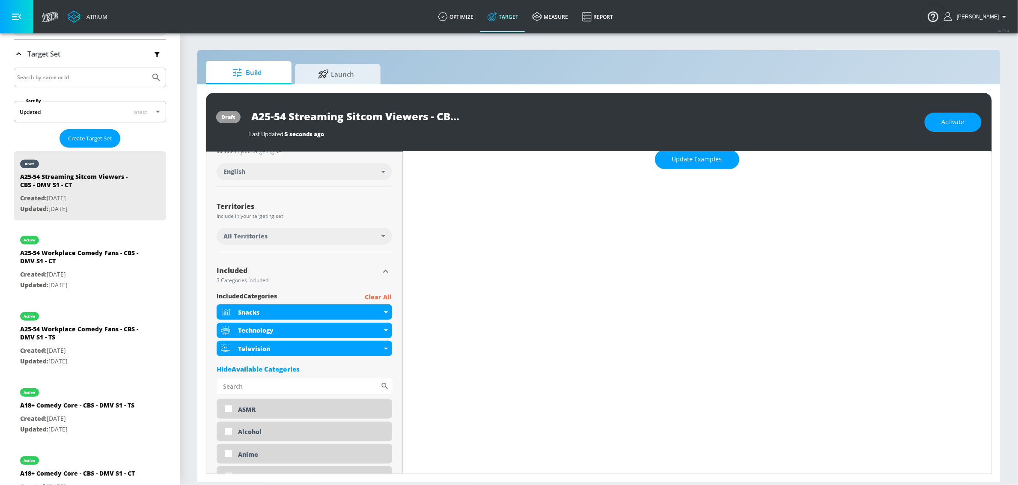
scroll to position [168, 0]
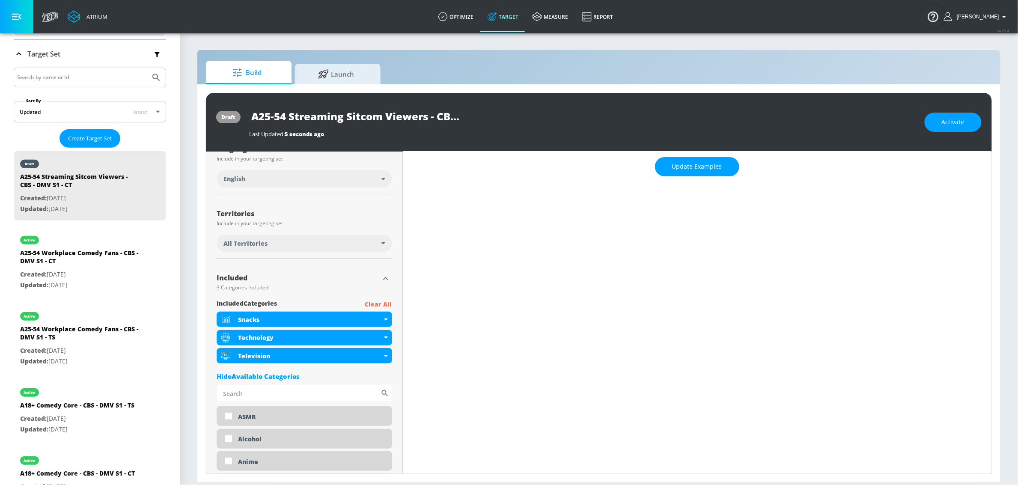
click at [333, 248] on div "All Territories" at bounding box center [302, 243] width 158 height 9
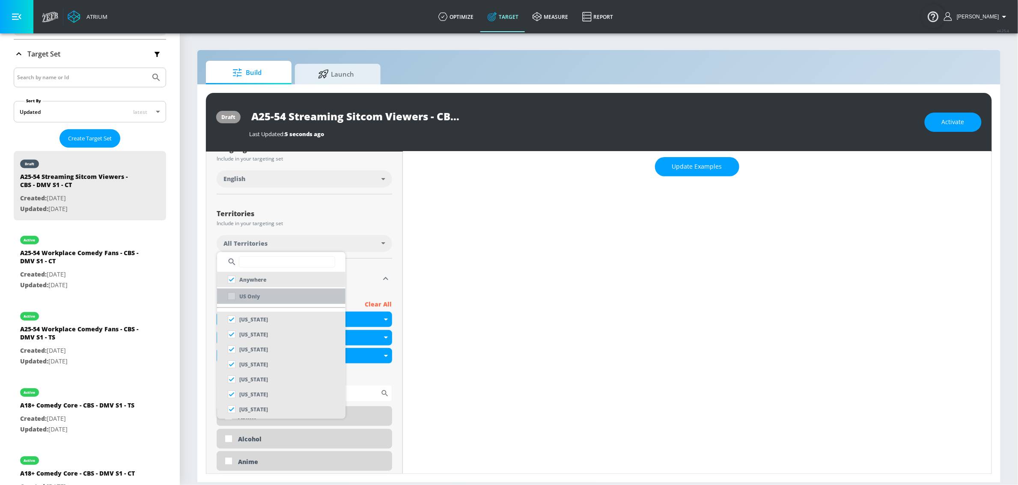
click at [277, 289] on li "US Only" at bounding box center [281, 295] width 128 height 15
checkbox input "false"
checkbox input "true"
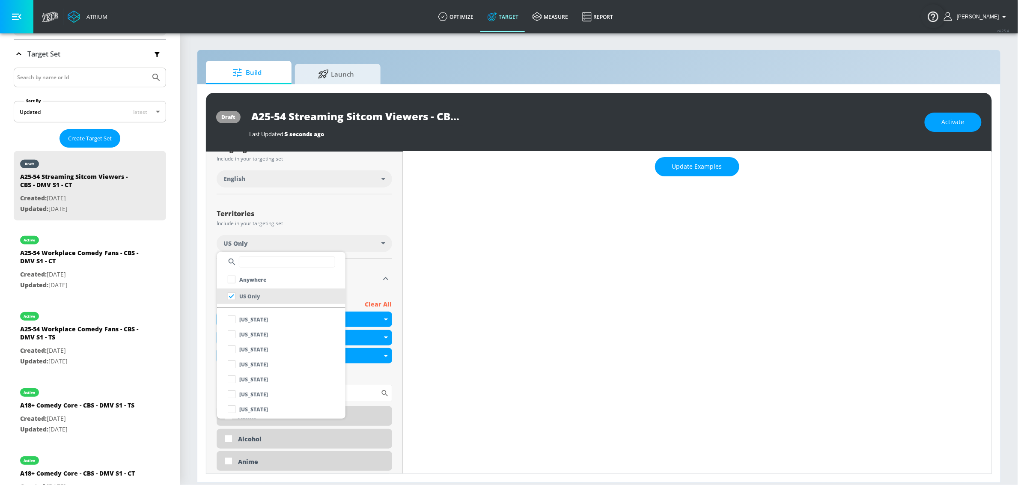
click at [365, 271] on div at bounding box center [509, 242] width 1018 height 485
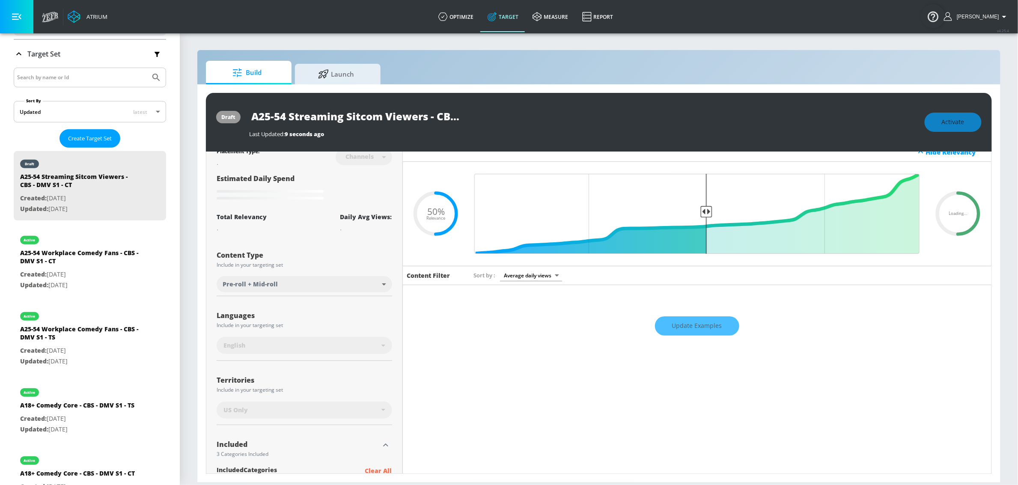
scroll to position [0, 0]
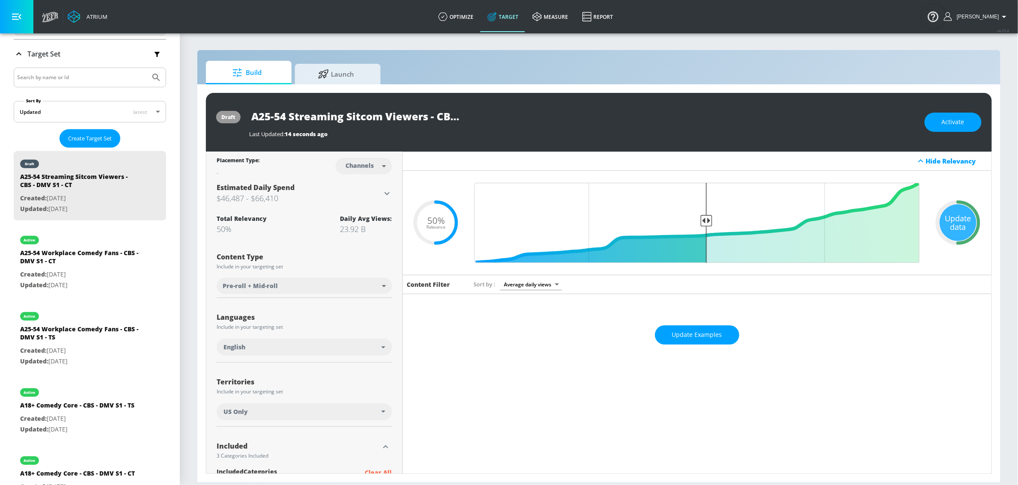
click at [950, 218] on div "Update data" at bounding box center [957, 222] width 37 height 37
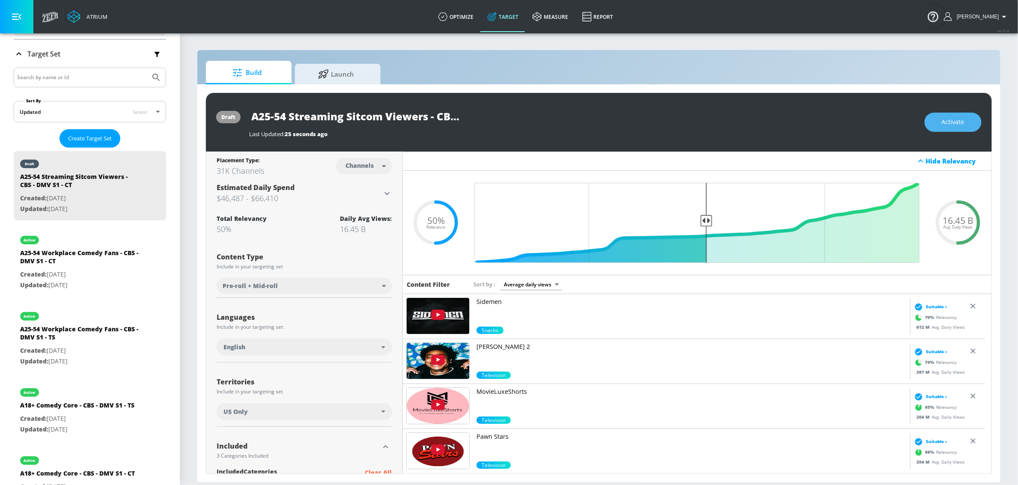
click at [961, 125] on span "Activate" at bounding box center [952, 122] width 23 height 11
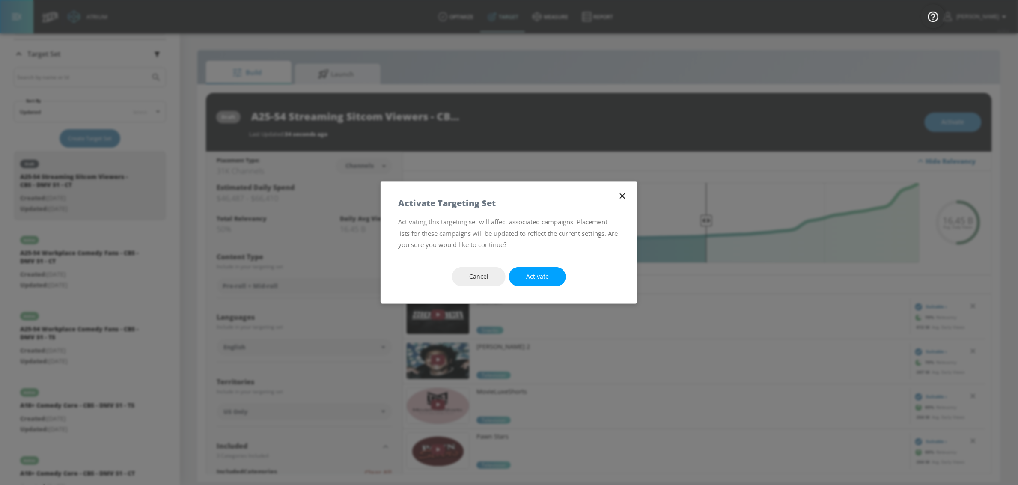
click at [555, 276] on button "Activate" at bounding box center [537, 276] width 57 height 19
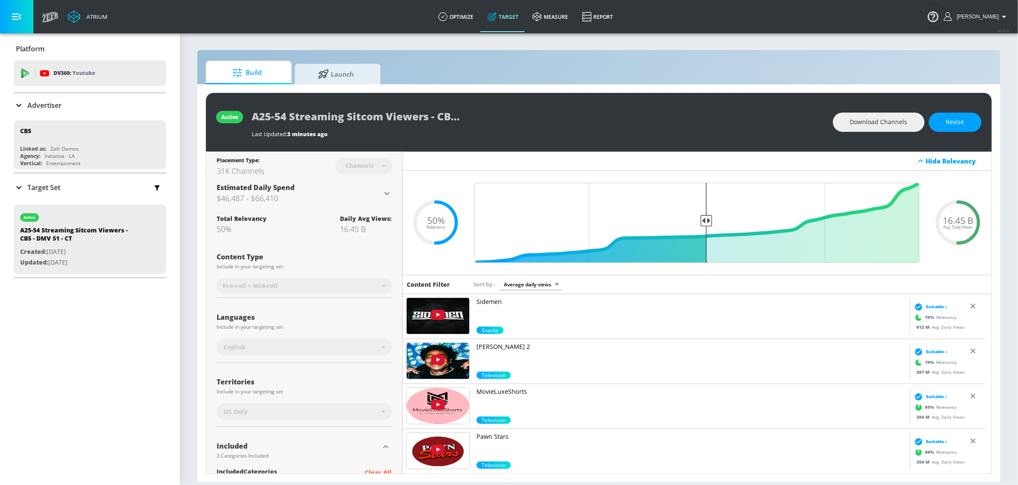
click at [80, 189] on div "Target Set" at bounding box center [90, 187] width 152 height 18
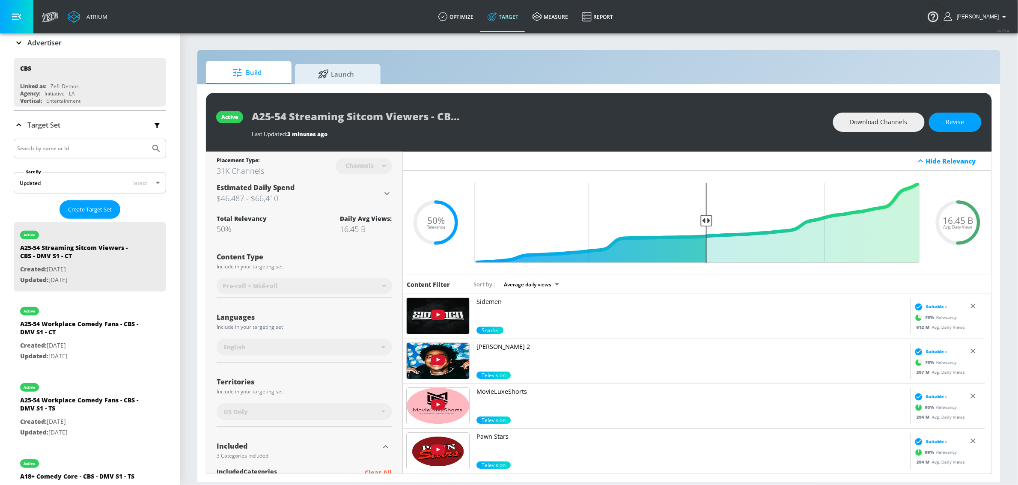
scroll to position [67, 0]
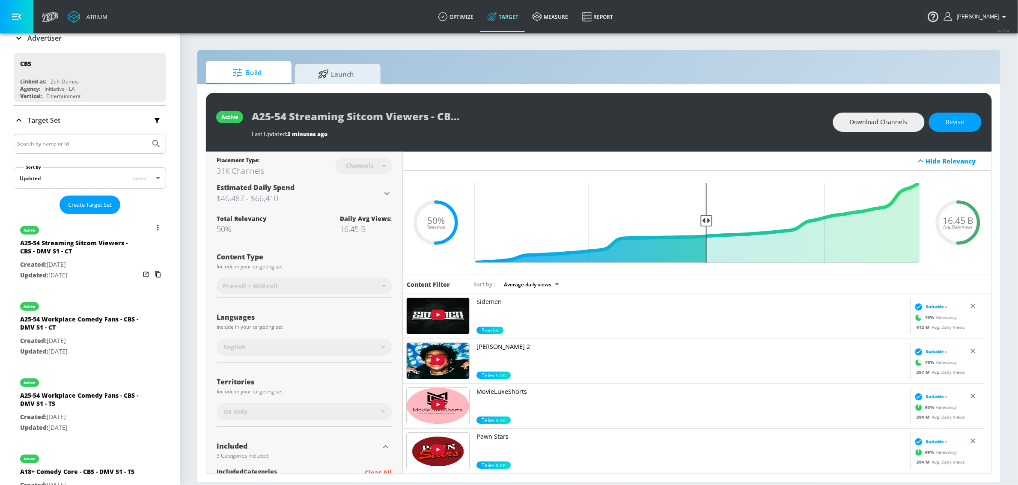
click at [157, 230] on icon "list of Target Set" at bounding box center [157, 228] width 1 height 6
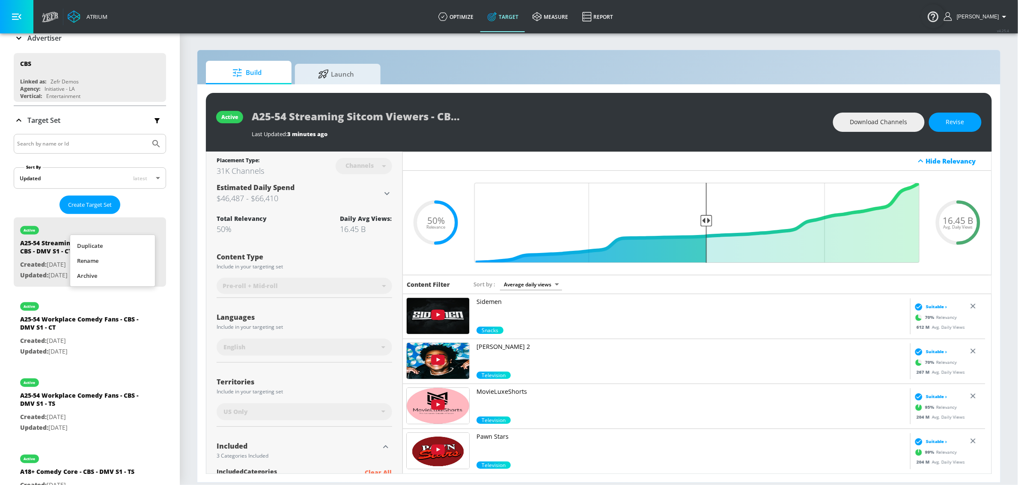
click at [119, 246] on li "Duplicate" at bounding box center [112, 245] width 85 height 15
click at [76, 334] on div "A25-54 Streaming Sitcom Viewers - CBS - DMV S1 - CT Duplicate" at bounding box center [80, 325] width 120 height 21
type input "A25-54 Streaming Sitcom Viewers - CBS - DMV S1 - CT Duplicate"
type input "0.05"
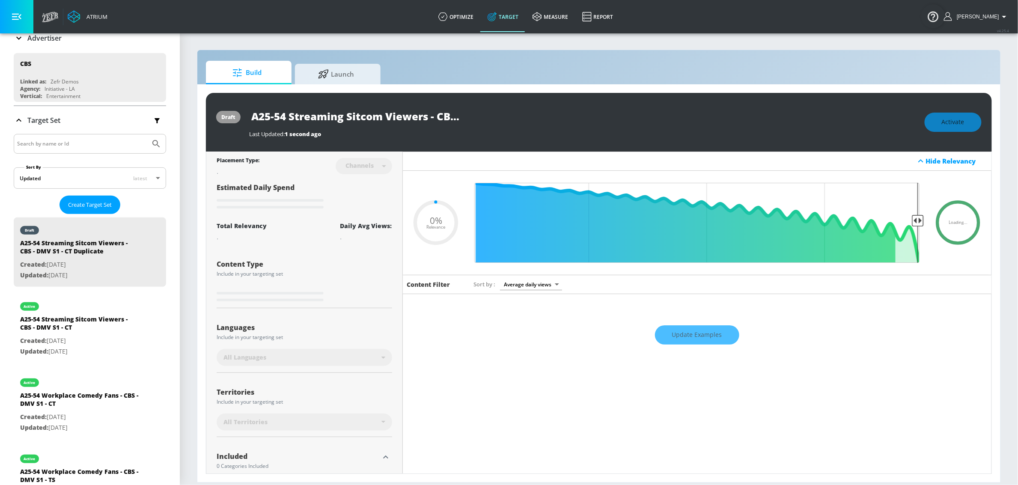
click at [430, 117] on input "A25-54 Streaming Sitcom Viewers - CBS - DMV S1 - CT Duplicate" at bounding box center [356, 116] width 214 height 19
click at [440, 118] on input "A25-54 Streaming Sitcom Viewers - CBS - DMV S1 - CT Duplicate" at bounding box center [356, 116] width 214 height 19
drag, startPoint x: 469, startPoint y: 119, endPoint x: 508, endPoint y: 121, distance: 38.6
click at [508, 121] on div "A25-54 Streaming Sitcom Viewers - CBS - DMV S1 - CT Duplicate" at bounding box center [582, 116] width 667 height 19
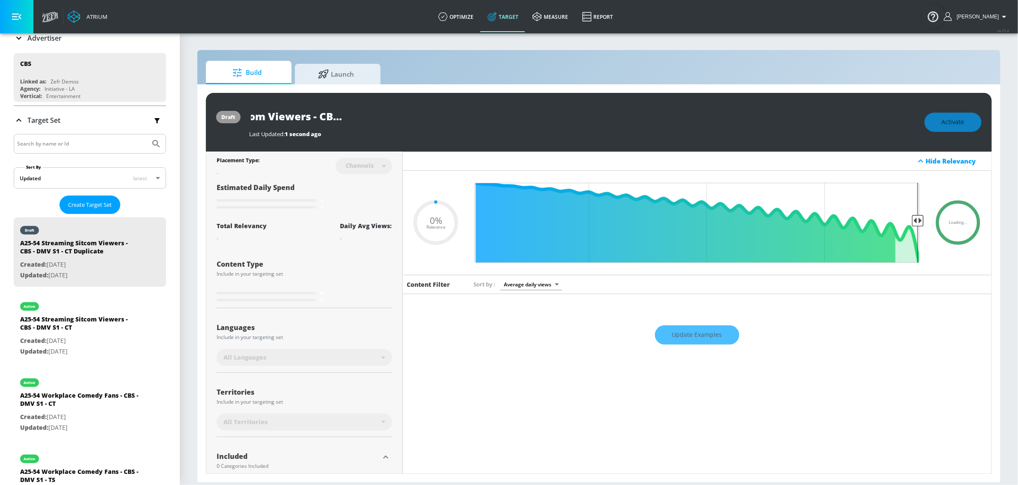
drag, startPoint x: 445, startPoint y: 121, endPoint x: 392, endPoint y: 119, distance: 52.7
click at [444, 121] on input "A25-54 Streaming Sitcom Viewers - CBS - DMV S1 - CT Duplicate" at bounding box center [356, 116] width 214 height 19
drag, startPoint x: 397, startPoint y: 115, endPoint x: 492, endPoint y: 116, distance: 95.4
click at [492, 116] on div "A25-54 Streaming Sitcom Viewers - CBS - DMV S1 - CT Duplicate" at bounding box center [582, 116] width 667 height 19
type input "A25-54 Streaming Sitcom Viewers - CBS - DMV S1 - T"
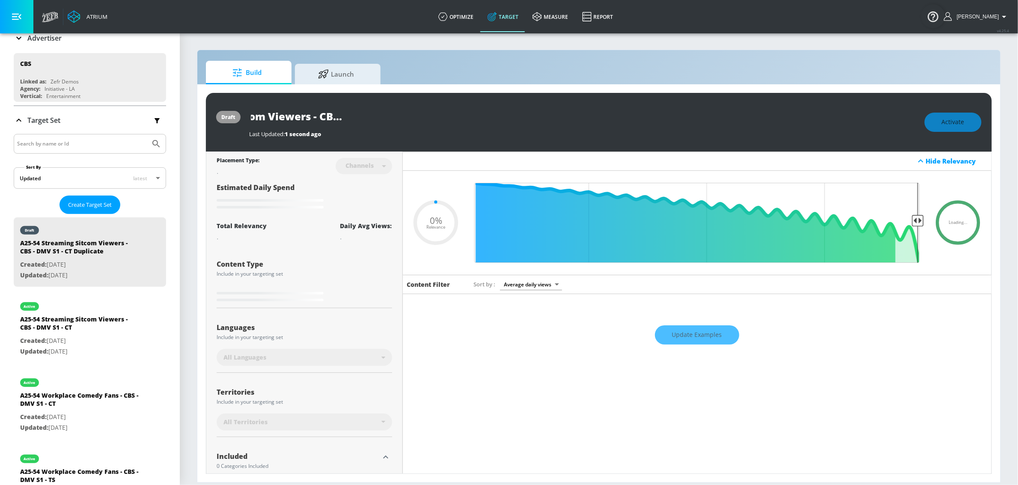
type input "0.05"
type input "A25-54 Streaming Sitcom Viewers - CBS - DMV S1 - TS"
type input "0.05"
type input "A25-54 Streaming Sitcom Viewers - CBS - DMV S1 - TS"
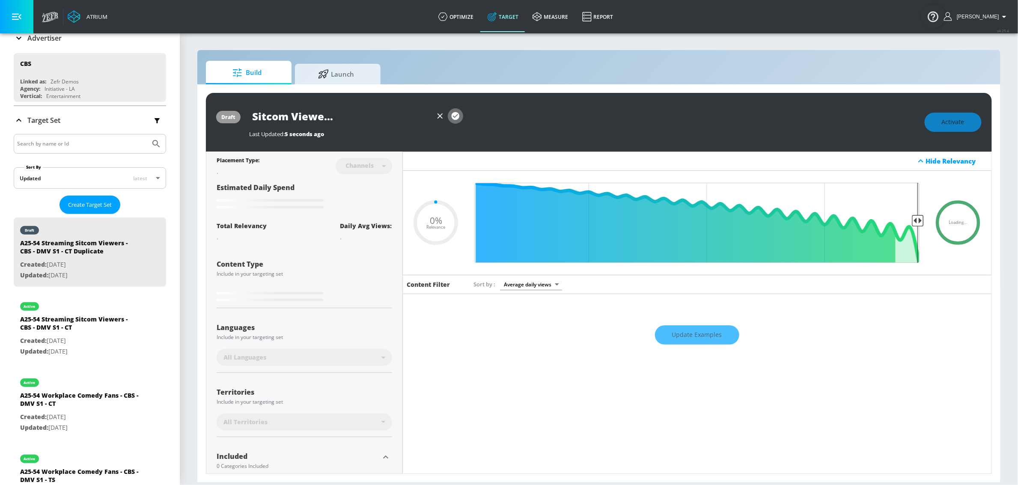
click at [458, 116] on icon "button" at bounding box center [455, 116] width 8 height 8
type input "0.05"
type input "A25-54 Streaming Sitcom Viewers - CBS - DMV S1 - CT Duplicate"
type input "0.5"
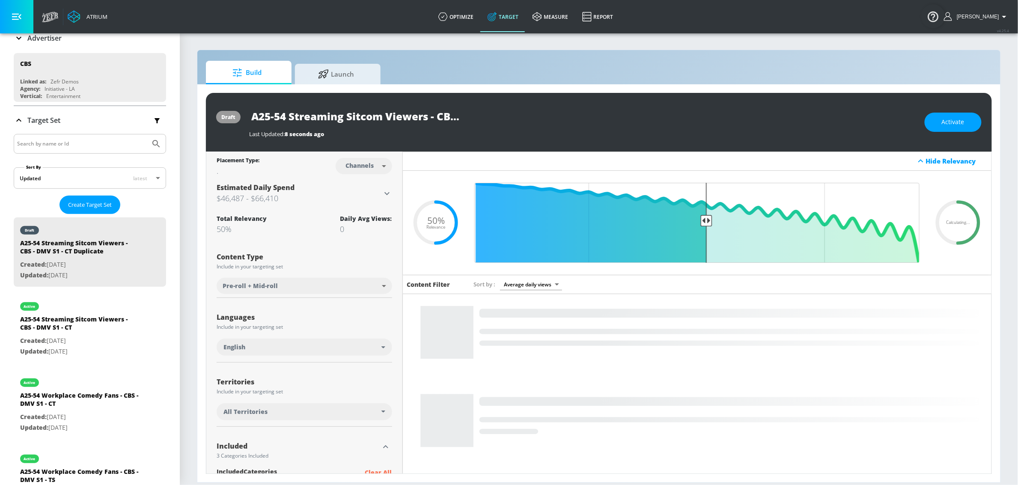
click at [368, 165] on body "Atrium optimize Target measure Report optimize Target measure Report v 4.25.4 S…" at bounding box center [509, 242] width 1018 height 485
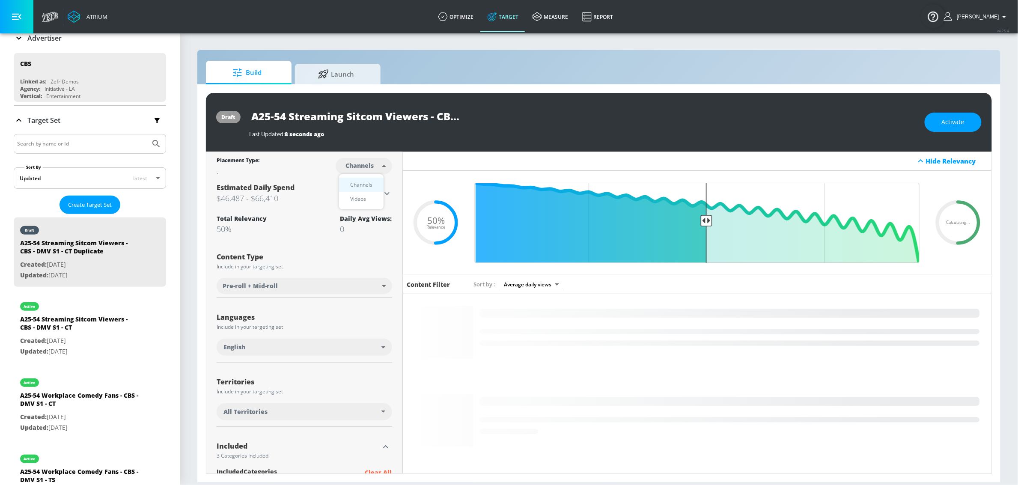
click at [357, 196] on div "Videos" at bounding box center [358, 198] width 24 height 9
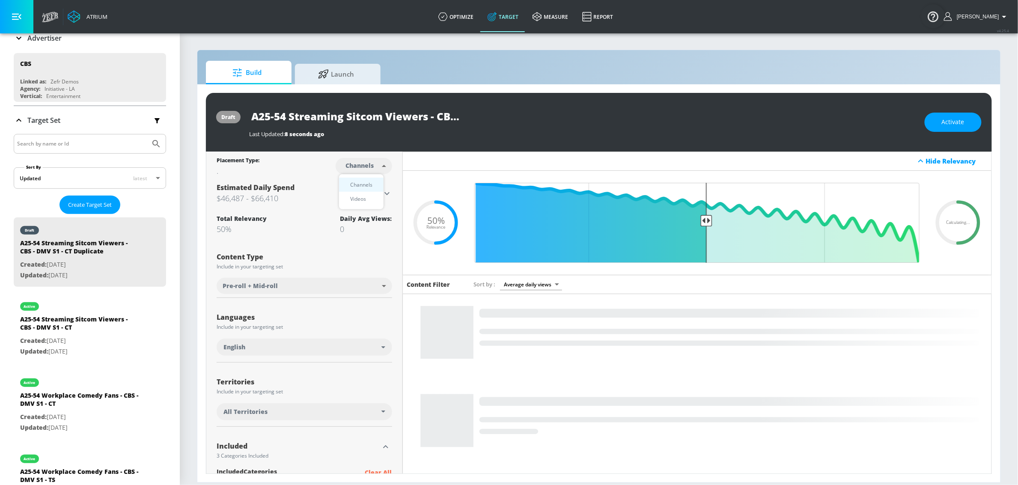
type input "videos"
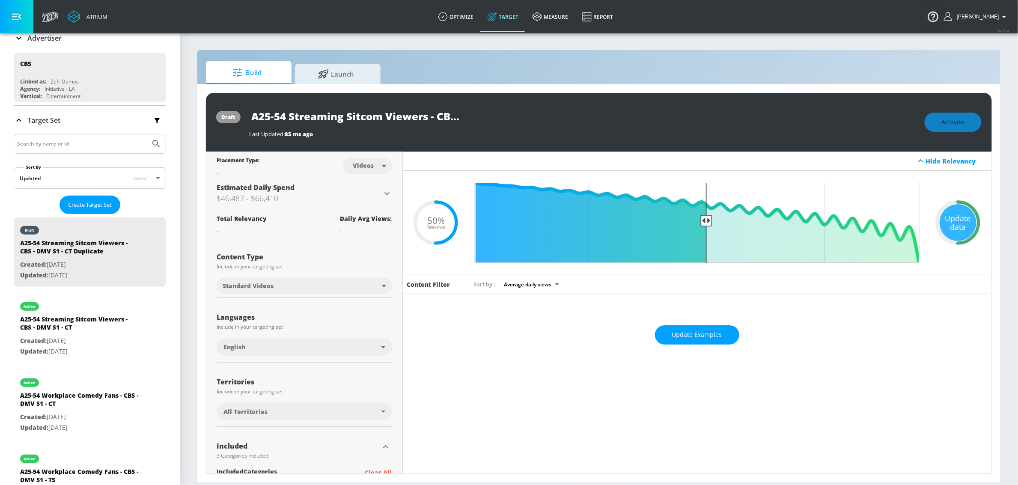
click at [954, 218] on div "Update data" at bounding box center [957, 222] width 37 height 37
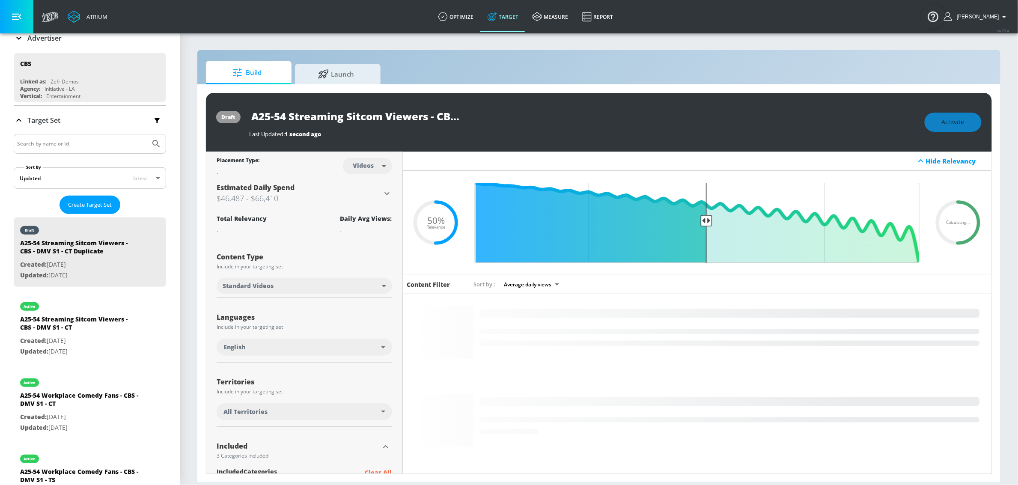
click at [445, 119] on input "A25-54 Streaming Sitcom Viewers - CBS - DMV S1 - CT Duplicate" at bounding box center [356, 116] width 214 height 19
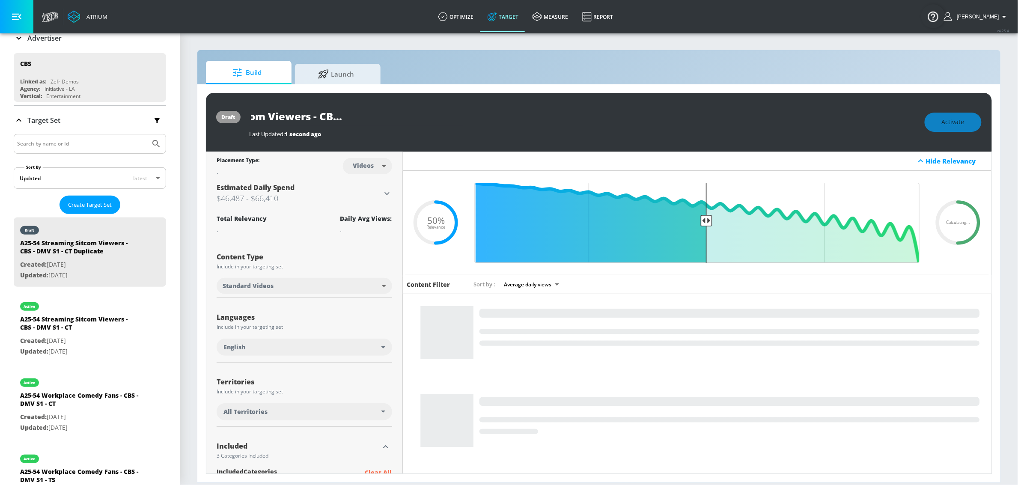
drag, startPoint x: 449, startPoint y: 118, endPoint x: 504, endPoint y: 118, distance: 55.2
click at [504, 118] on div "A25-54 Streaming Sitcom Viewers - CBS - DMV S1 - CT Duplicate" at bounding box center [582, 116] width 667 height 19
click at [419, 120] on input "A25-54 Streaming Sitcom Viewers - CBS - DMV S1 - CT Duplicate" at bounding box center [356, 116] width 214 height 19
drag, startPoint x: 394, startPoint y: 118, endPoint x: 484, endPoint y: 118, distance: 89.9
click at [484, 118] on div "A25-54 Streaming Sitcom Viewers - CBS - DMV S1 - CT Duplicate" at bounding box center [582, 116] width 667 height 19
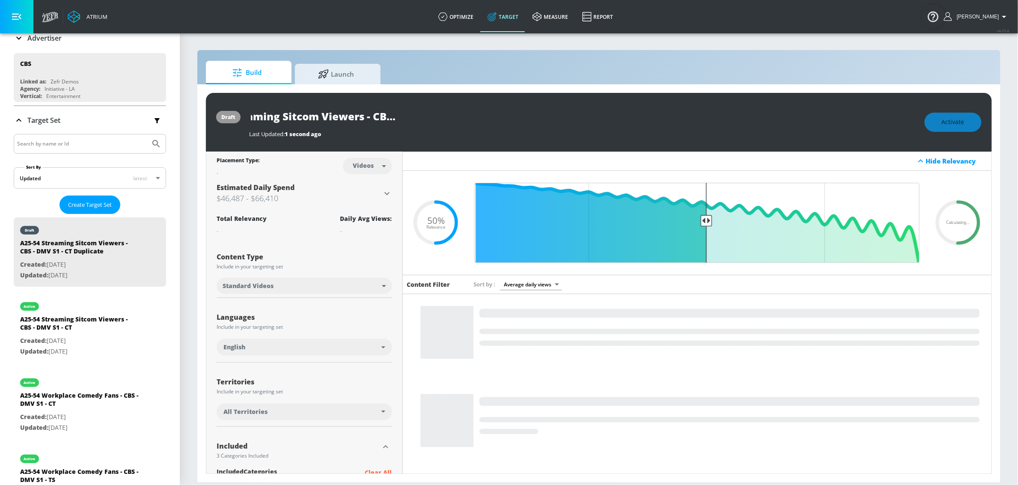
scroll to position [0, 94]
type input "A25-54 Streaming Sitcom Viewers - CBS - DMV S1 - TS"
click at [456, 116] on icon "button" at bounding box center [455, 115] width 9 height 9
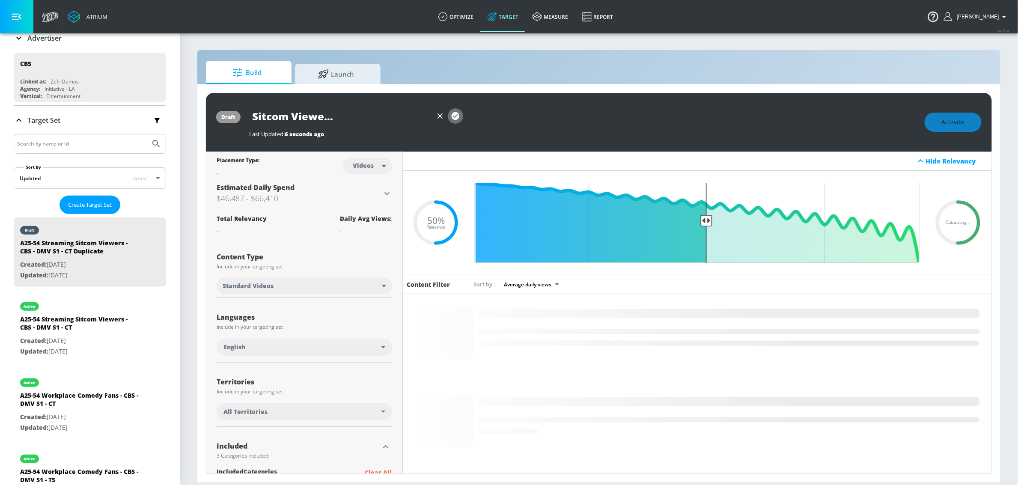
scroll to position [0, 0]
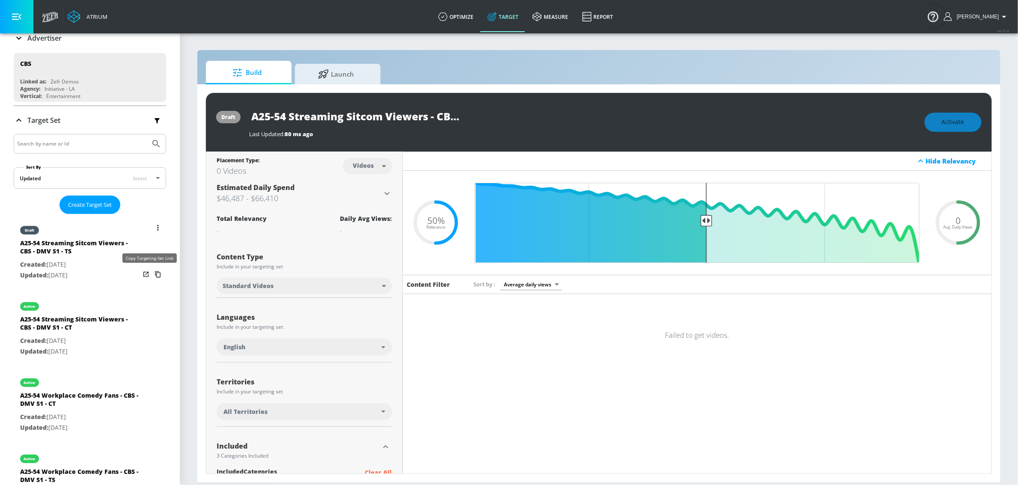
click at [151, 274] on icon "list of Target Set" at bounding box center [158, 274] width 14 height 14
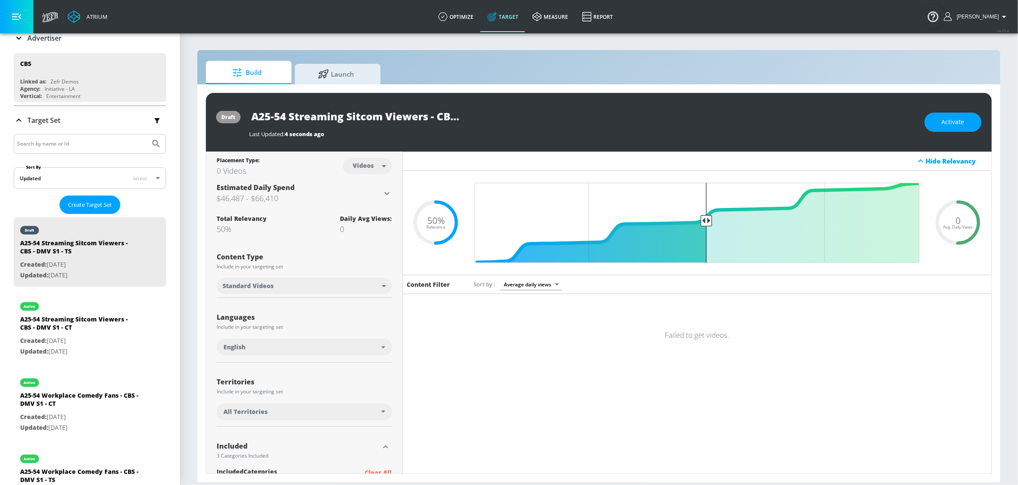
click at [962, 214] on icon at bounding box center [957, 222] width 51 height 51
click at [956, 119] on span "Activate" at bounding box center [952, 122] width 23 height 11
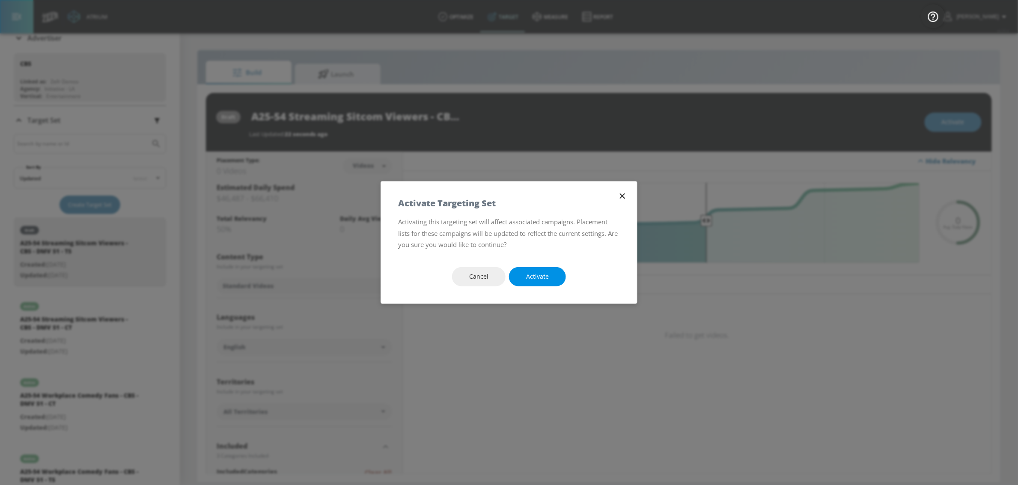
click at [542, 281] on span "Activate" at bounding box center [537, 276] width 23 height 11
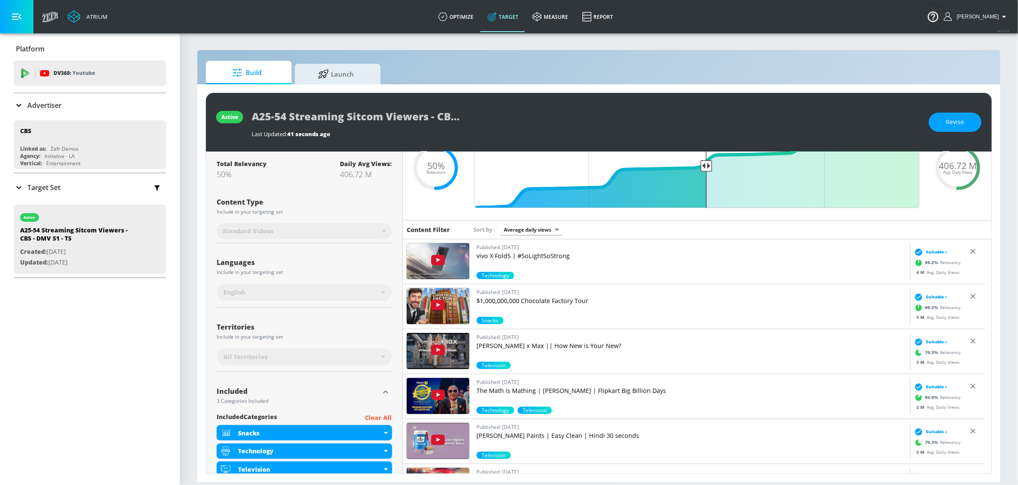
scroll to position [57, 0]
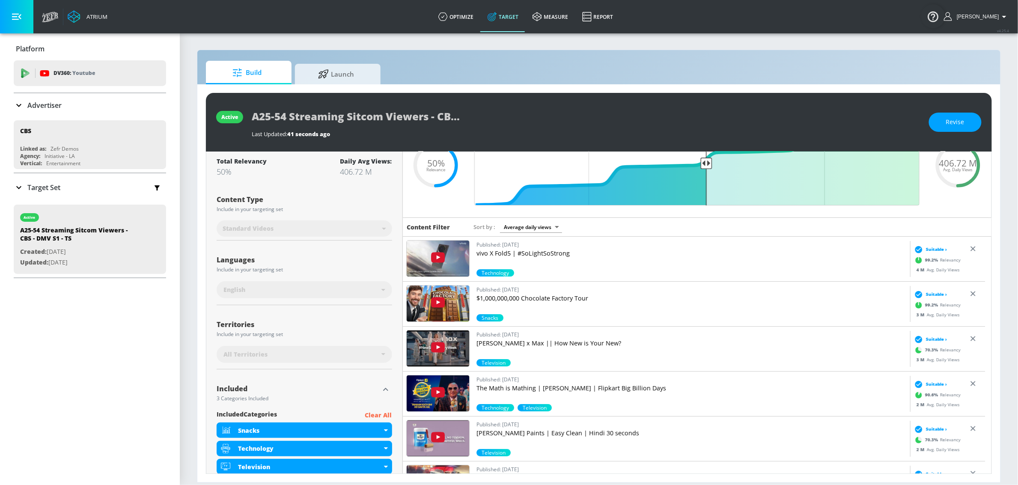
drag, startPoint x: 965, startPoint y: 120, endPoint x: 700, endPoint y: 217, distance: 282.8
click at [965, 120] on button "Revise" at bounding box center [955, 122] width 53 height 19
click at [292, 355] on div "All Territories" at bounding box center [302, 354] width 158 height 9
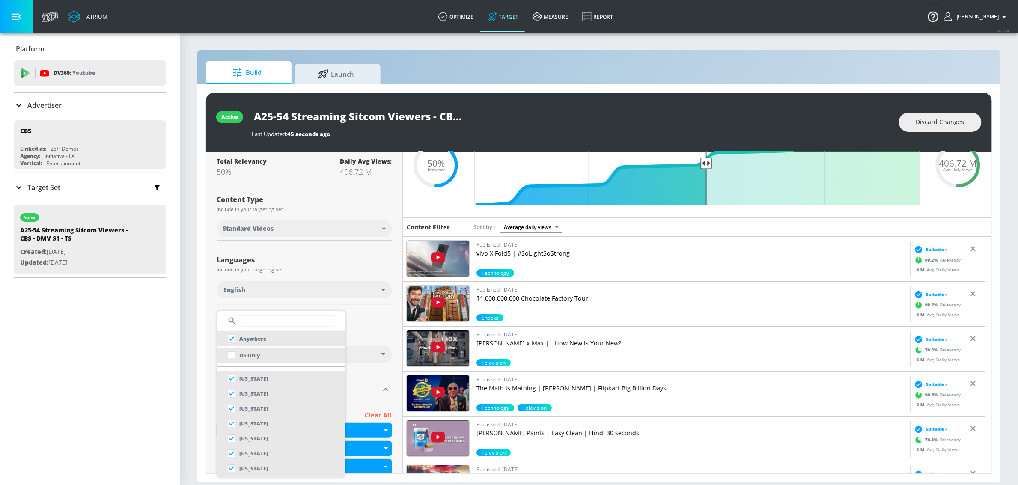
drag, startPoint x: 249, startPoint y: 354, endPoint x: 315, endPoint y: 335, distance: 68.8
click at [249, 354] on p "US Only" at bounding box center [249, 355] width 21 height 9
checkbox input "false"
checkbox input "true"
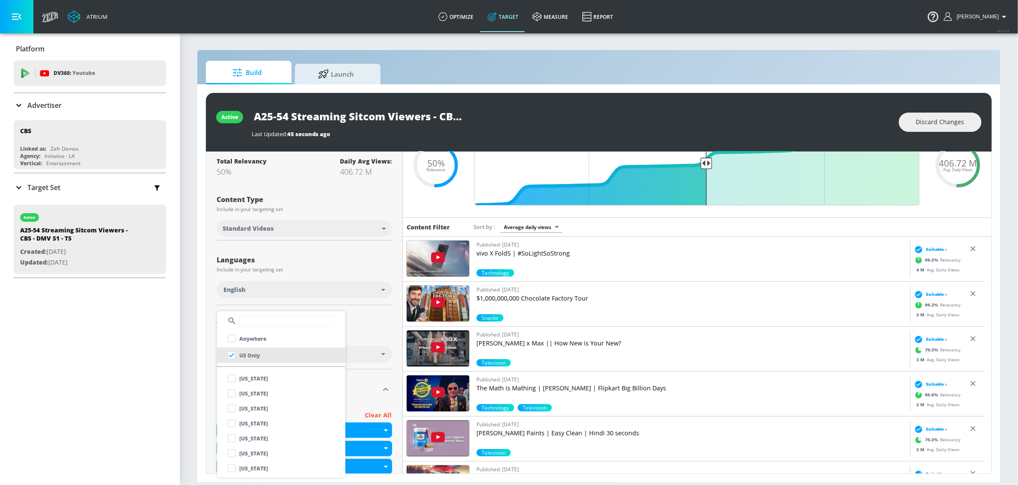
click at [389, 321] on div at bounding box center [509, 242] width 1018 height 485
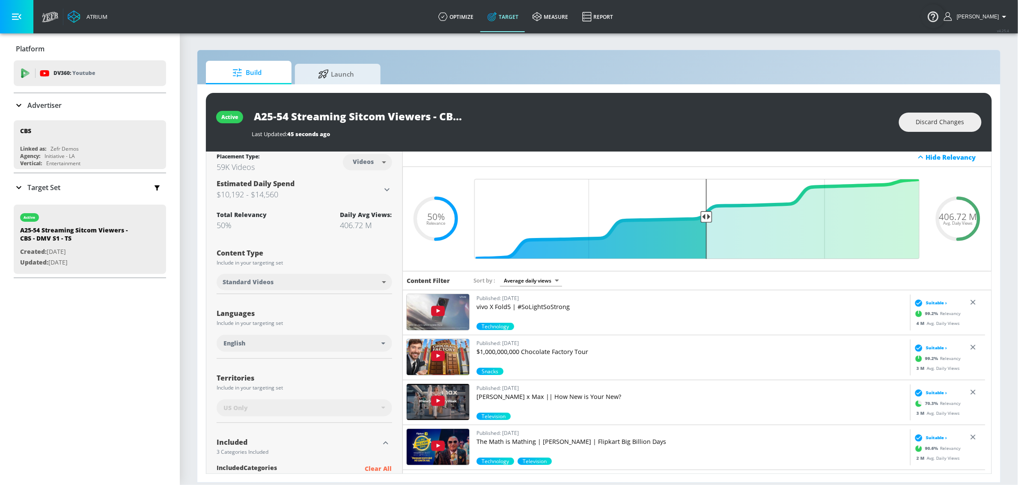
scroll to position [0, 0]
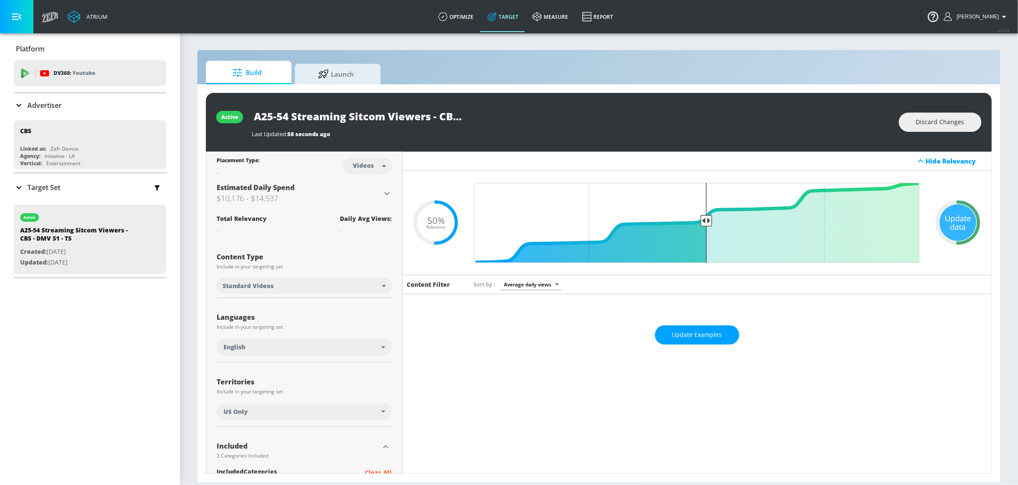
click at [963, 226] on div "Update data" at bounding box center [957, 222] width 37 height 37
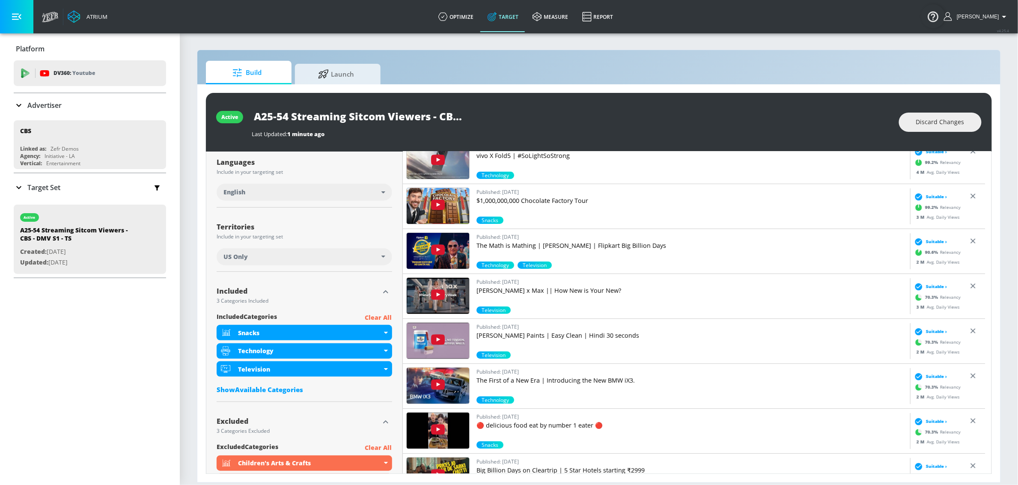
scroll to position [127, 0]
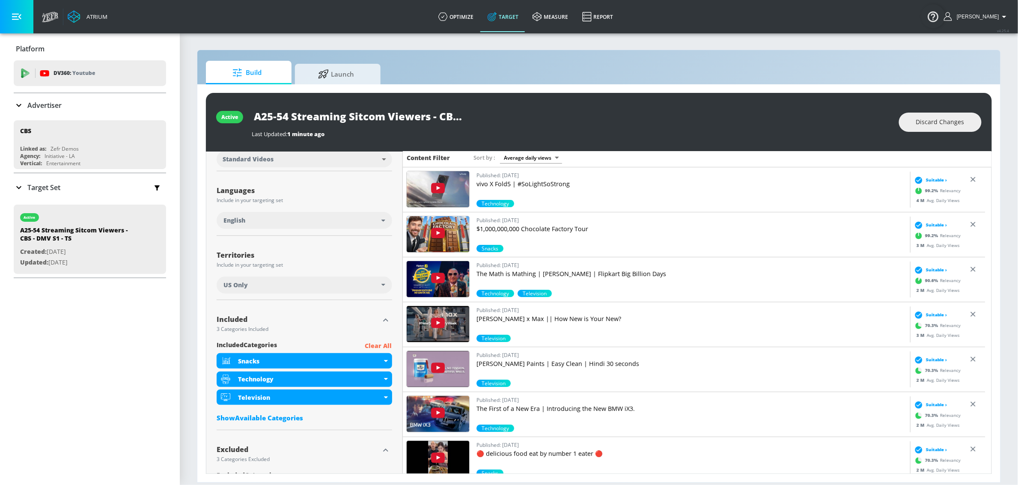
click at [830, 140] on div "active A25-54 Streaming Sitcom Viewers - CBS - DMV S1 - TS Last Updated: 1 minu…" at bounding box center [599, 122] width 786 height 59
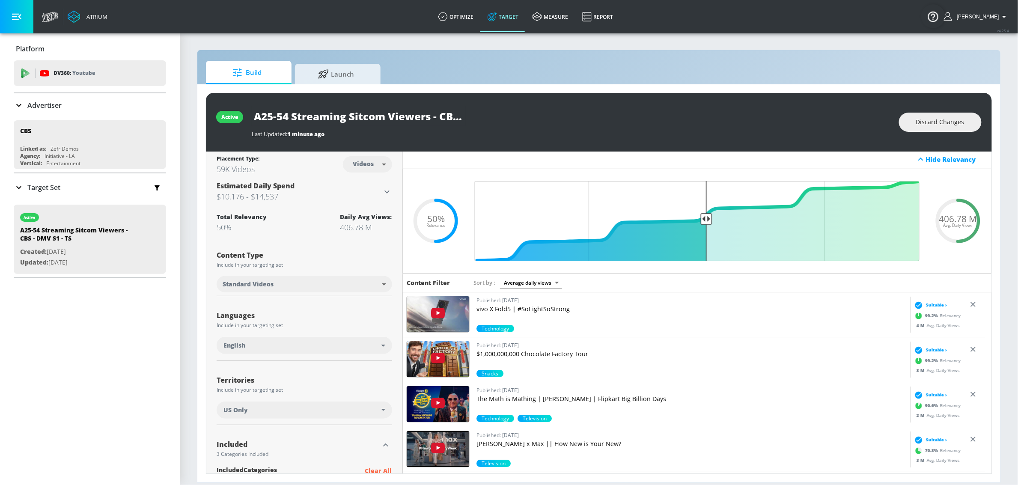
scroll to position [0, 0]
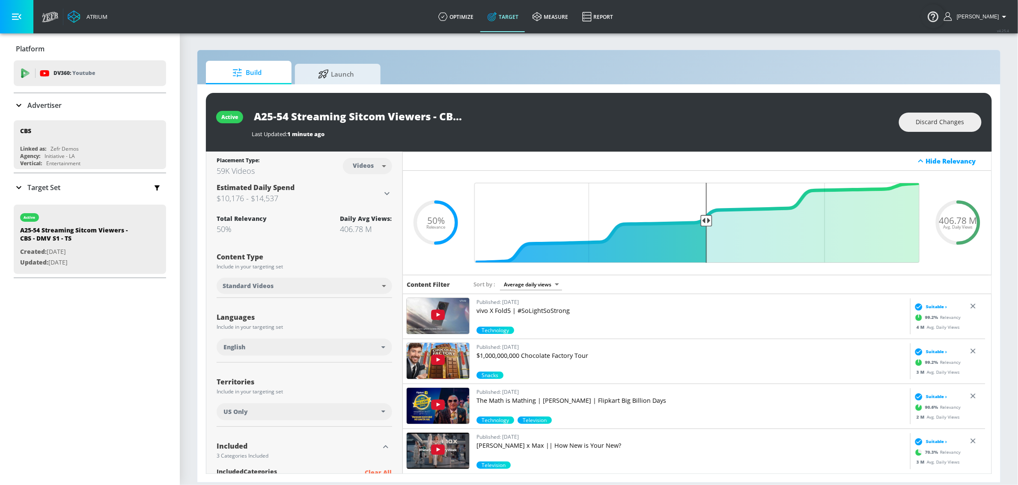
click at [311, 412] on div "US Only" at bounding box center [302, 411] width 158 height 9
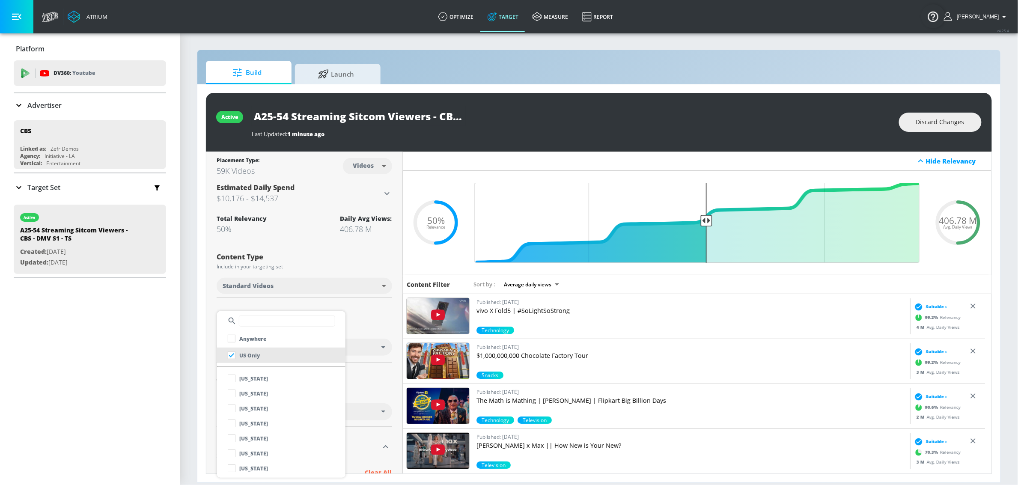
drag, startPoint x: 379, startPoint y: 317, endPoint x: 368, endPoint y: 303, distance: 17.4
click at [378, 317] on div at bounding box center [509, 242] width 1018 height 485
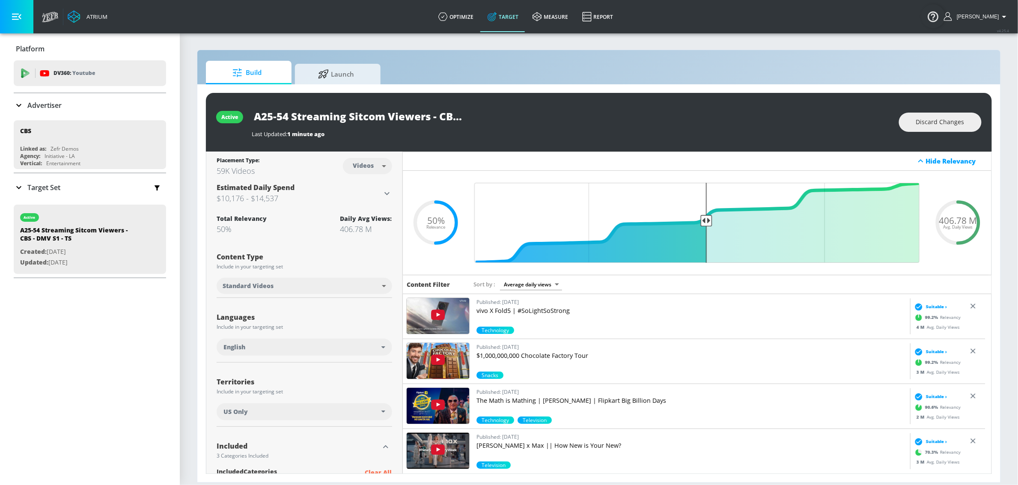
click at [338, 119] on input "A25-54 Streaming Sitcom Viewers - CBS - DMV S1 - TS" at bounding box center [359, 116] width 214 height 19
drag, startPoint x: 439, startPoint y: 118, endPoint x: 547, endPoint y: 126, distance: 108.1
click at [560, 124] on div "A25-54 Streaming Sitcom Viewers - CBS - DMV S1 - TS" at bounding box center [571, 116] width 638 height 19
click at [442, 121] on input "A25-54 Streaming Sitcom Viewers - CBS - DMV S1 - TS" at bounding box center [359, 116] width 214 height 19
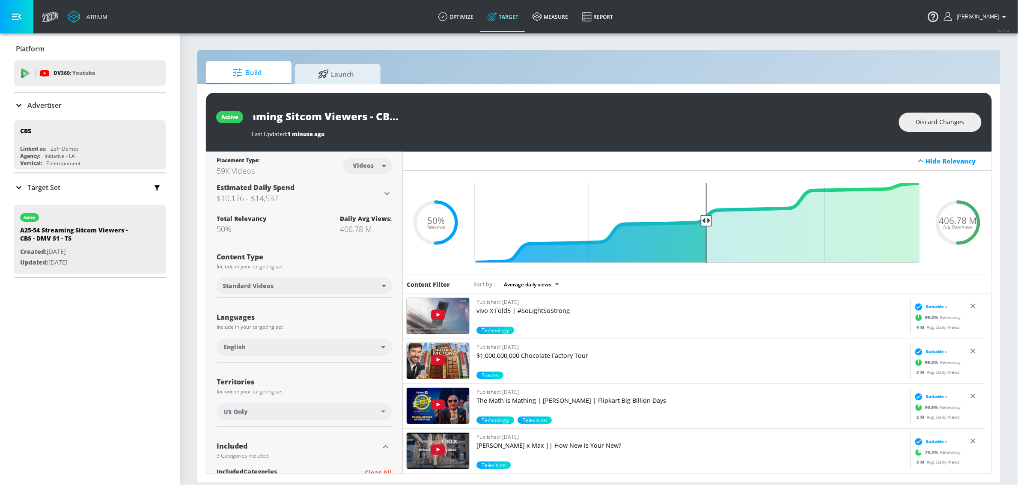
click at [450, 119] on input "A25-54 Streaming Sitcom Viewers - CBS - DMV S1 - TS" at bounding box center [359, 116] width 214 height 19
click at [912, 116] on button "Discard Changes" at bounding box center [940, 122] width 83 height 19
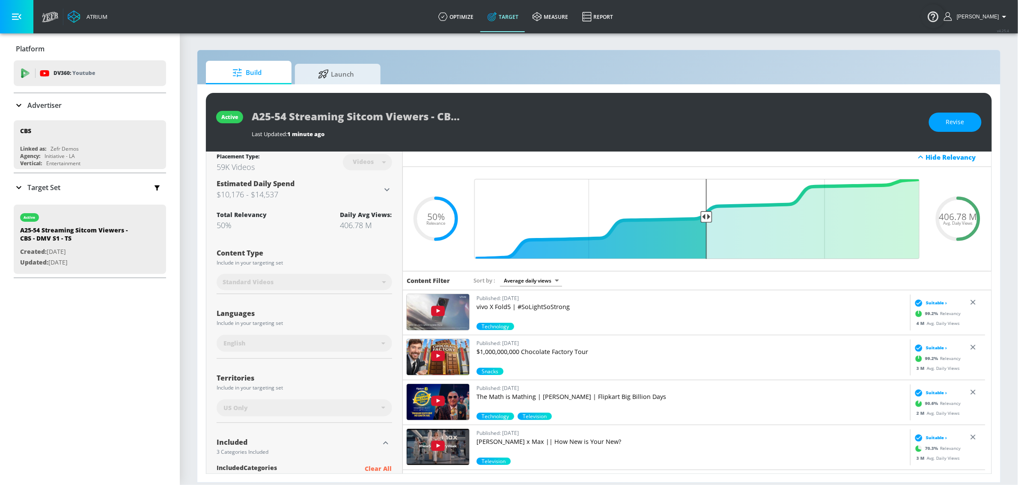
scroll to position [0, 0]
